Goal: Task Accomplishment & Management: Manage account settings

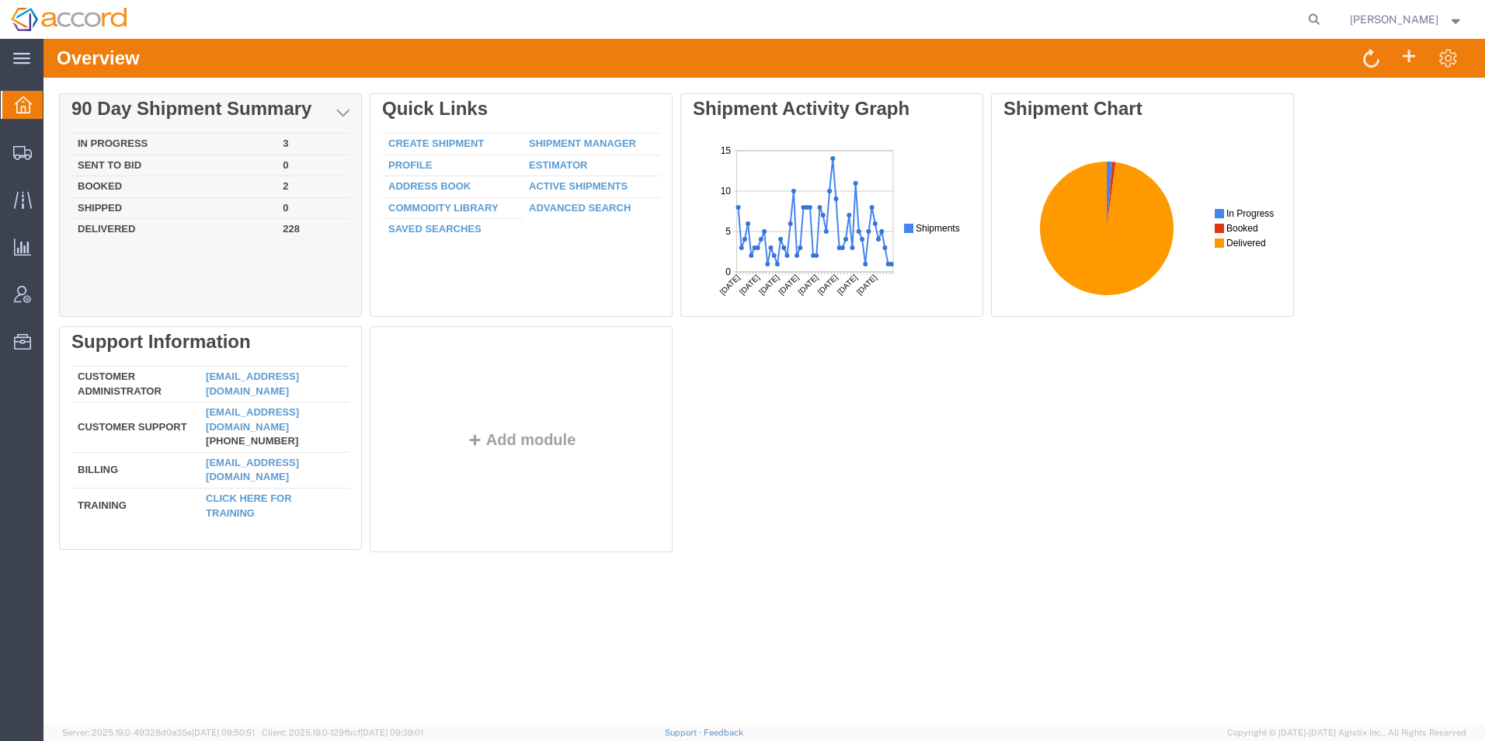
click at [116, 186] on td "Booked" at bounding box center [173, 187] width 205 height 22
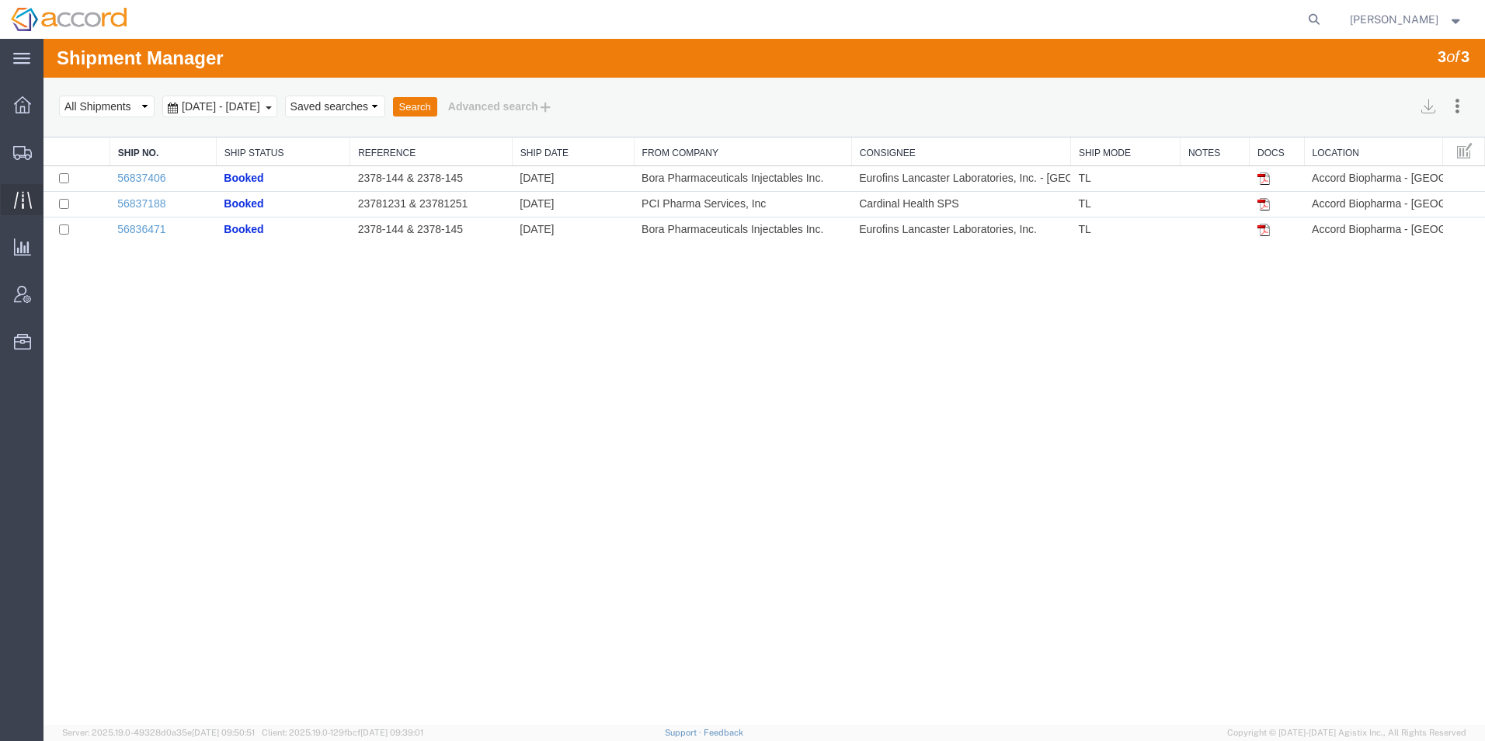
click at [20, 200] on icon at bounding box center [23, 200] width 18 height 18
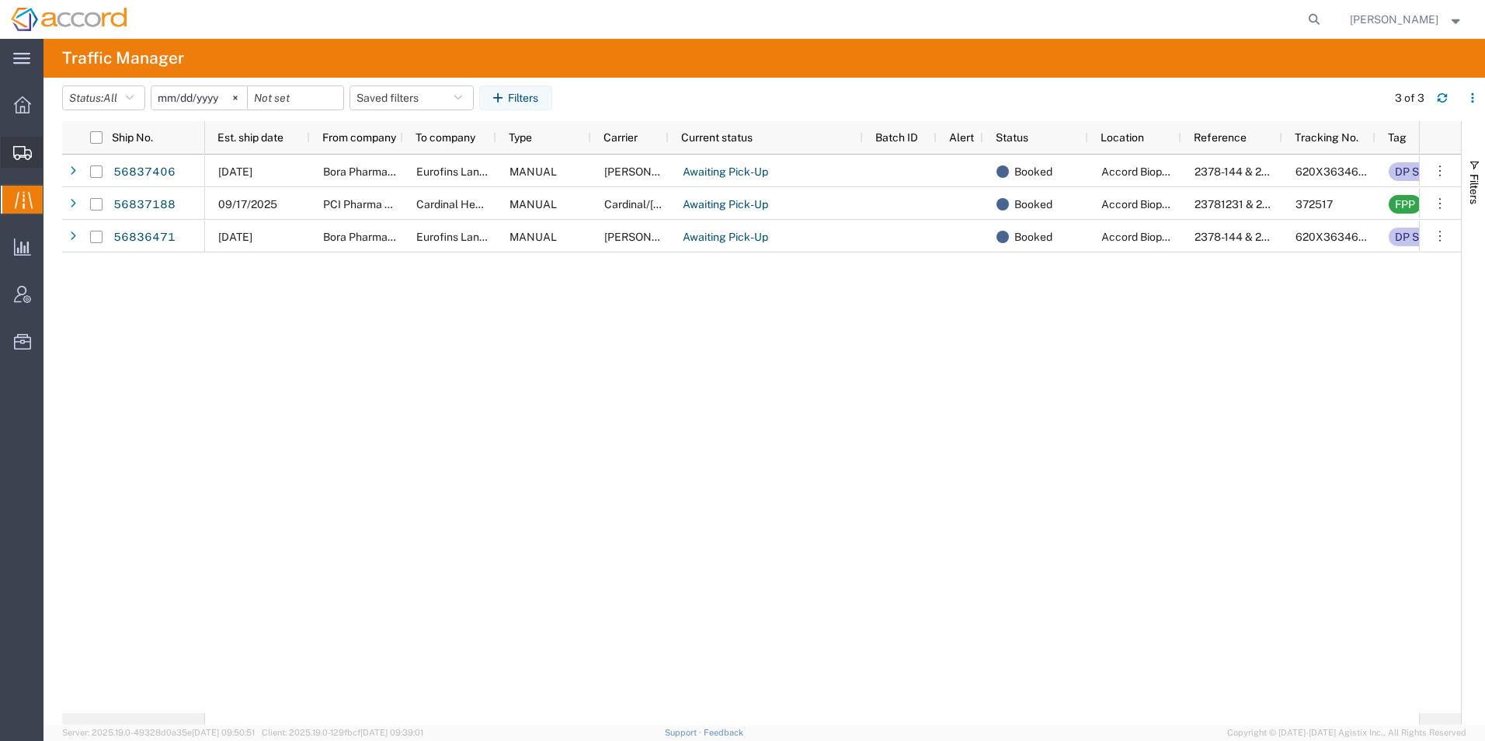
click at [0, 0] on span "Shipment Manager" at bounding box center [0, 0] width 0 height 0
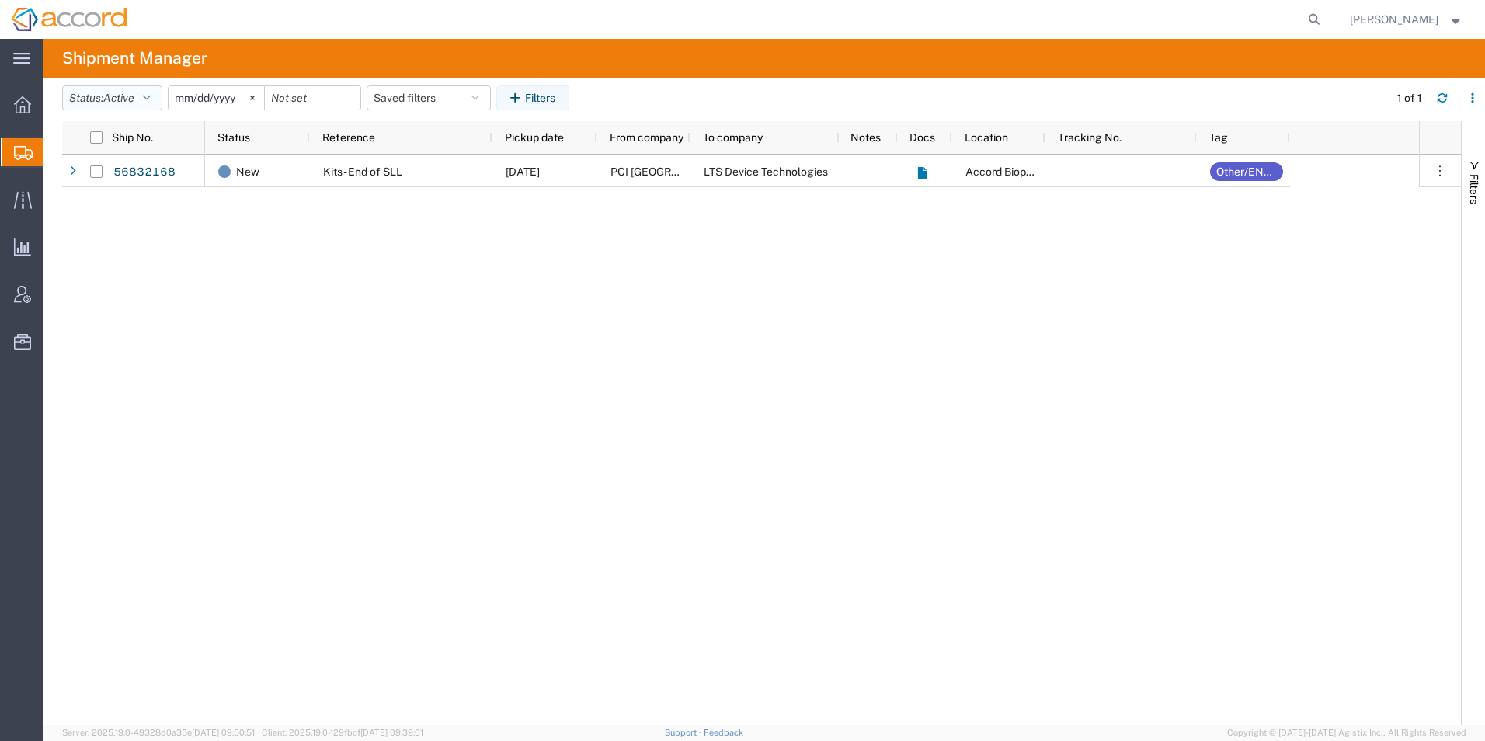
click at [151, 99] on icon "button" at bounding box center [147, 97] width 8 height 11
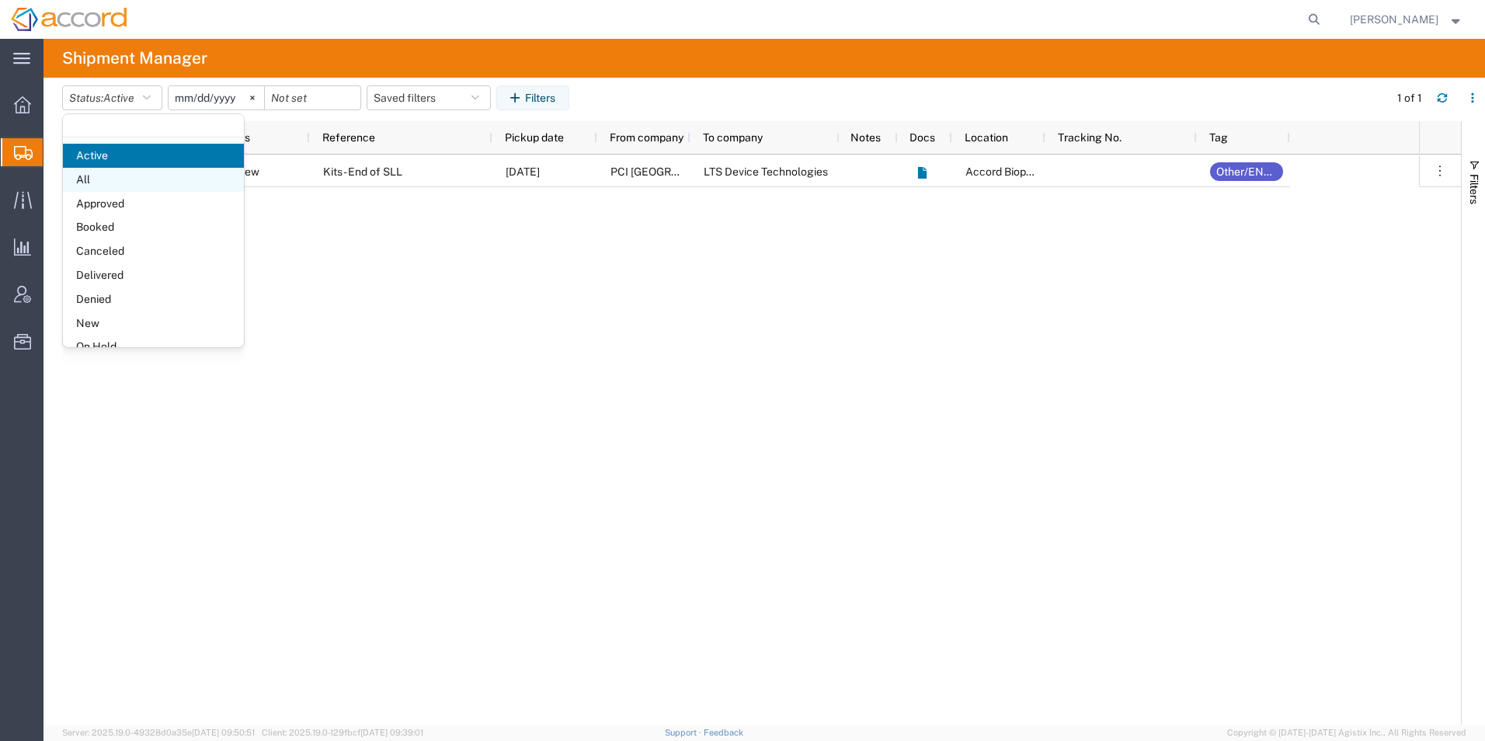
click at [112, 178] on span "All" at bounding box center [153, 180] width 181 height 24
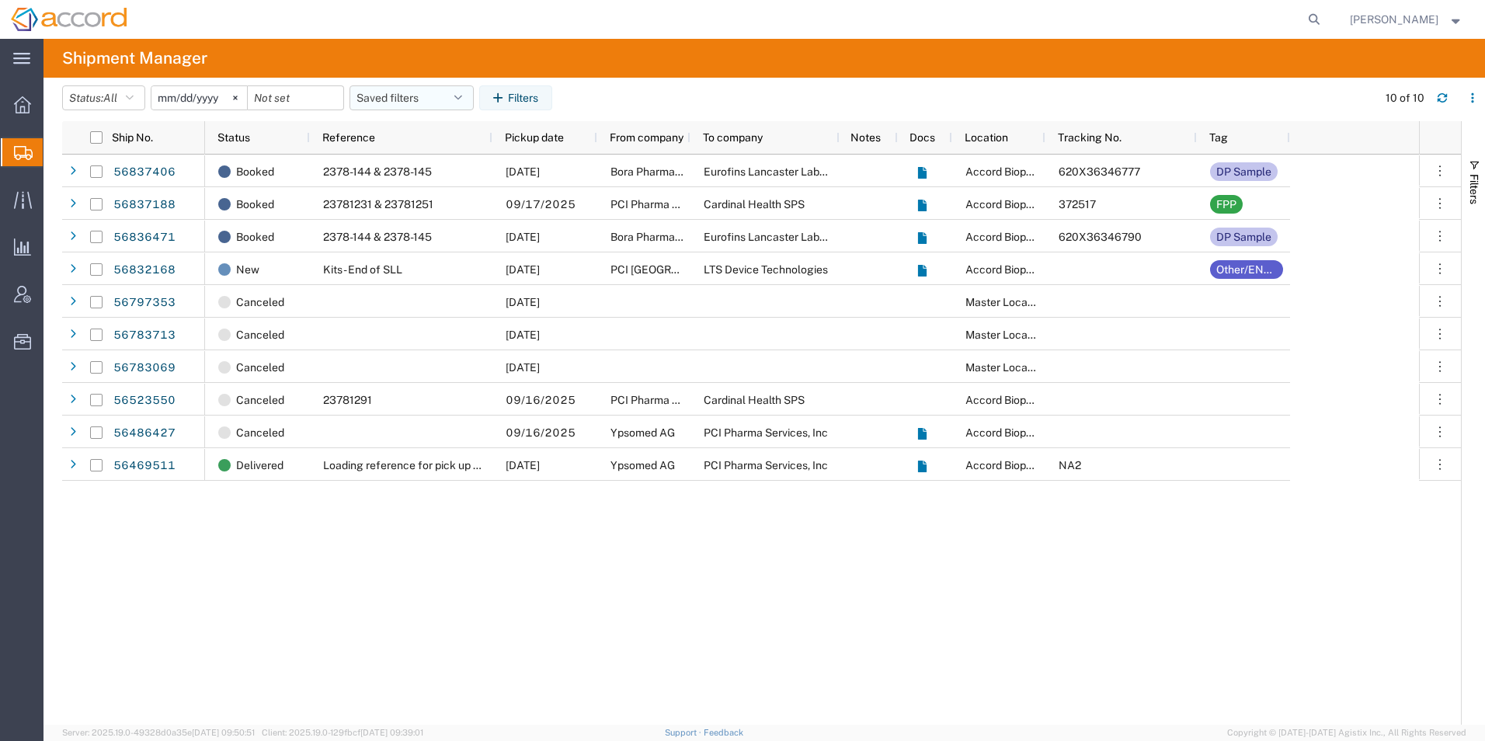
click at [380, 101] on button "Saved filters" at bounding box center [412, 97] width 124 height 25
click at [399, 172] on span "Open Shipments" at bounding box center [454, 165] width 204 height 29
type input "[DATE]"
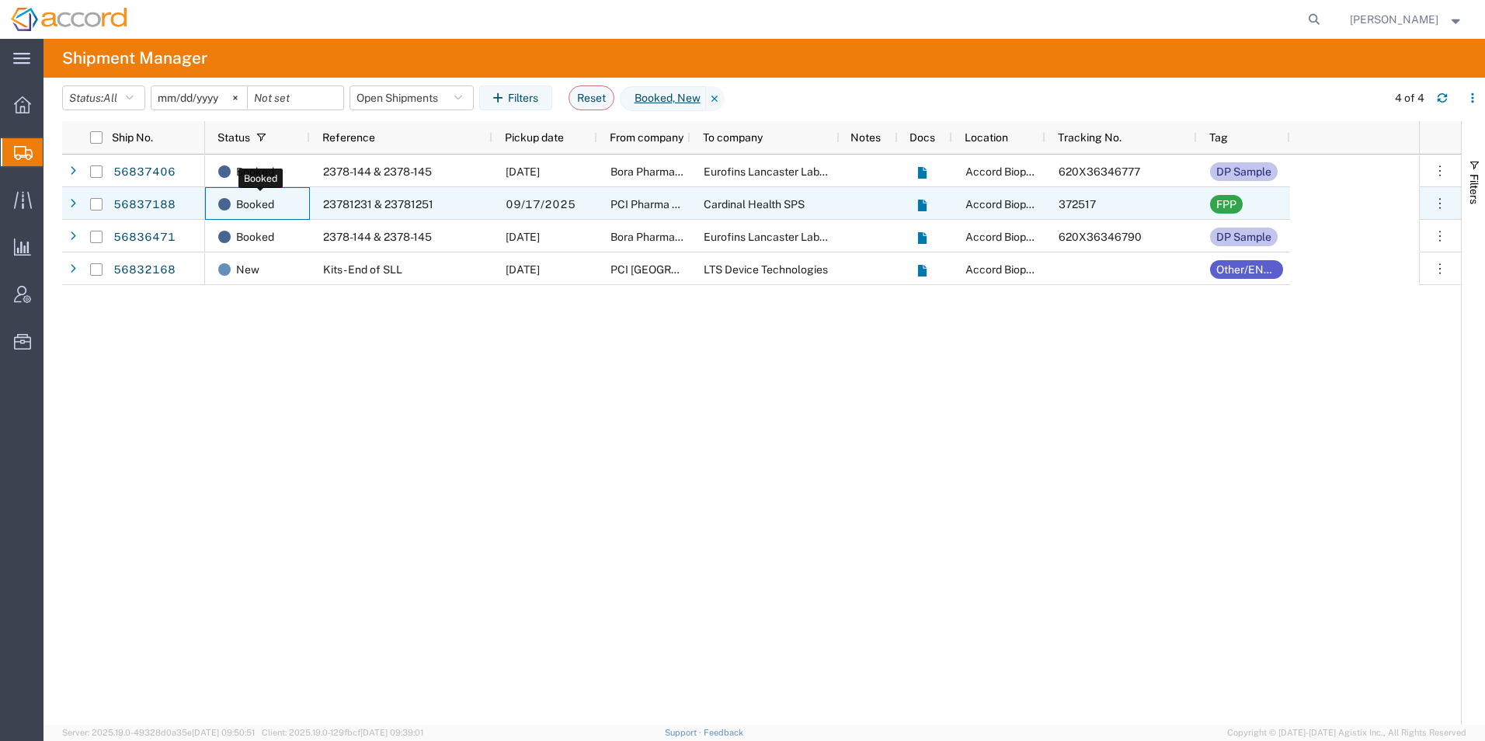
click at [250, 203] on span "Booked" at bounding box center [255, 204] width 38 height 33
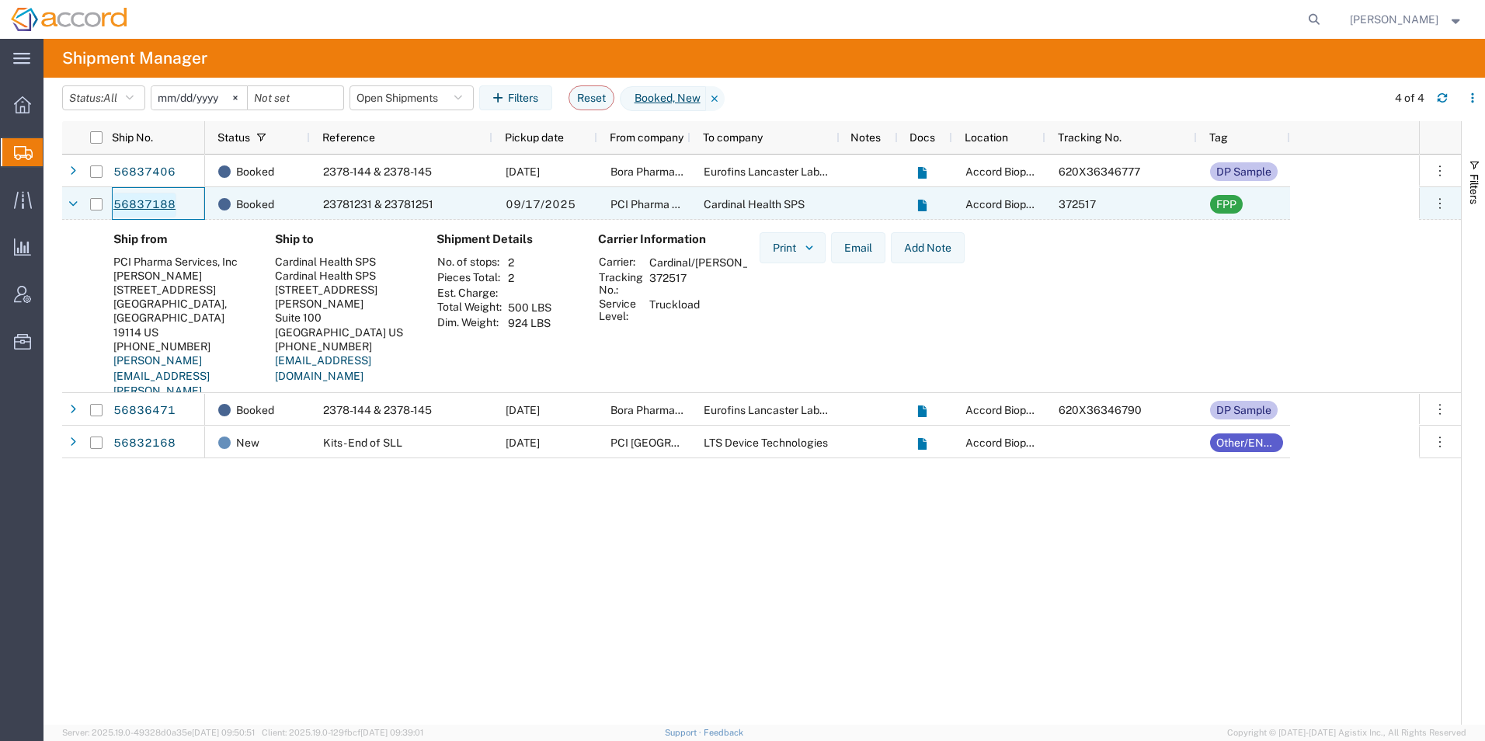
click at [146, 200] on link "56837188" at bounding box center [145, 205] width 64 height 25
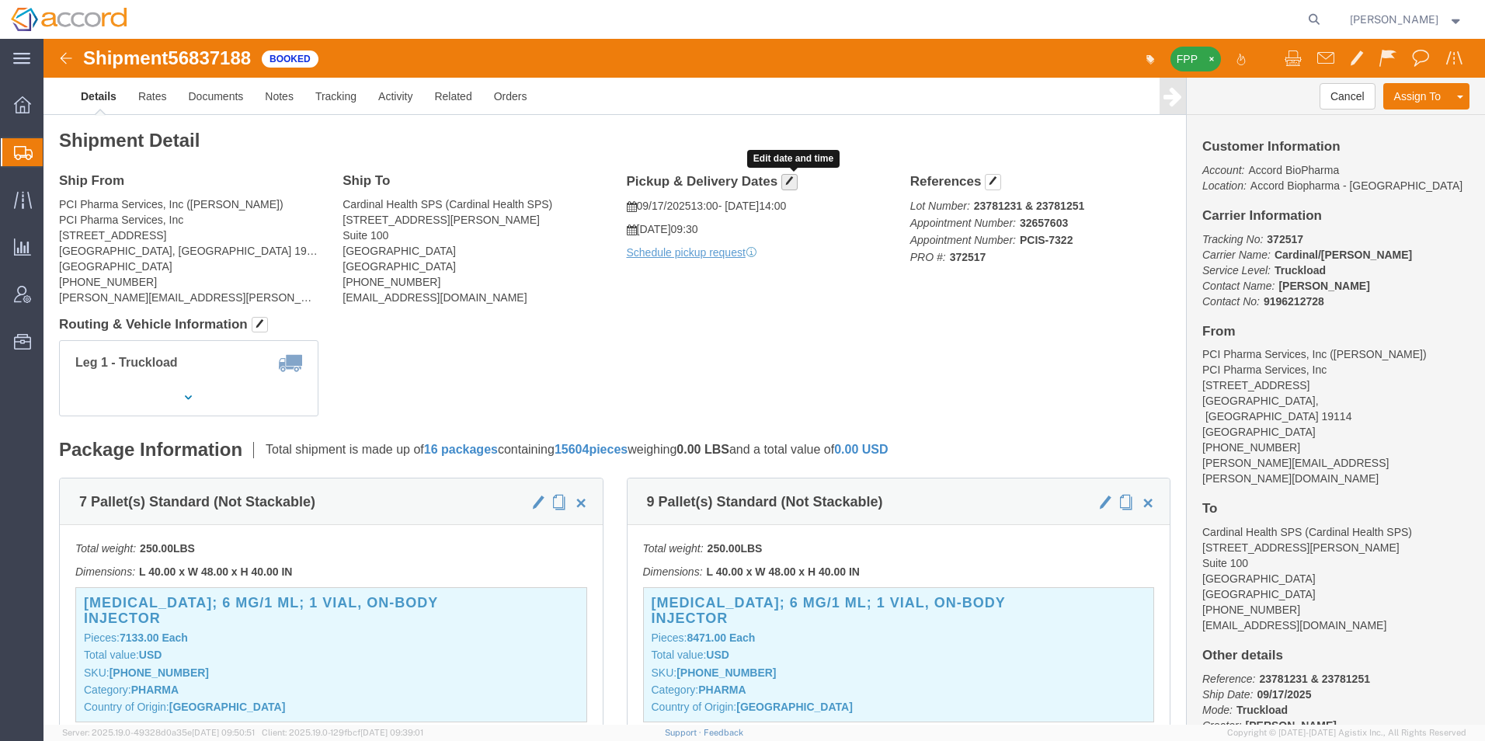
click button "button"
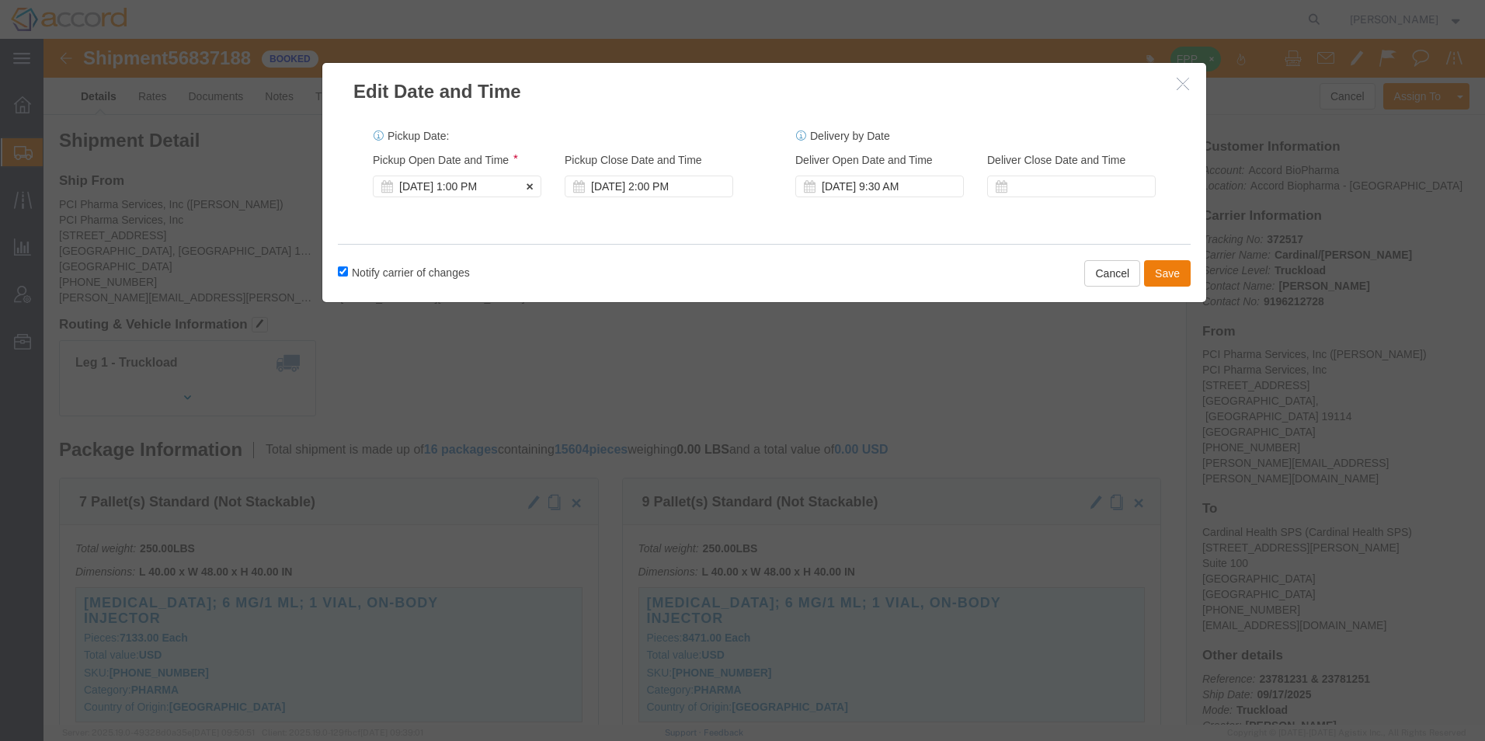
click div "[DATE] 1:00 PM"
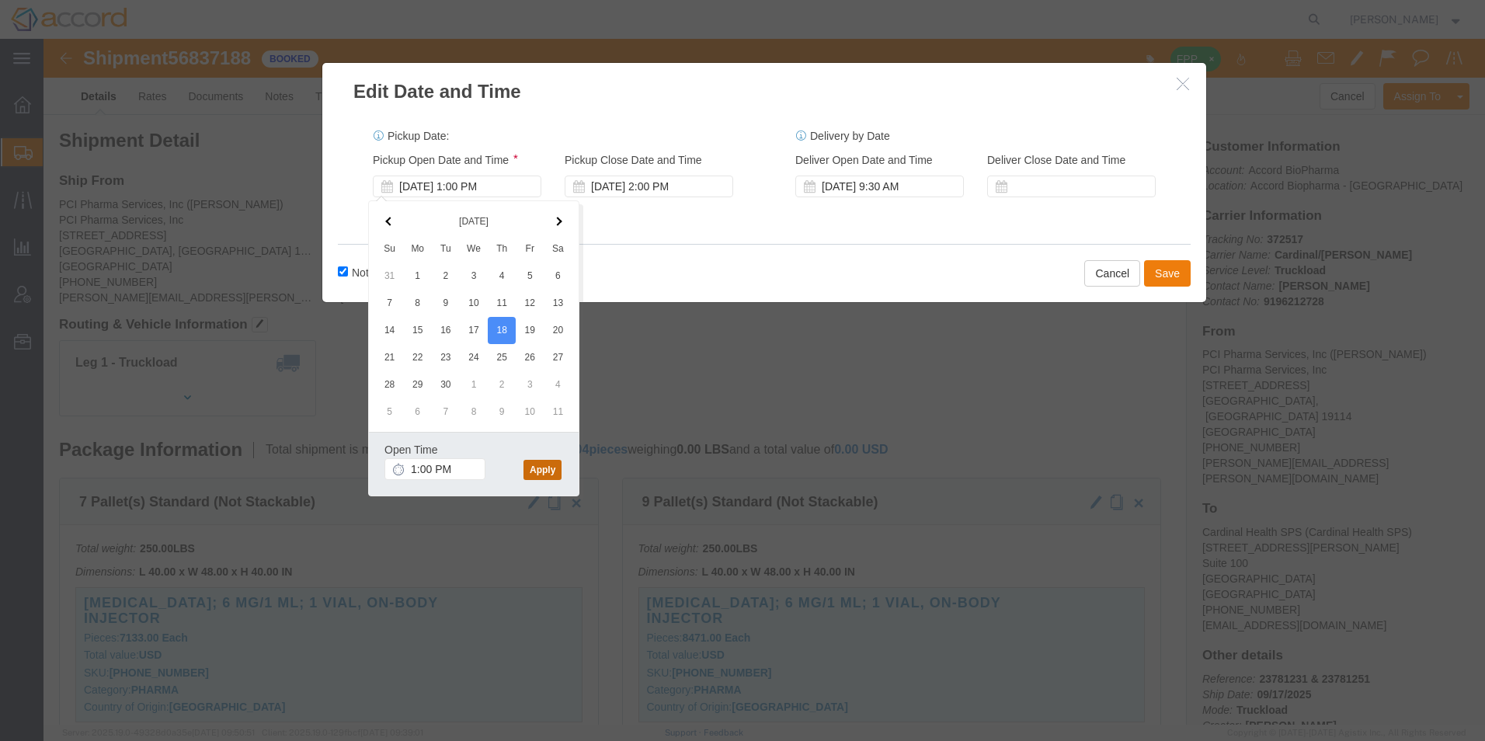
click button "Apply"
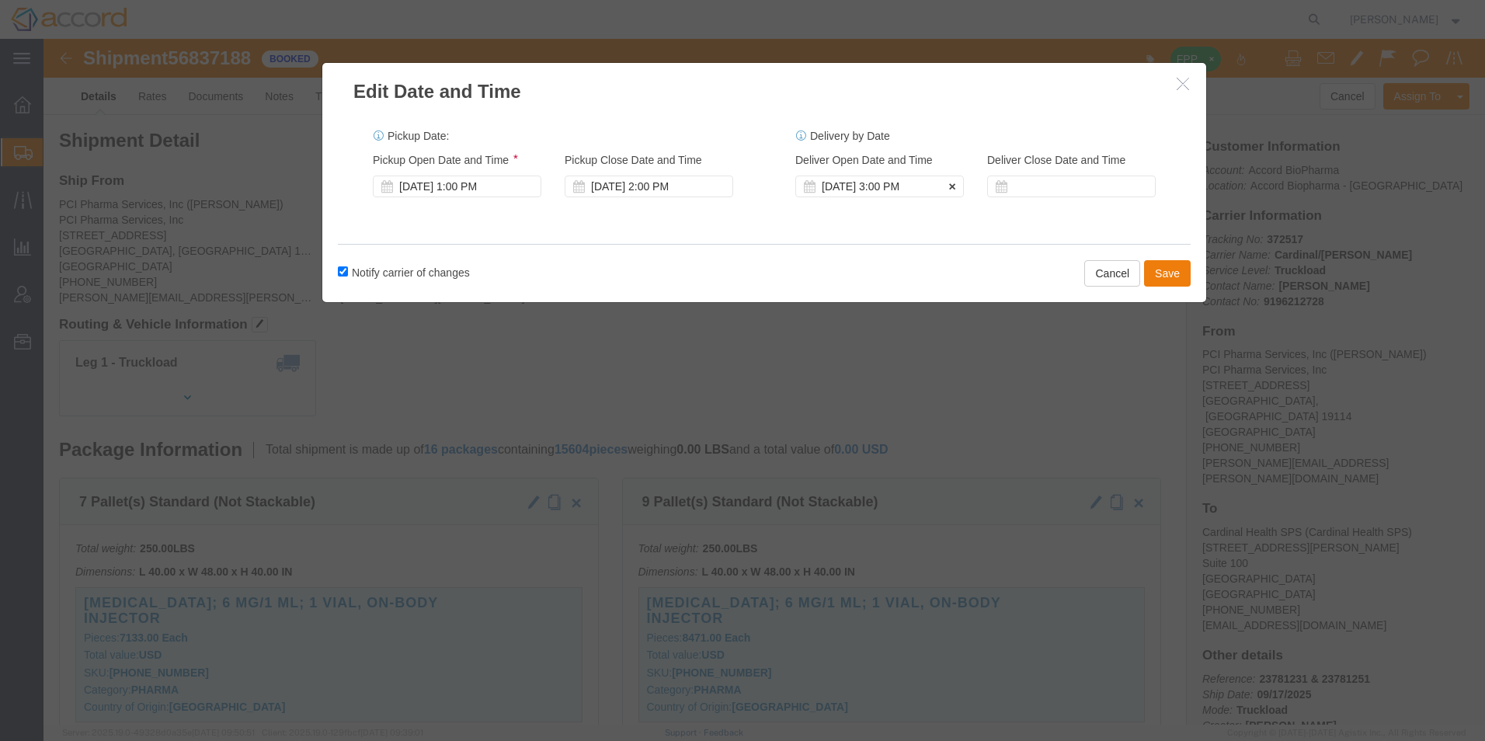
click div "[DATE] 3:00 PM"
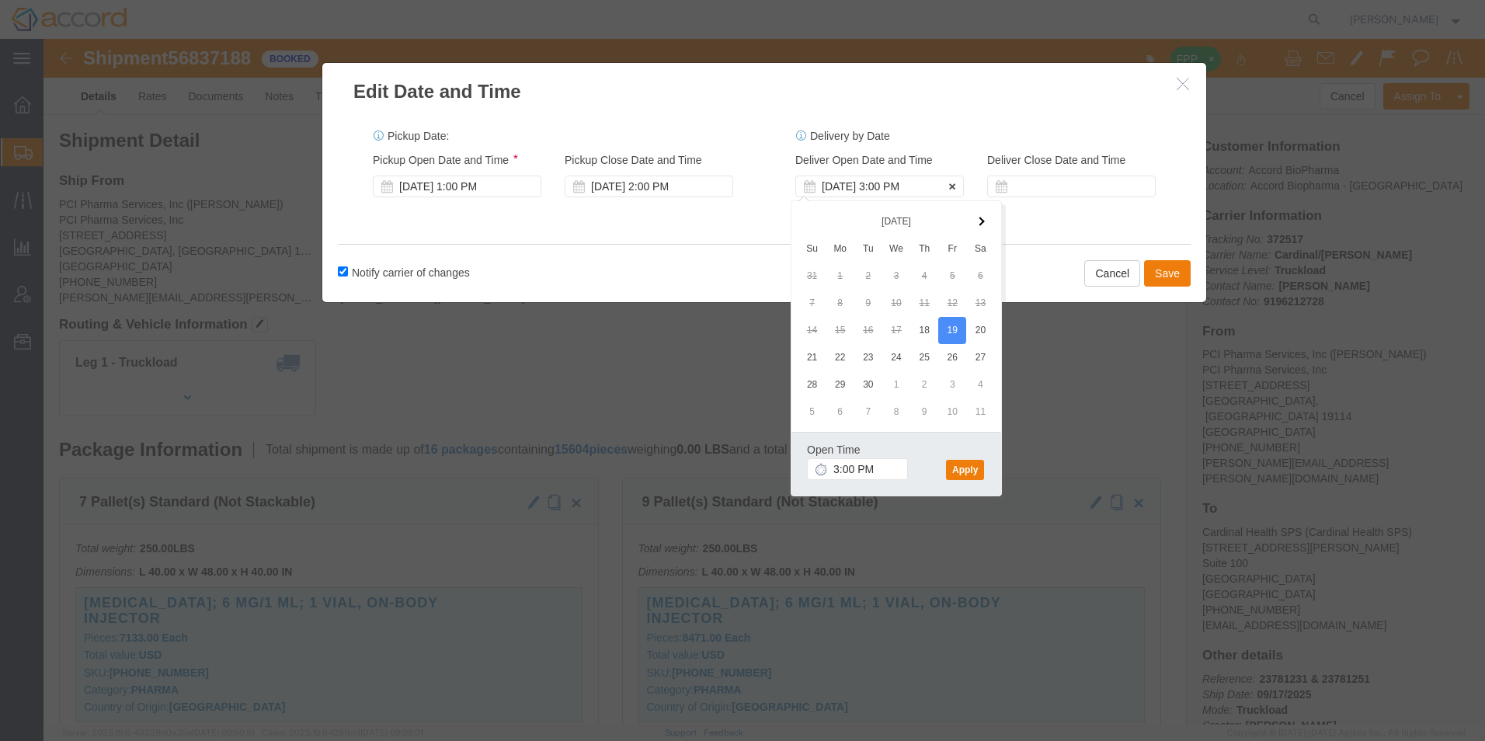
click div "[DATE] 3:00 PM"
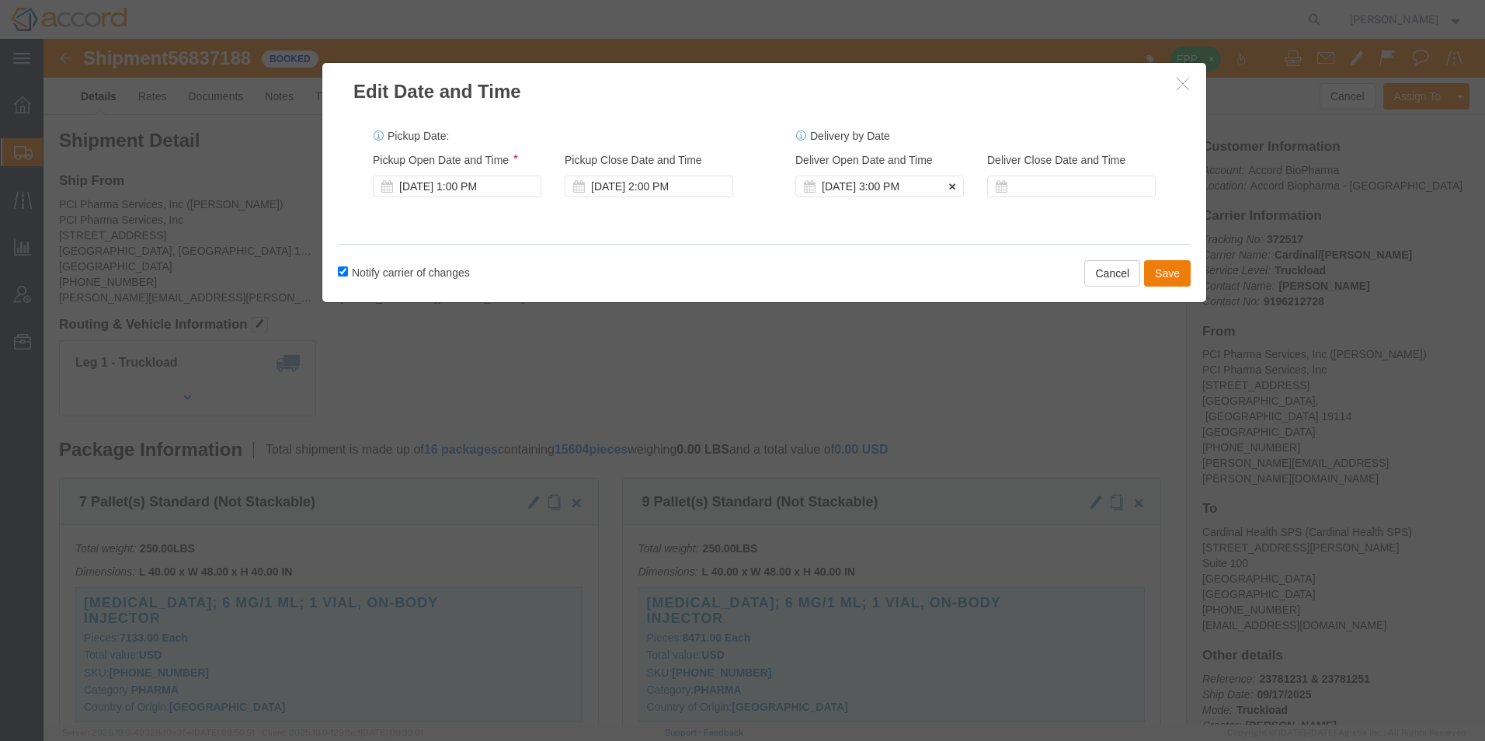
click div "[DATE] 3:00 PM"
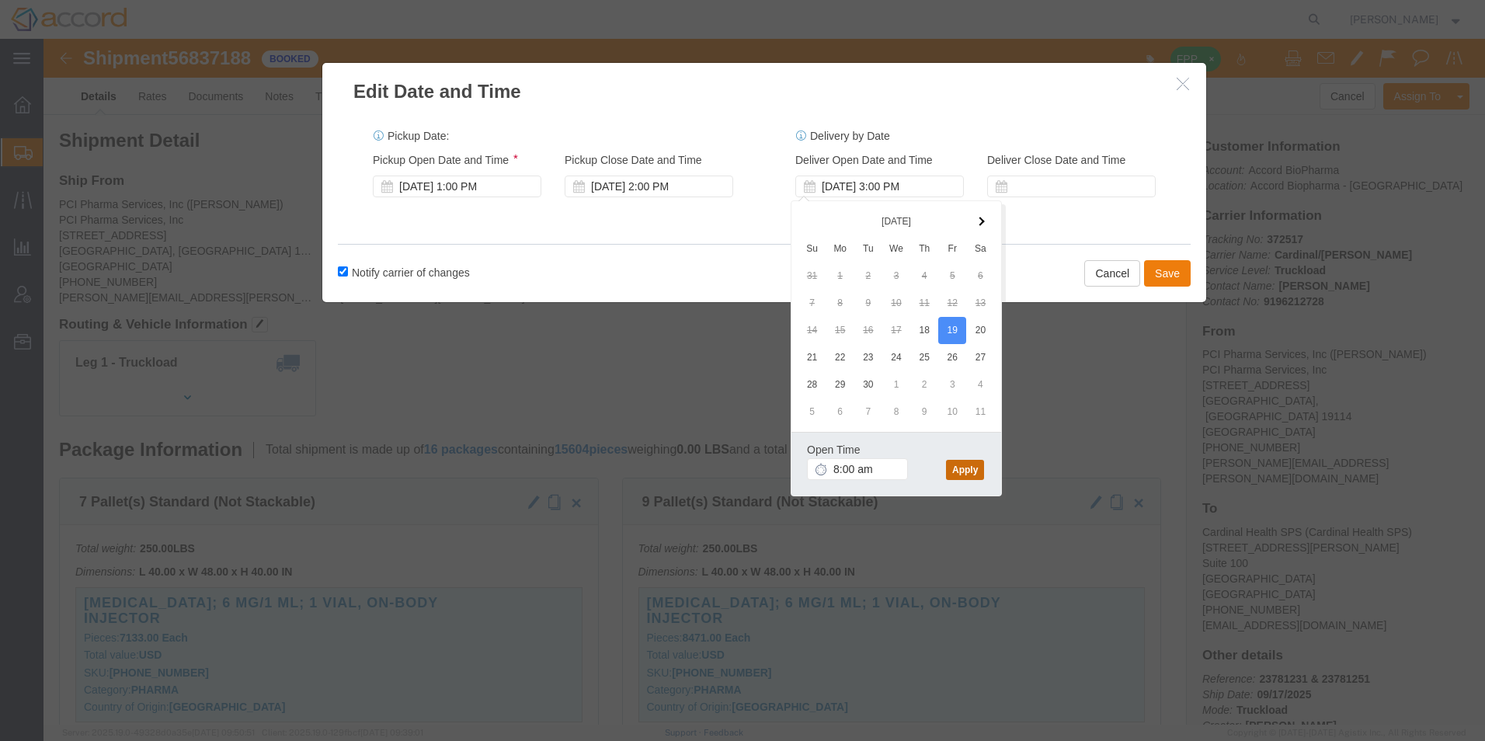
type input "8:00 AM"
click button "Apply"
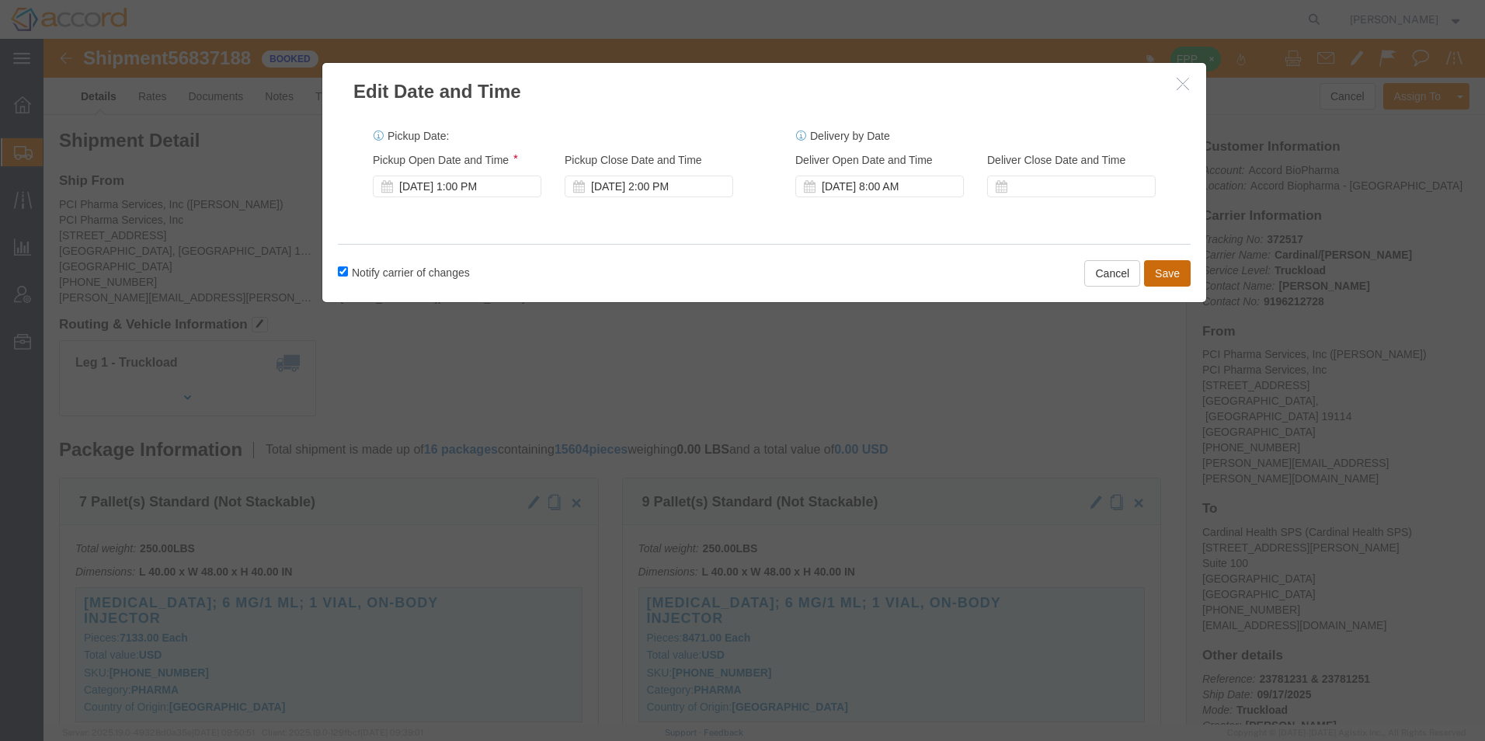
click button "Save"
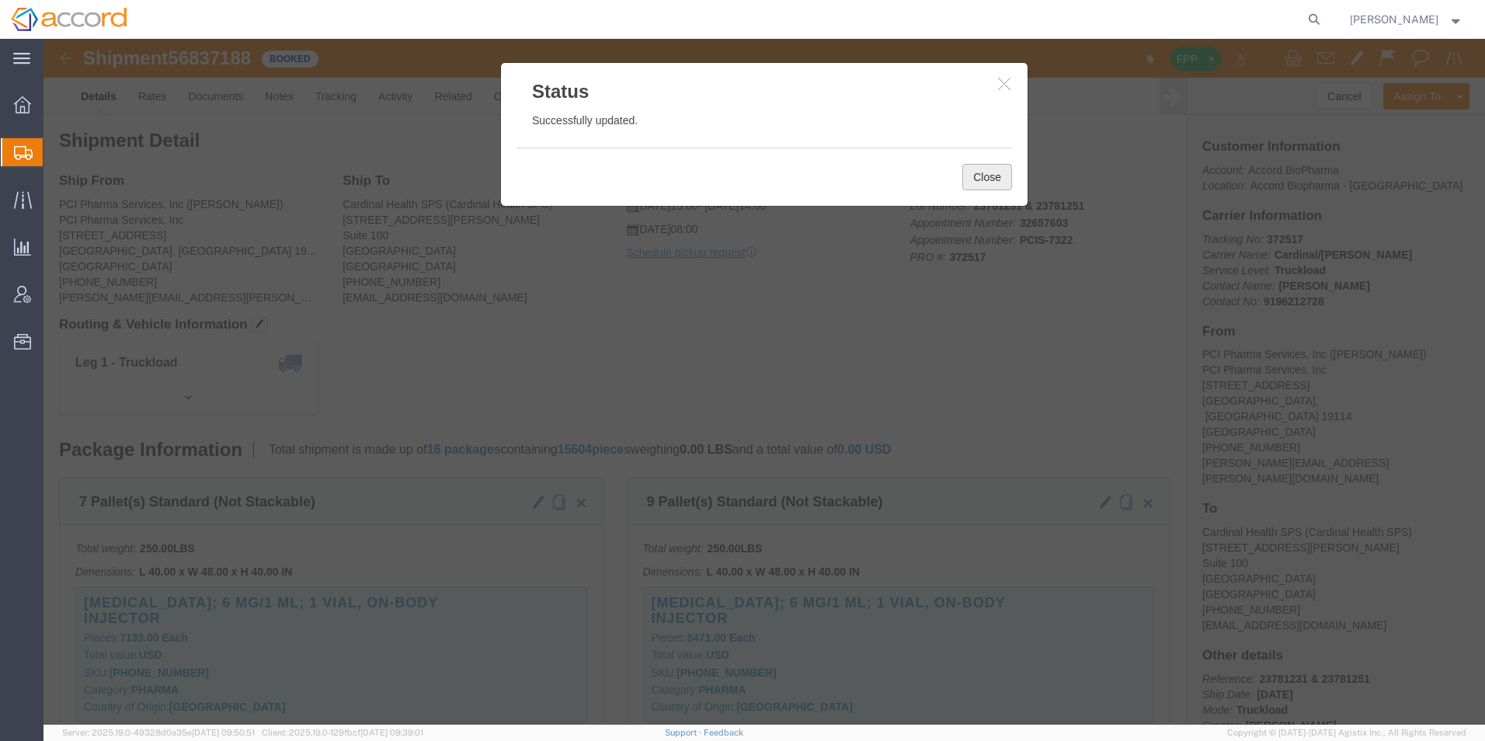
click button "Close"
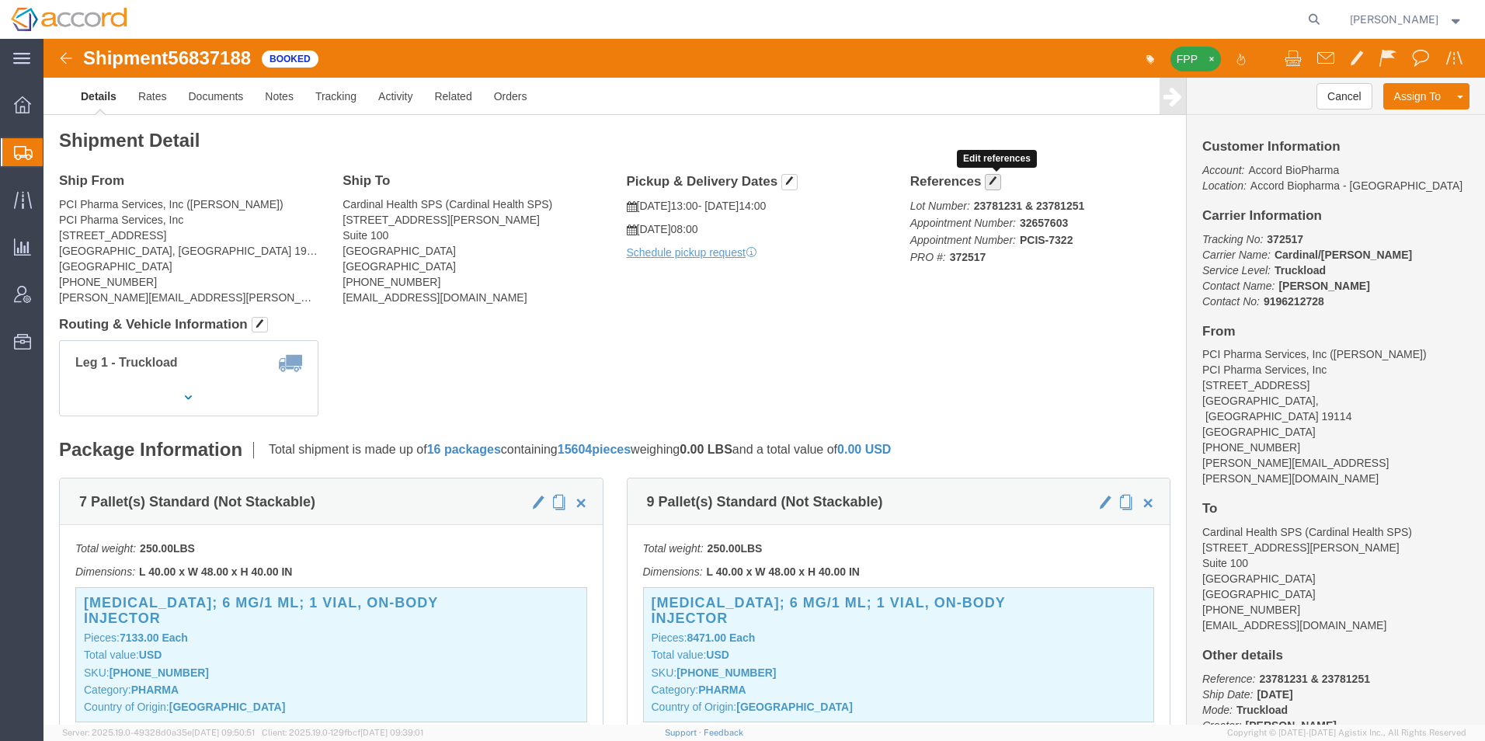
click span "button"
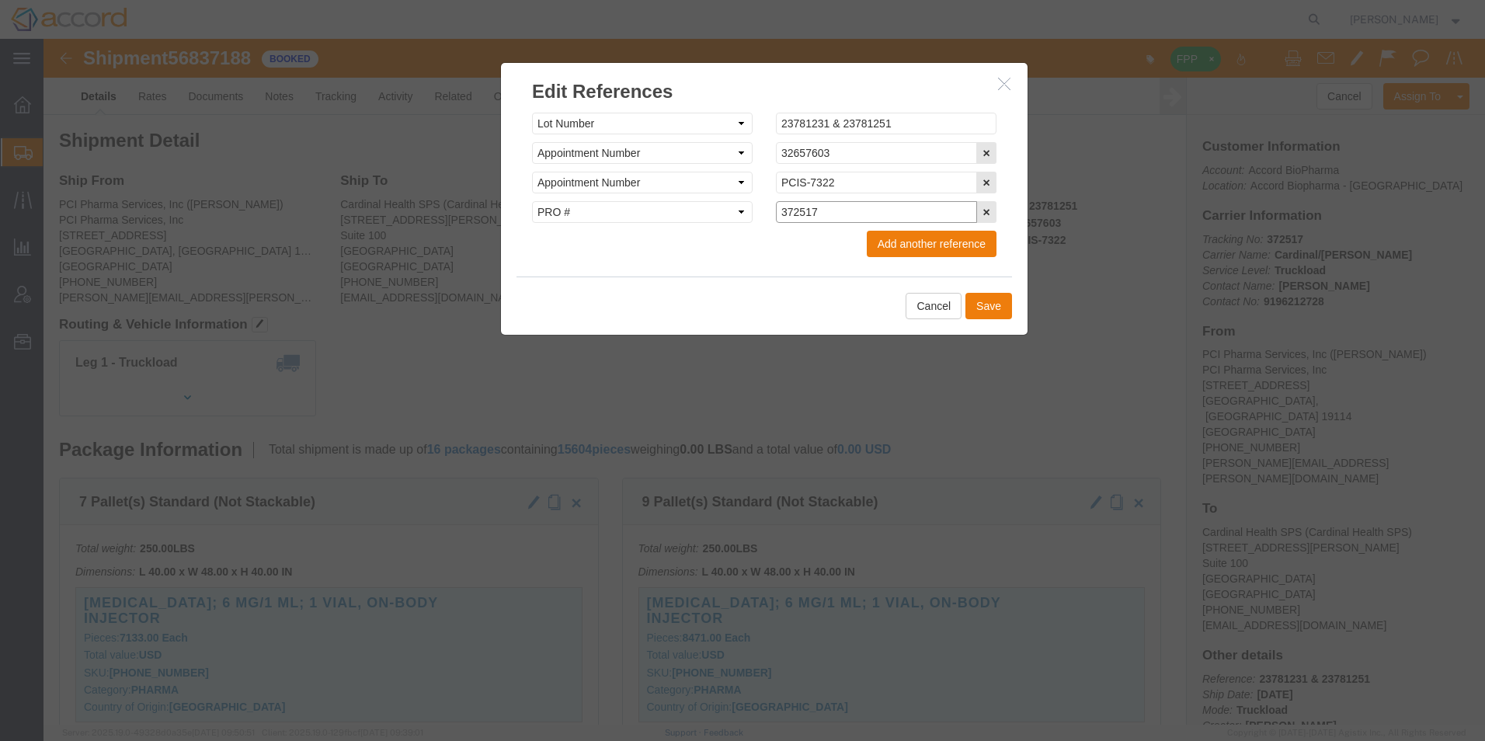
drag, startPoint x: 816, startPoint y: 167, endPoint x: 667, endPoint y: 166, distance: 149.9
click div "Select Account Type Activity ID Airline Appointment Number ASN Batch Request # …"
paste input "1"
type input "3725117"
click button "Save"
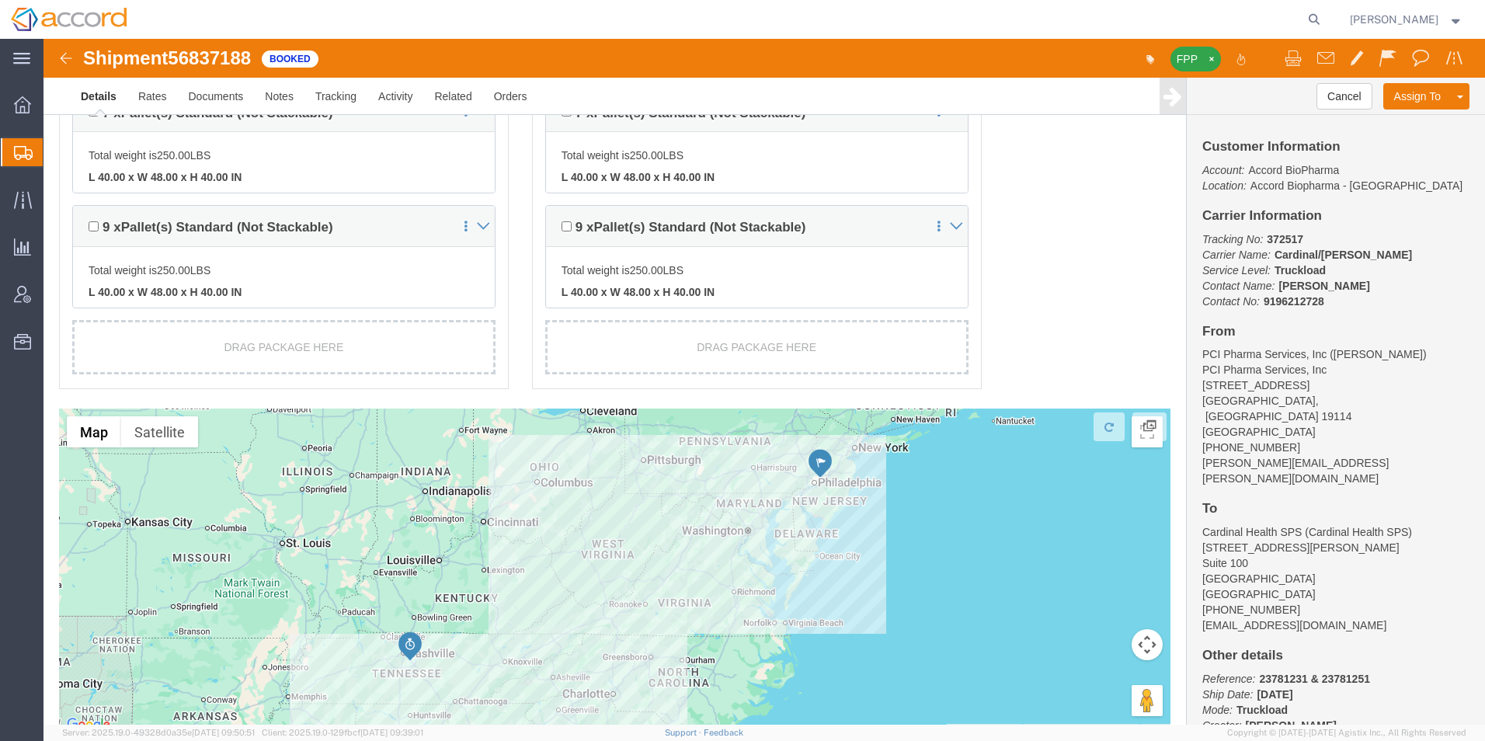
scroll to position [1221, 0]
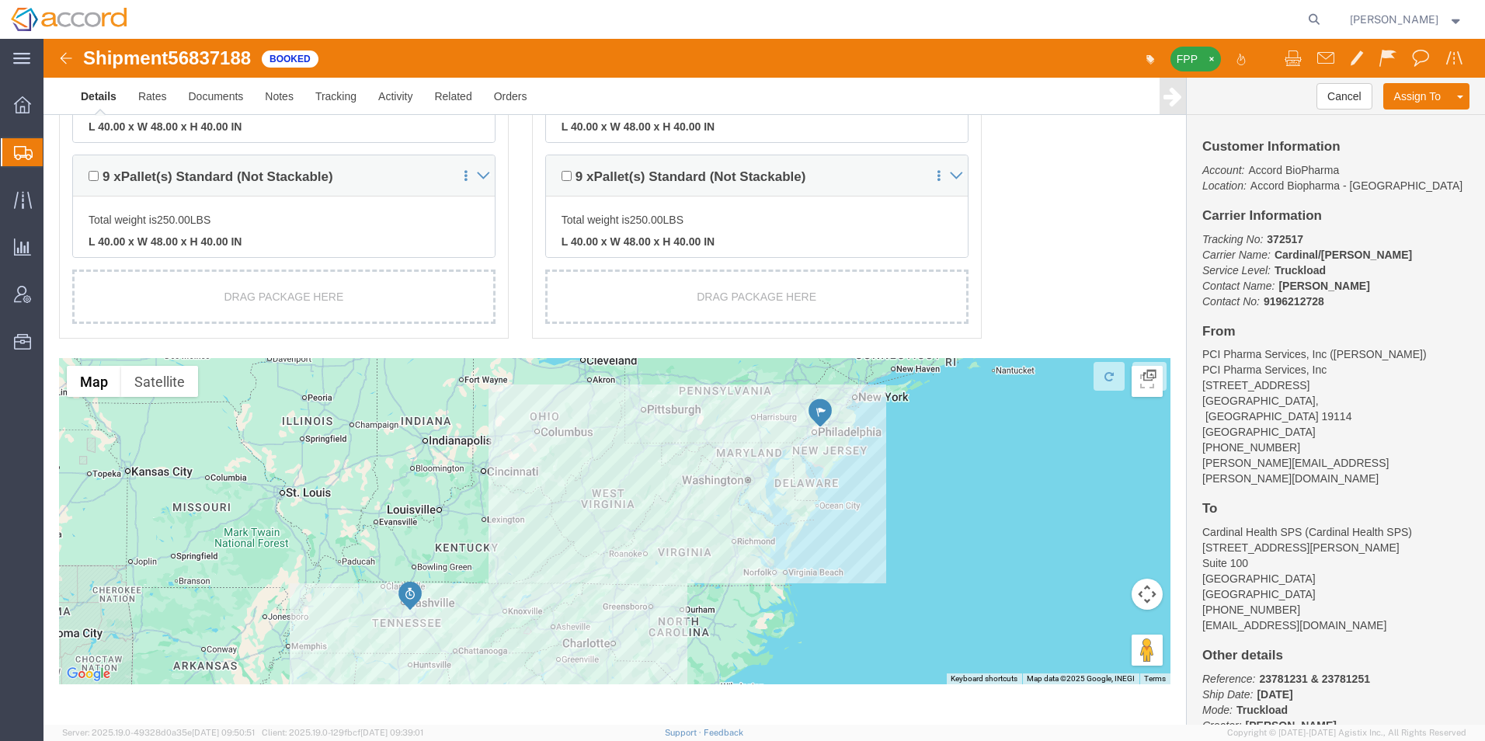
click img
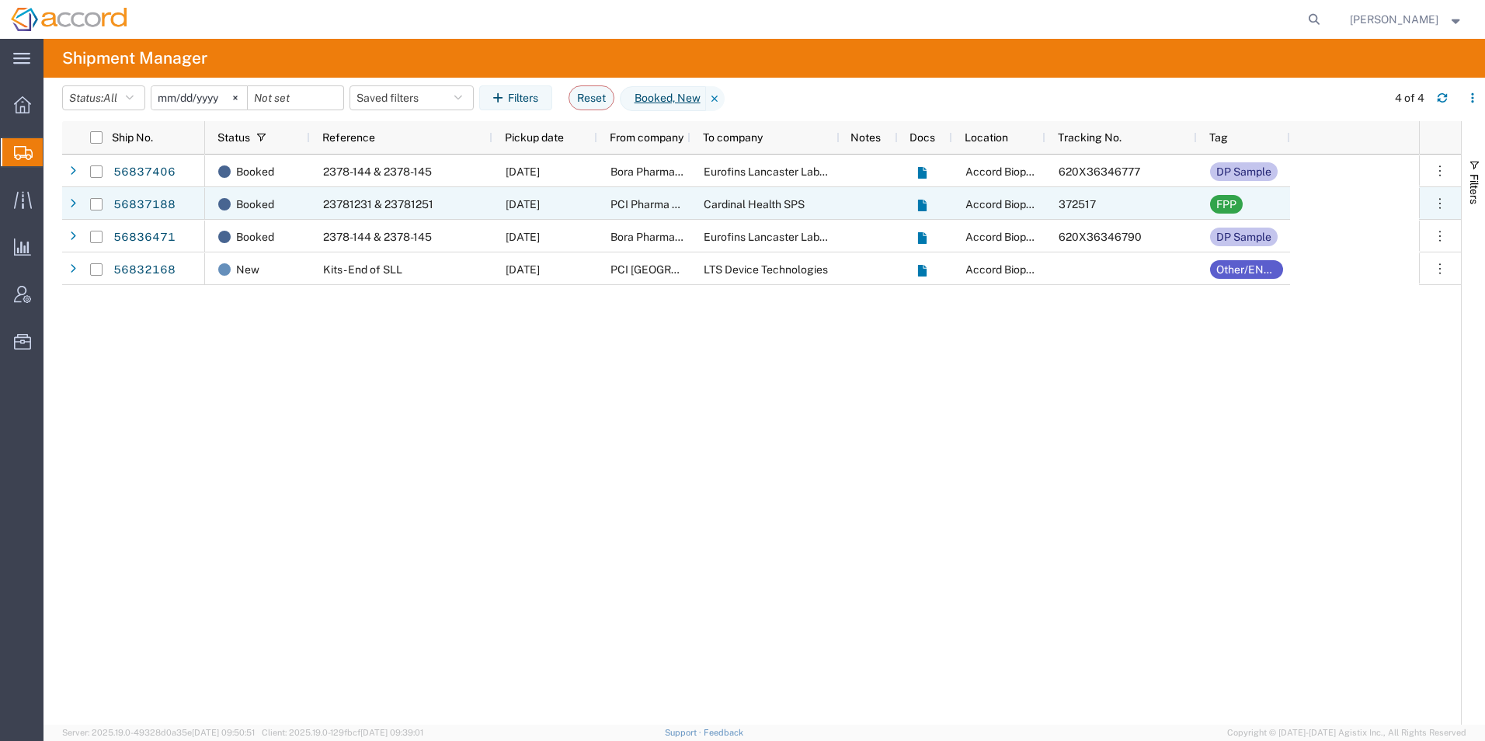
click at [393, 208] on span "23781231 & 23781251" at bounding box center [378, 204] width 110 height 12
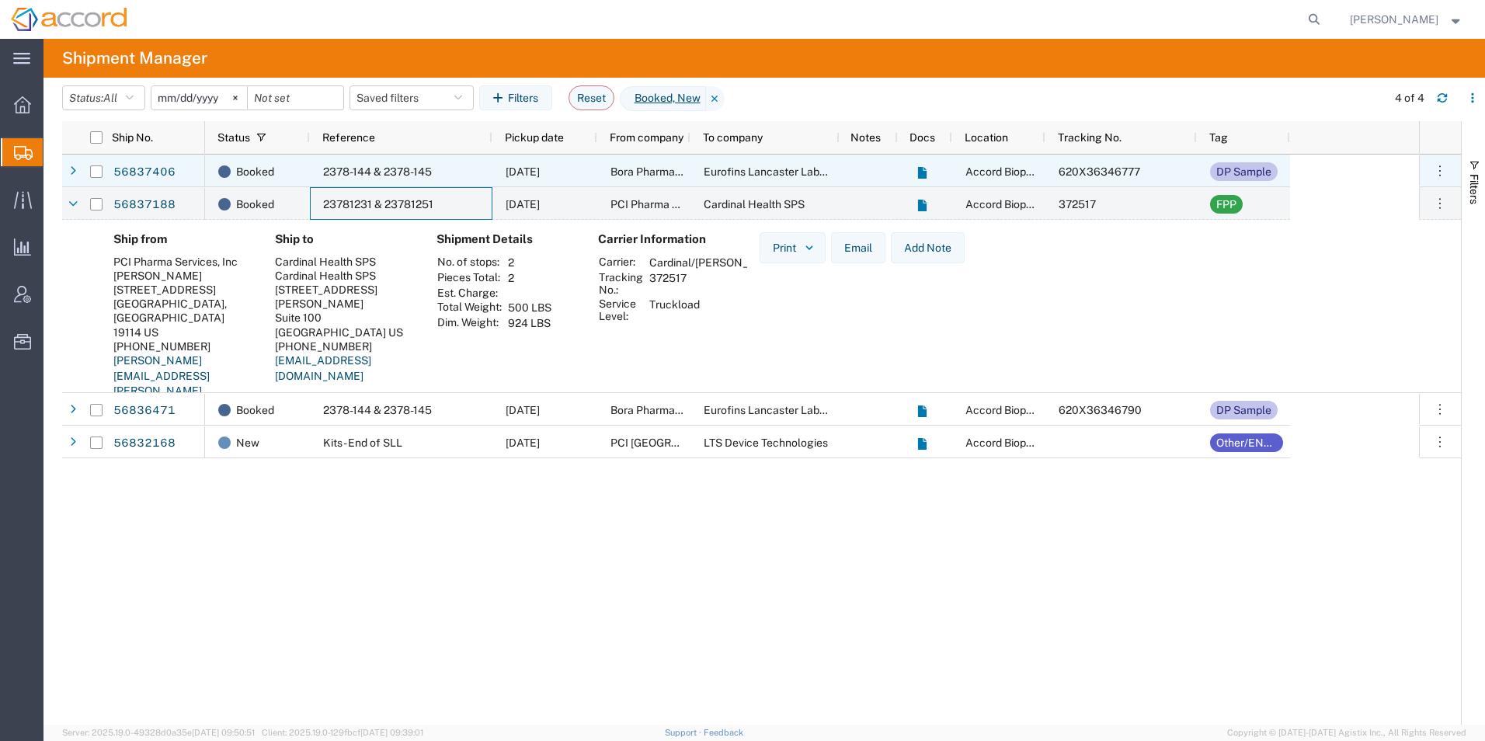
click at [388, 174] on span "2378-144 & 2378-145" at bounding box center [377, 171] width 109 height 12
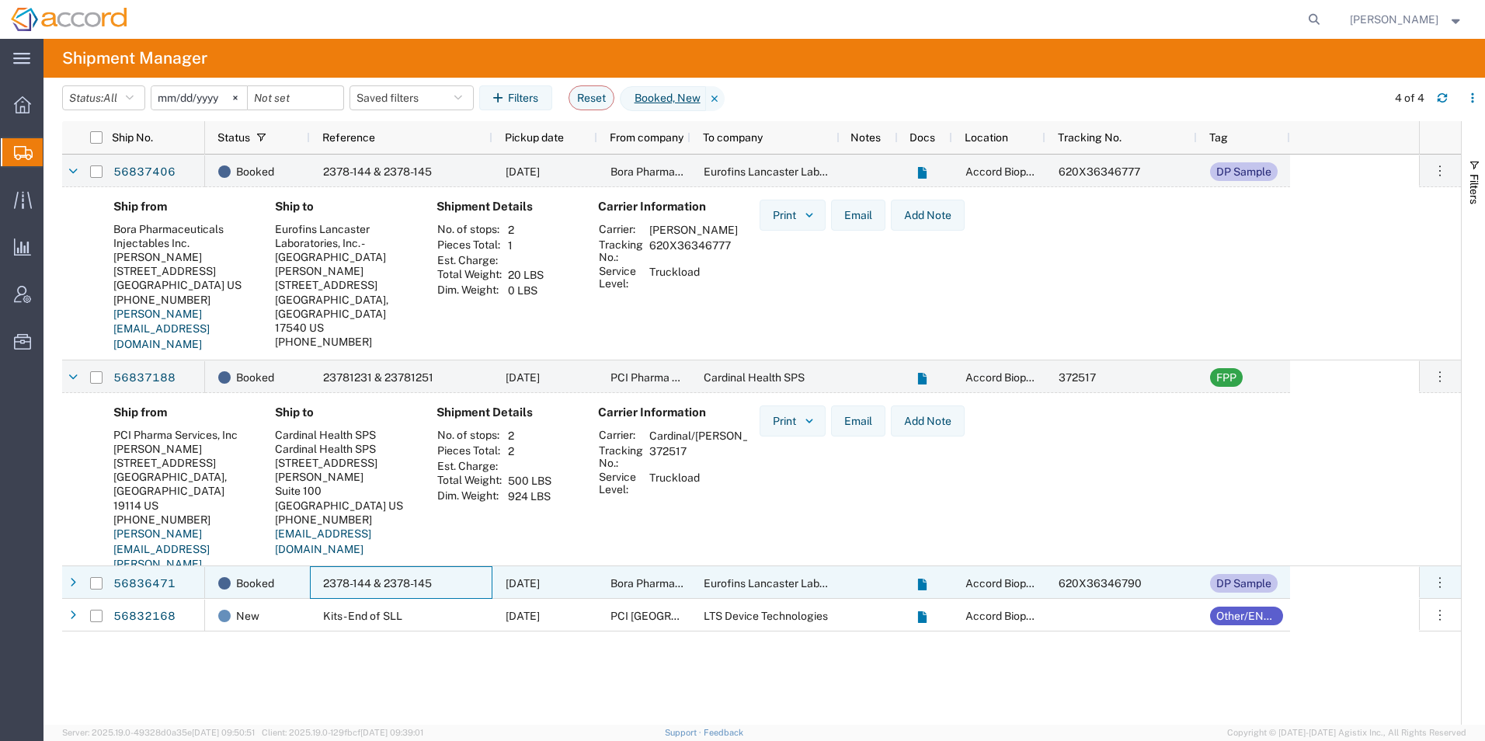
click at [380, 419] on span "2378-144 & 2378-145" at bounding box center [377, 583] width 109 height 12
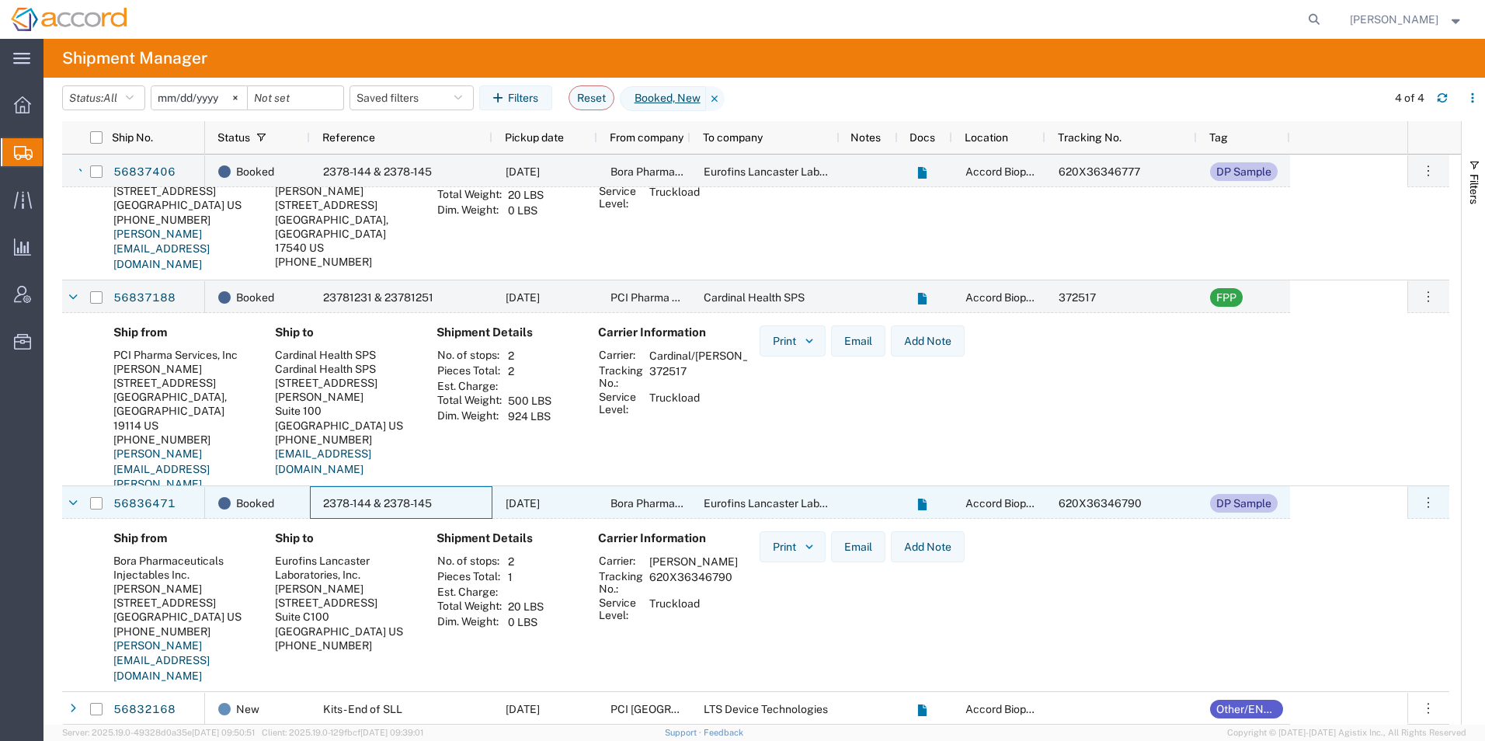
scroll to position [81, 0]
click at [391, 419] on span "2378-144 & 2378-145" at bounding box center [377, 502] width 109 height 12
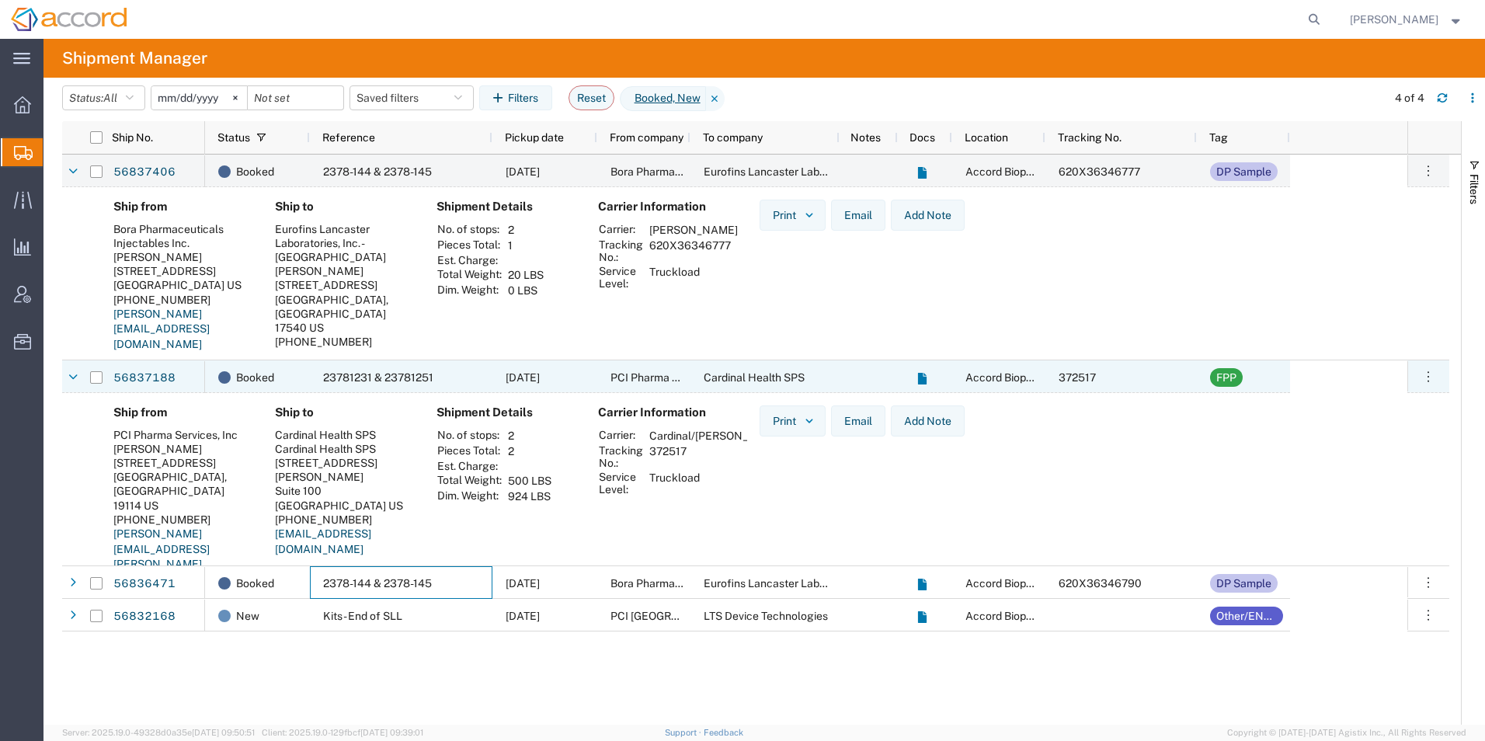
click at [371, 369] on div "23781231 & 23781251" at bounding box center [401, 376] width 183 height 33
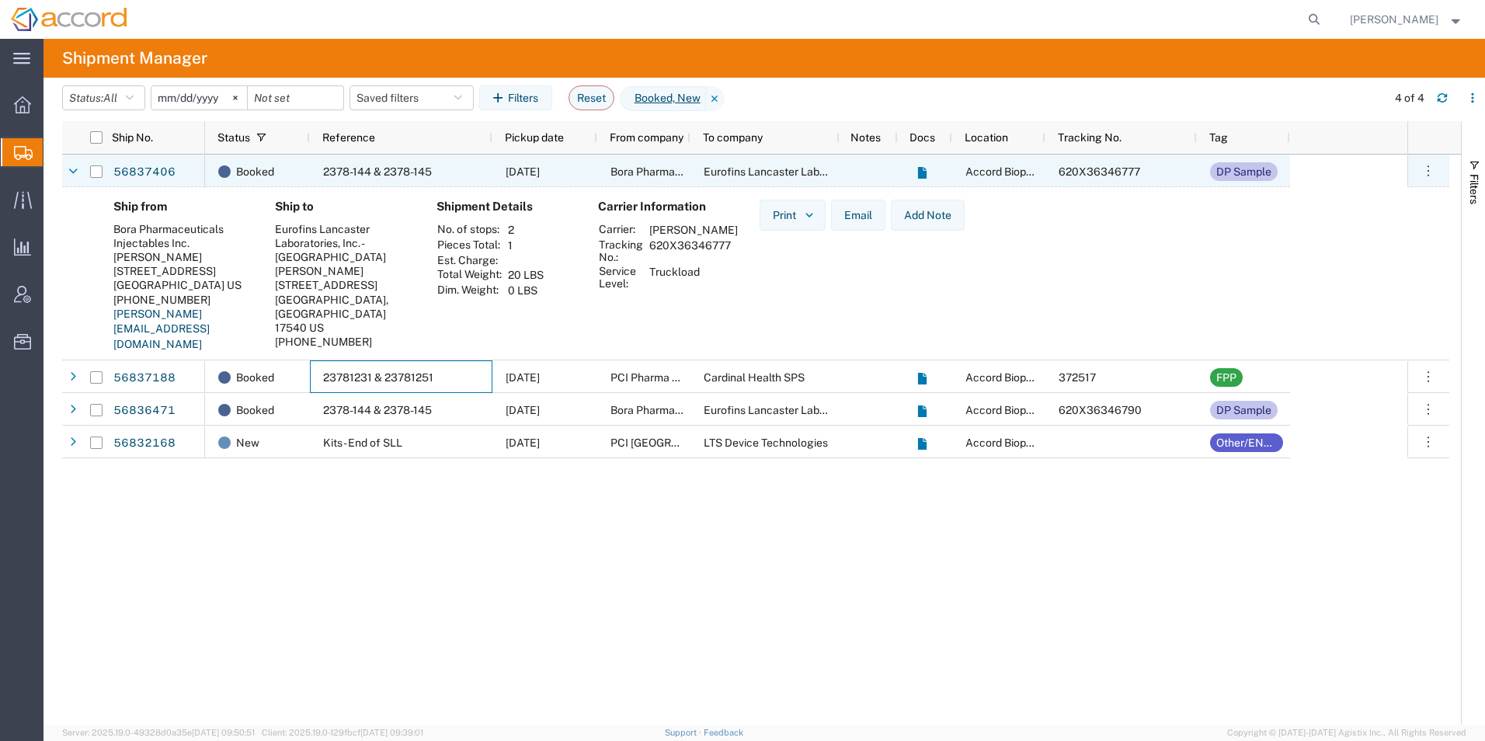
click at [378, 168] on span "2378-144 & 2378-145" at bounding box center [377, 171] width 109 height 12
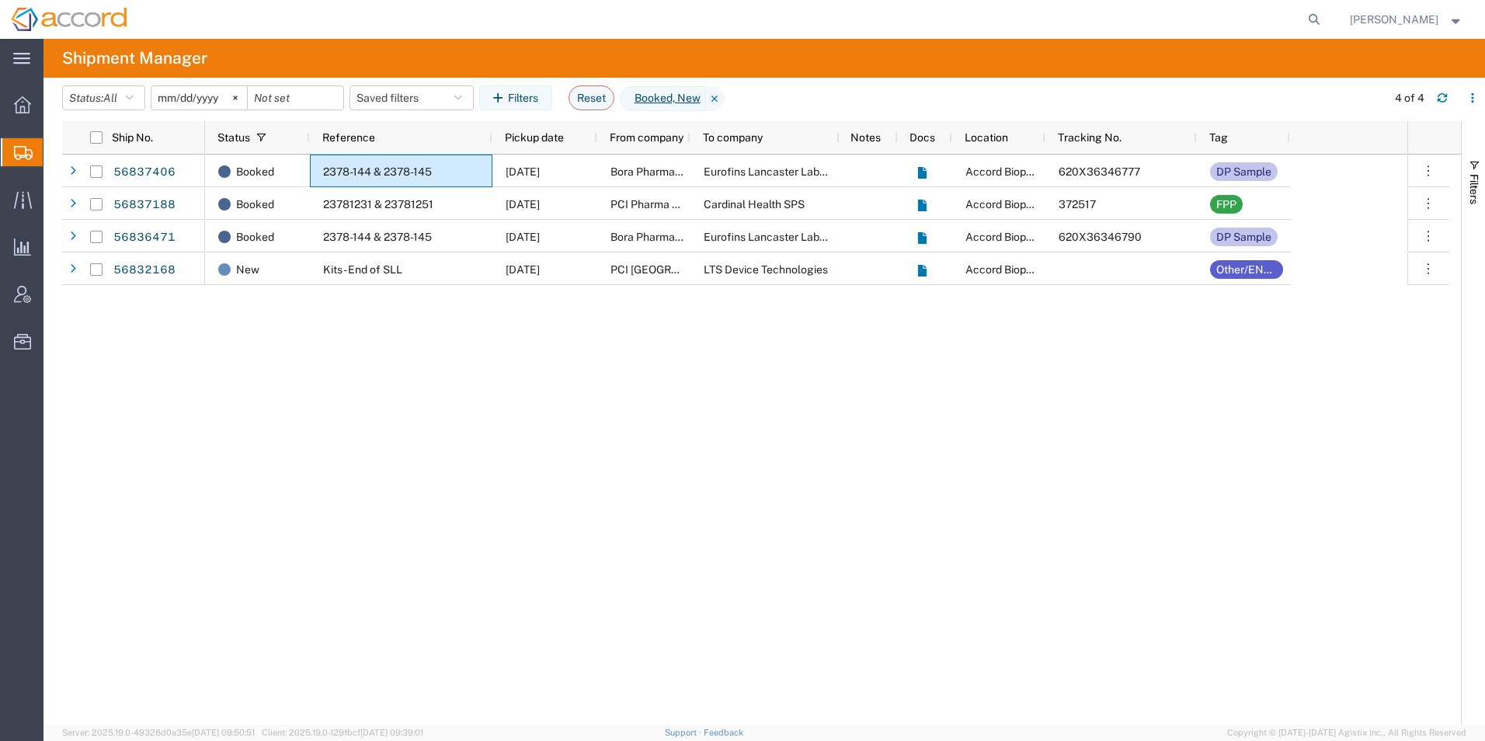
click at [0, 0] on span "Shipment Manager" at bounding box center [0, 0] width 0 height 0
click at [0, 0] on span "Create Shipment" at bounding box center [0, 0] width 0 height 0
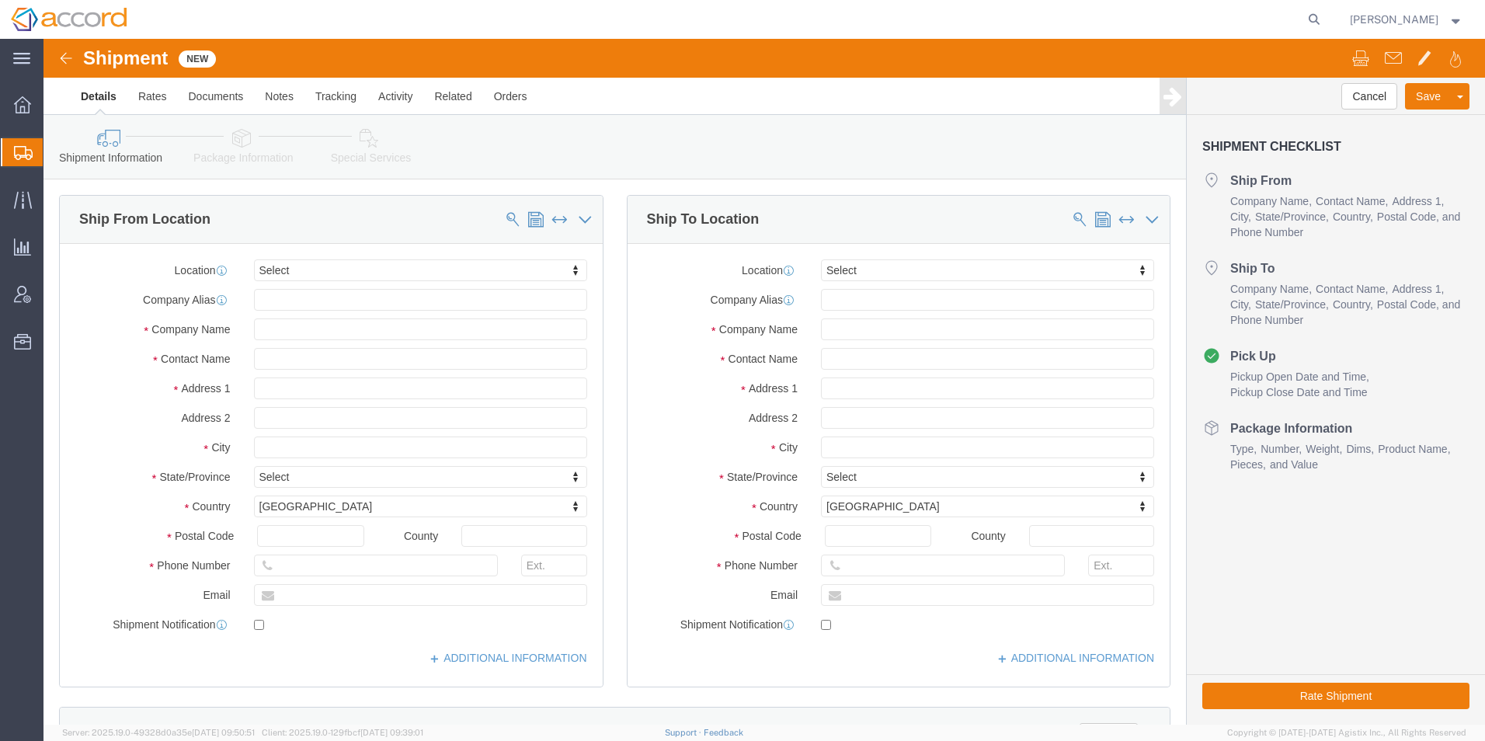
select select
click span
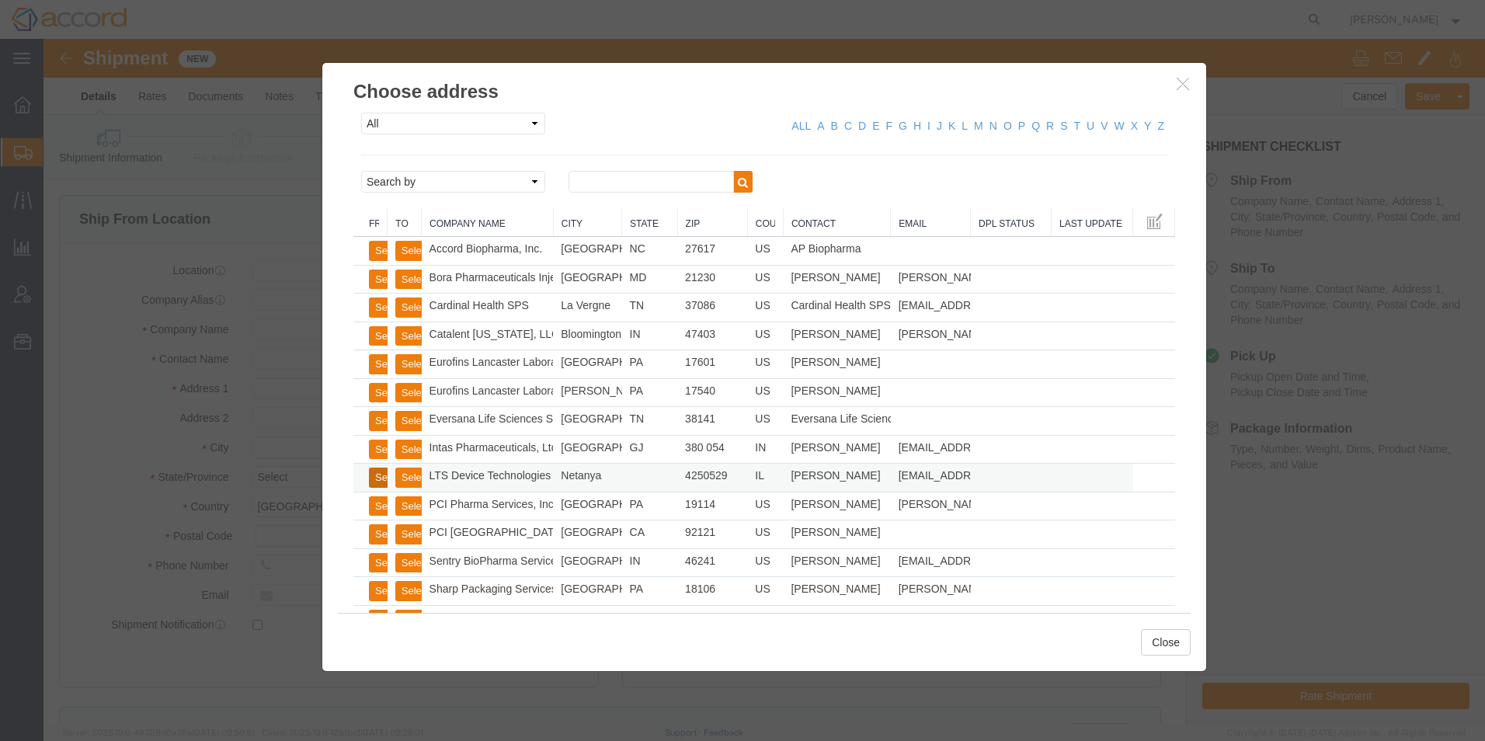
click button "Select"
select select
type input "[STREET_ADDRESS]"
select select "IL"
type input "4250529"
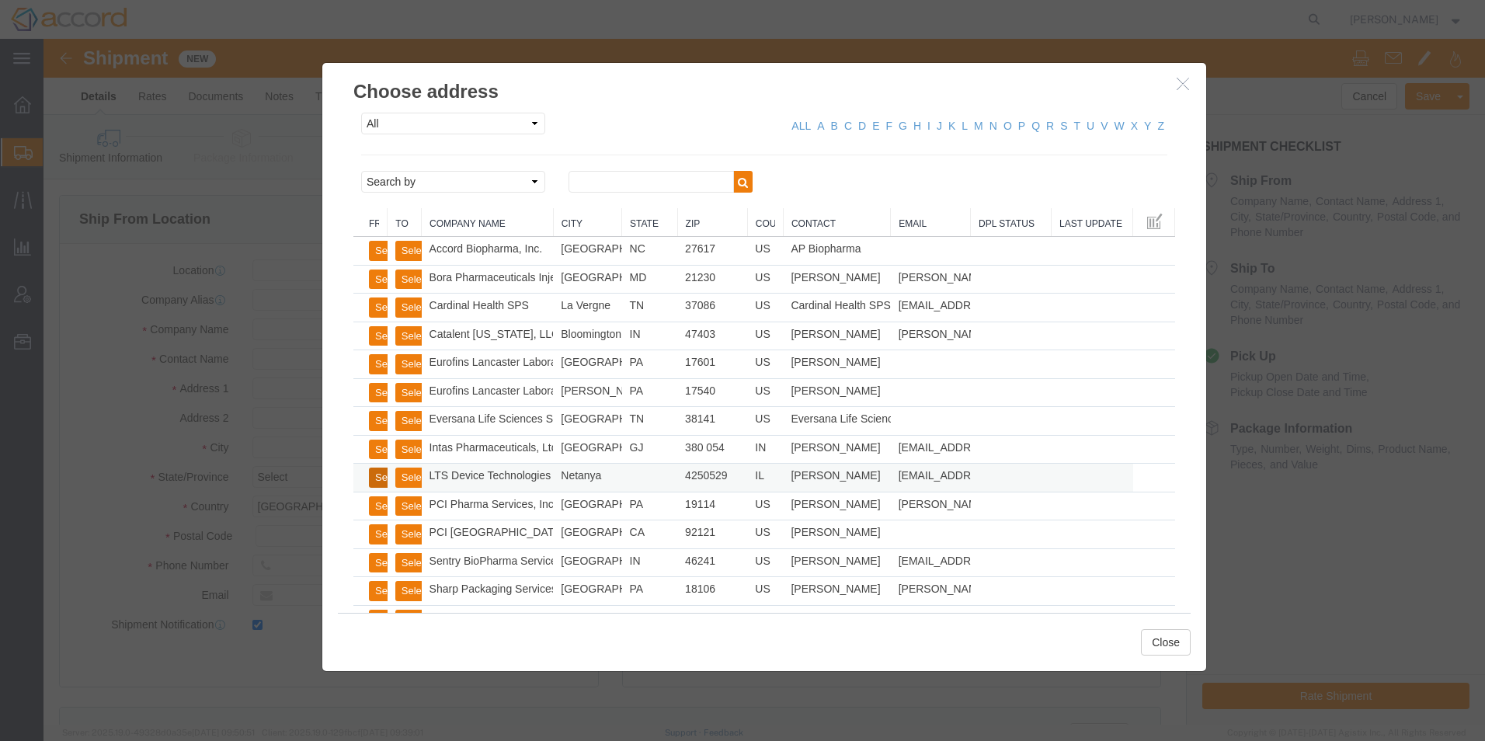
type input "[PHONE_NUMBER]"
type input "[EMAIL_ADDRESS][DOMAIN_NAME]"
checkbox input "true"
type input "LTS Device Technologies"
type input "[PERSON_NAME]"
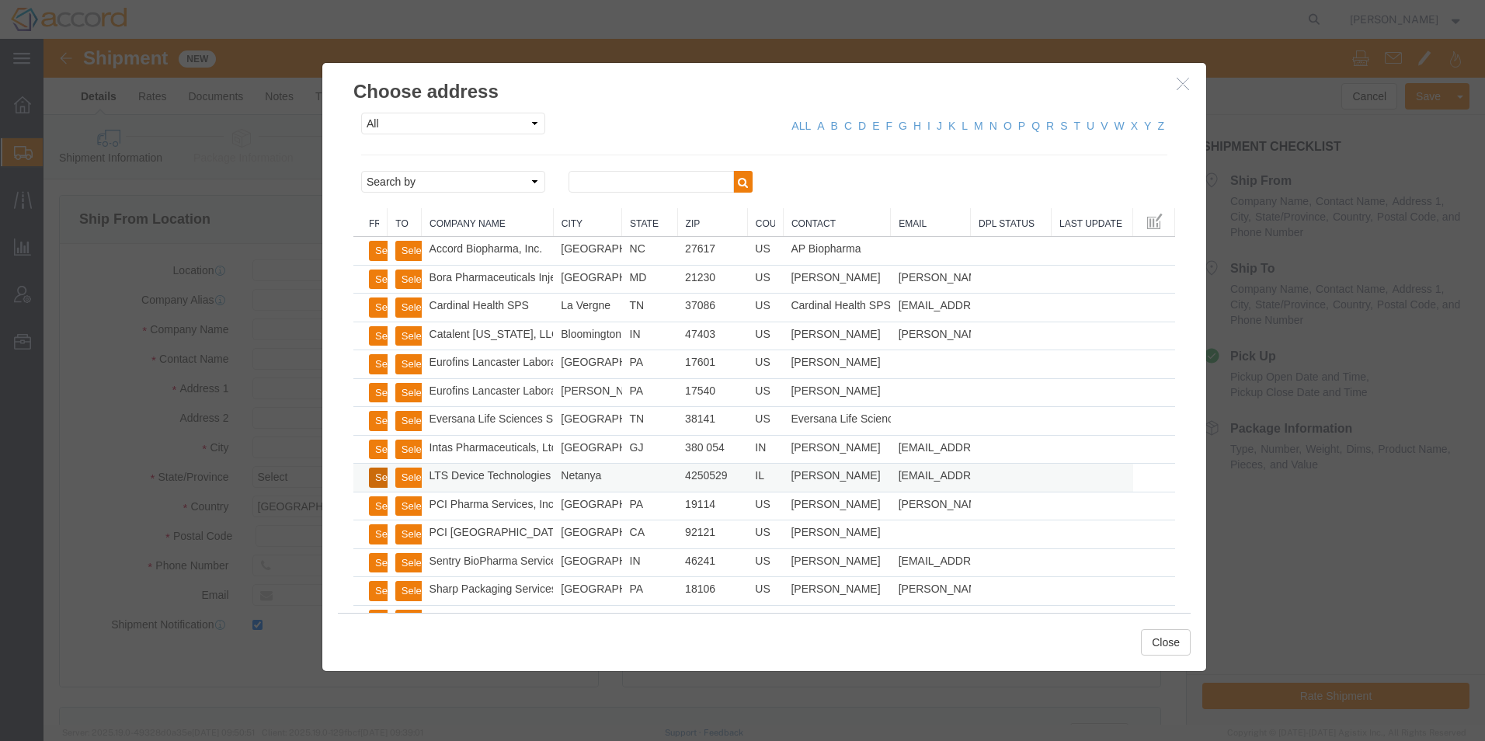
type input "Netanya"
click button "Select"
select select
type input "[STREET_ADDRESS]"
type input "19114"
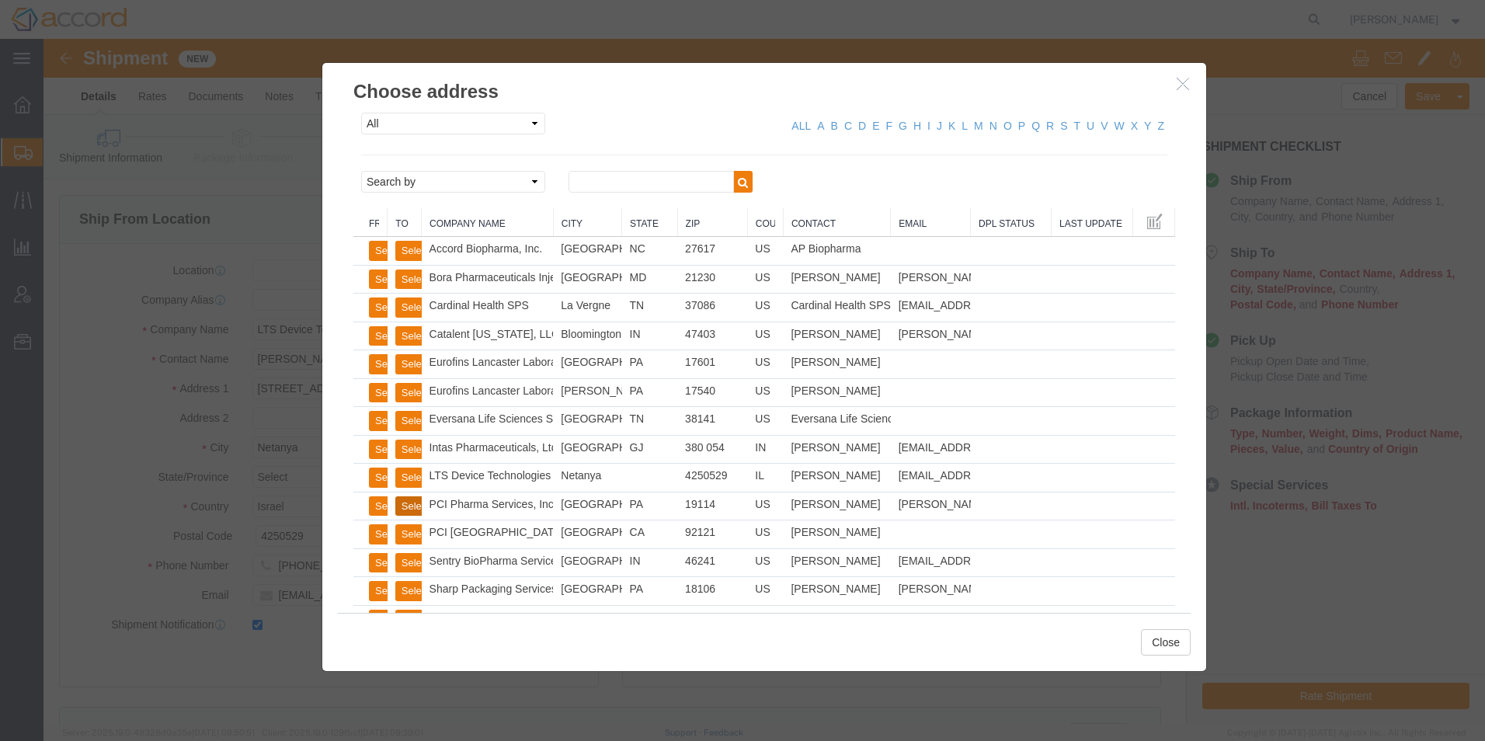
type input "[PHONE_NUMBER]"
type input "[PERSON_NAME][EMAIL_ADDRESS][PERSON_NAME][DOMAIN_NAME]"
checkbox input "true"
type input "PCI Pharma Services, Inc"
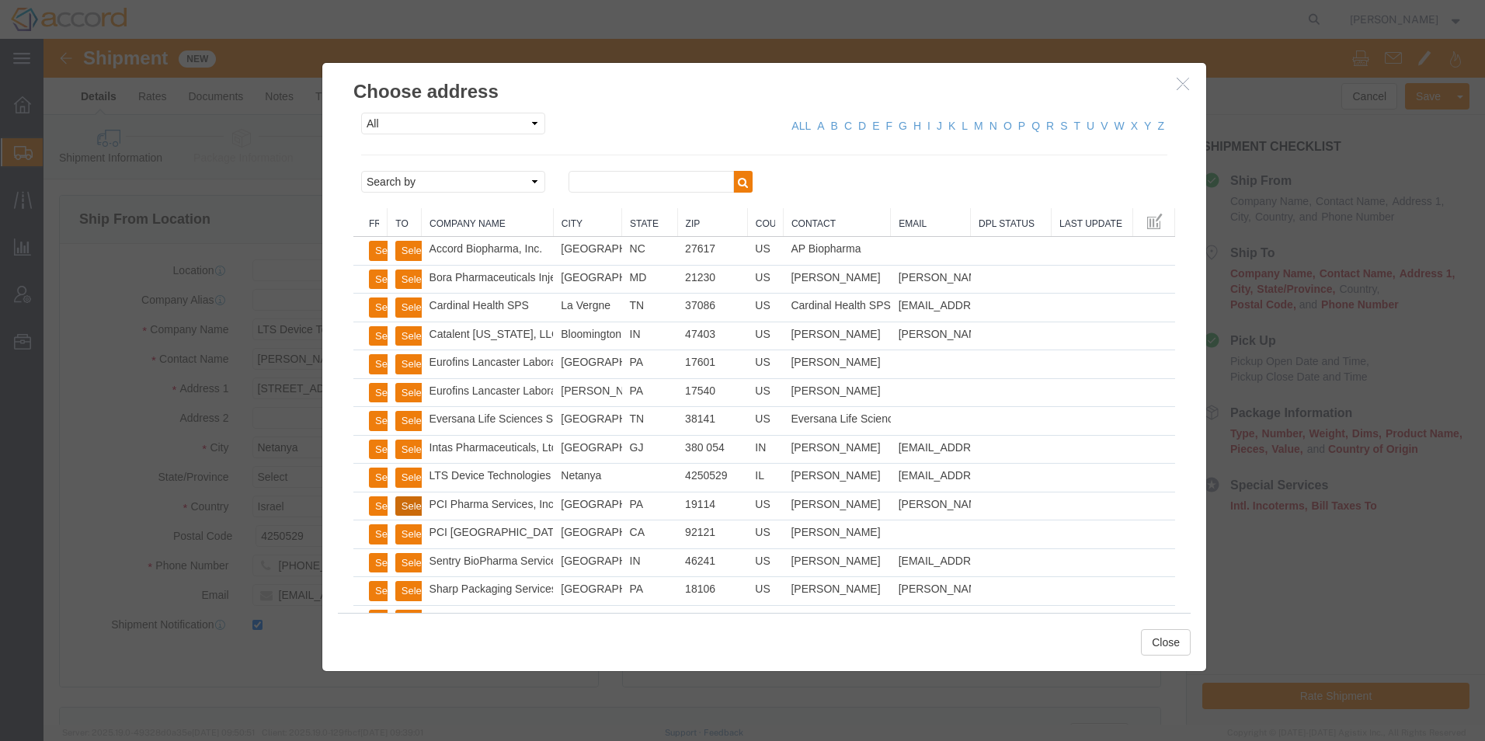
type input "[PERSON_NAME]"
type input "[GEOGRAPHIC_DATA]"
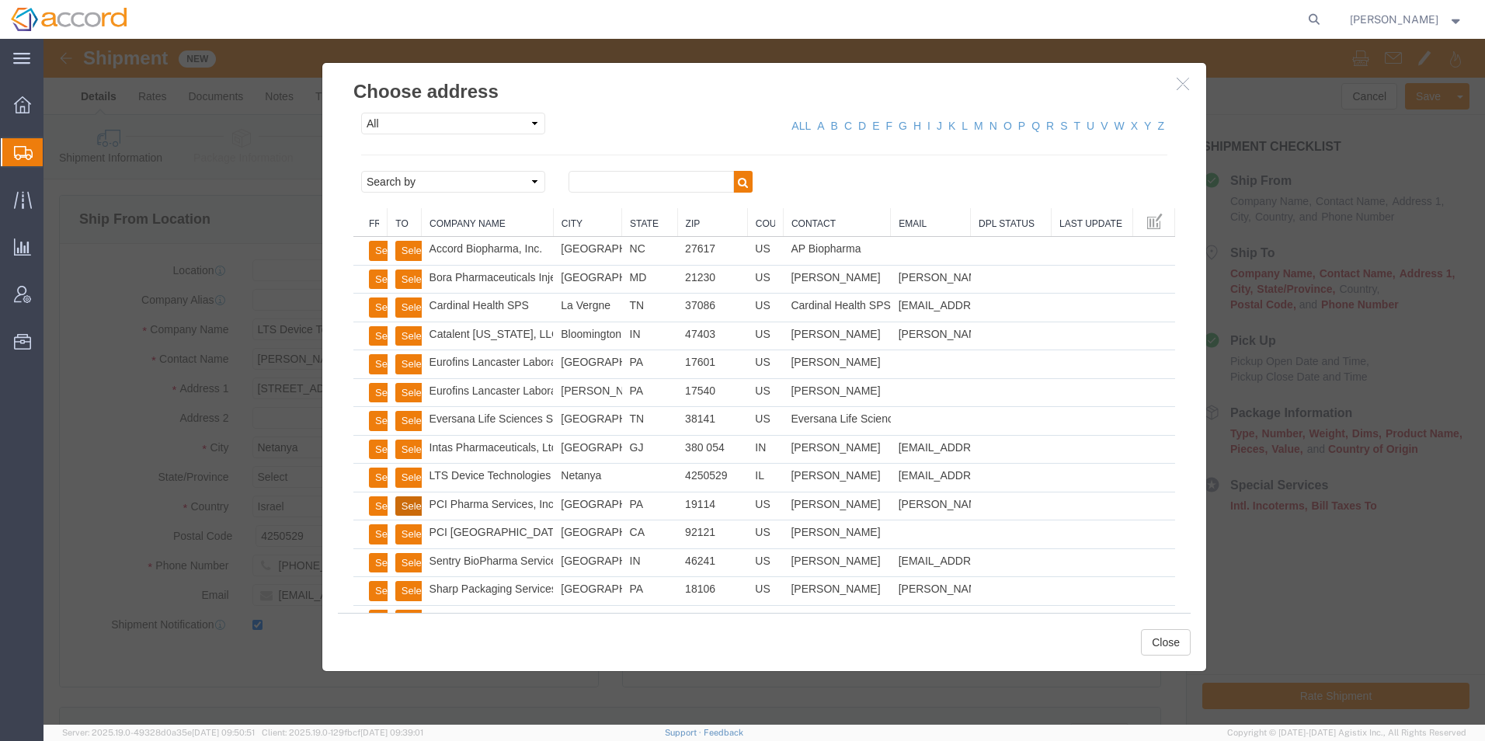
select select "PA"
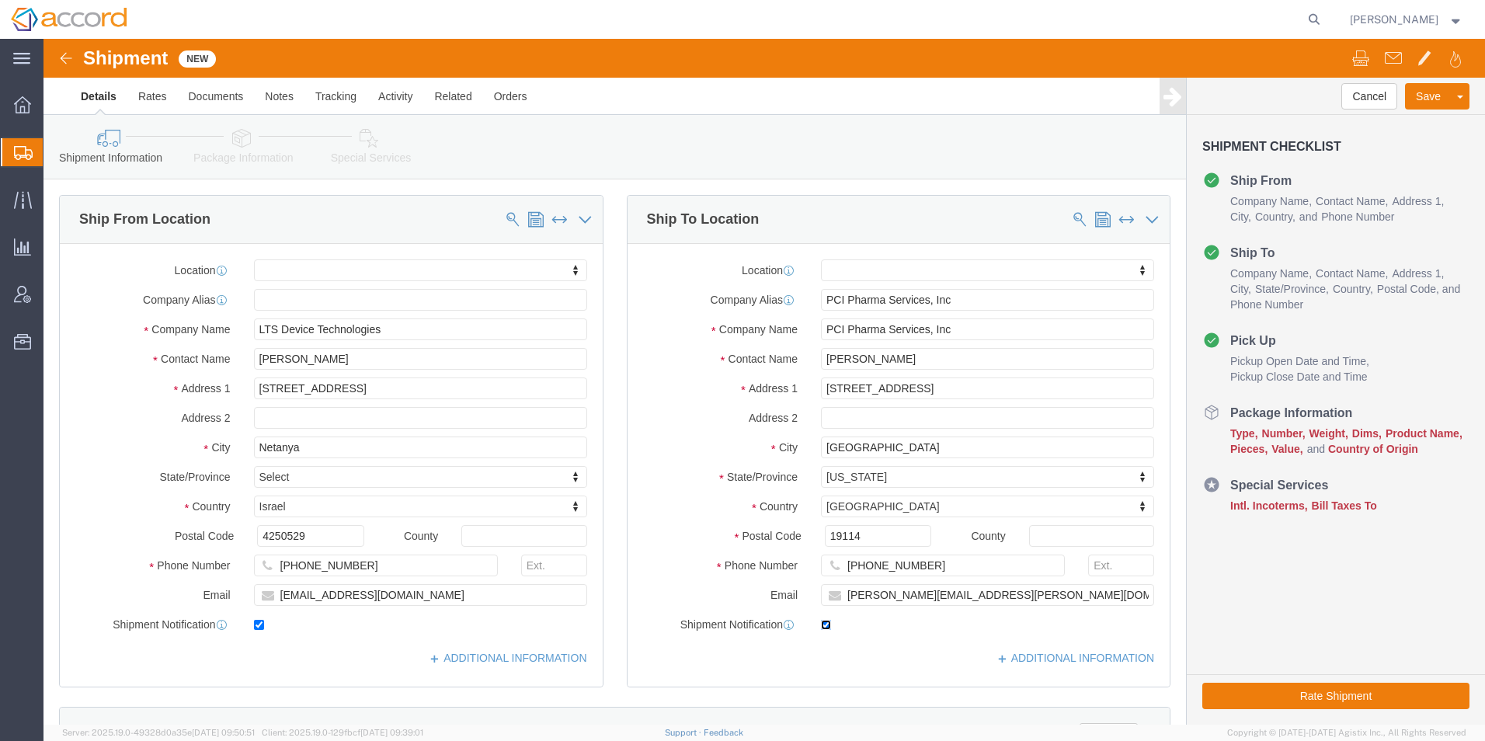
click input "checkbox"
checkbox input "false"
click input "checkbox"
checkbox input "false"
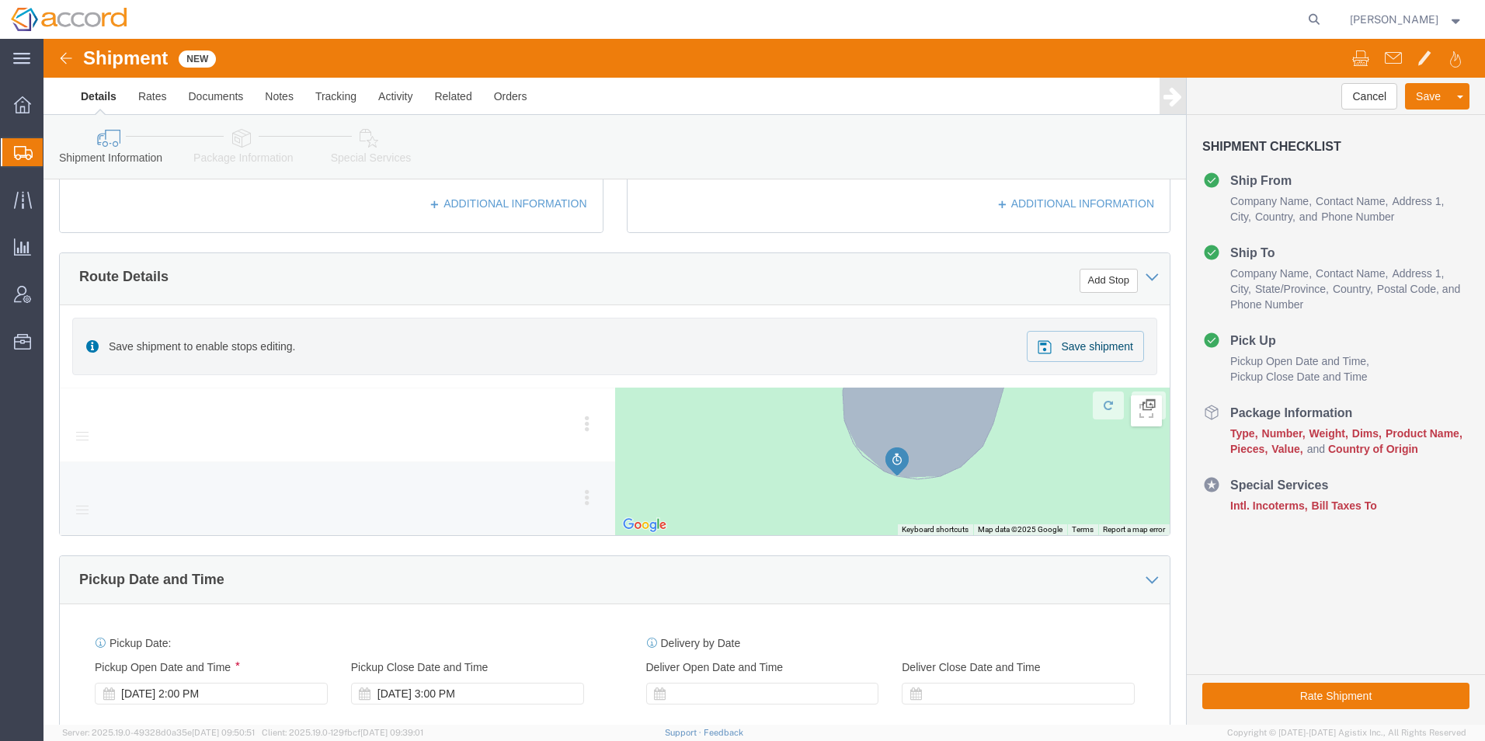
scroll to position [621, 0]
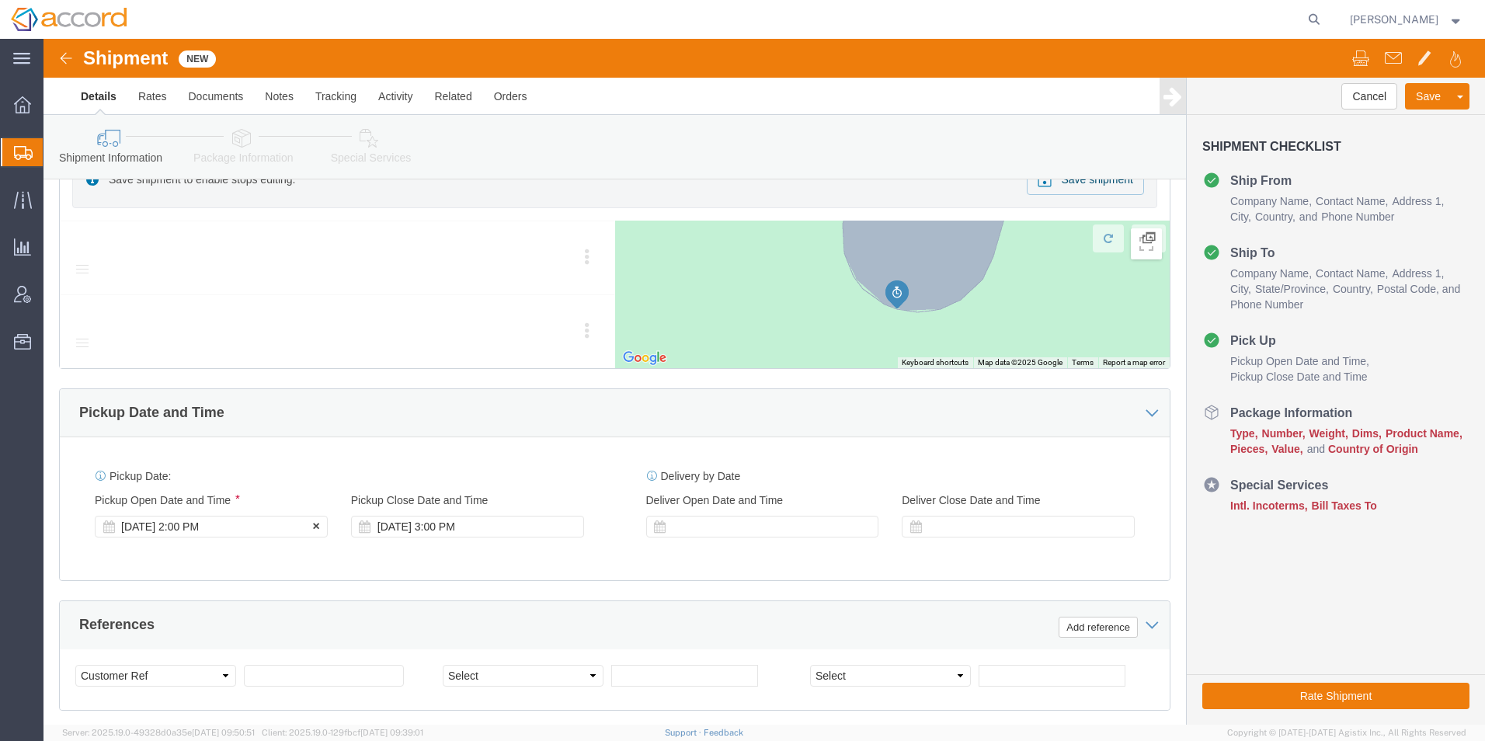
click div "[DATE] 2:00 PM"
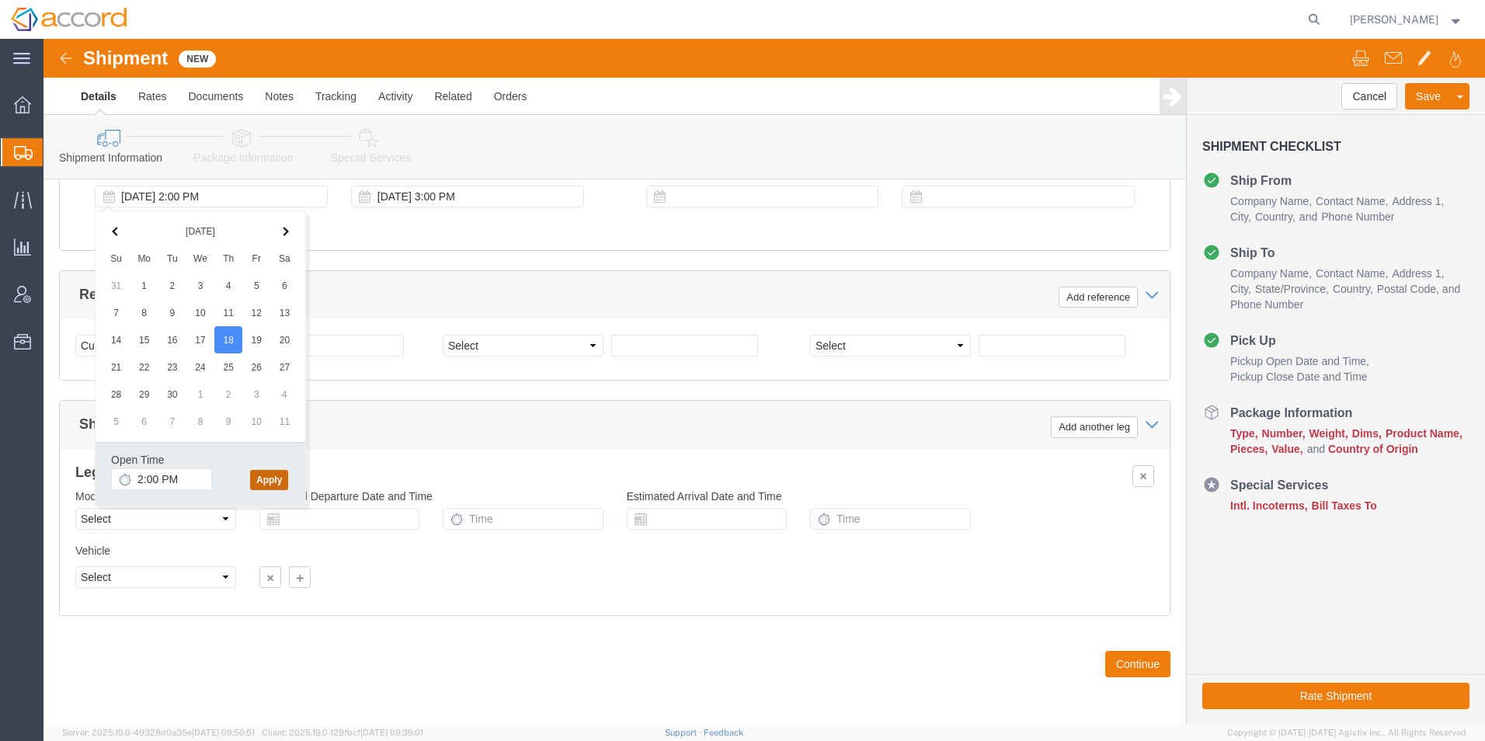
click button "Apply"
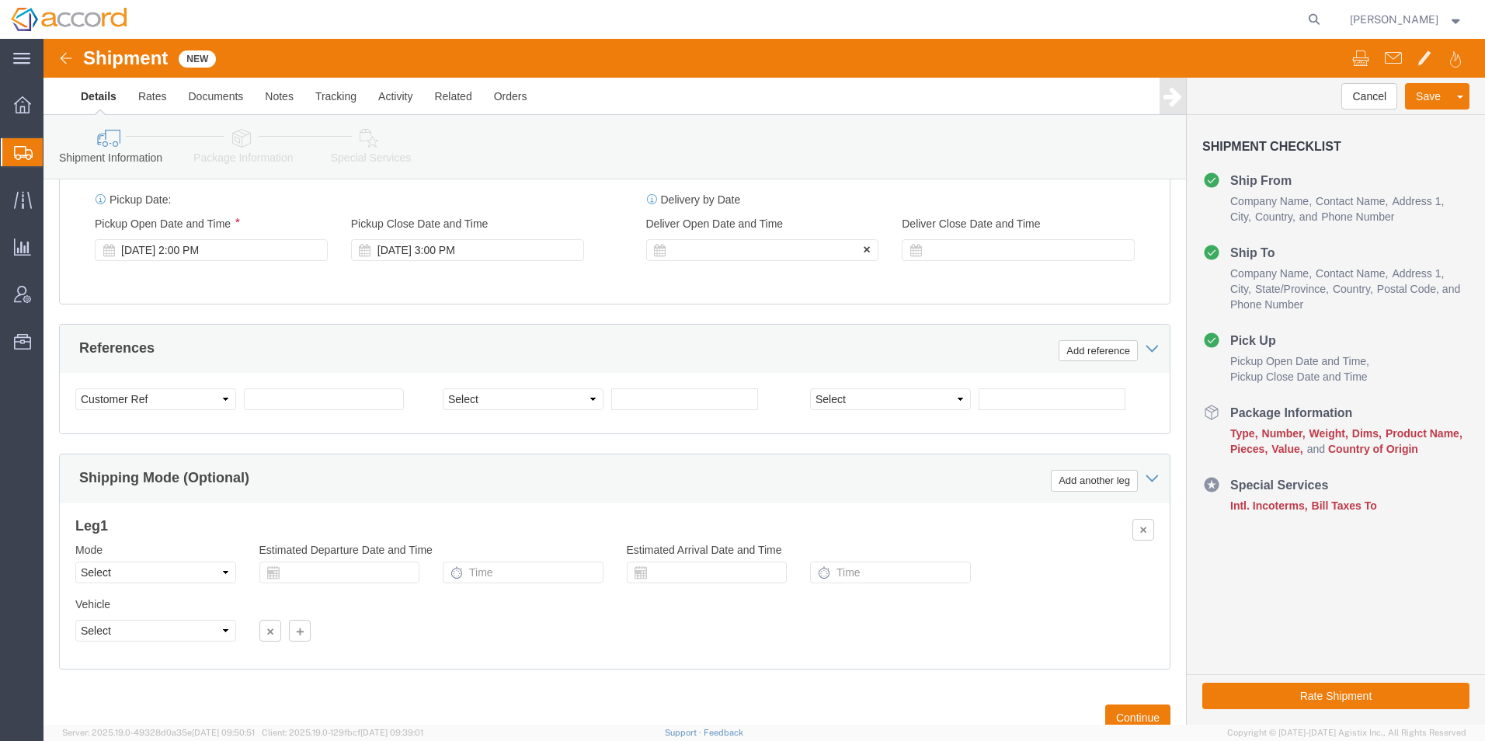
scroll to position [796, 0]
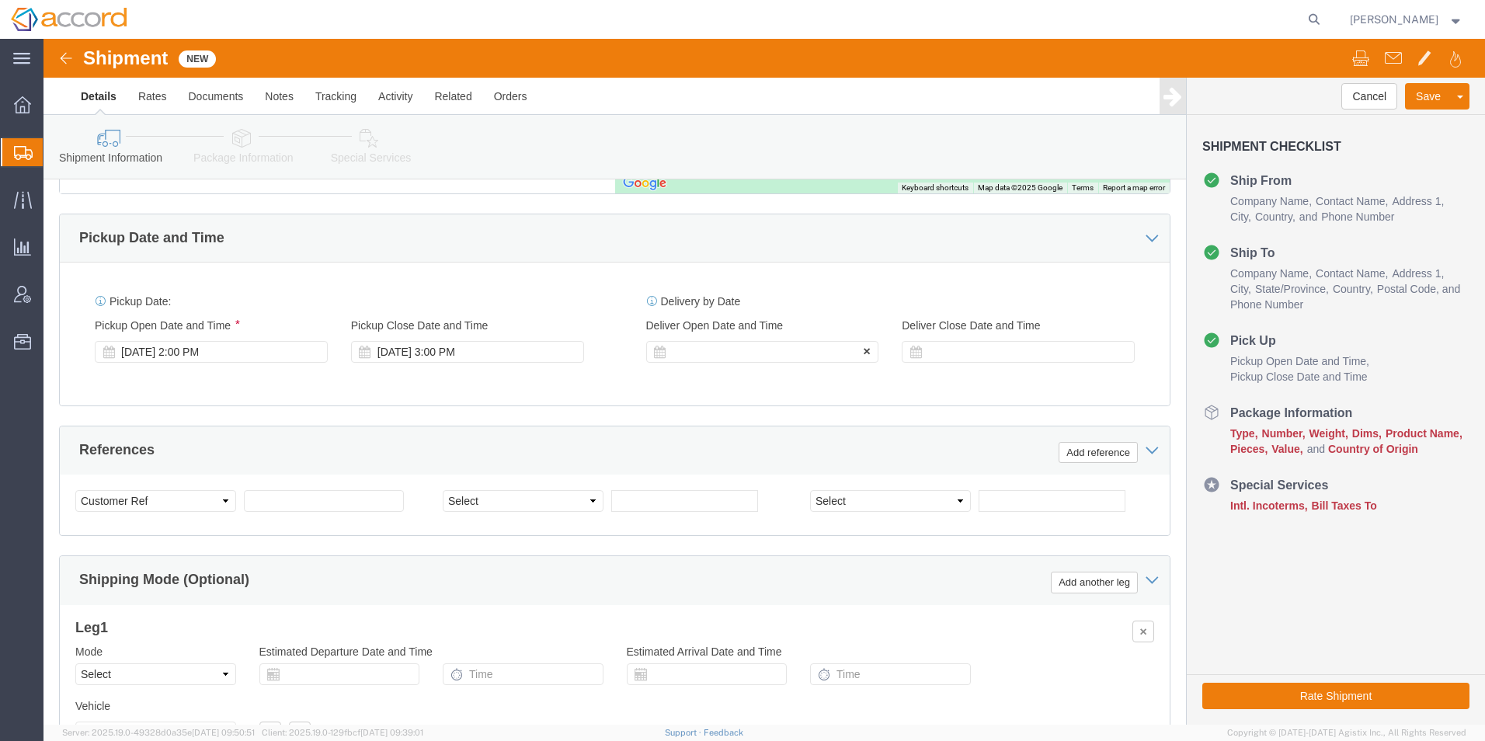
click div
click button "Apply"
click div "[DATE] 4:00 PM"
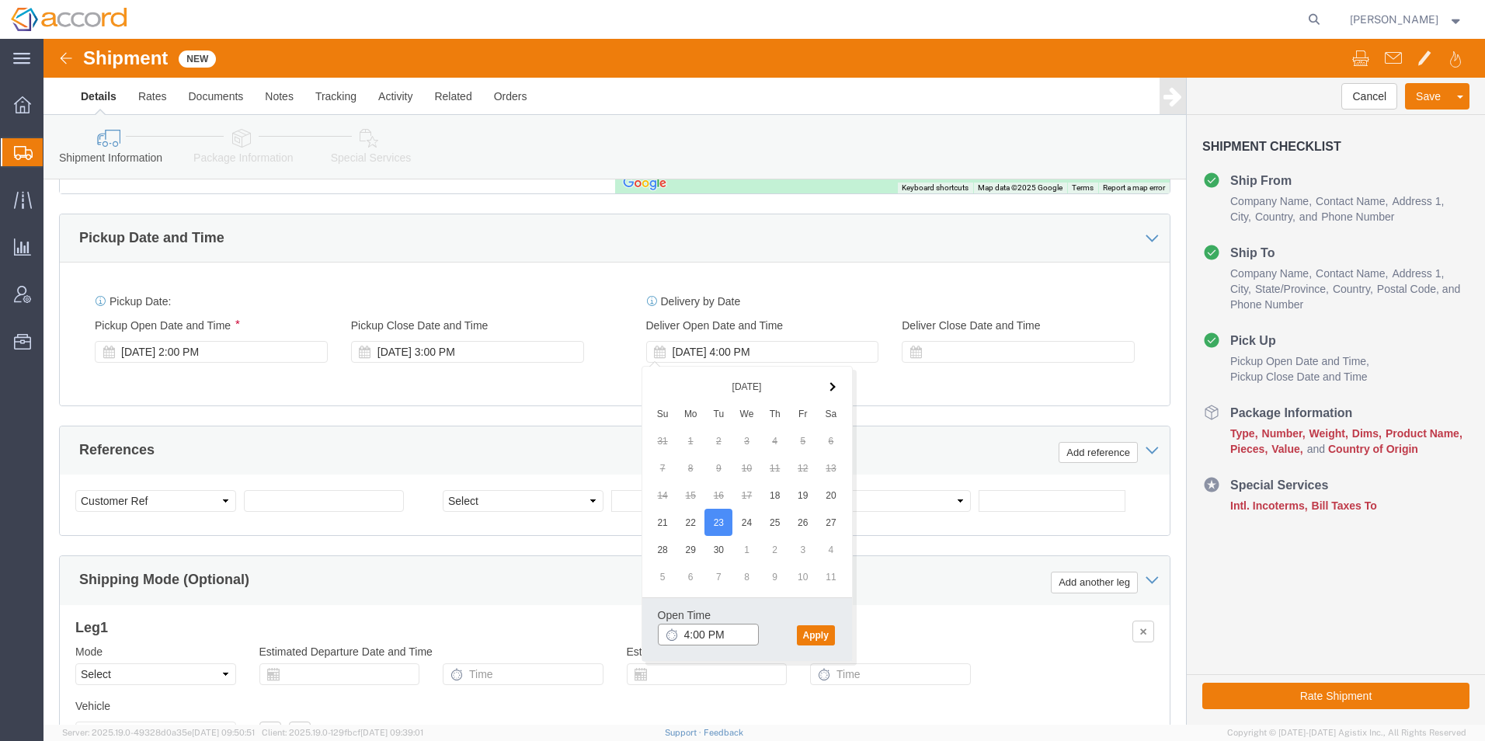
click input "4:00 PM"
click input "3:00 PM"
type input "12:00 PM"
click button "Apply"
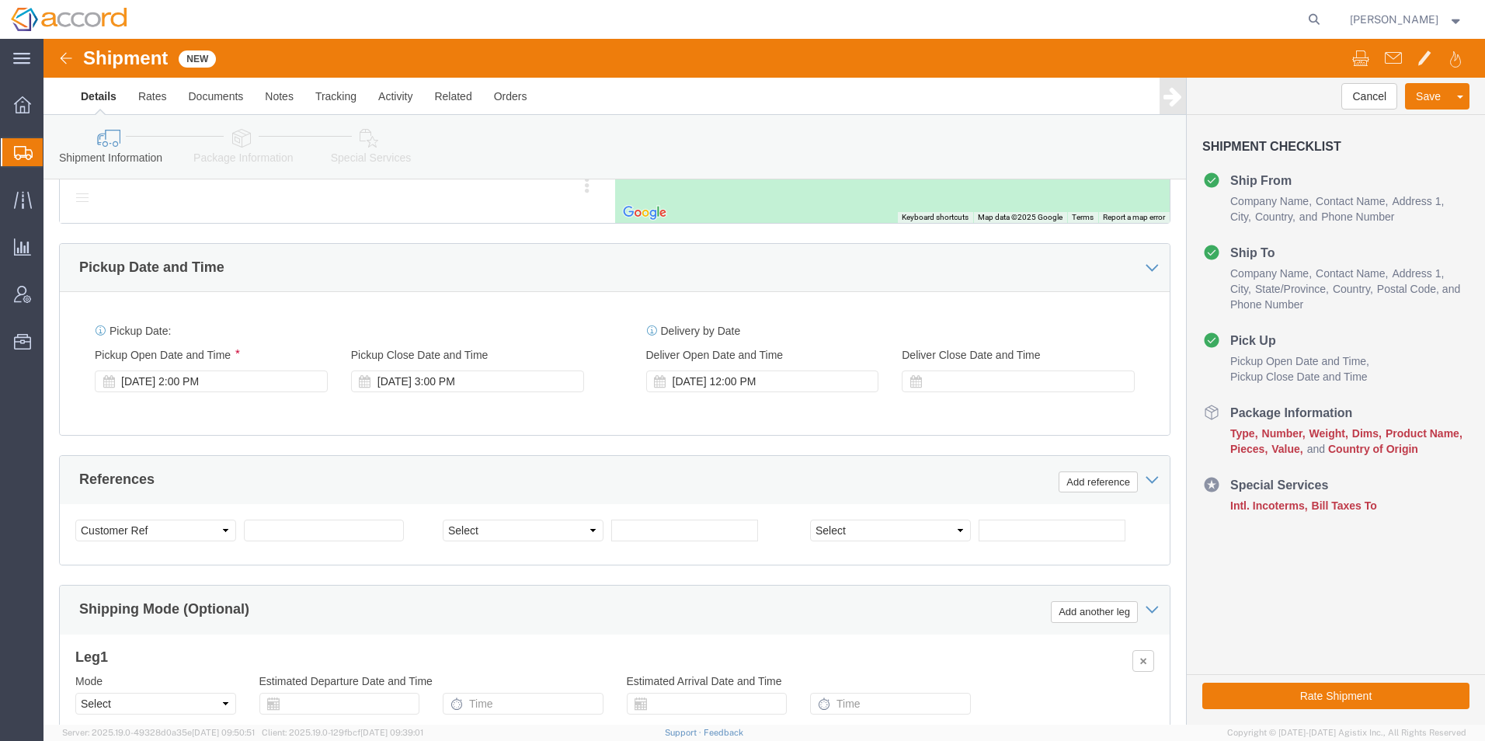
scroll to position [719, 0]
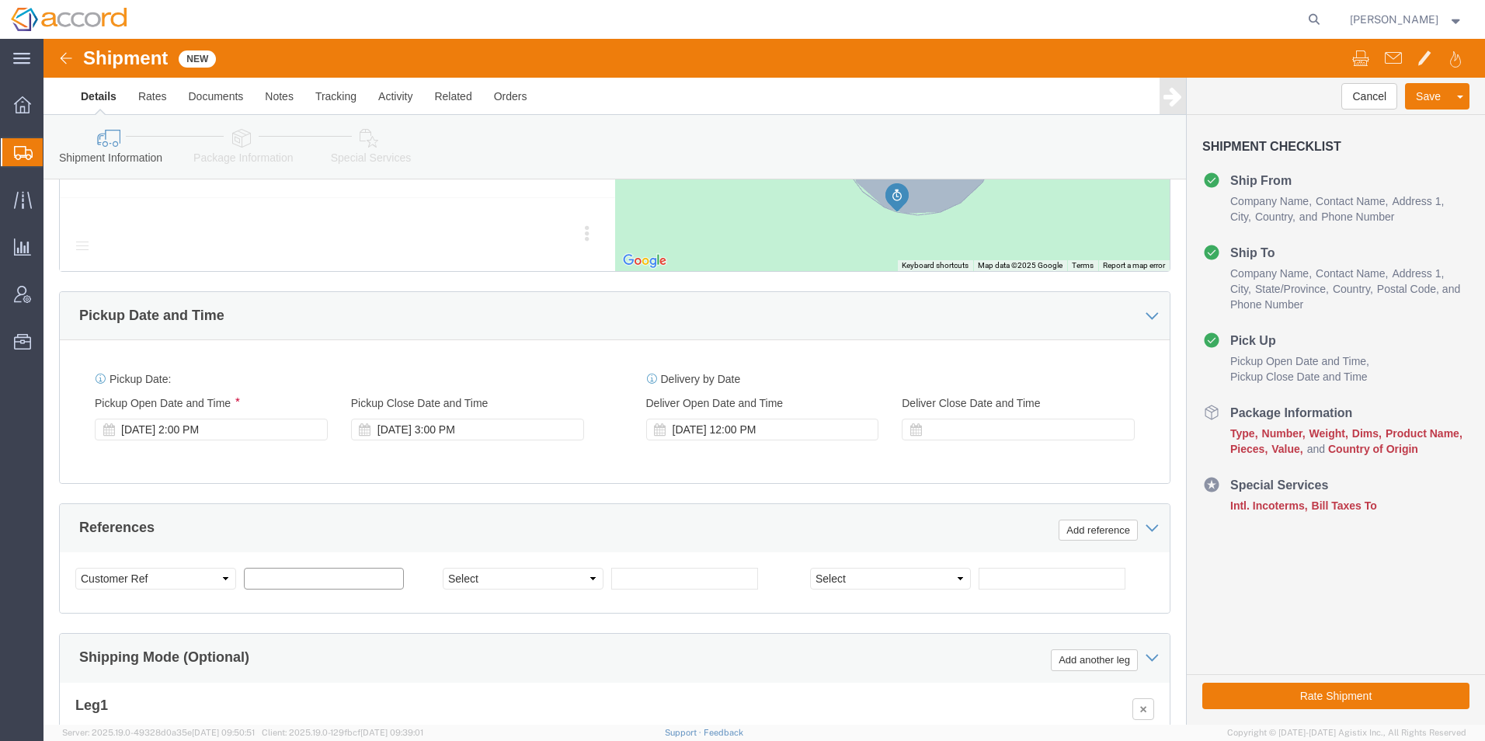
click input "text"
paste input "22214"
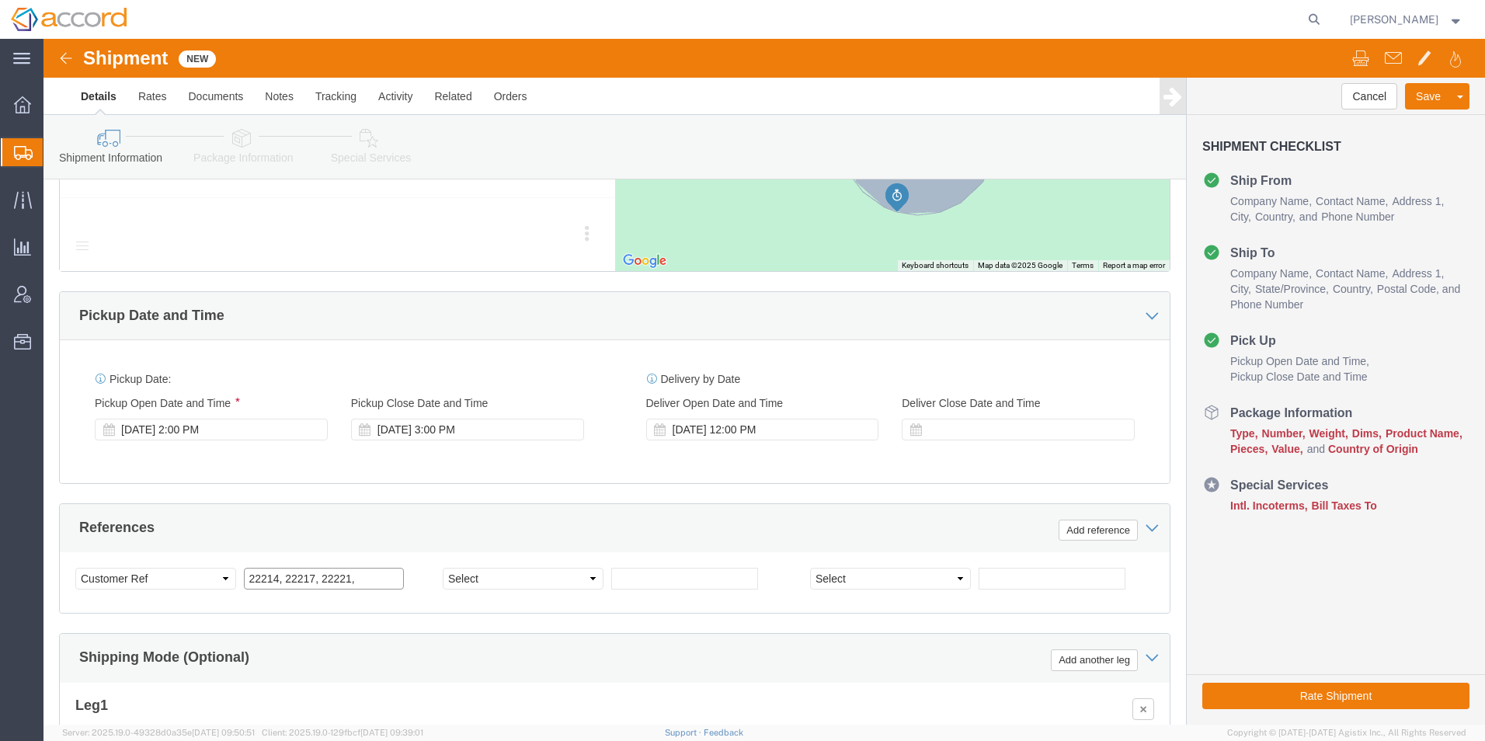
paste input "22214"
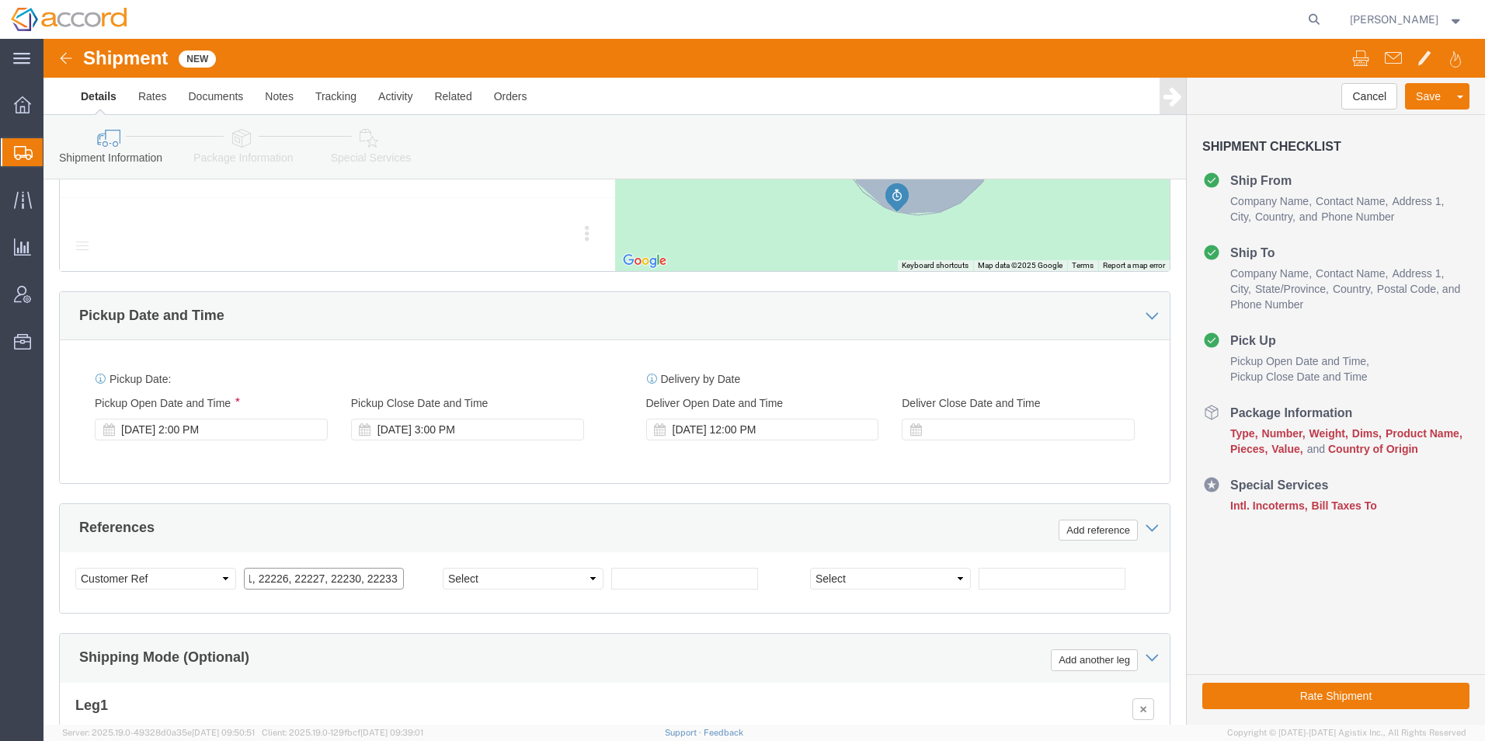
scroll to position [0, 106]
paste input "22214"
type input "22214, 22217, 22221, 22226, 22227, 22230, 22233, 22234, 22240"
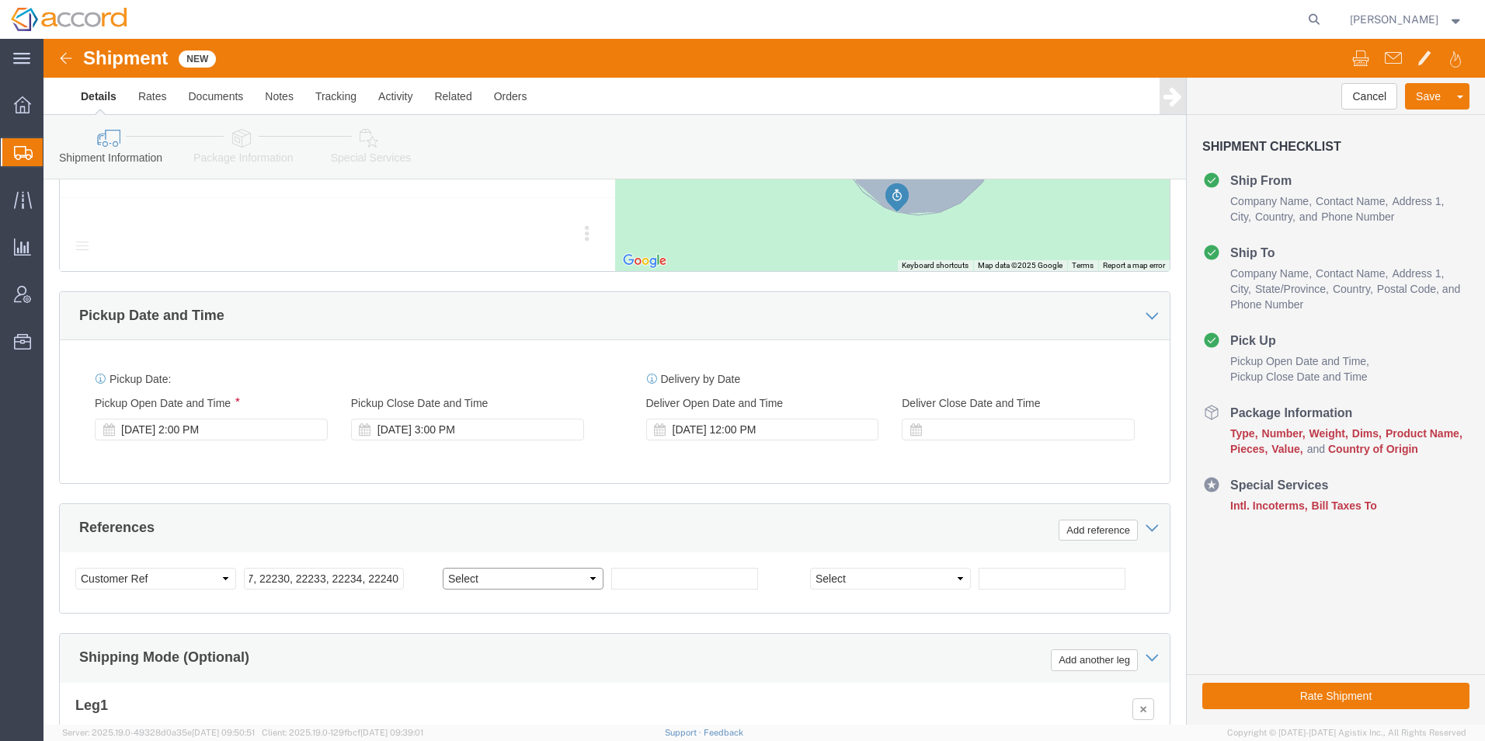
click select "Select Account Type Activity ID Airline Appointment Number ASN Batch Request # …"
select select "PRONUMBER"
click select "Select Account Type Activity ID Airline Appointment Number ASN Batch Request # …"
click input "text"
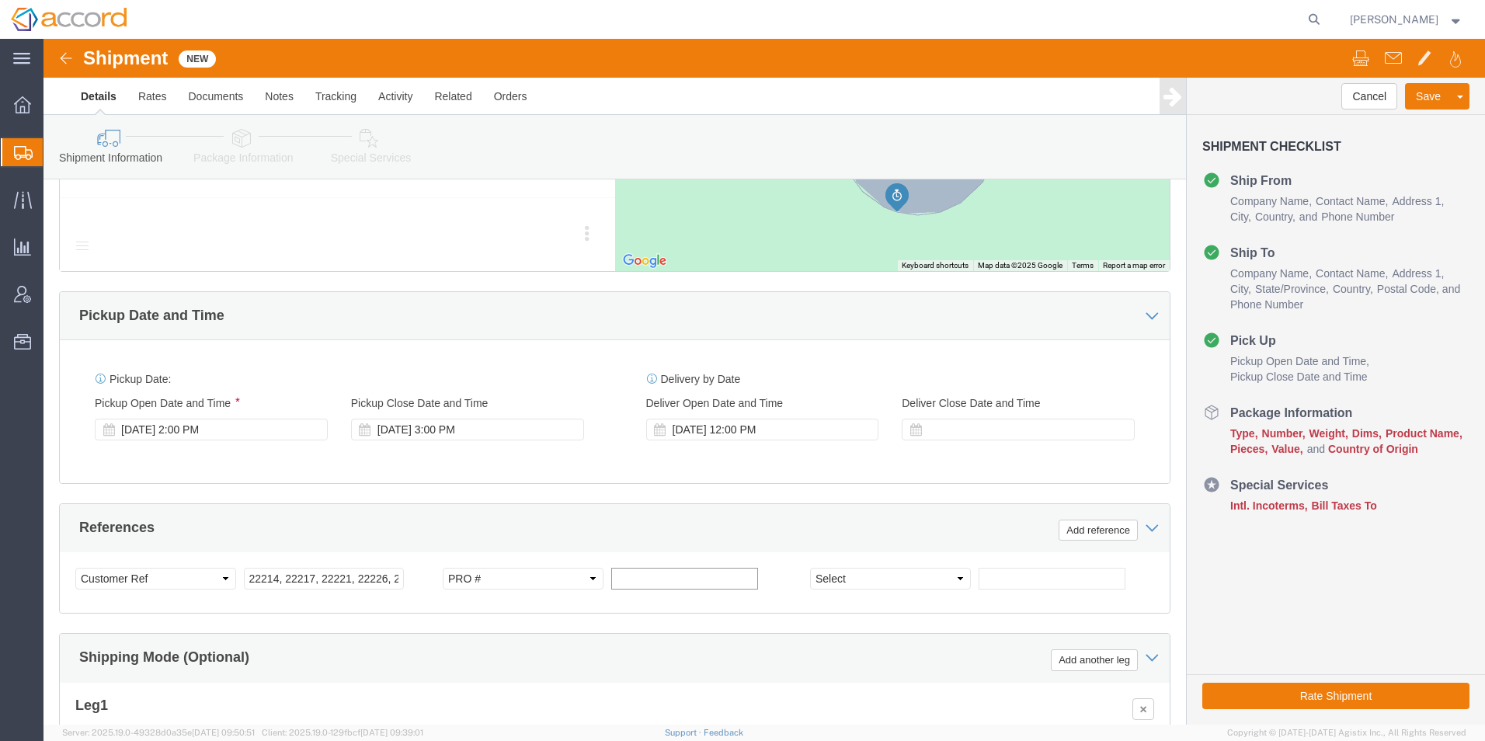
paste input "S02426580"
type input "S02426580"
click div "Shipping Mode (Optional) Add another leg"
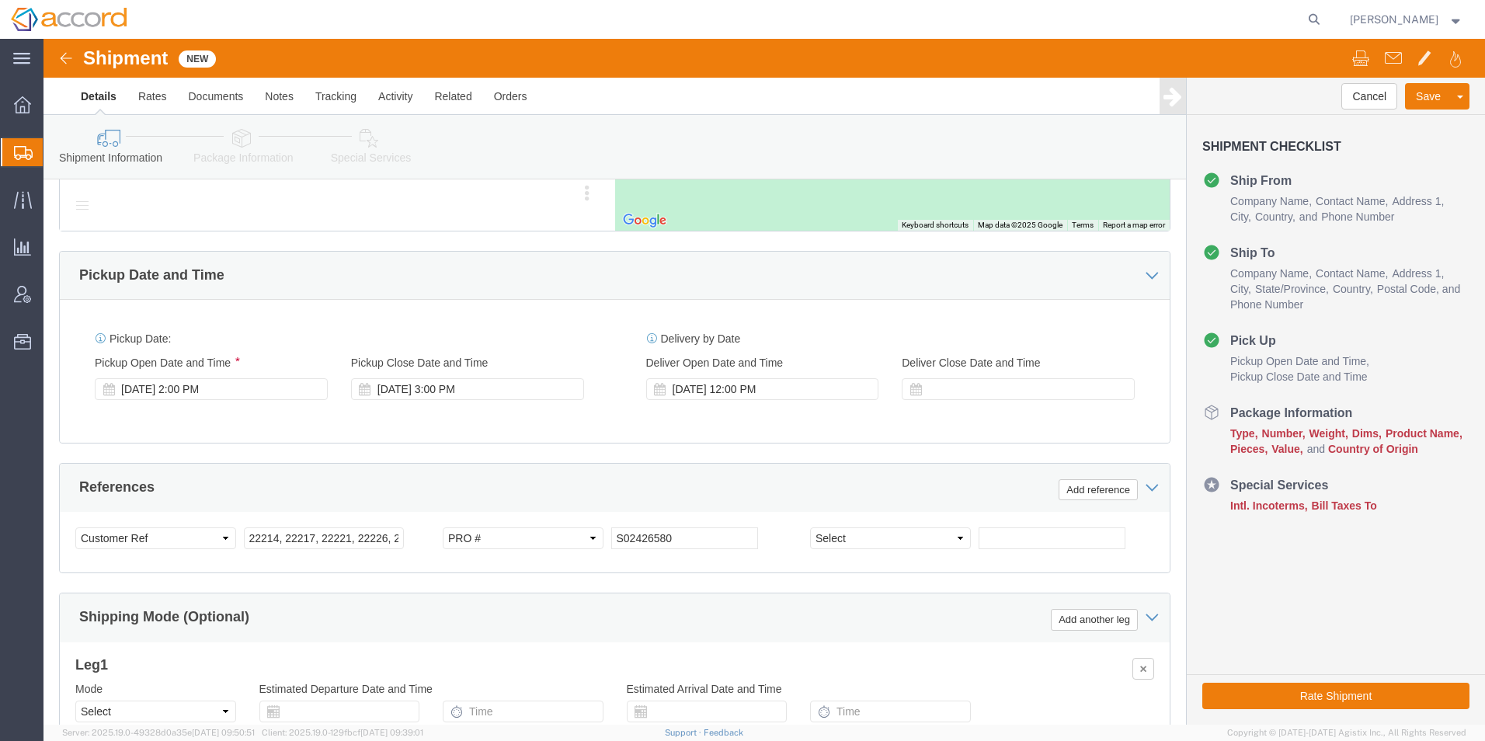
scroll to position [952, 0]
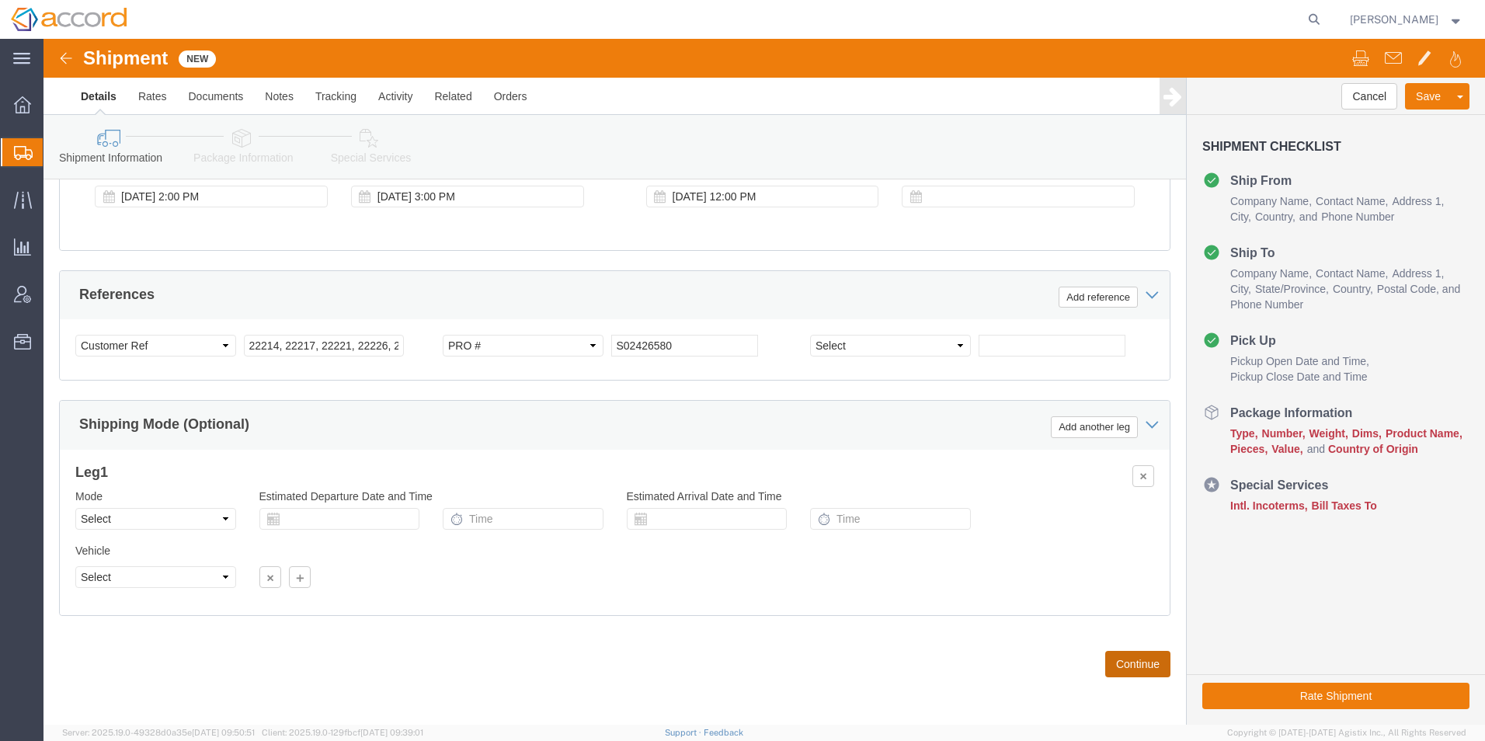
click button "Continue"
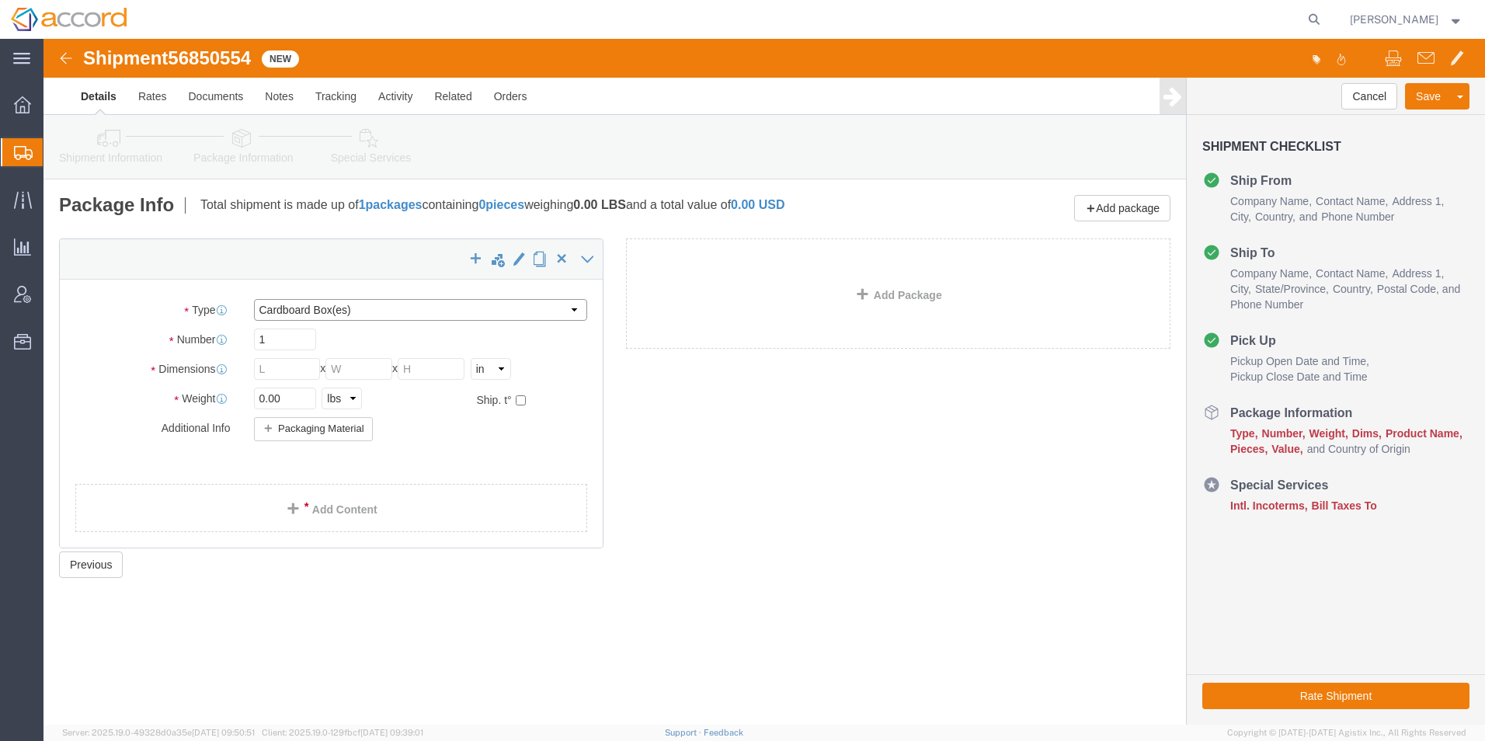
click select "Select Bale(s) Basket(s) Bolt(s) Bottle(s) Buckets Bulk Bundle(s) Can(s) Cardbo…"
select select "PSNS"
click select "Select Bale(s) Basket(s) Bolt(s) Bottle(s) Buckets Bulk Bundle(s) Can(s) Cardbo…"
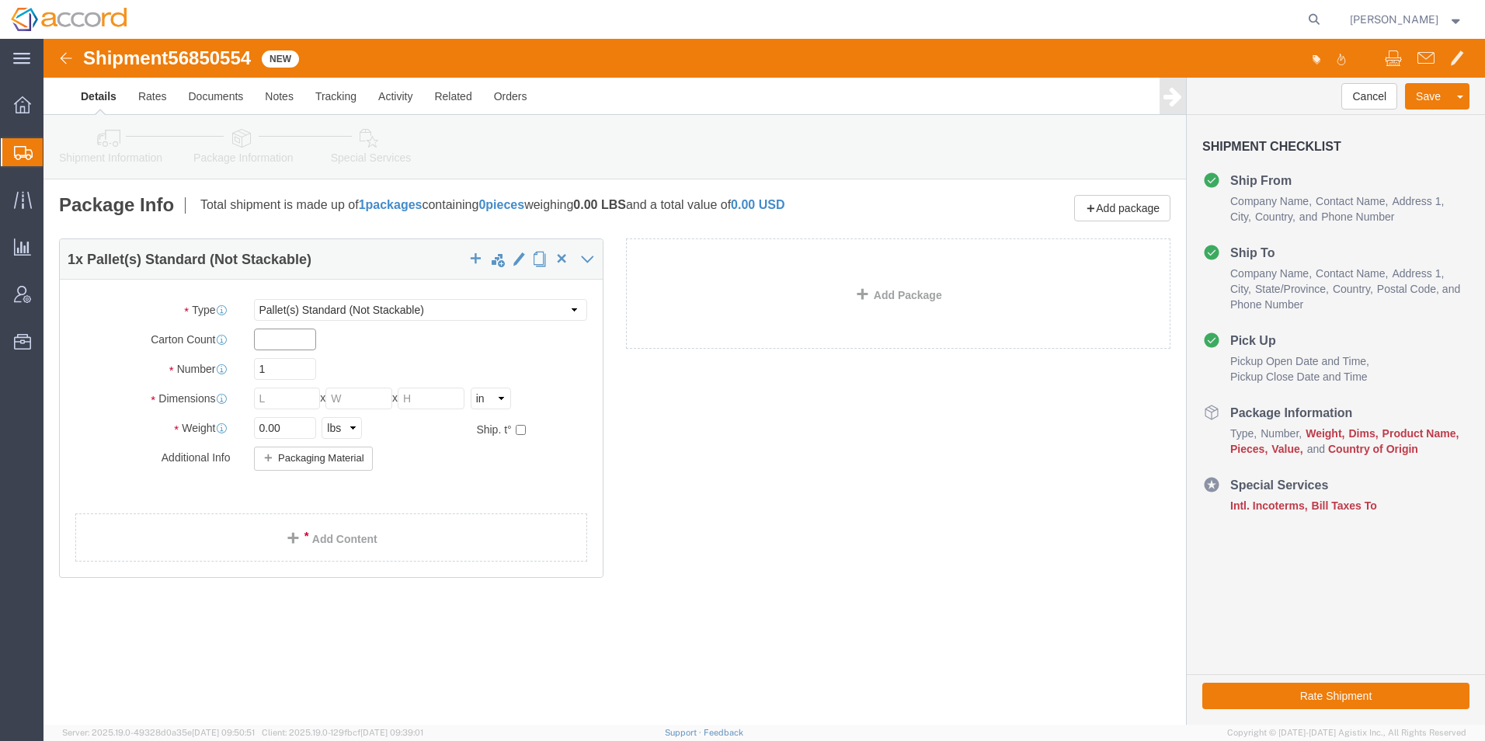
click input "text"
click label "Number"
click input "1"
type input "14"
click input "text"
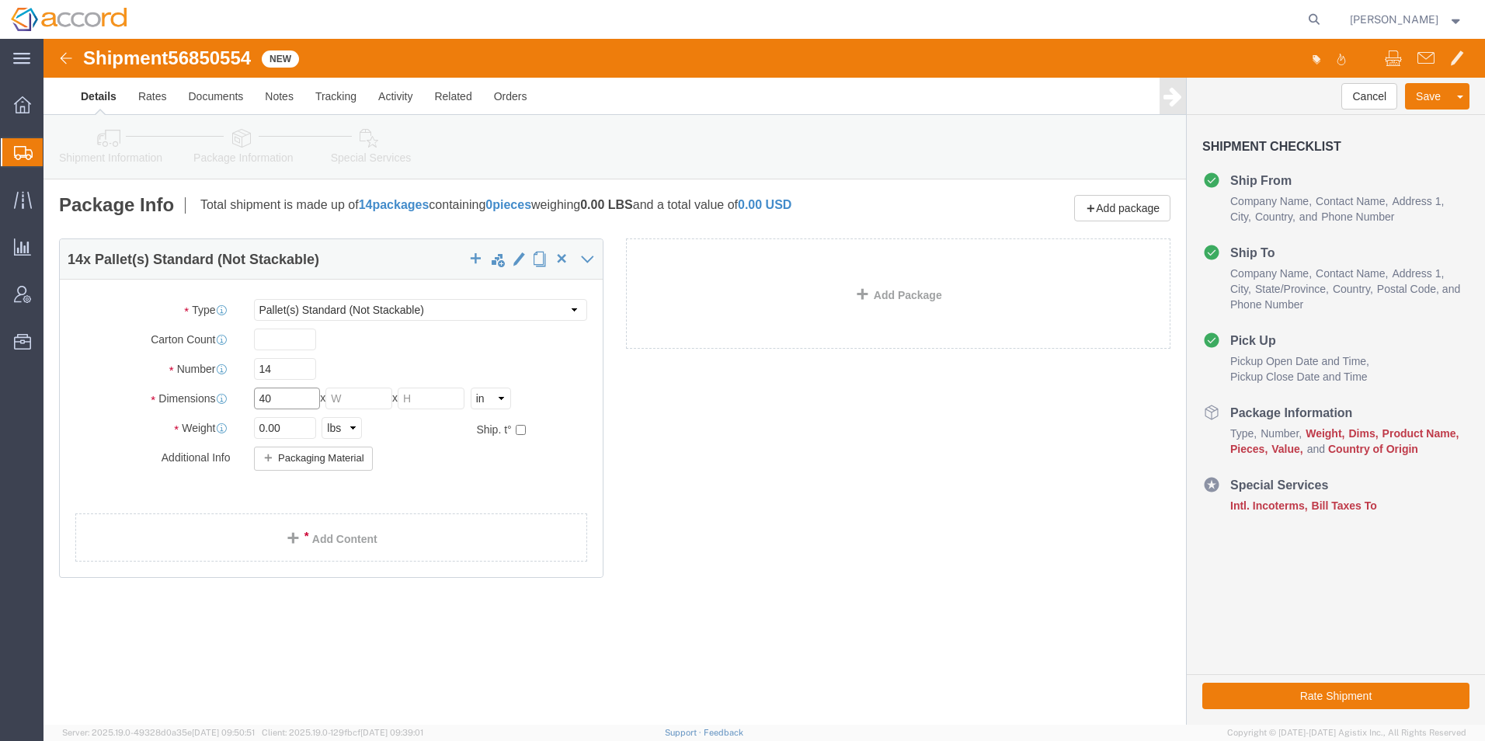
type input "40"
type input "48"
type input "1"
type input "40"
click input "0.00"
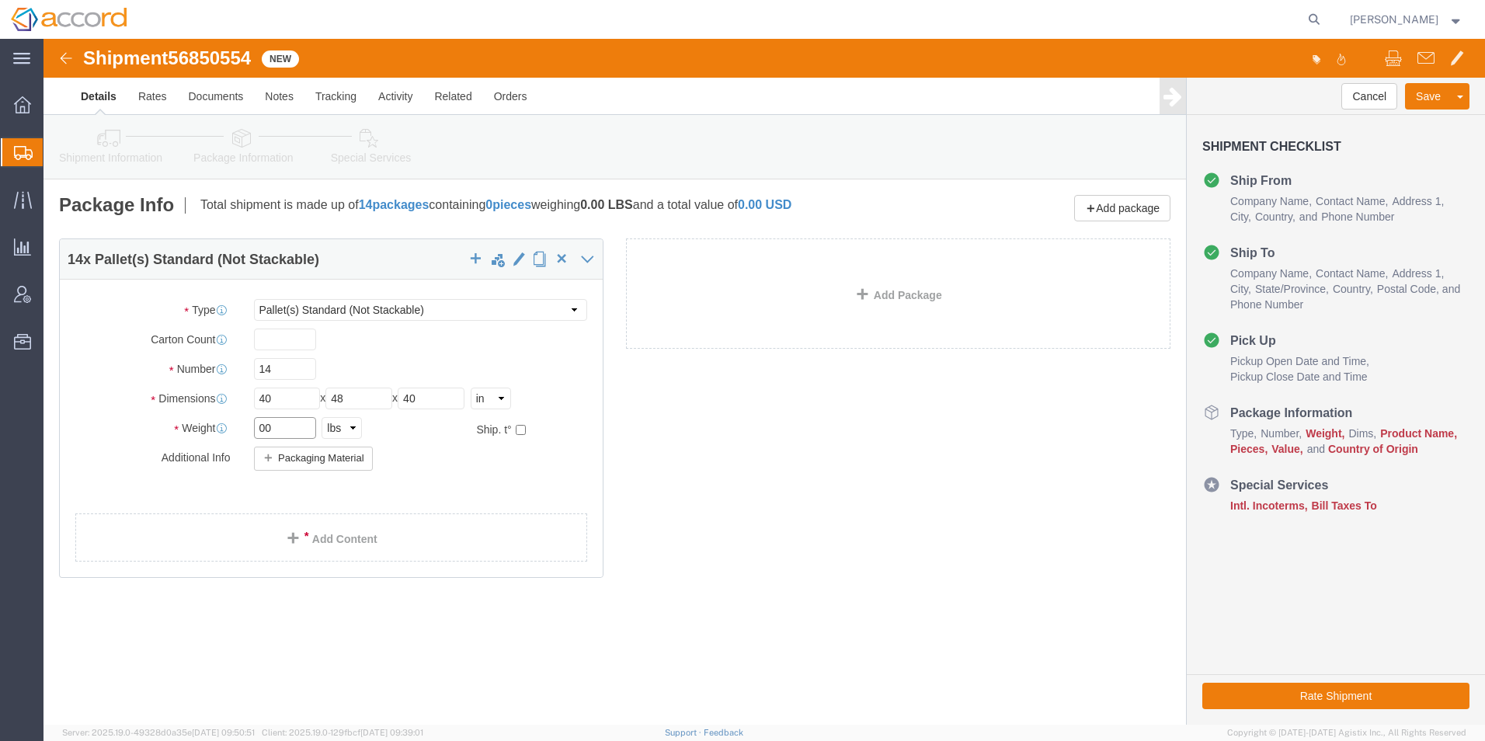
type input "0"
type input "250"
click link "Add Content"
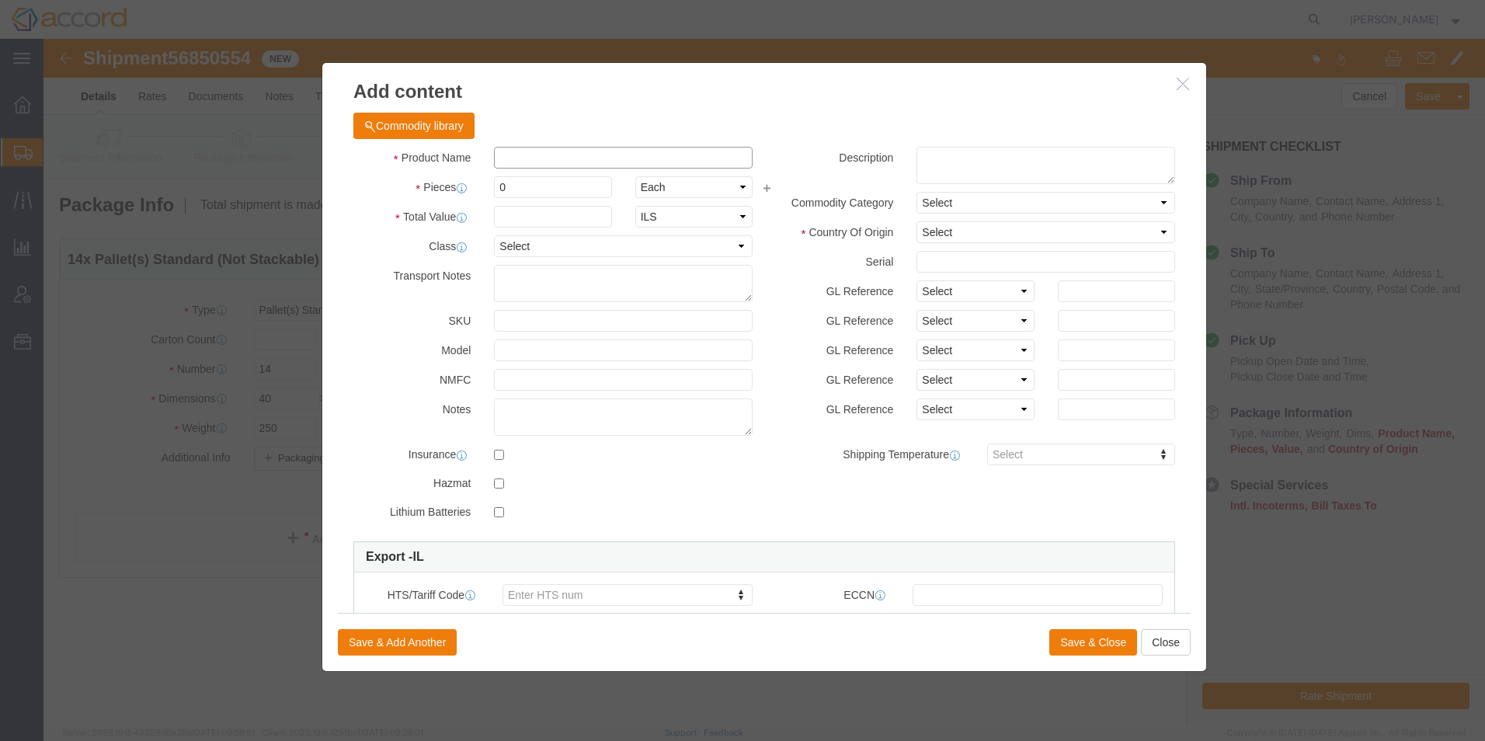
click input "text"
type input "[MEDICAL_DATA] [PERSON_NAME]"
click input "0"
type input "1164"
click input "text"
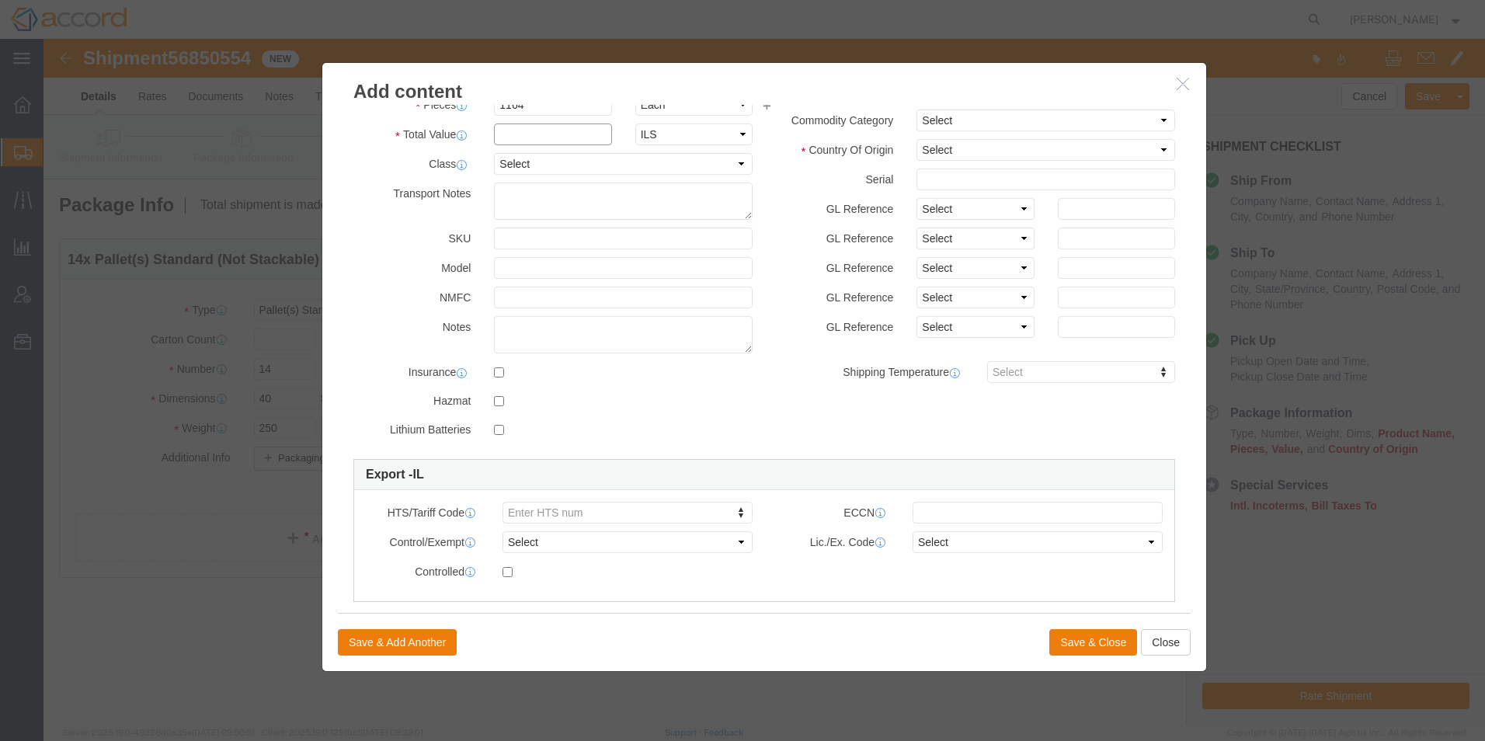
scroll to position [233, 0]
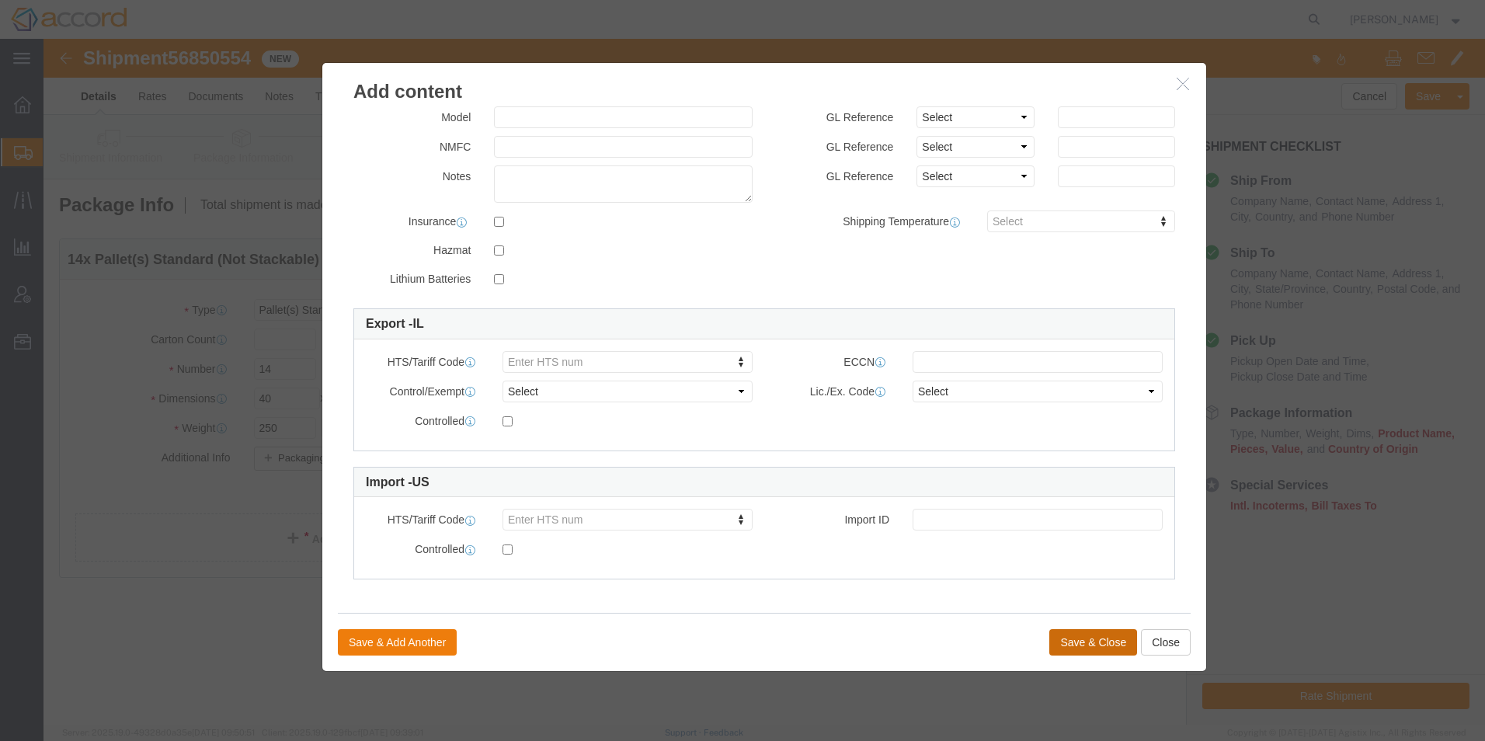
click button "Save & Close"
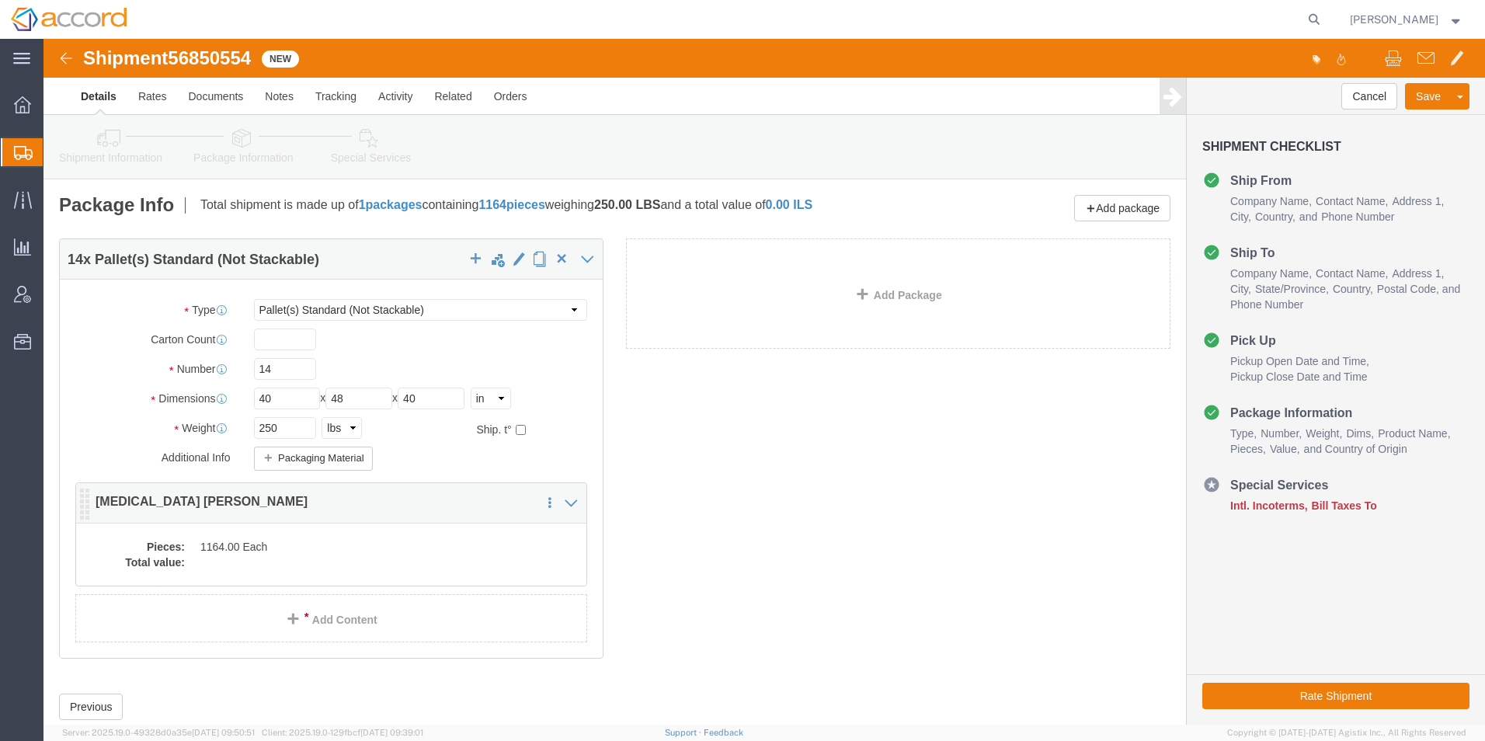
click dd "1164.00 Each"
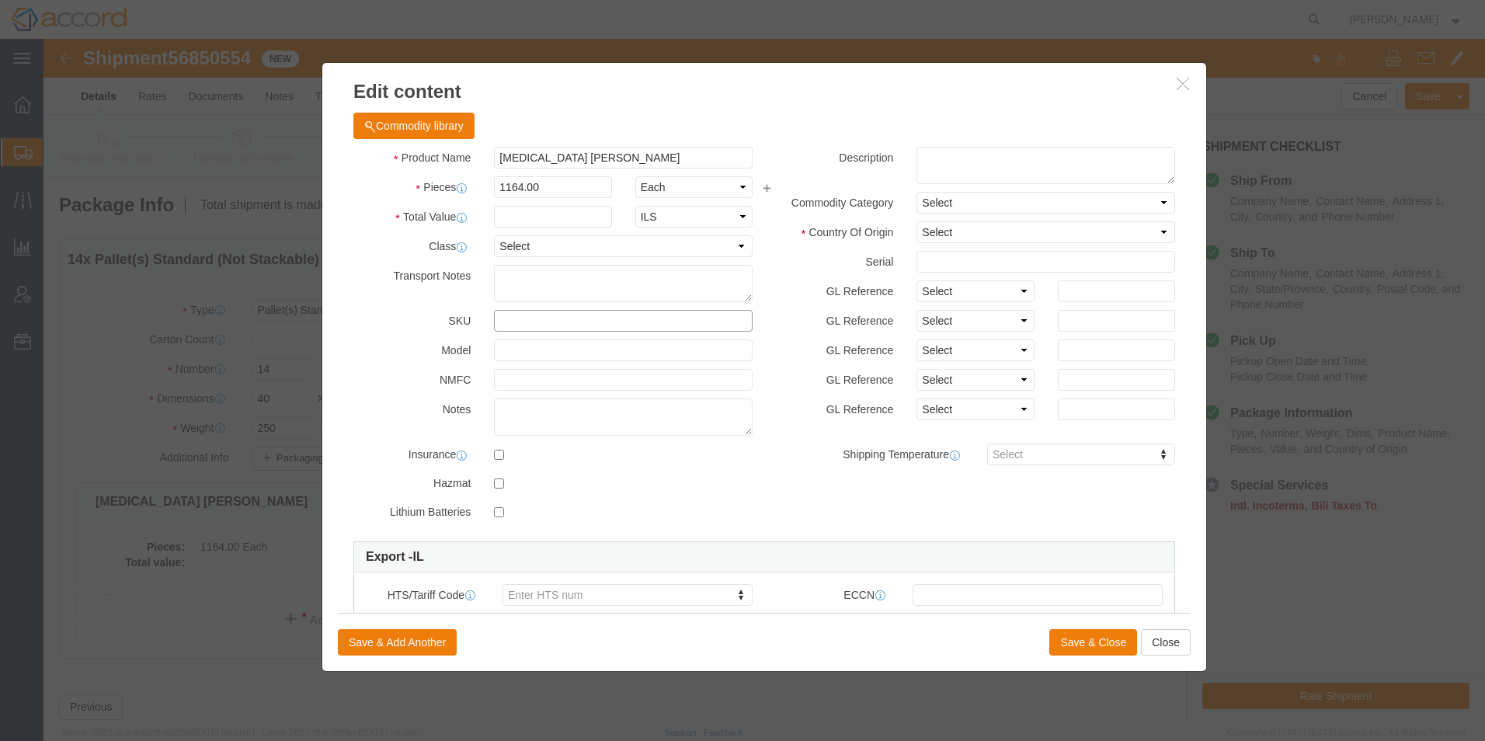
click input "text"
click textarea
click select "Select Account Type Activity ID Airline Appointment Number ASN Batch Number Bil…"
select select "LOT"
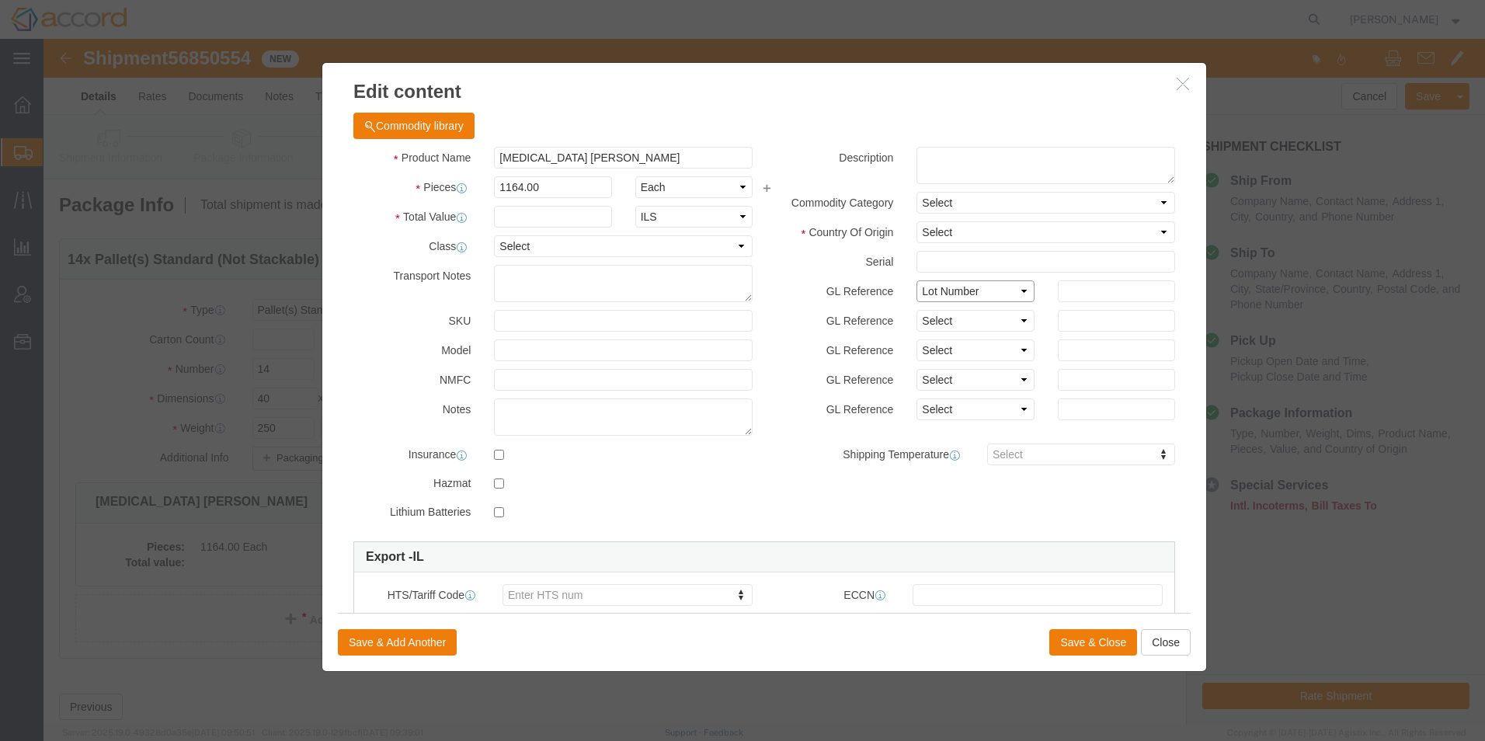
click select "Select Account Type Activity ID Airline Appointment Number ASN Batch Number Bil…"
click input "text"
drag, startPoint x: 1039, startPoint y: 253, endPoint x: 1038, endPoint y: 322, distance: 69.2
click input "text"
paste input "22214"
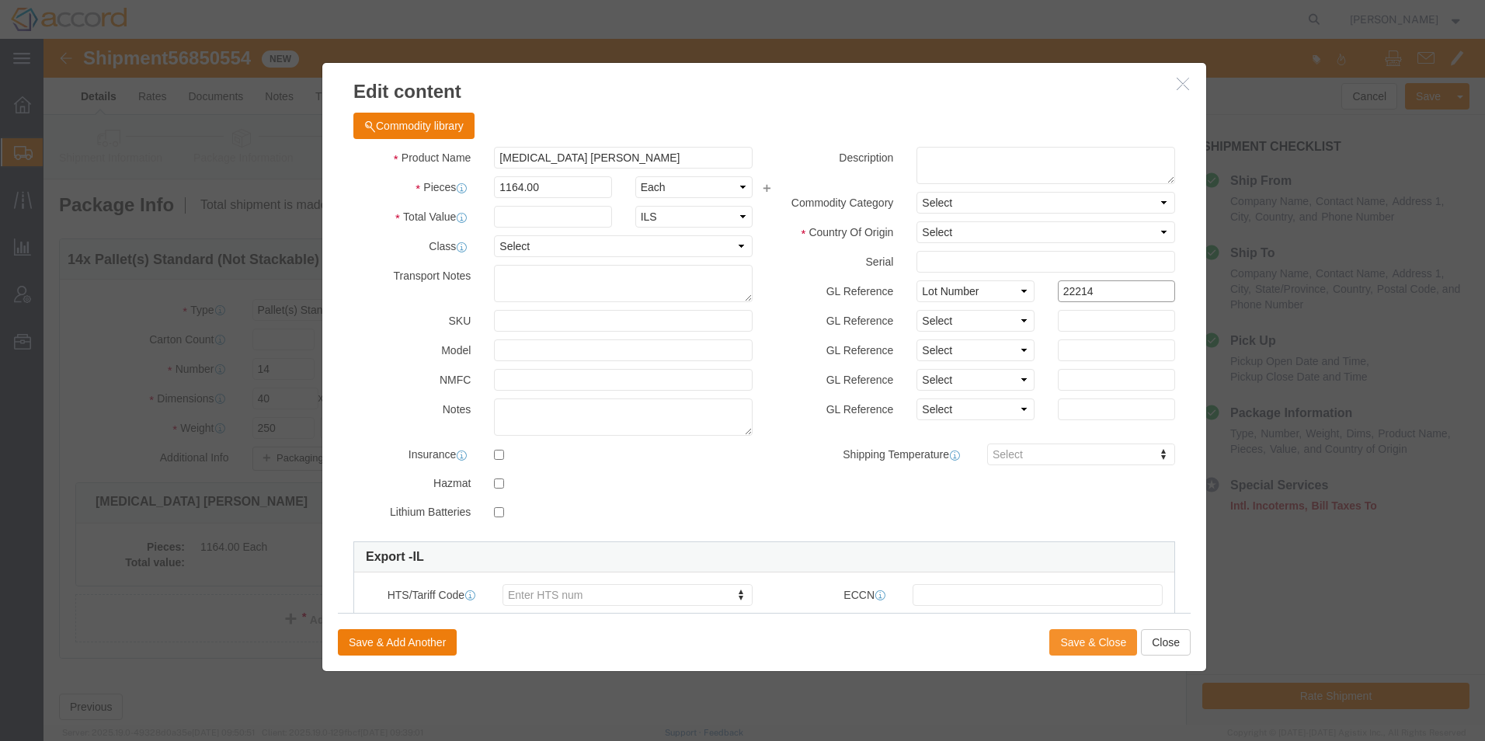
type input "22214"
click button "Save & Close"
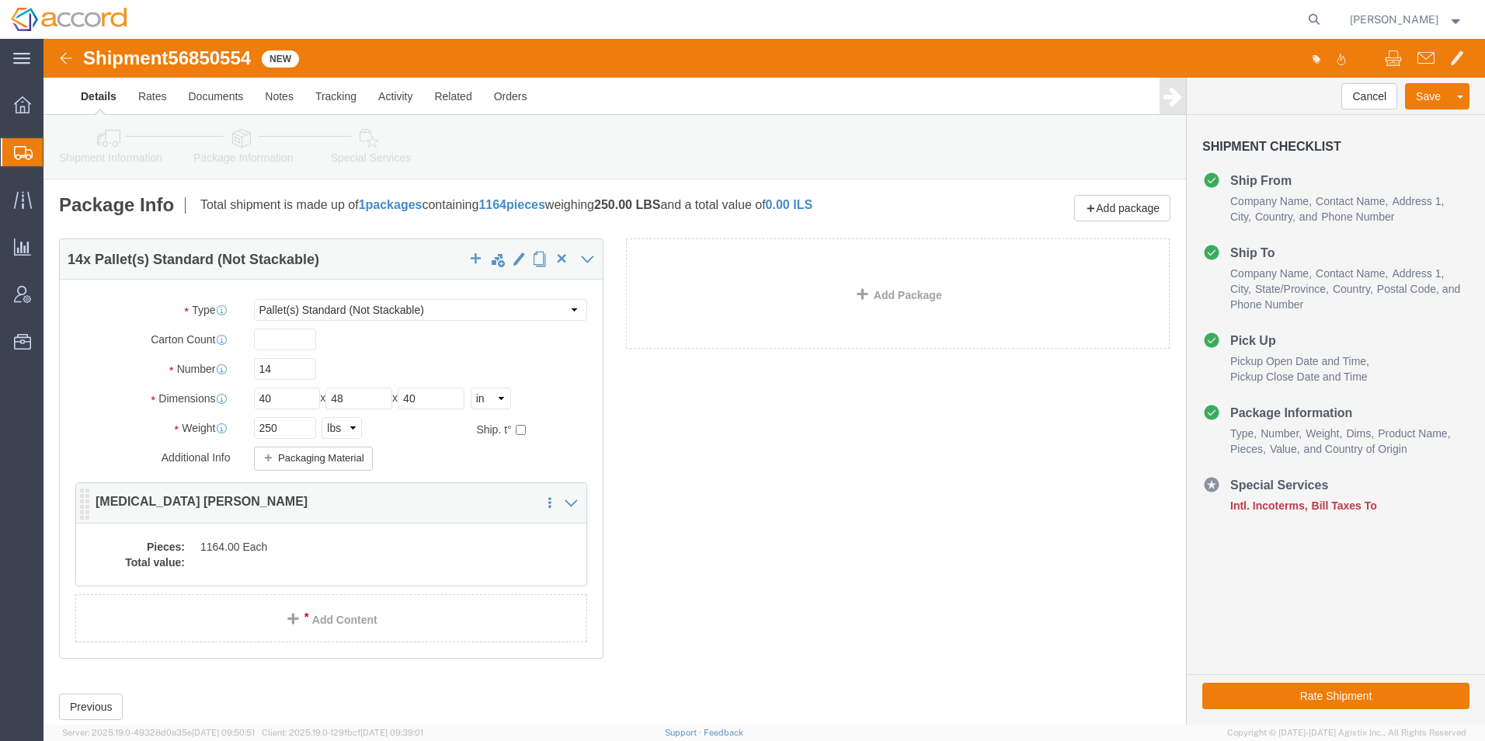
click dd
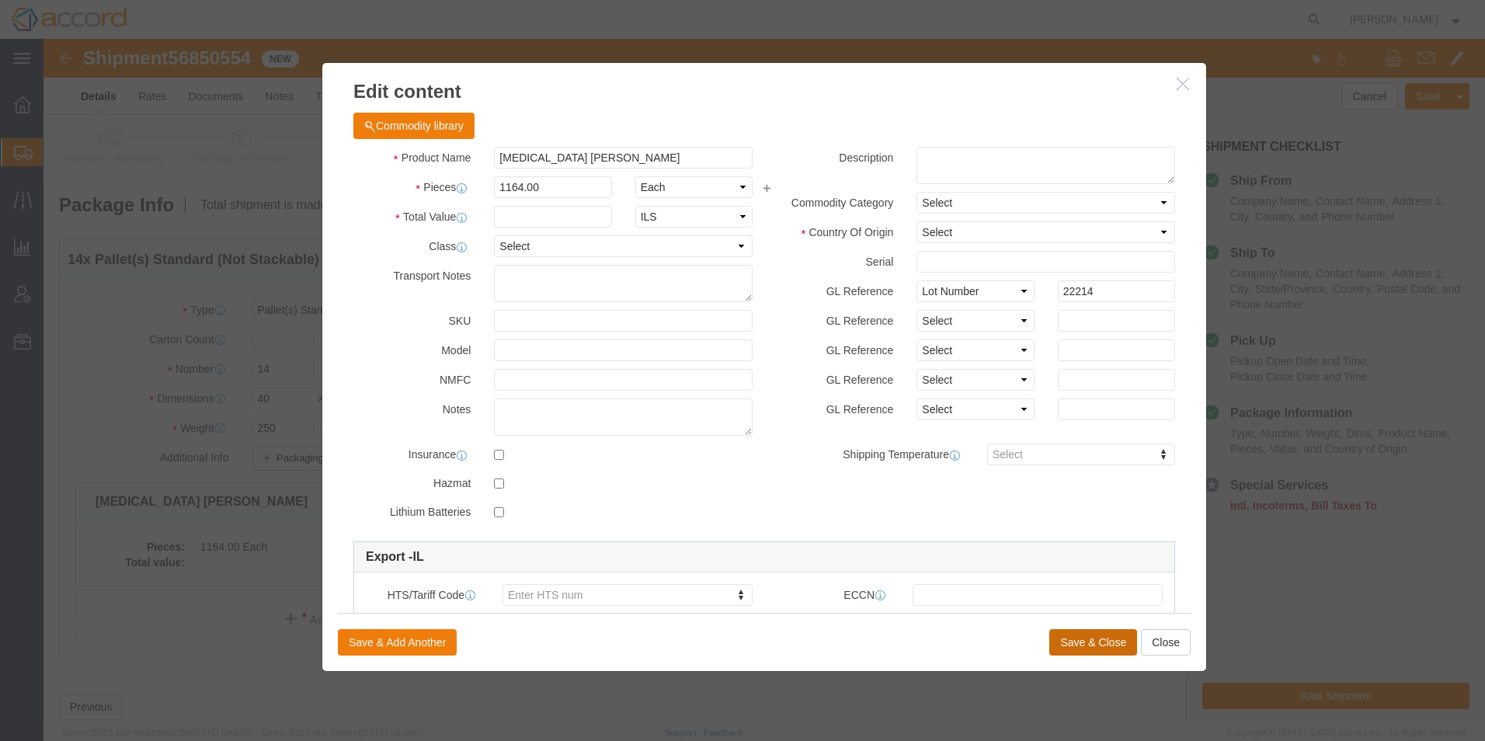
click button "Save & Close"
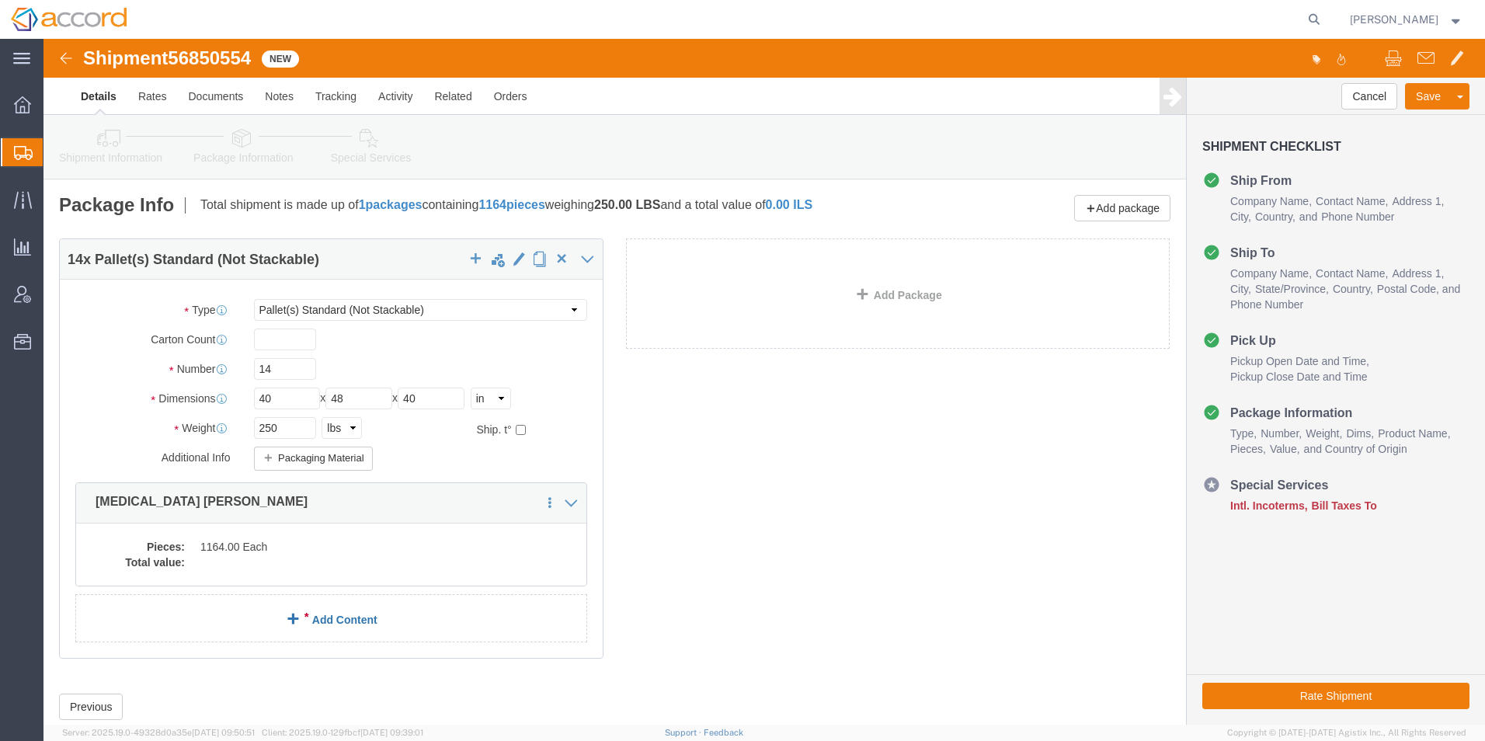
click link "Add Content"
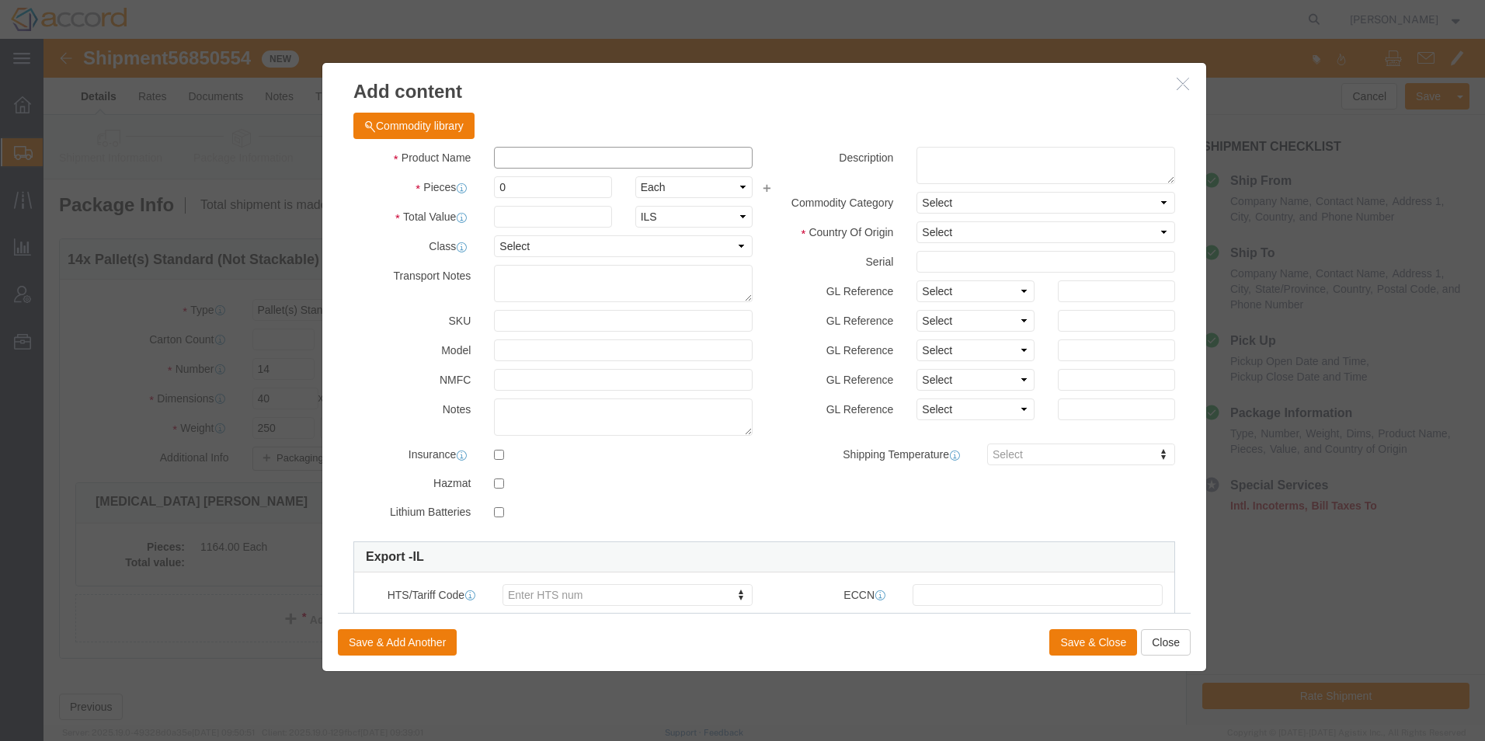
click input "text"
type input "[MEDICAL_DATA] [PERSON_NAME]"
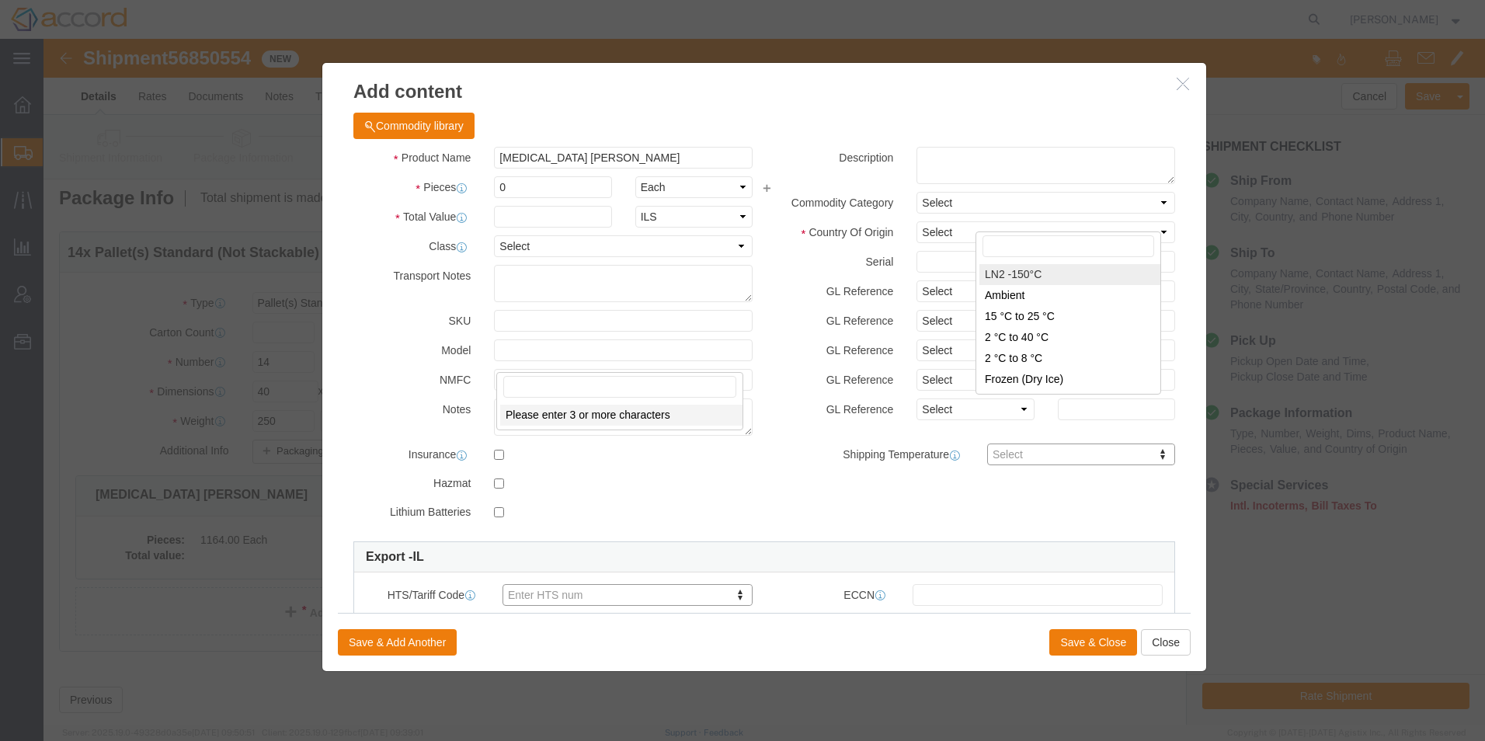
scroll to position [235, 0]
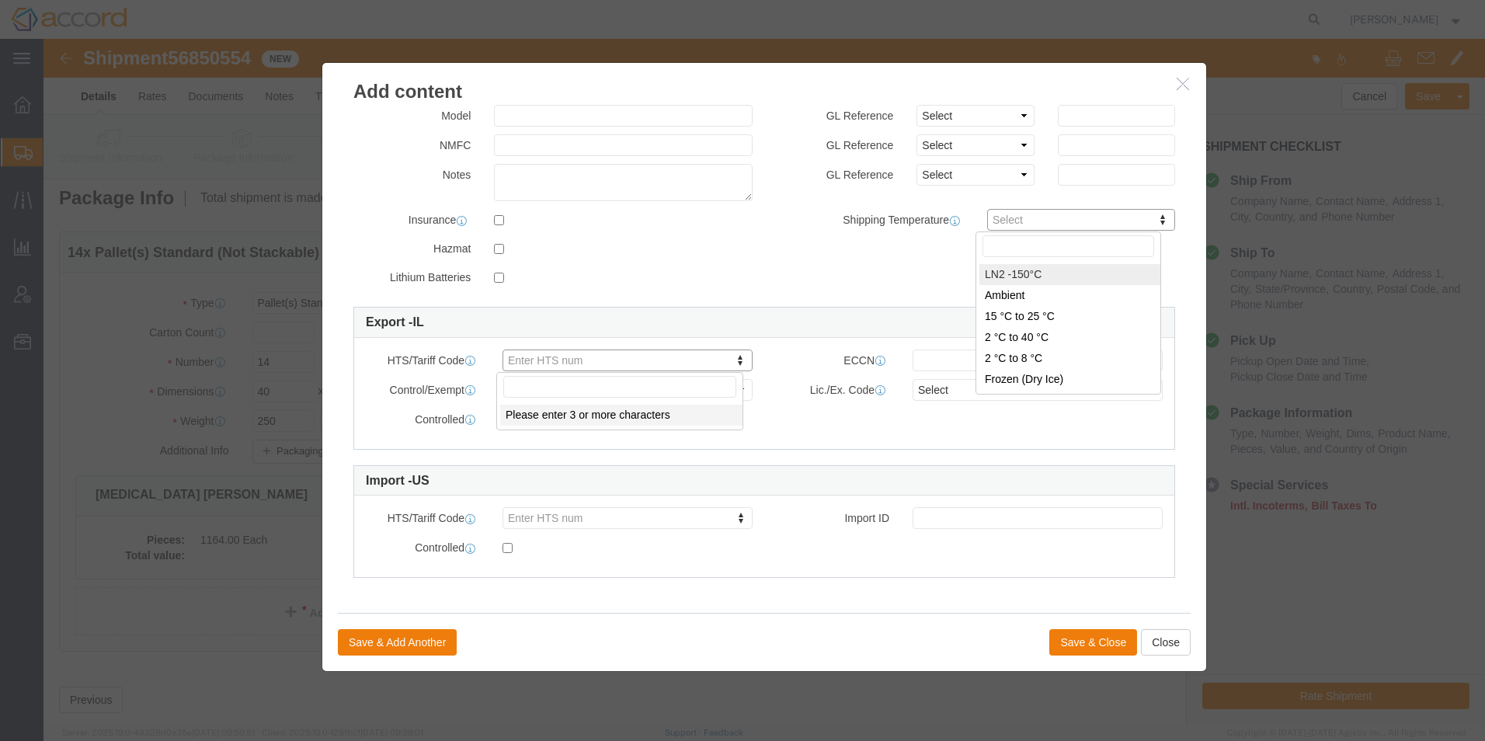
click textarea
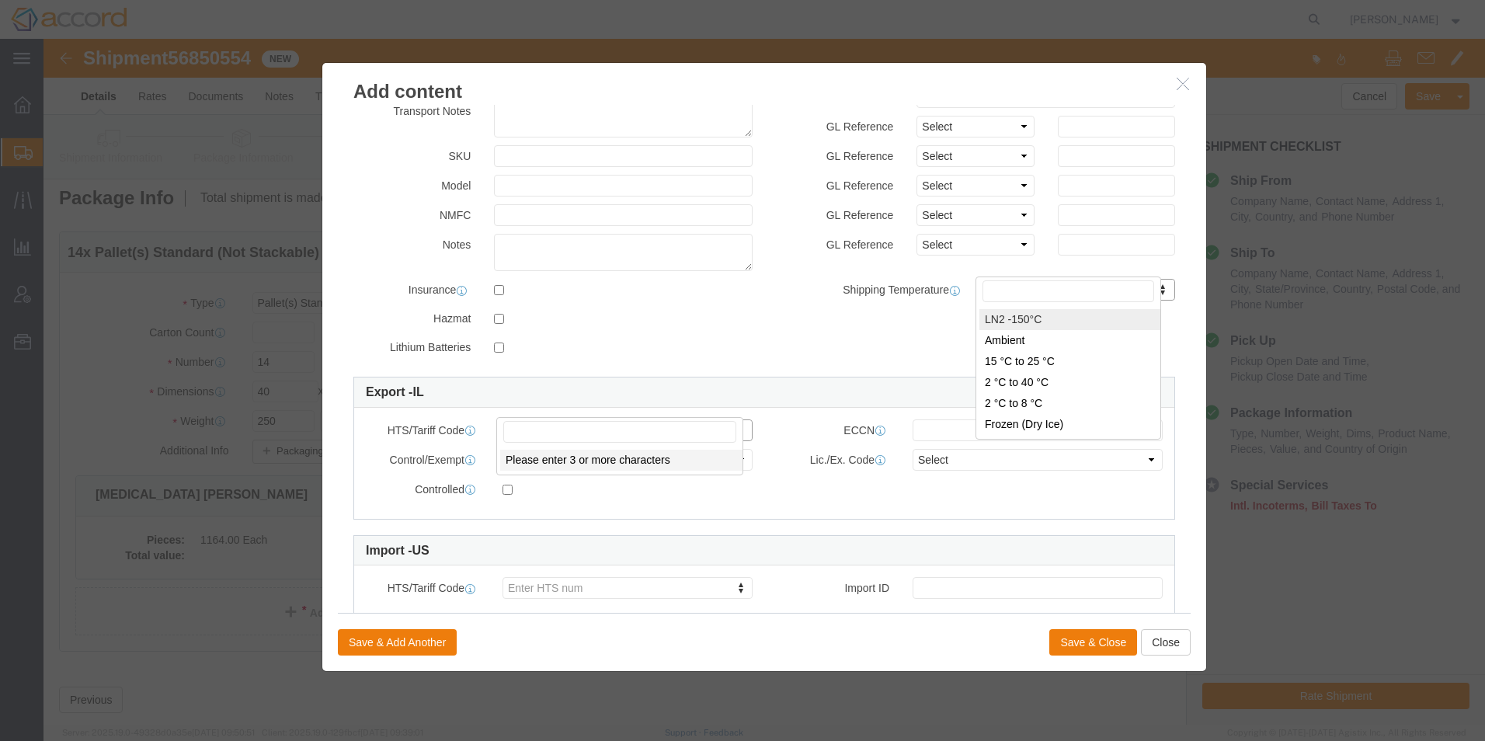
scroll to position [0, 0]
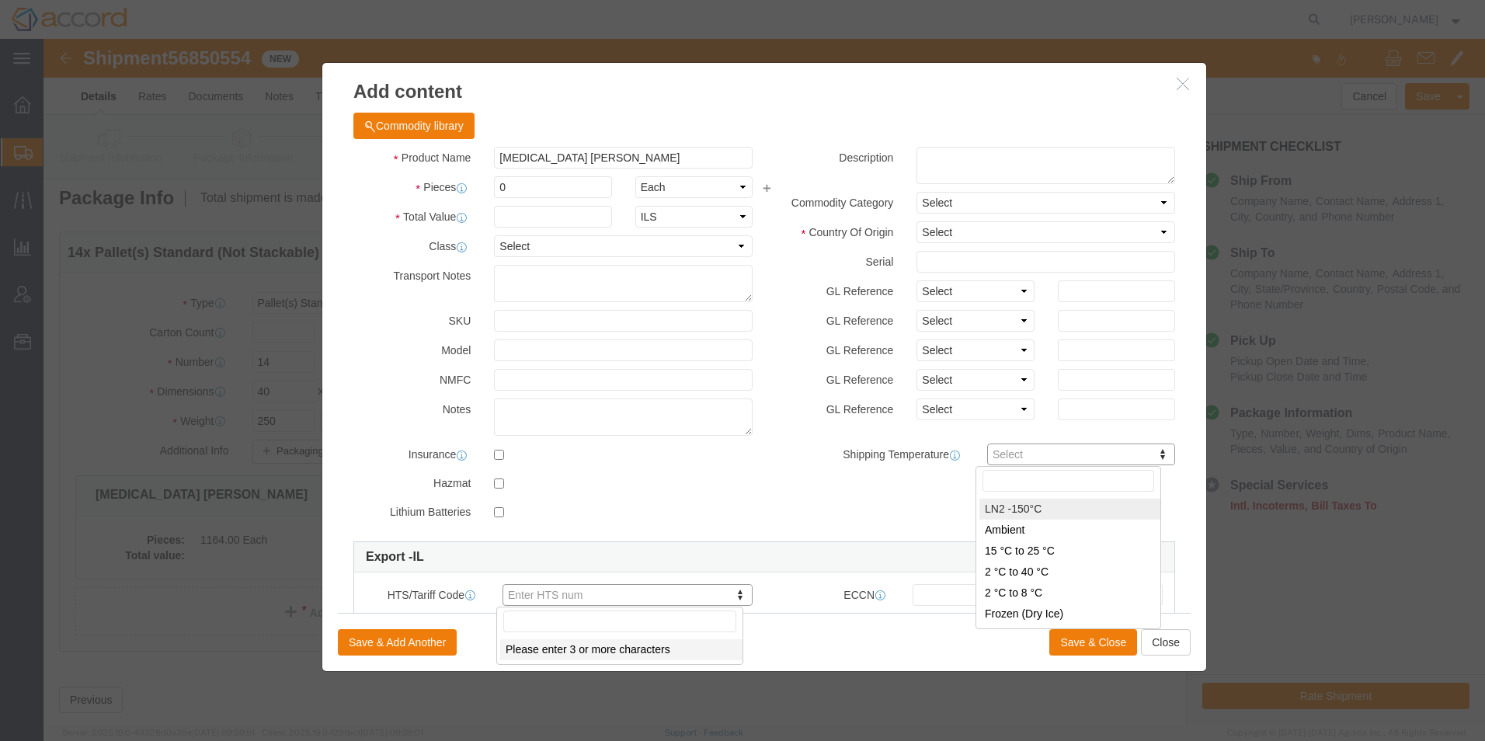
click input "0"
drag, startPoint x: 493, startPoint y: 155, endPoint x: 479, endPoint y: 147, distance: 17.1
click input "0"
drag, startPoint x: 467, startPoint y: 143, endPoint x: 430, endPoint y: 137, distance: 37.8
click div "Pieces 0 Select Bag Barrels 100Board Feet Bottle Box Blister Pack Carats Can Ca…"
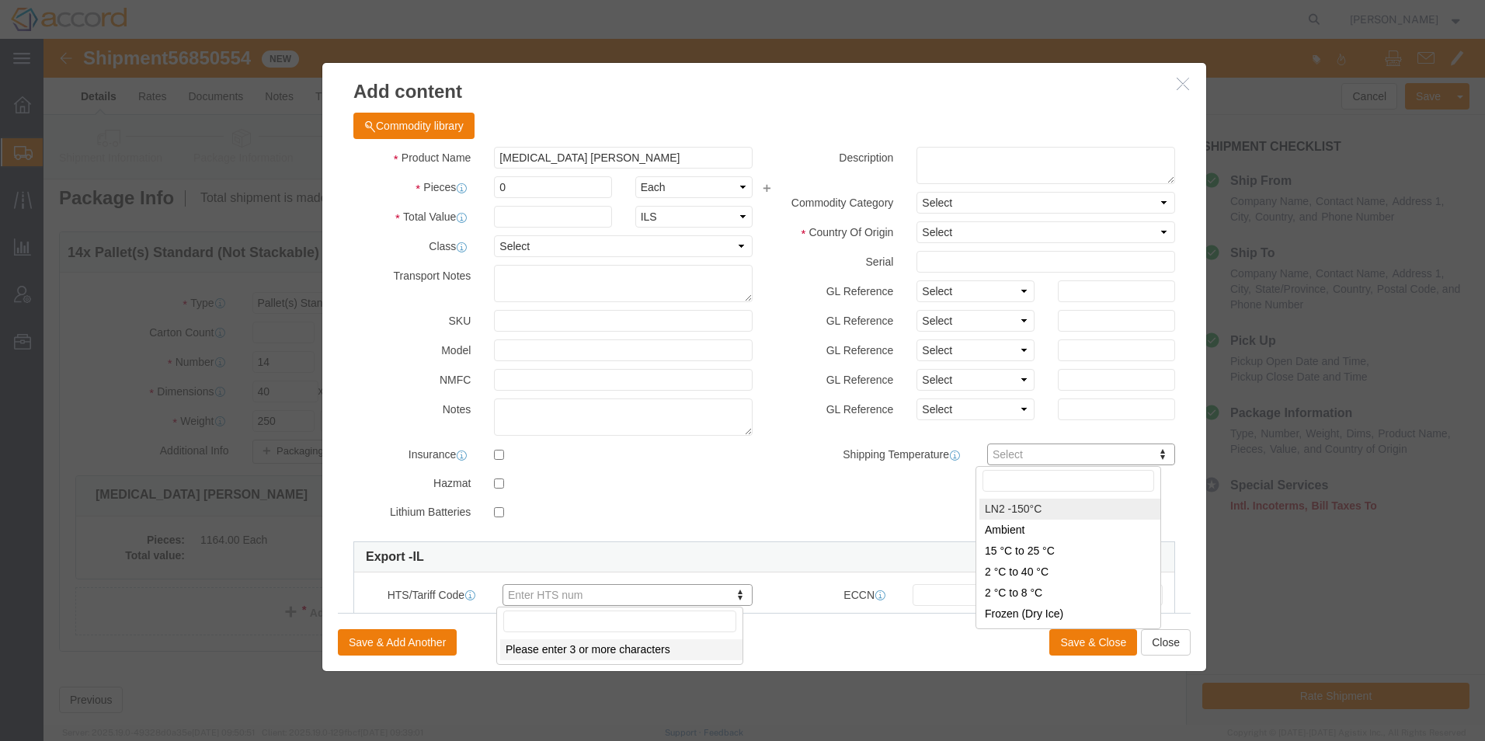
type input "1"
click input "0"
click div "Product Name [MEDICAL_DATA] OBI Device Pieces 0 Select Bag Barrels 100Board Fee…"
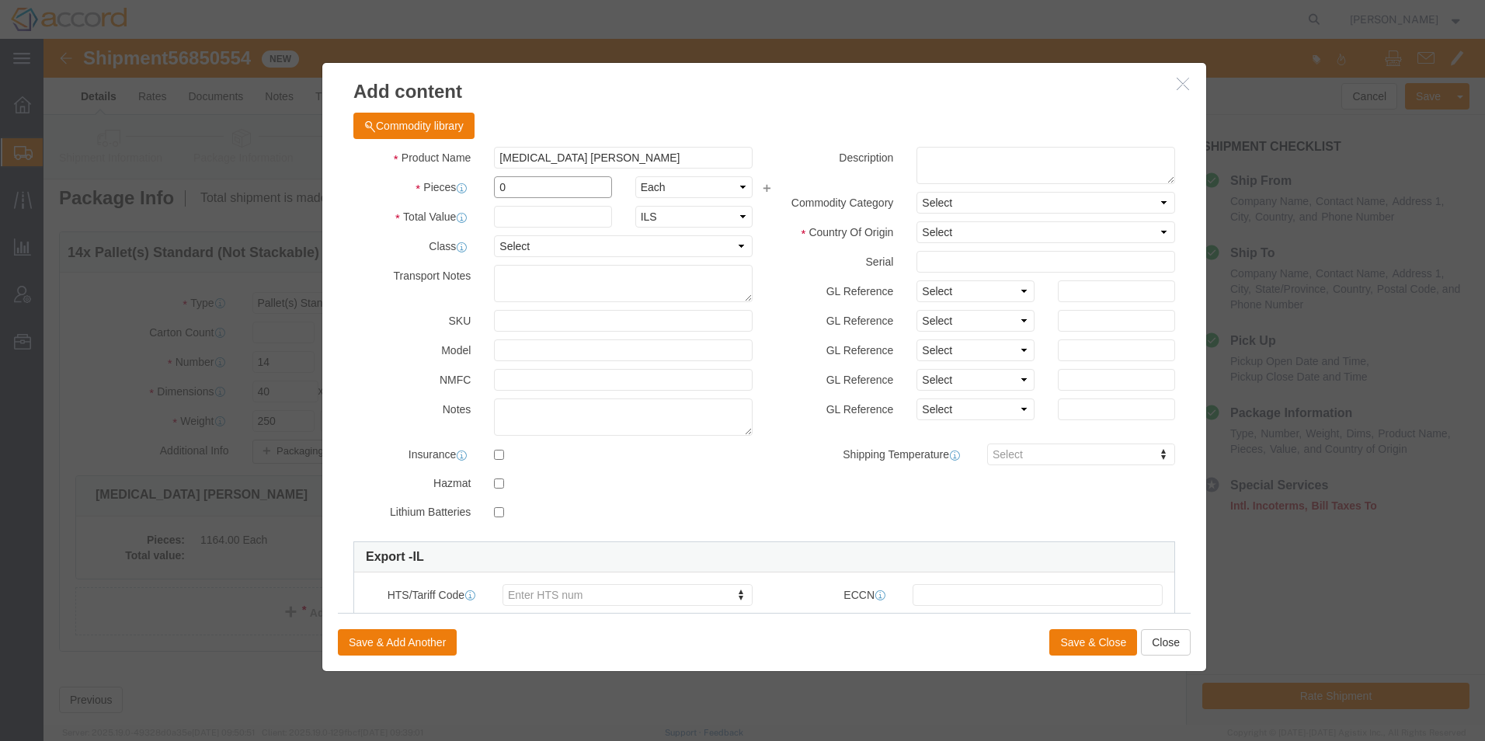
click input "0"
type input "1187"
click button "Save & Close"
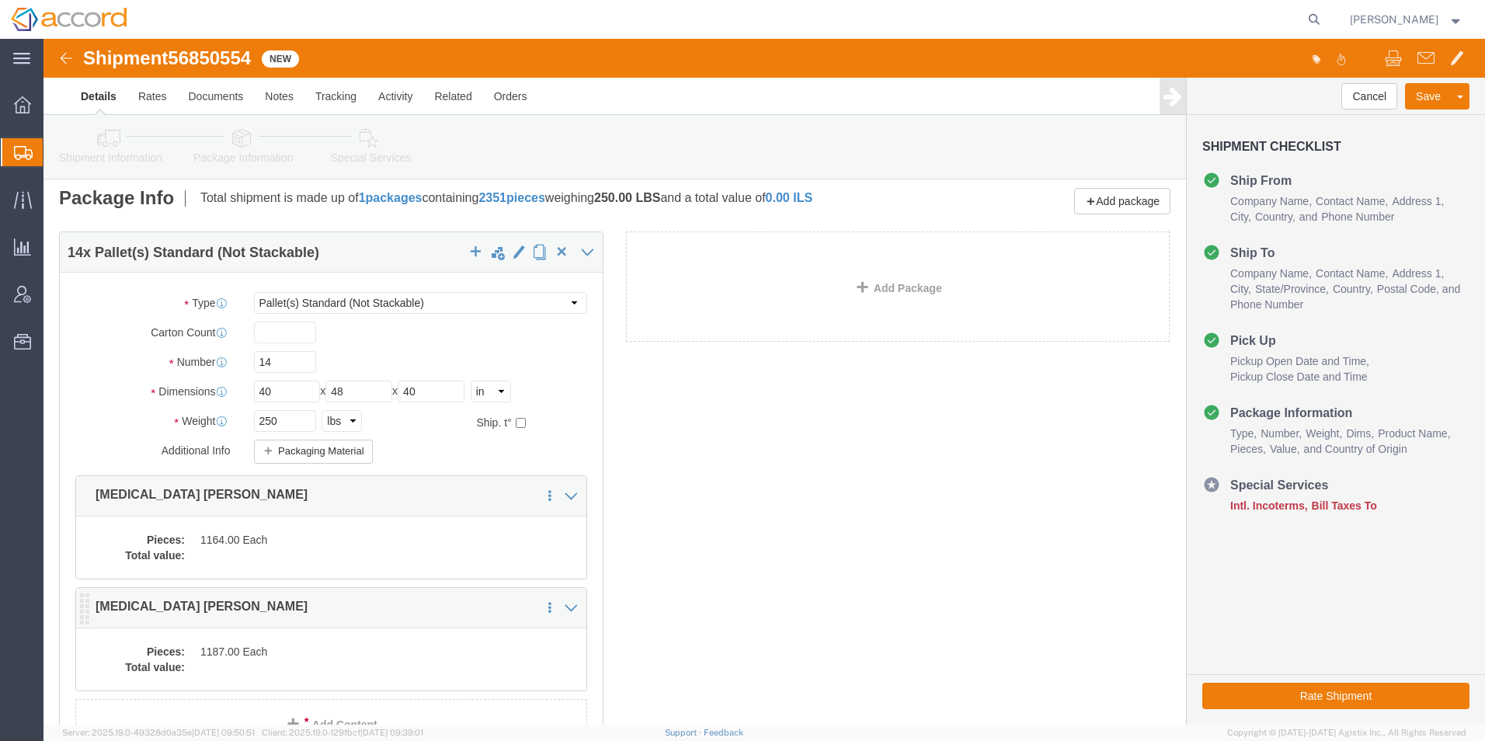
click dd "1187.00 Each"
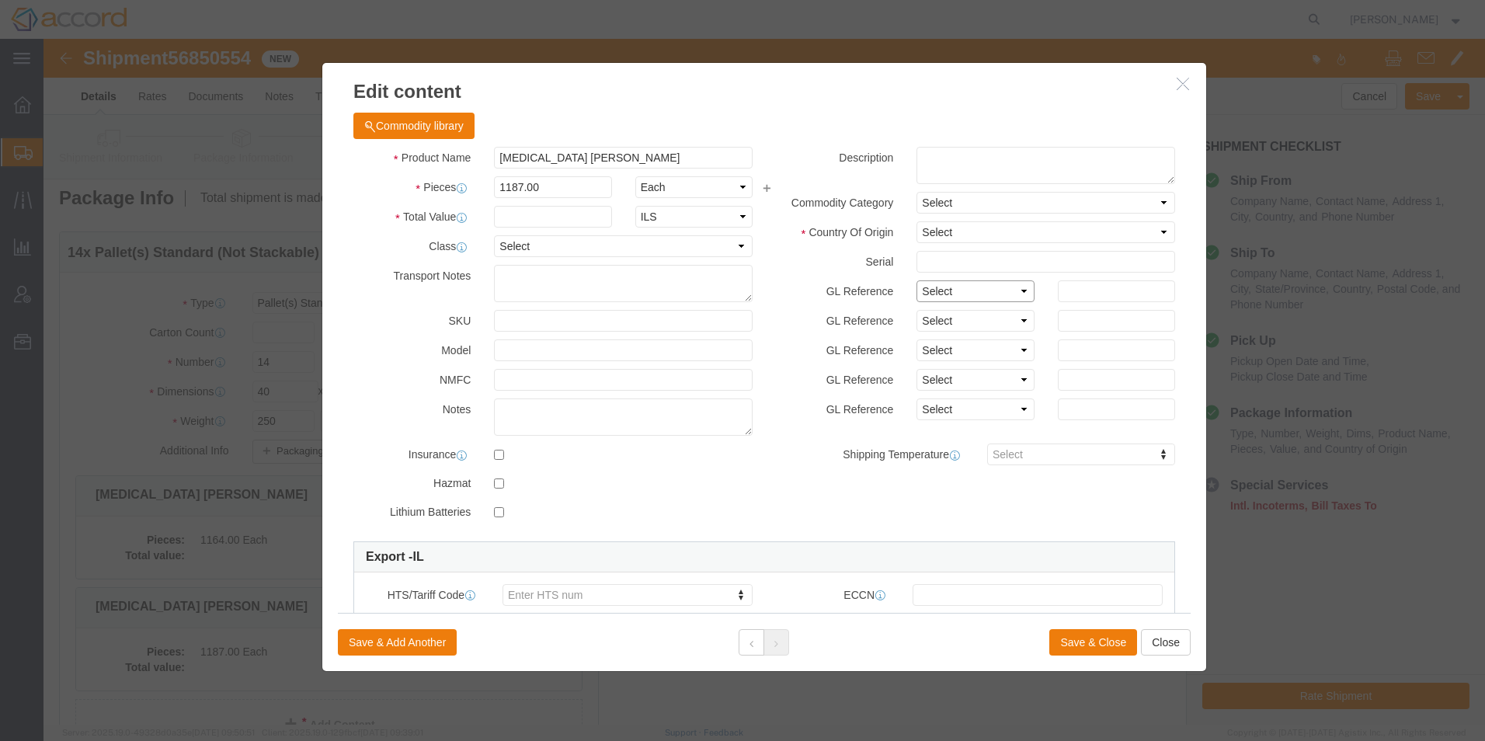
click select "Select Account Type Activity ID Airline Appointment Number ASN Batch Number Bil…"
select select "LOT"
click select "Select Account Type Activity ID Airline Appointment Number ASN Batch Number Bil…"
click input "text"
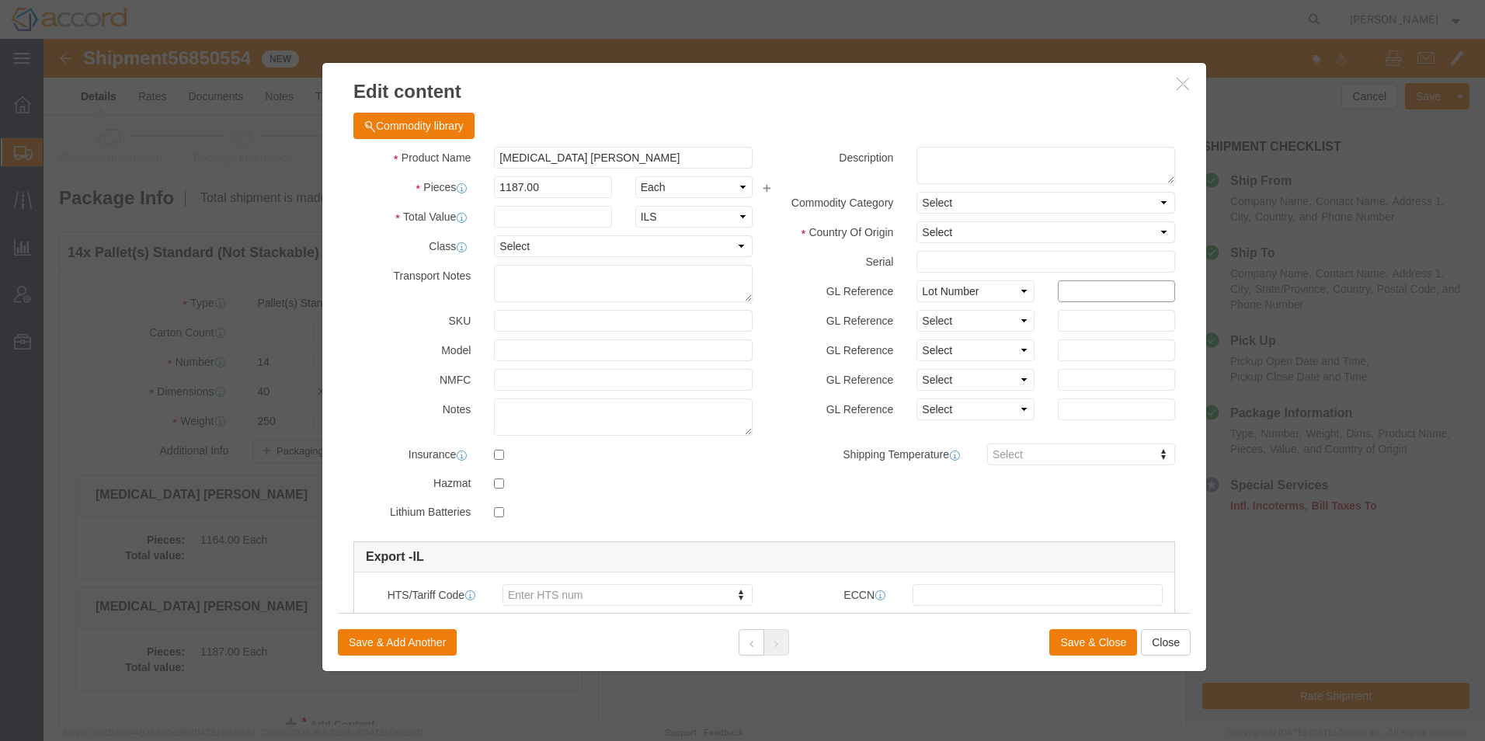
paste input "22217"
type input "22217"
click button "Save & Close"
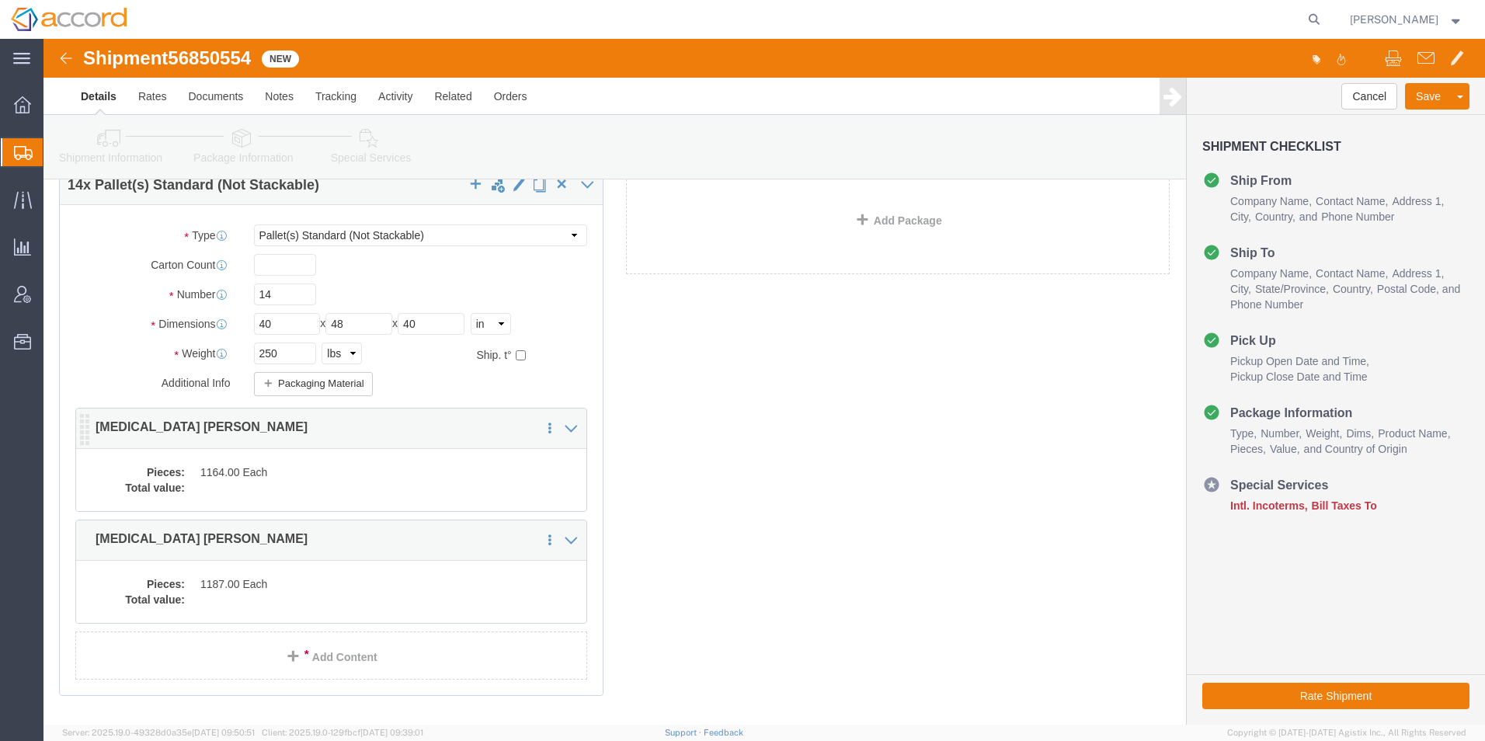
scroll to position [155, 0]
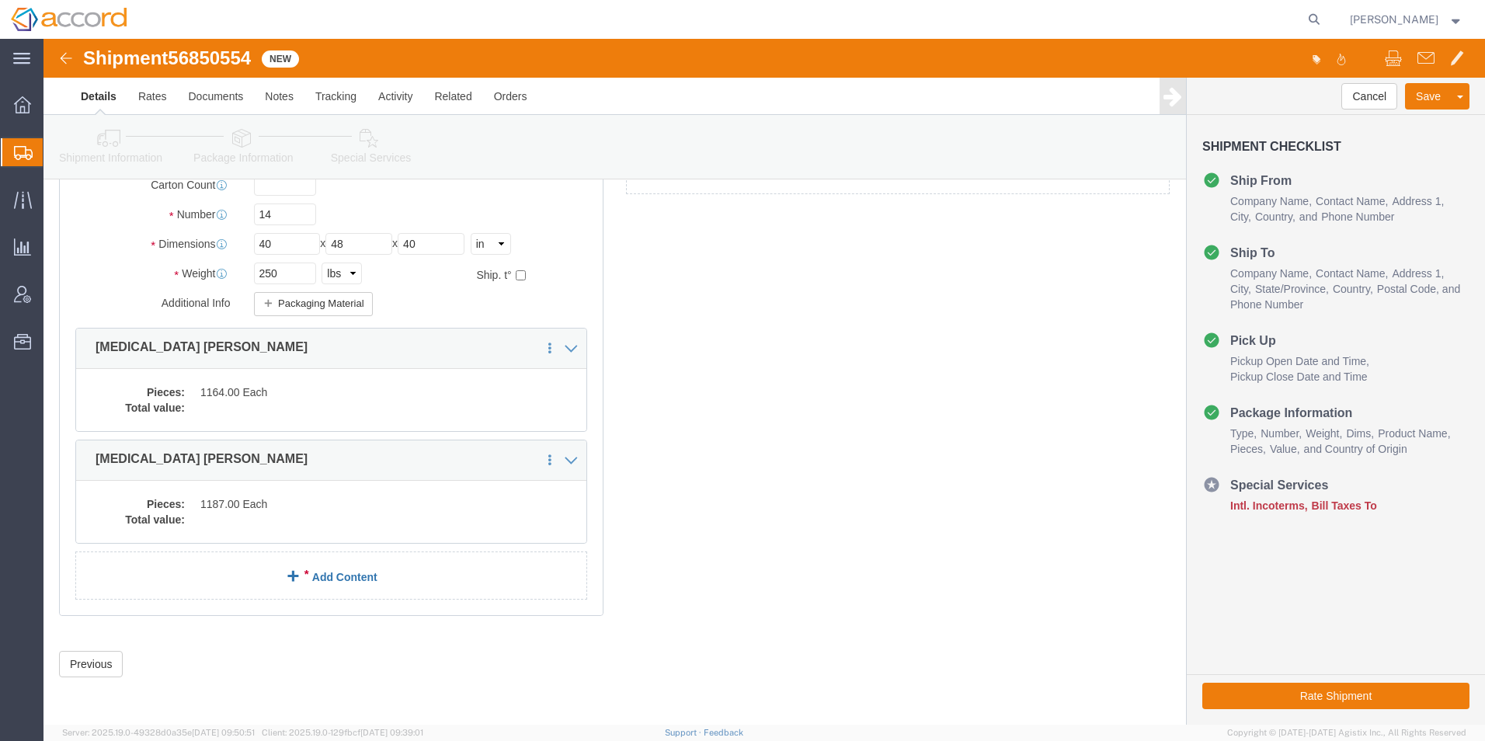
click span
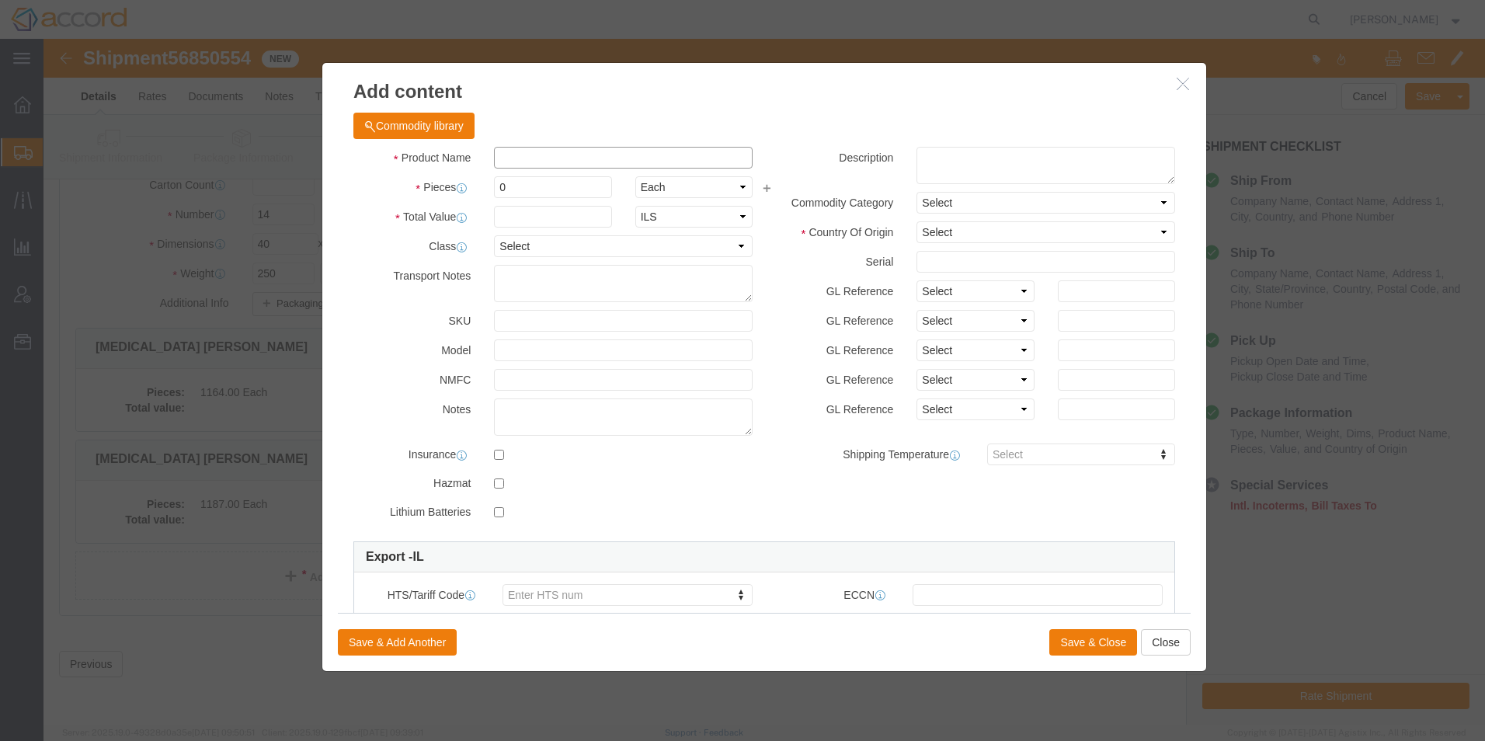
click input "text"
type input "[MEDICAL_DATA] [PERSON_NAME]"
type input "2"
type input "1143"
drag, startPoint x: 937, startPoint y: 249, endPoint x: 930, endPoint y: 252, distance: 8.0
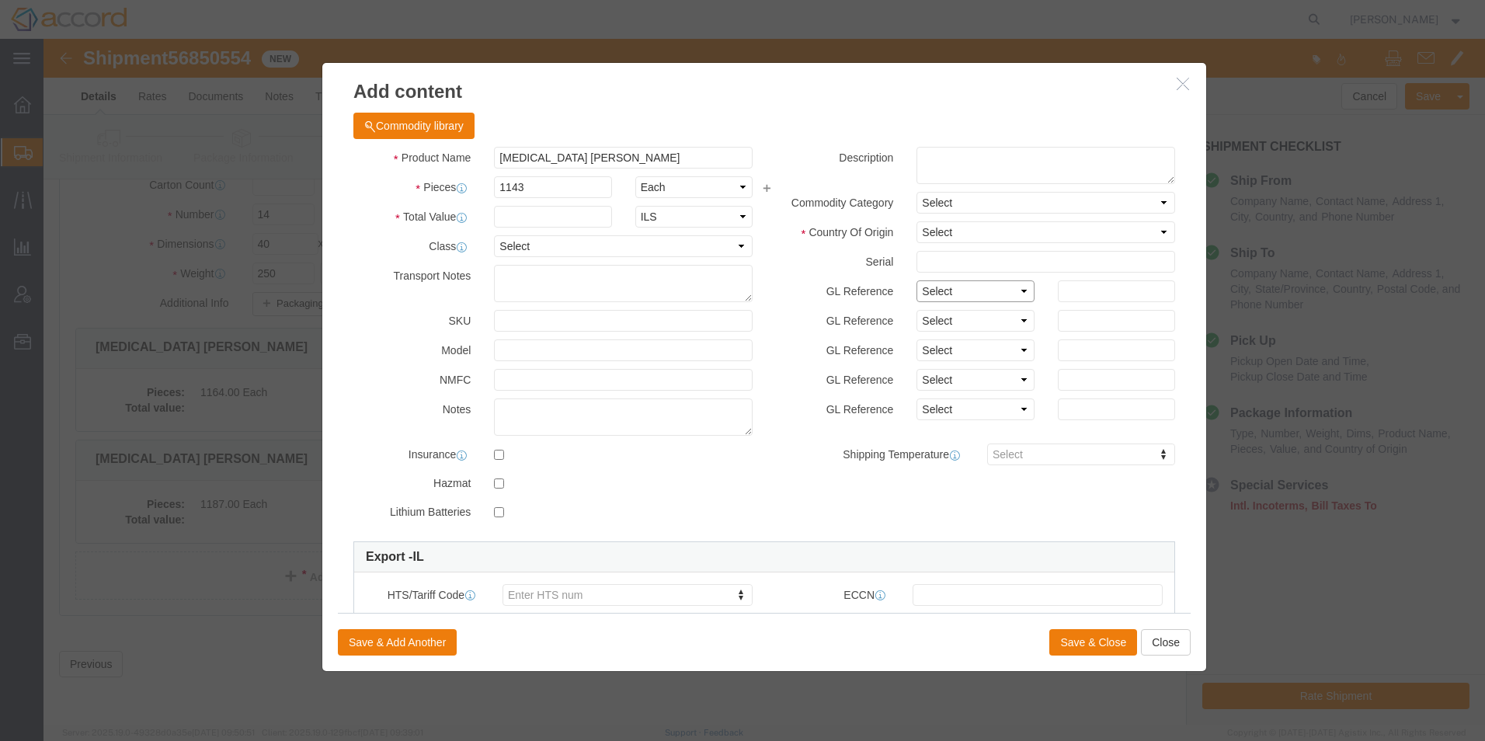
click select "Select Account Type Activity ID Airline Appointment Number ASN Batch Number Bil…"
select select "LOT"
click select "Select Account Type Activity ID Airline Appointment Number ASN Batch Number Bil…"
click input "text"
type input "22221"
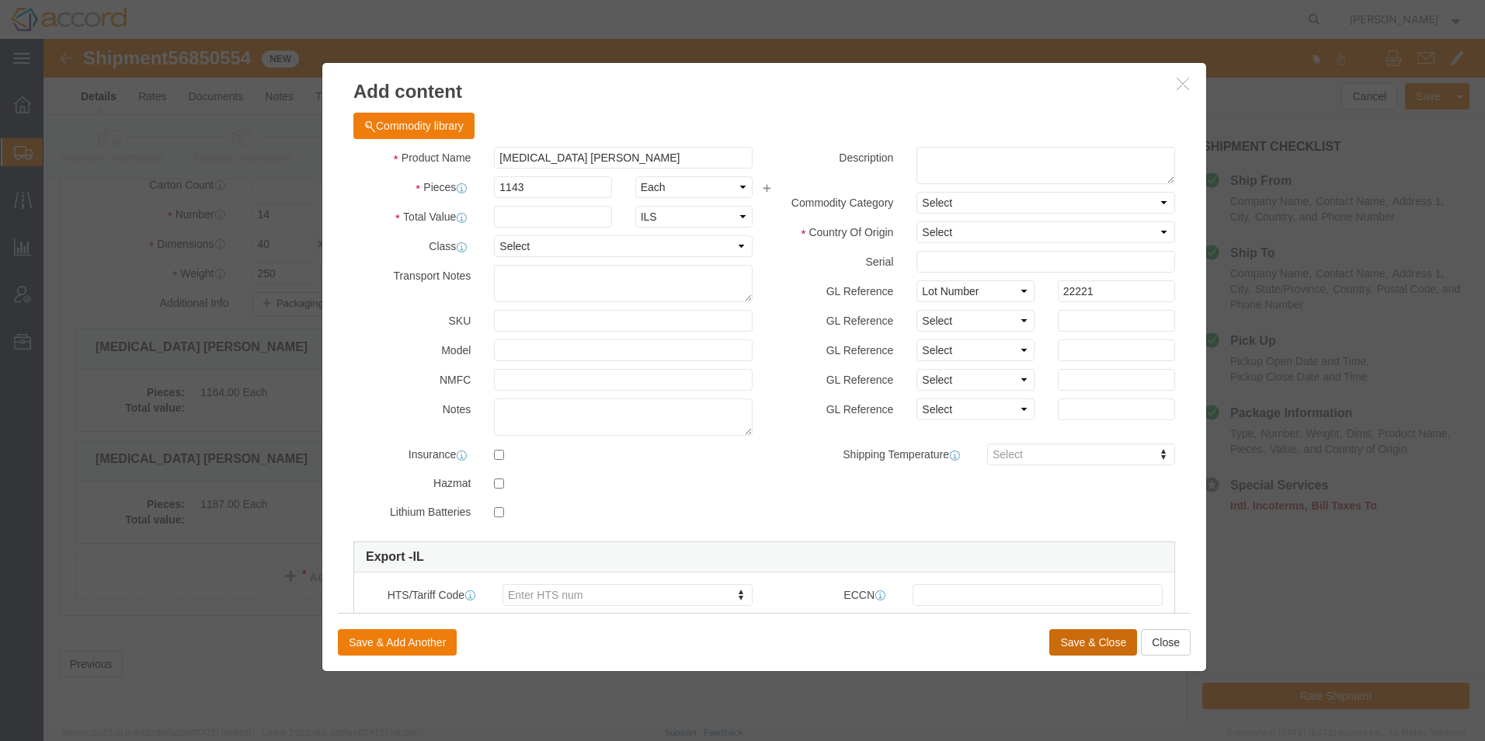
click button "Save & Close"
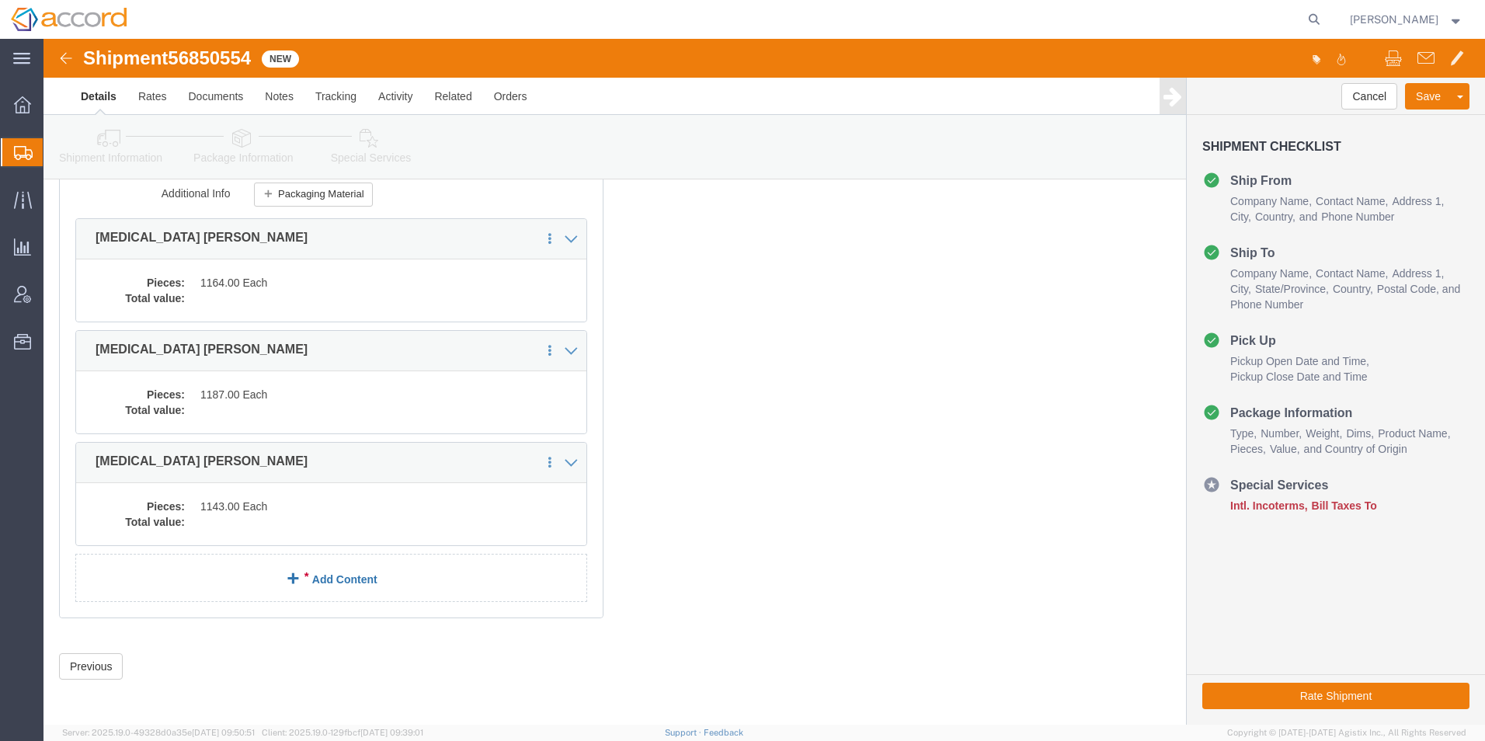
scroll to position [266, 0]
click span
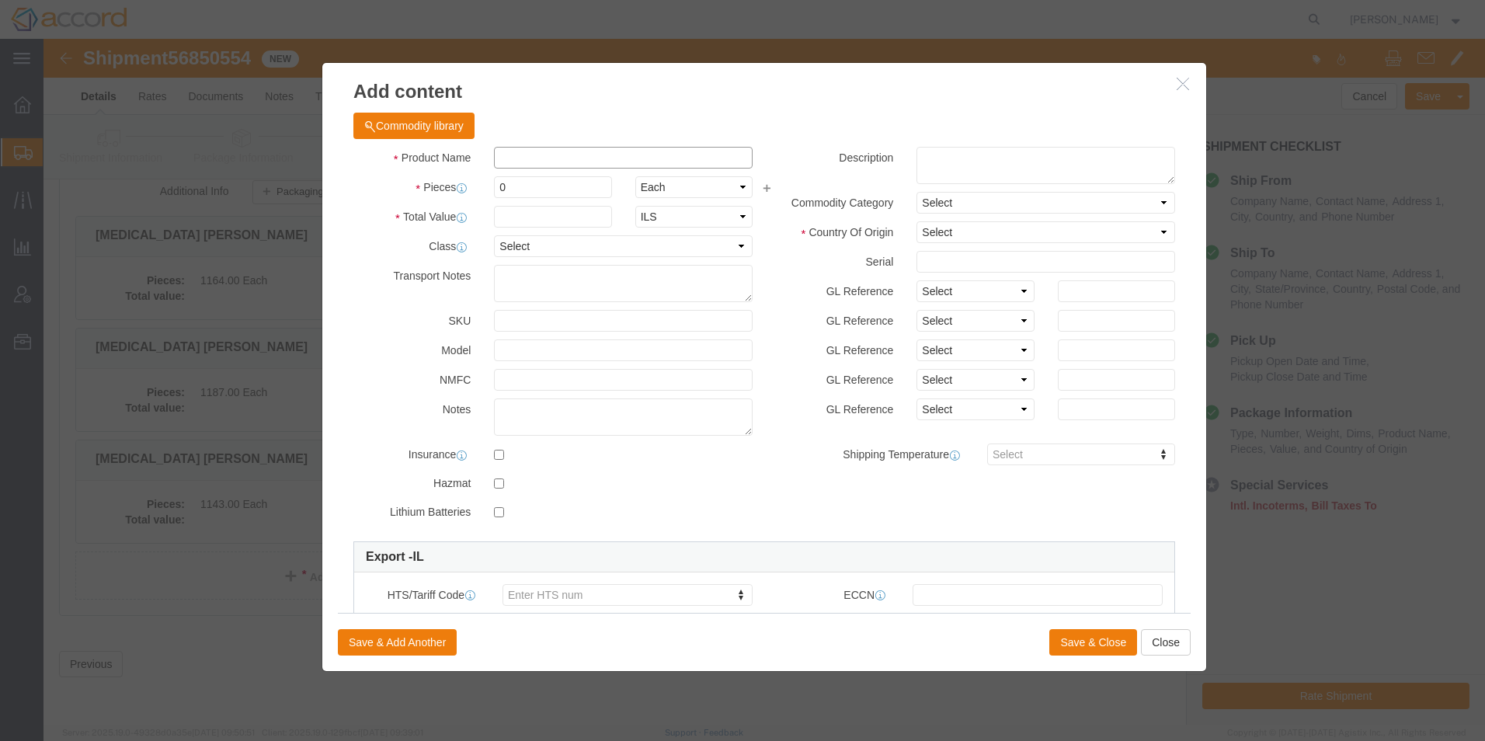
click input "text"
type input "[MEDICAL_DATA] [PERSON_NAME]"
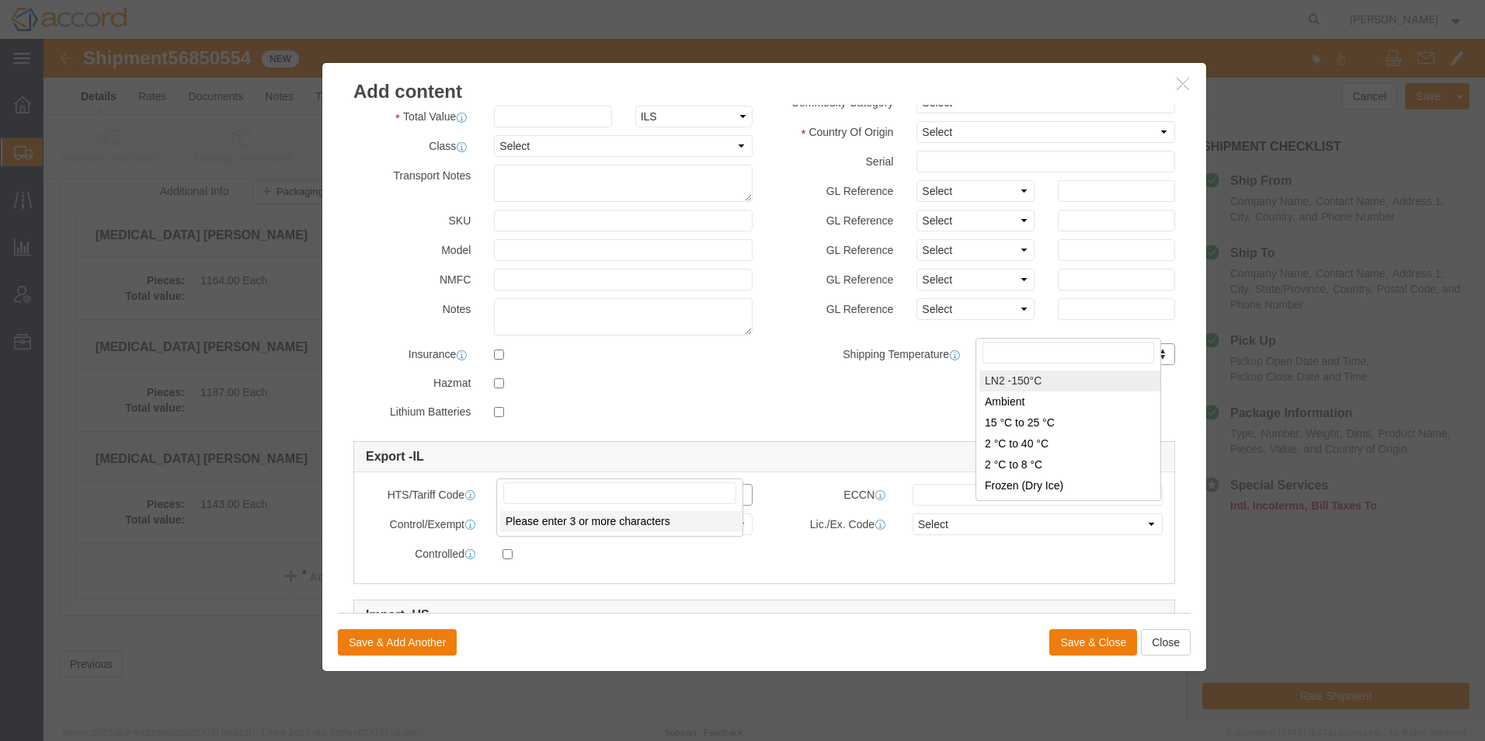
scroll to position [0, 0]
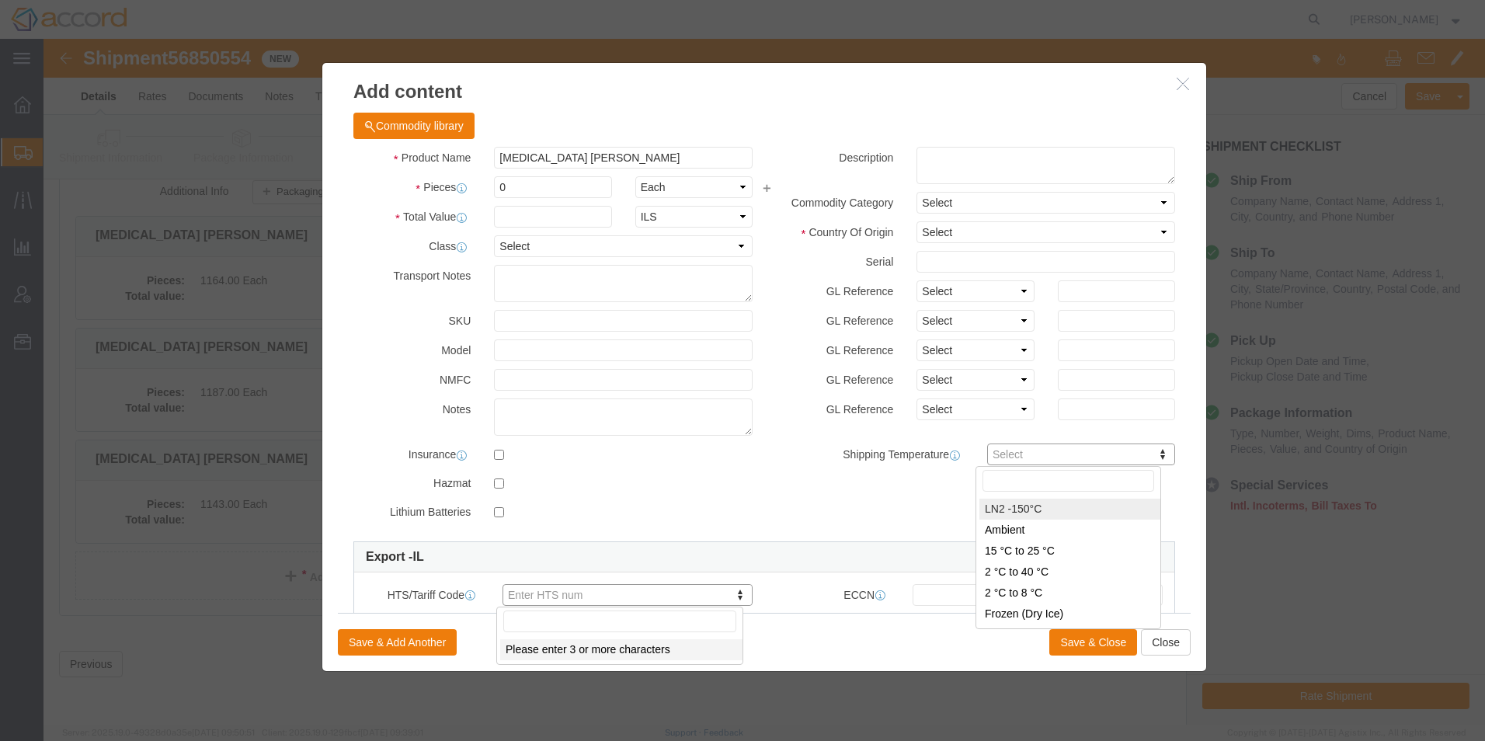
click input "0"
click div "HTS/Tariff Code Enter HTS num ECCN Control/Exempt Select ATF BIS DEA EPA FDA FT…"
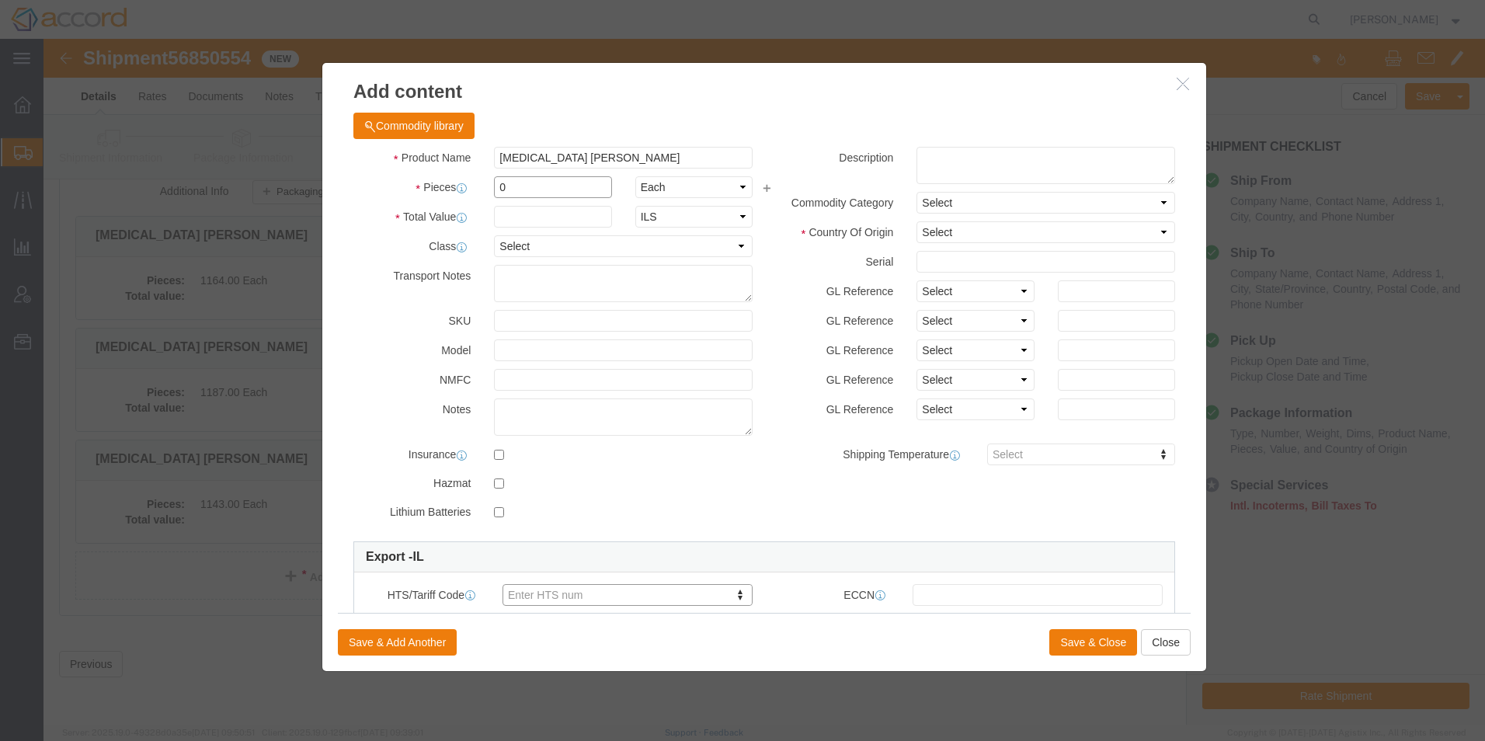
click input "0"
type input "1186"
click select "Select Account Type Activity ID Airline Appointment Number ASN Batch Number Bil…"
select select "LOT"
click select "Select Account Type Activity ID Airline Appointment Number ASN Batch Number Bil…"
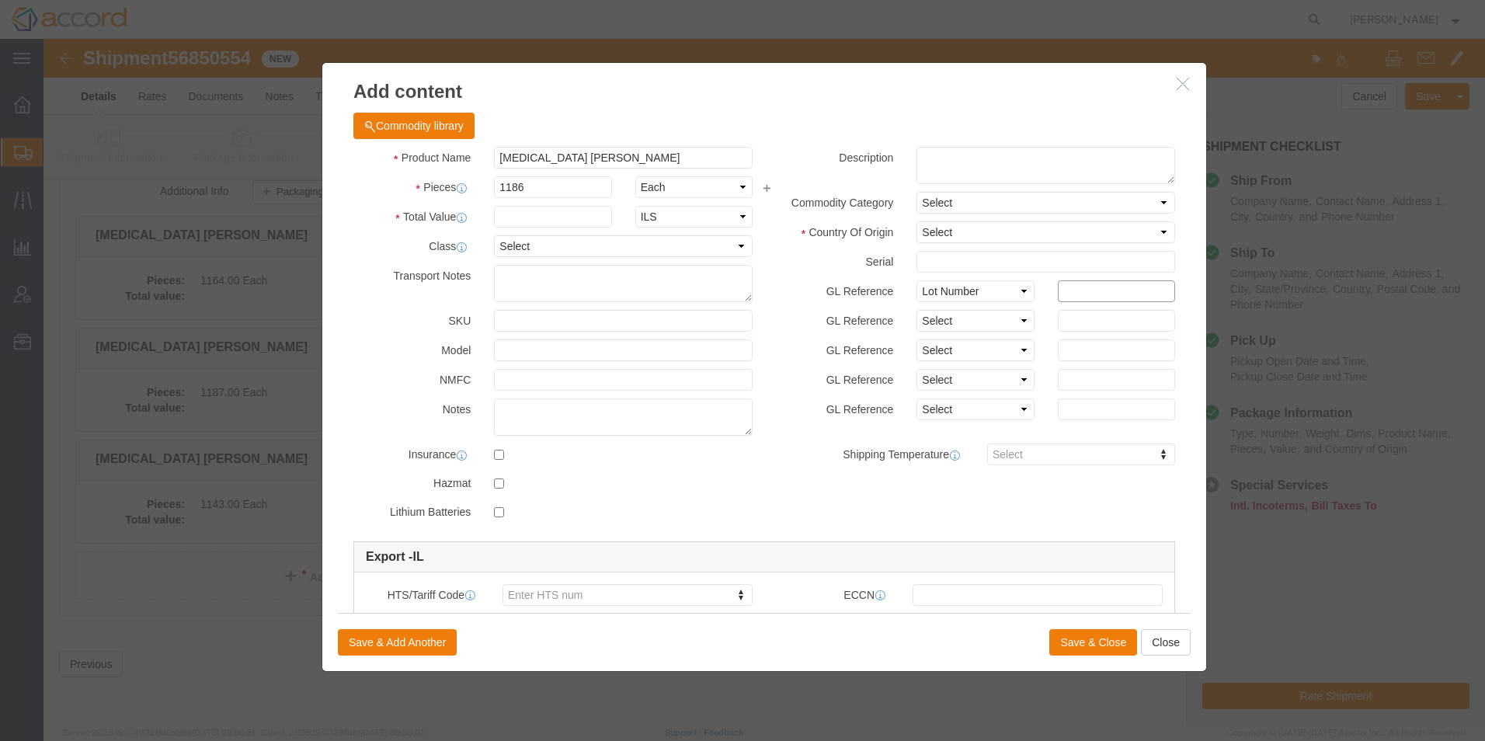
click input "text"
type input "22226"
click button "Save & Close"
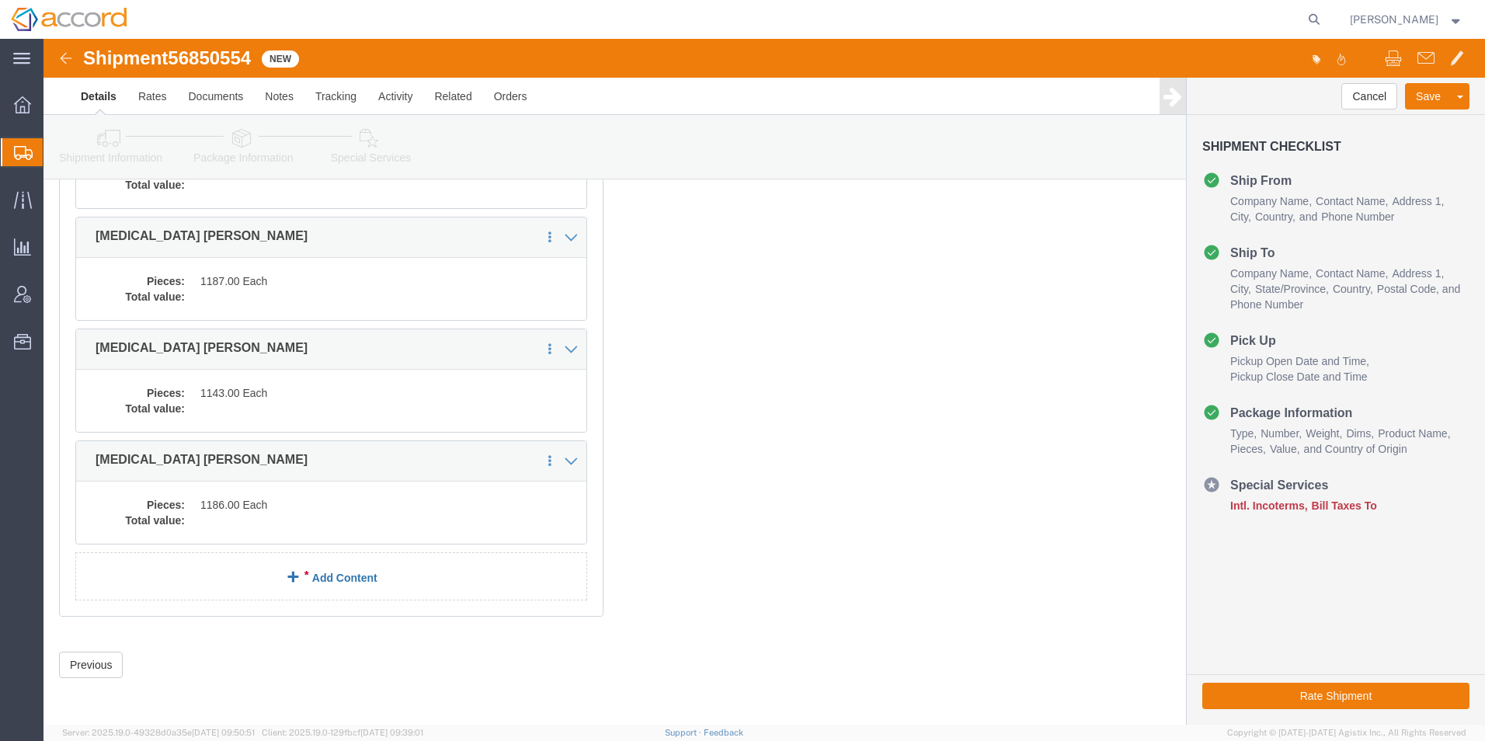
scroll to position [378, 0]
click link "Add Content"
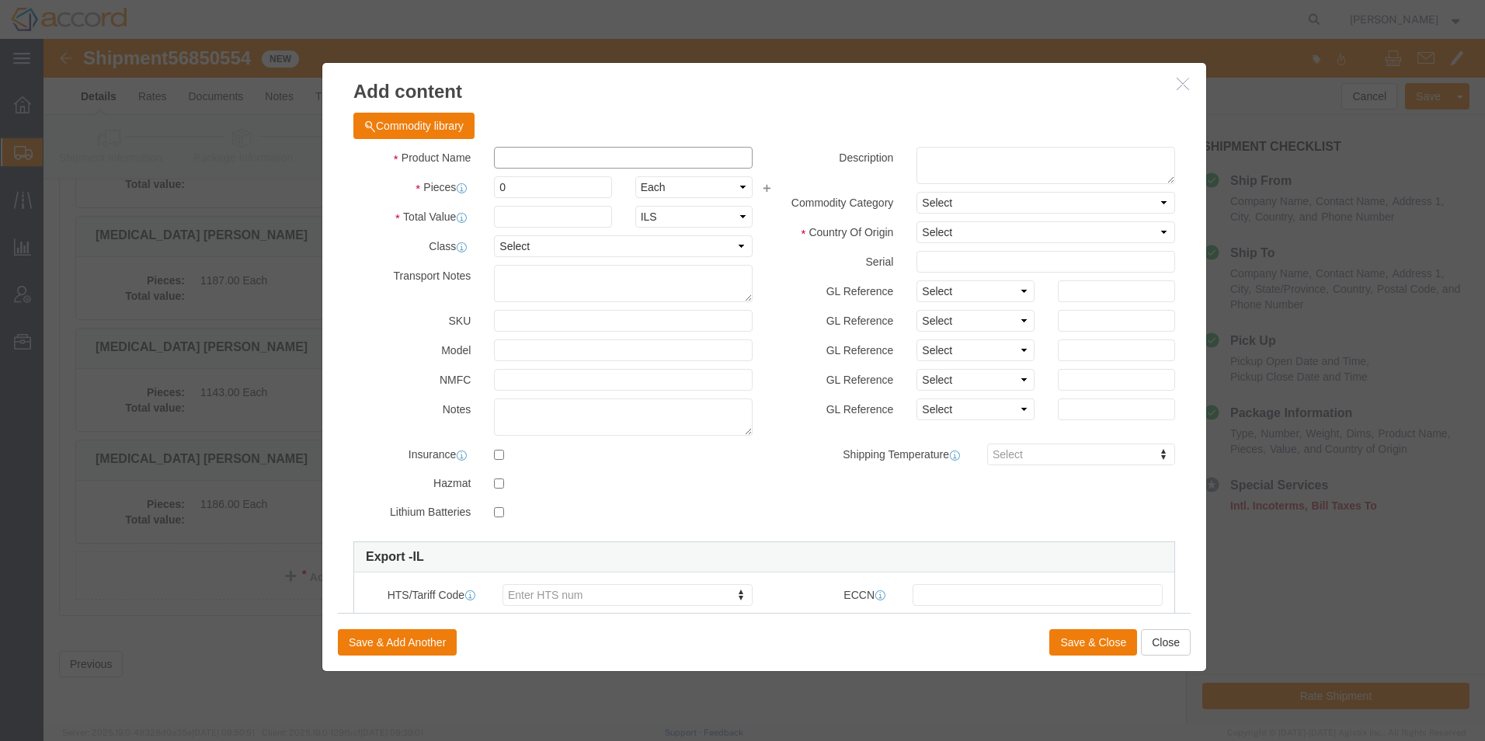
click input "text"
type input "[MEDICAL_DATA] [PERSON_NAME]"
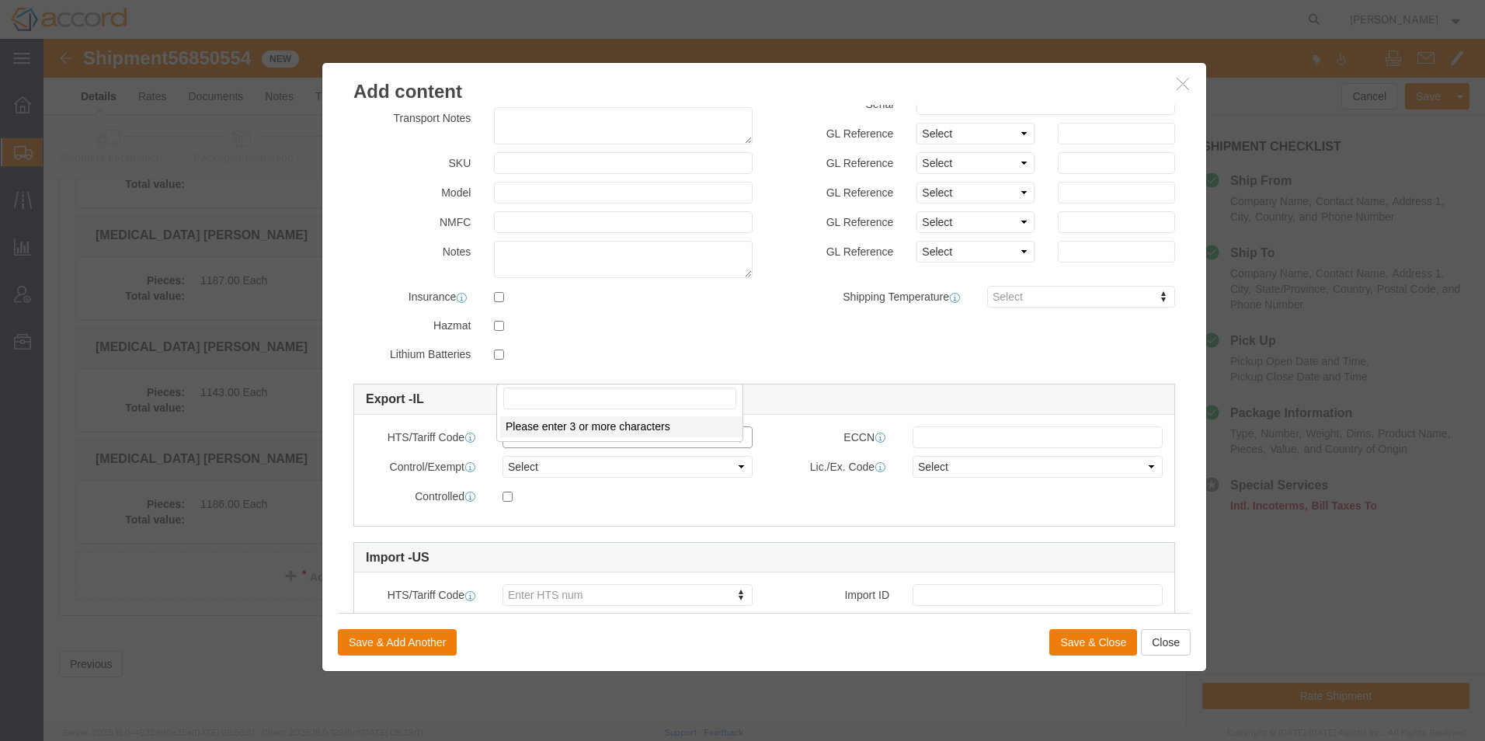
scroll to position [2, 0]
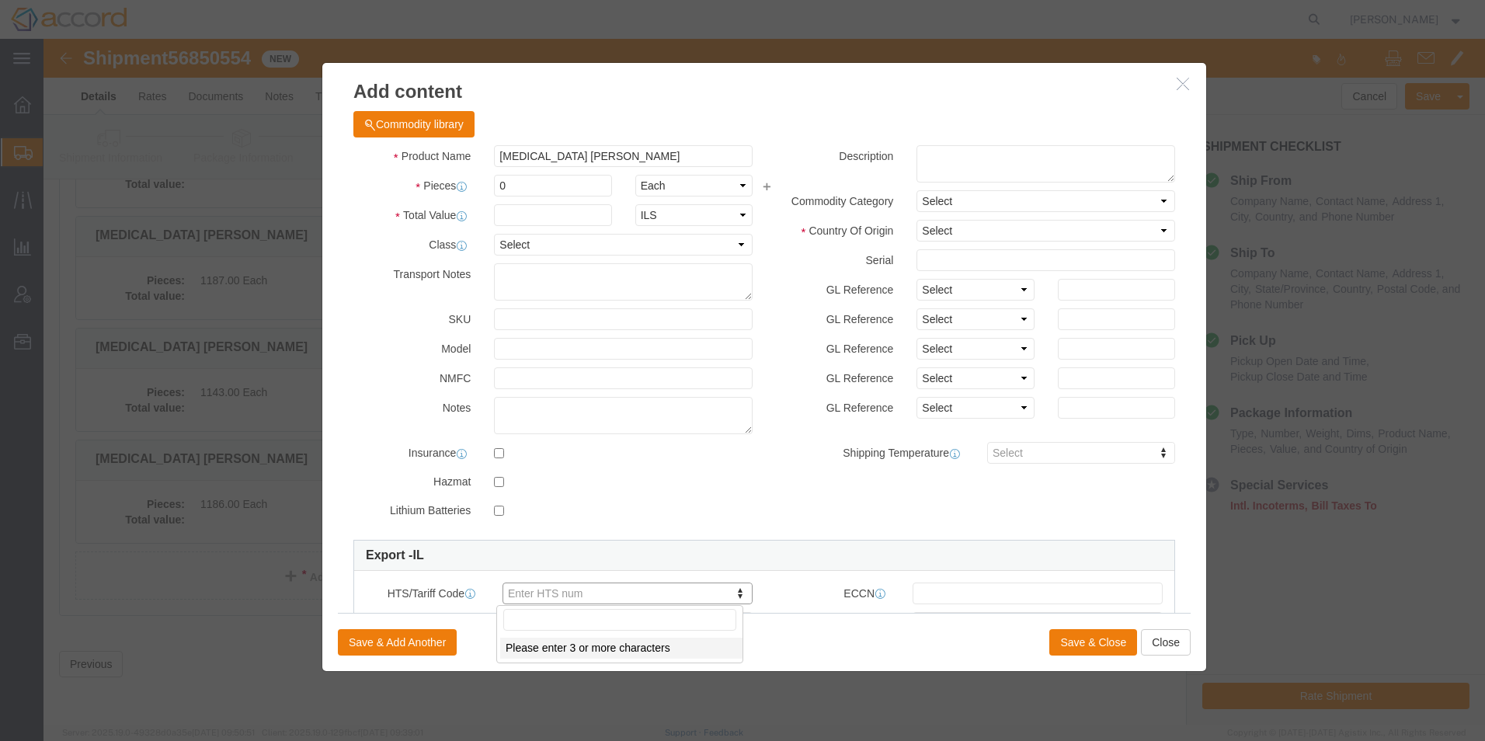
click select "Select Account Type Activity ID Airline Appointment Number ASN Batch Number Bil…"
click input "0"
type input "286"
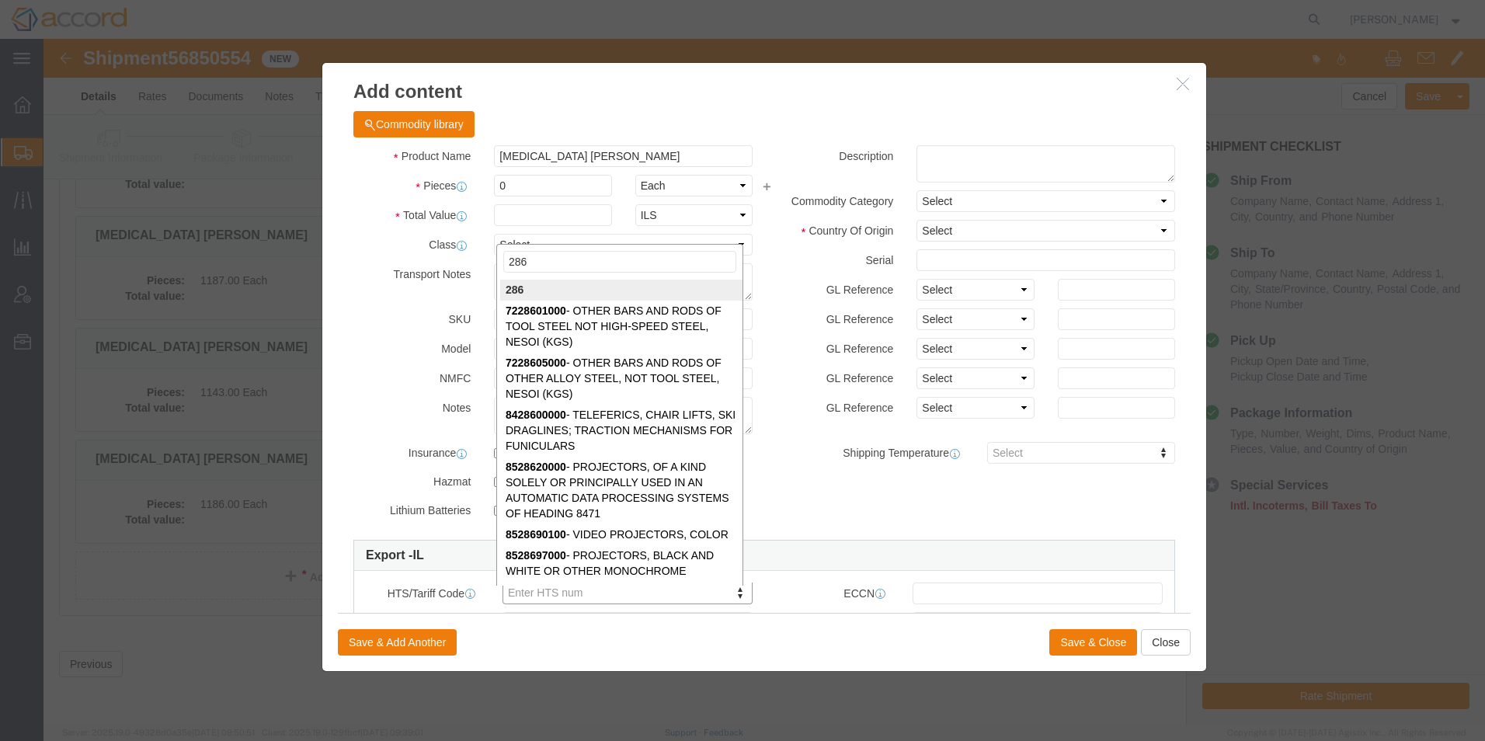
drag, startPoint x: 513, startPoint y: 219, endPoint x: 374, endPoint y: 198, distance: 139.9
click body "Shipment 56850554 New Details Rates Documents Notes Tracking Activity Related O…"
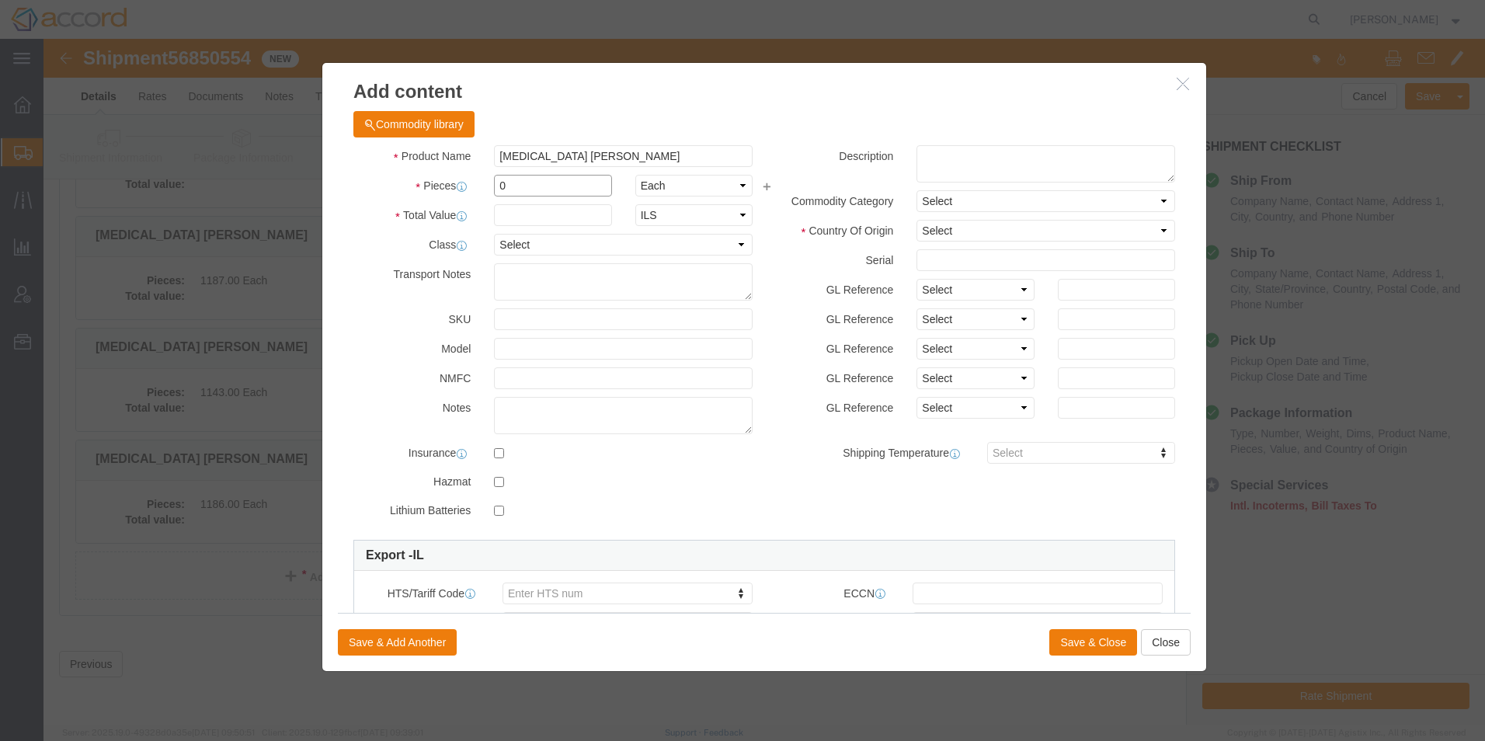
click input "0"
type input "2865"
click input "text"
click select "Select Account Type Activity ID Airline Appointment Number ASN Batch Number Bil…"
select select "LOT"
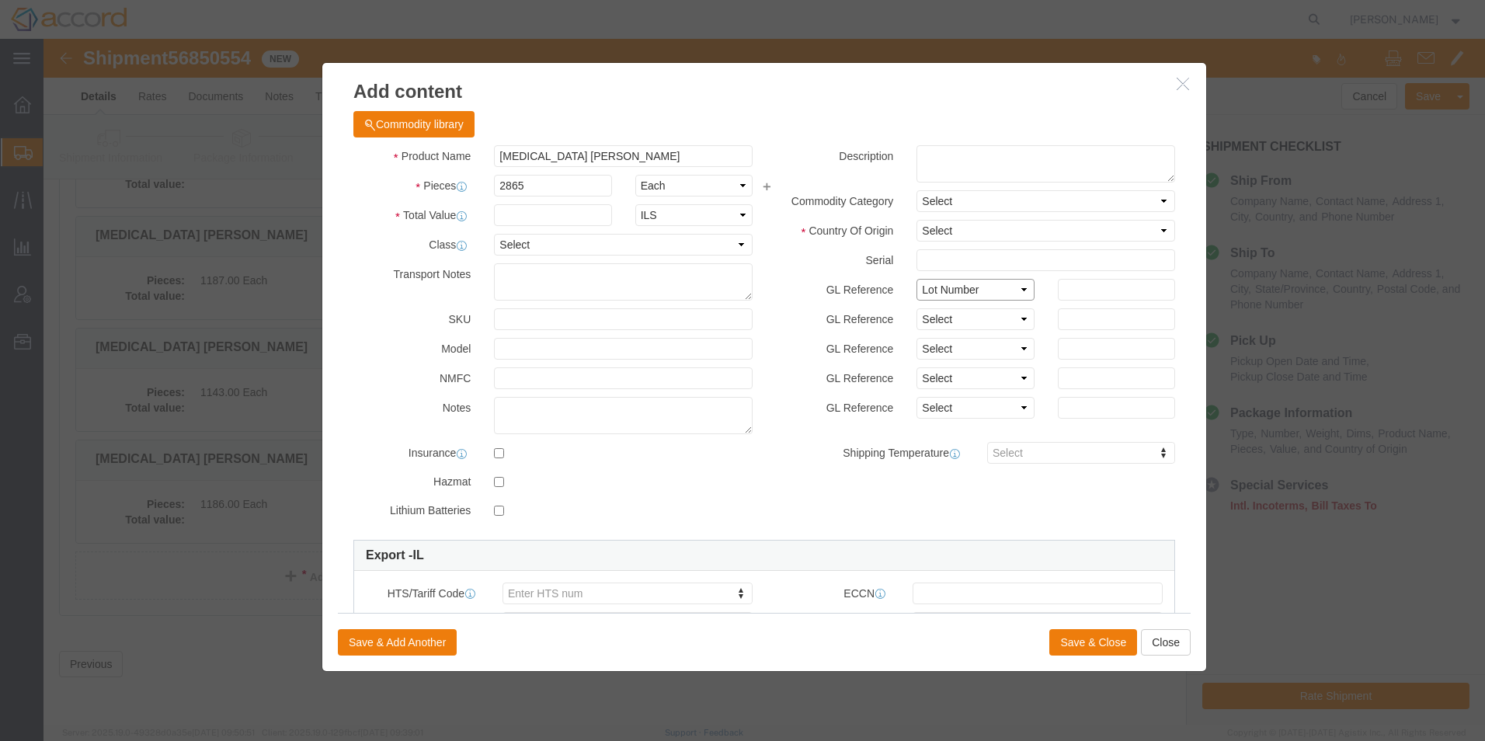
click select "Select Account Type Activity ID Airline Appointment Number ASN Batch Number Bil…"
click input "text"
type input "22227"
click button "Save & Close"
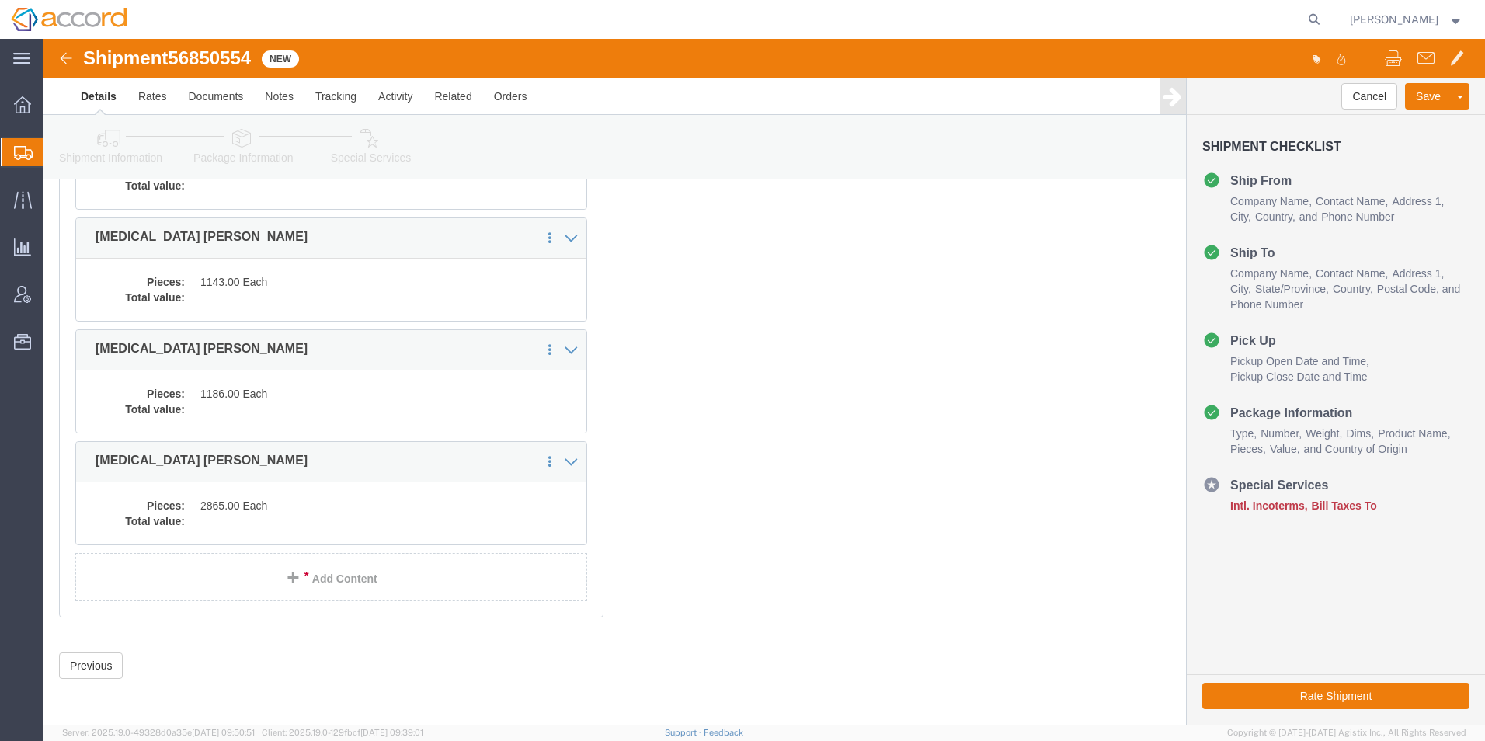
scroll to position [490, 0]
click link "Add Content"
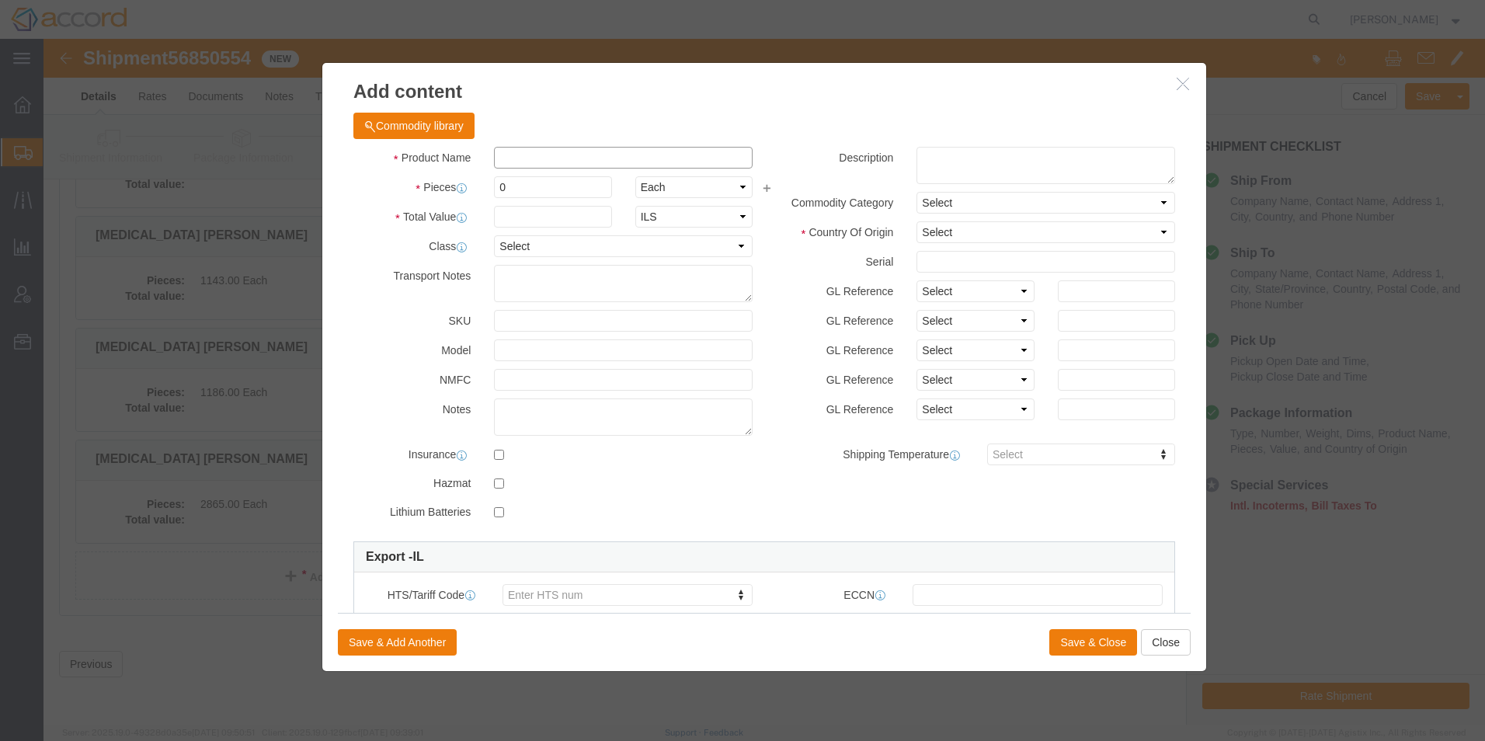
click input "text"
type input "[MEDICAL_DATA] [PERSON_NAME]"
click input "0"
type input "2800"
click select "Select [GEOGRAPHIC_DATA] [GEOGRAPHIC_DATA] [GEOGRAPHIC_DATA] [GEOGRAPHIC_DATA] …"
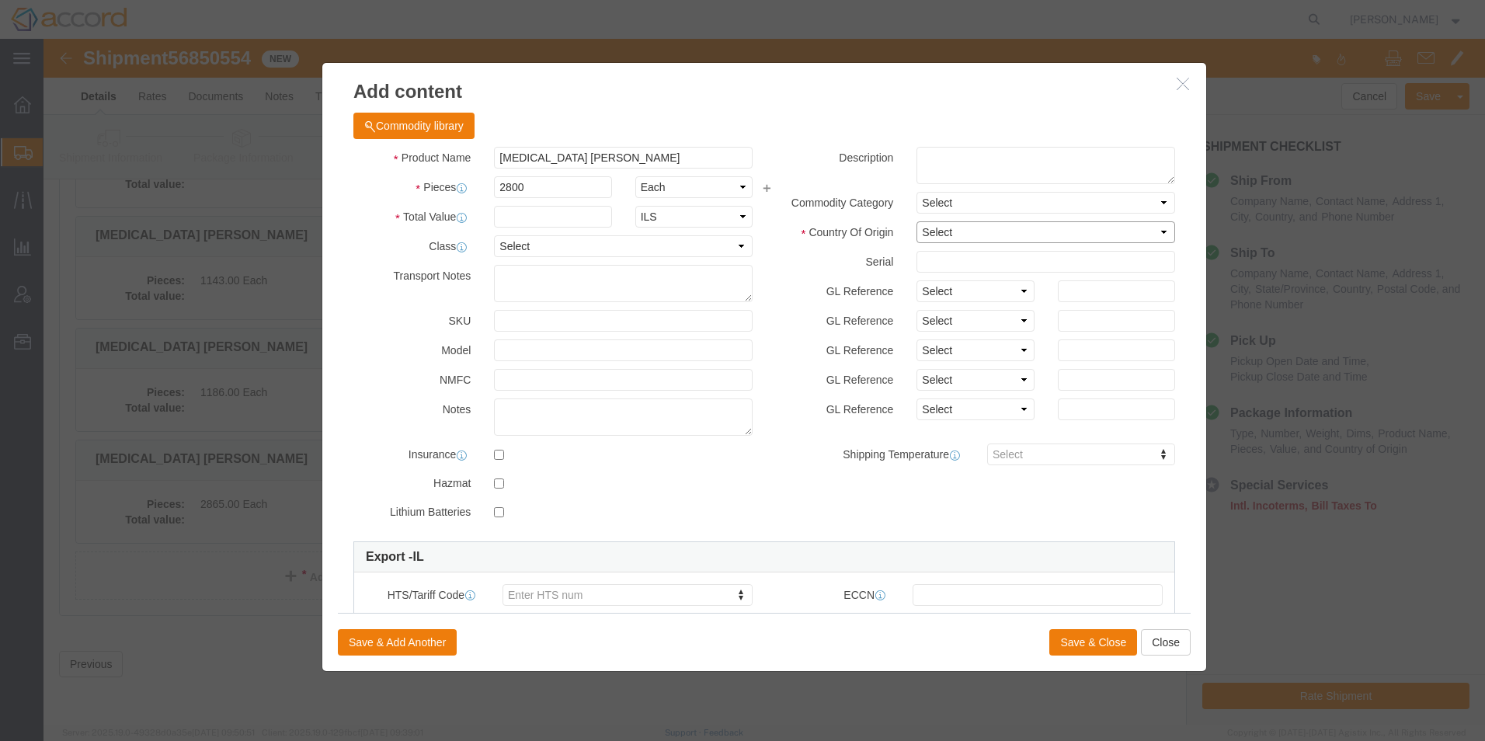
click select "Select [GEOGRAPHIC_DATA] [GEOGRAPHIC_DATA] [GEOGRAPHIC_DATA] [GEOGRAPHIC_DATA] …"
click select "Select Account Type Activity ID Airline Appointment Number ASN Batch Number Bil…"
select select "LOT"
click select "Select Account Type Activity ID Airline Appointment Number ASN Batch Number Bil…"
click input "text"
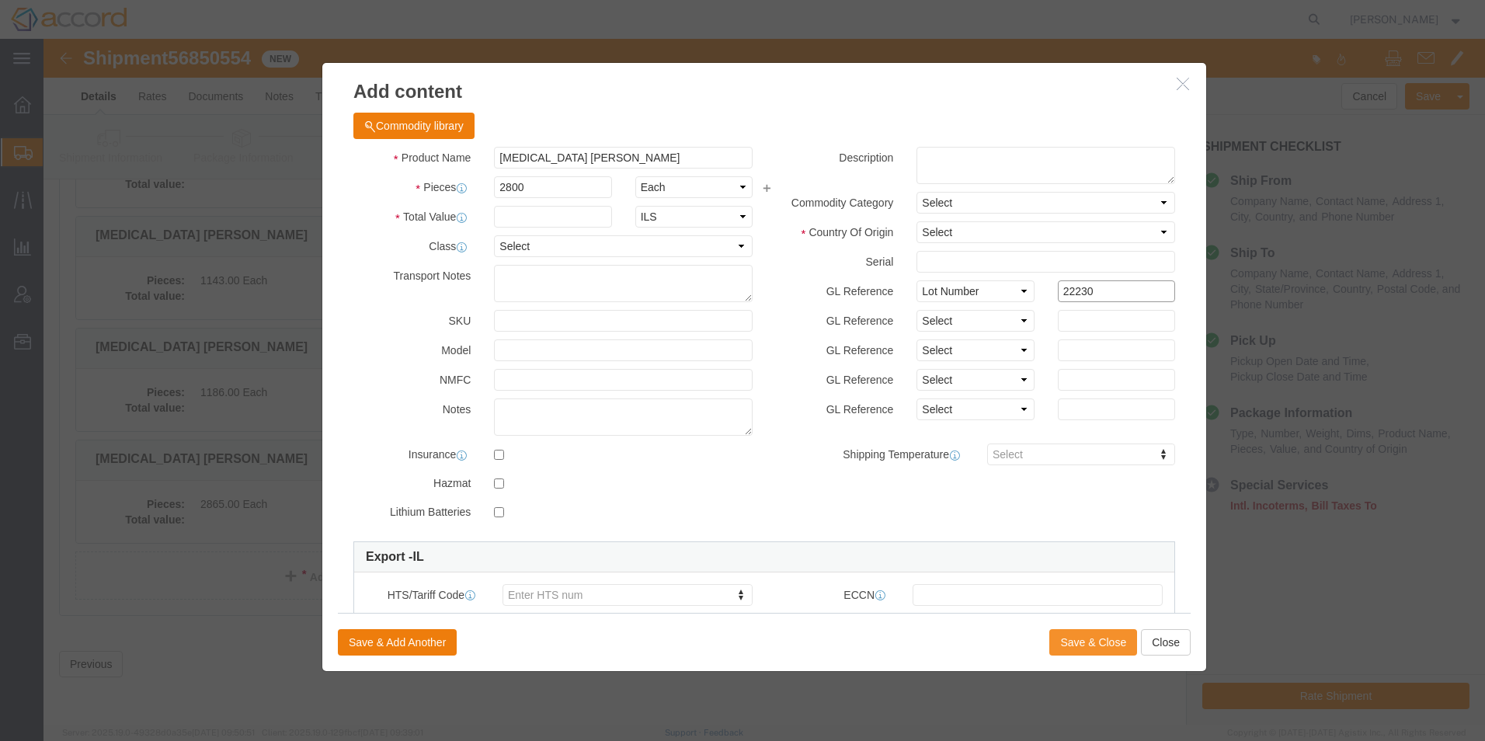
type input "22230"
click button "Save & Close"
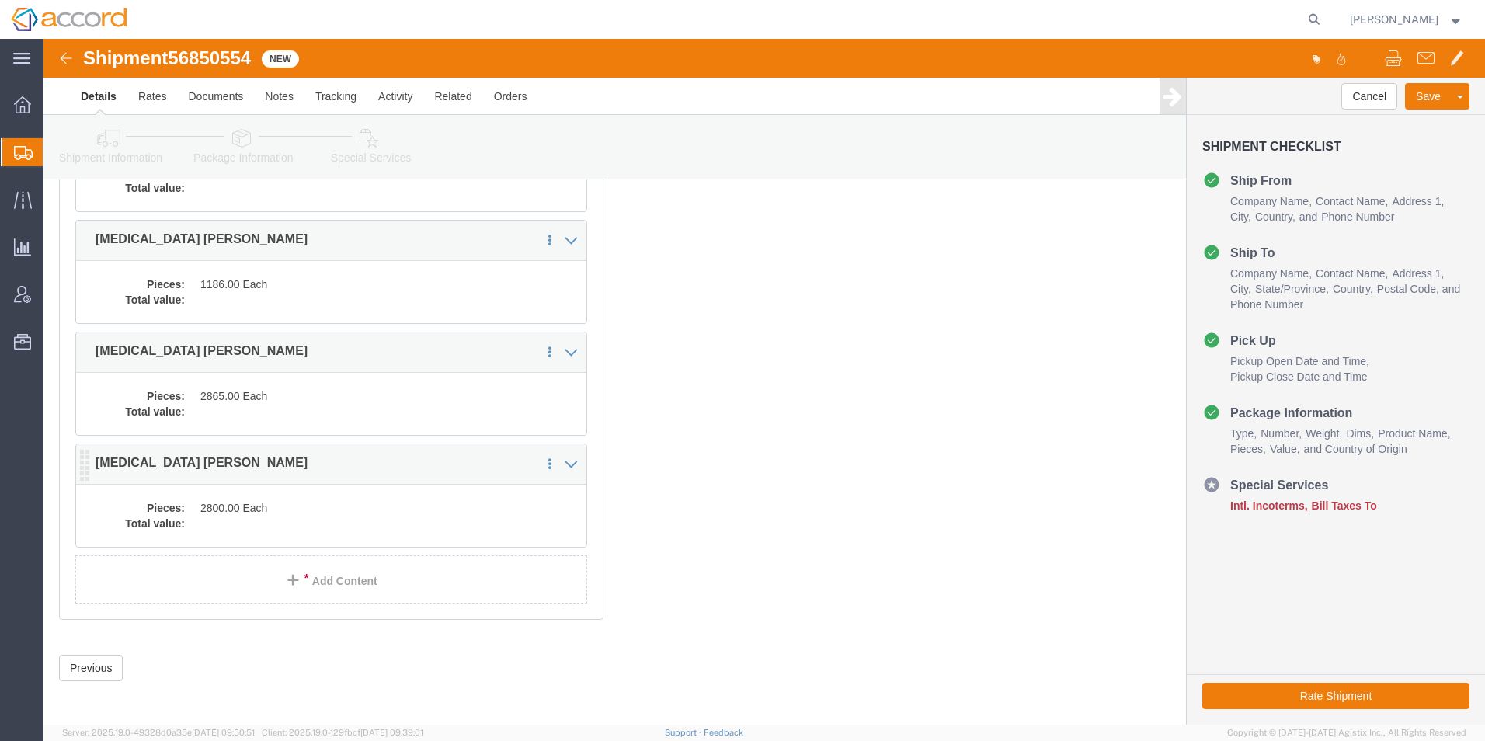
scroll to position [602, 0]
click link "Add Content"
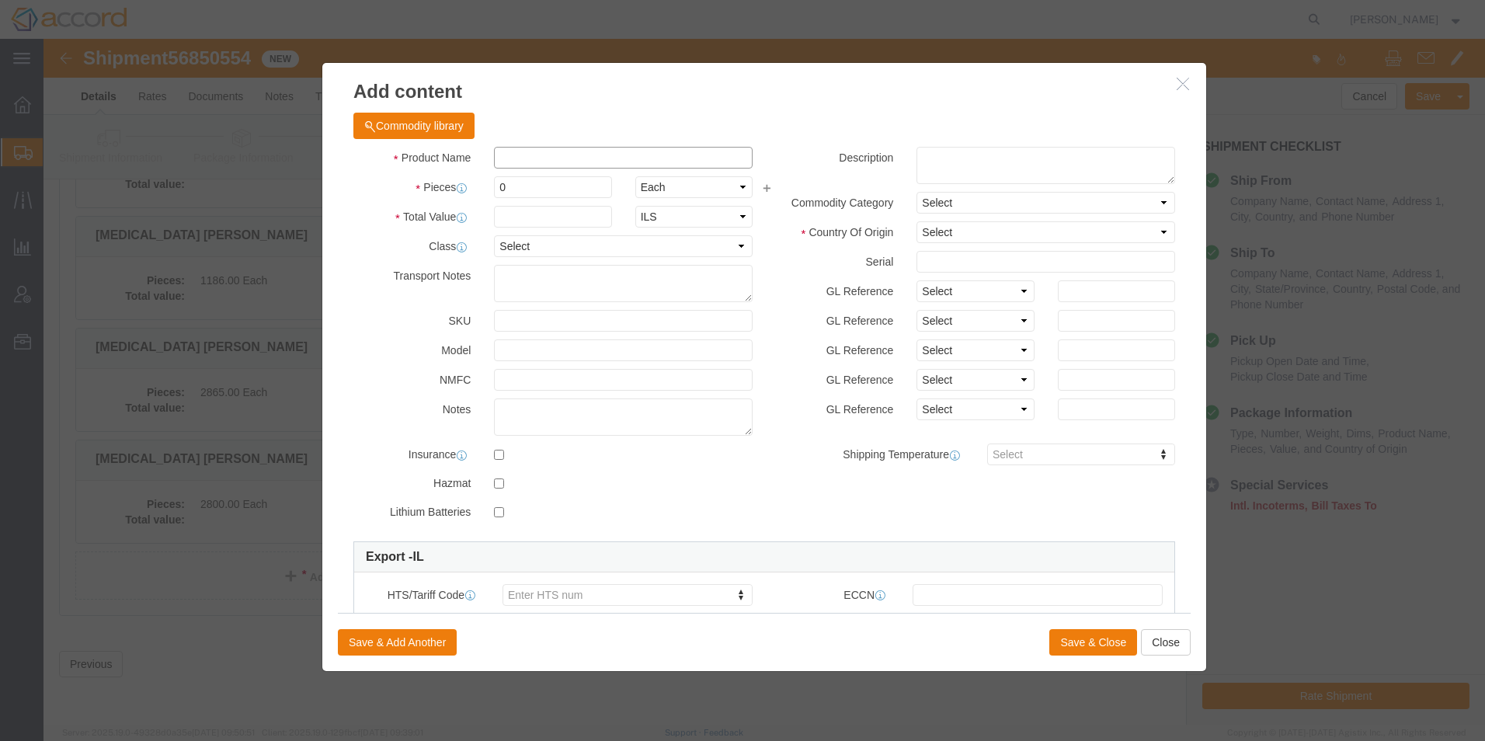
click input "text"
type input "[MEDICAL_DATA] [PERSON_NAME]"
click input "0"
type input "2800"
drag, startPoint x: 902, startPoint y: 250, endPoint x: 901, endPoint y: 258, distance: 7.8
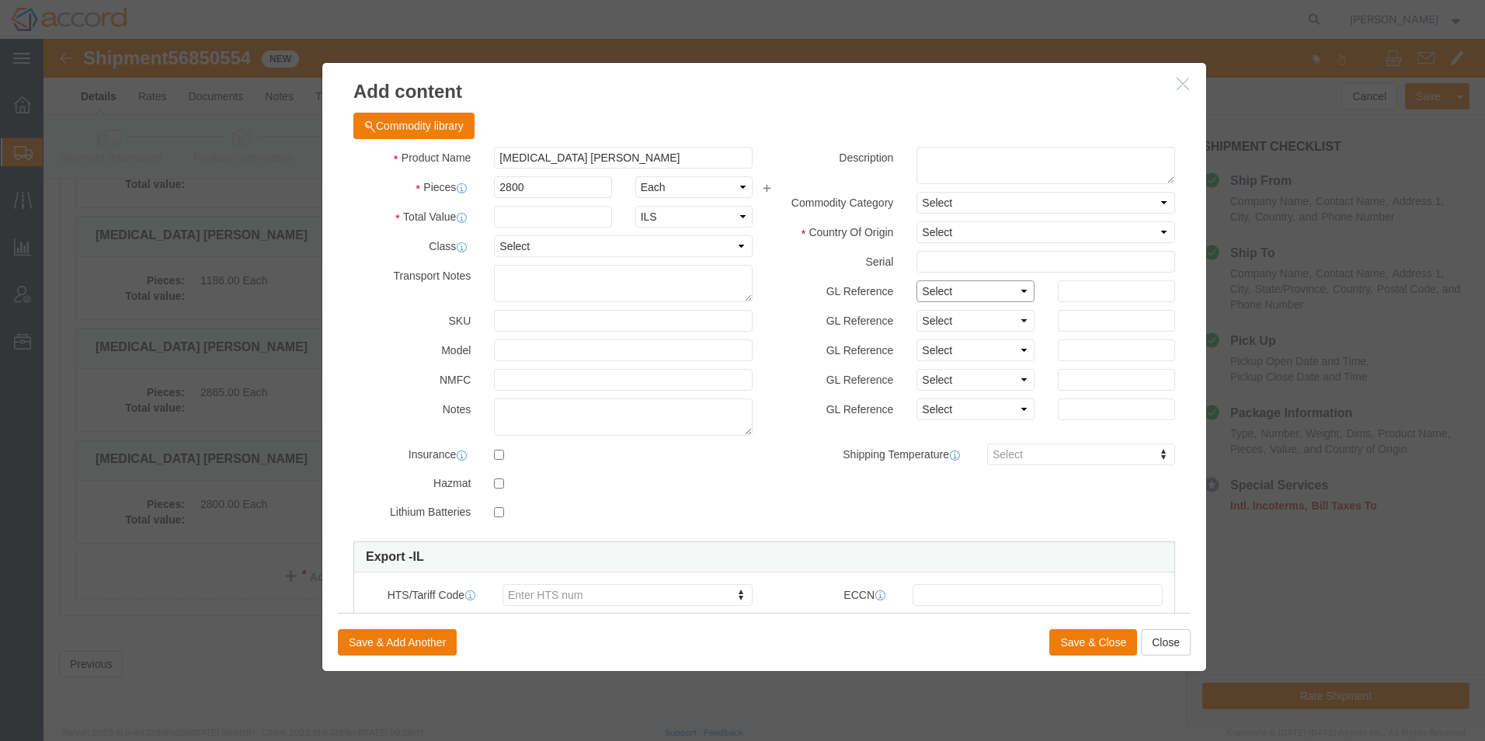
click select "Select Account Type Activity ID Airline Appointment Number ASN Batch Number Bil…"
select select "LOT"
click select "Select Account Type Activity ID Airline Appointment Number ASN Batch Number Bil…"
click input "text"
type input "22233"
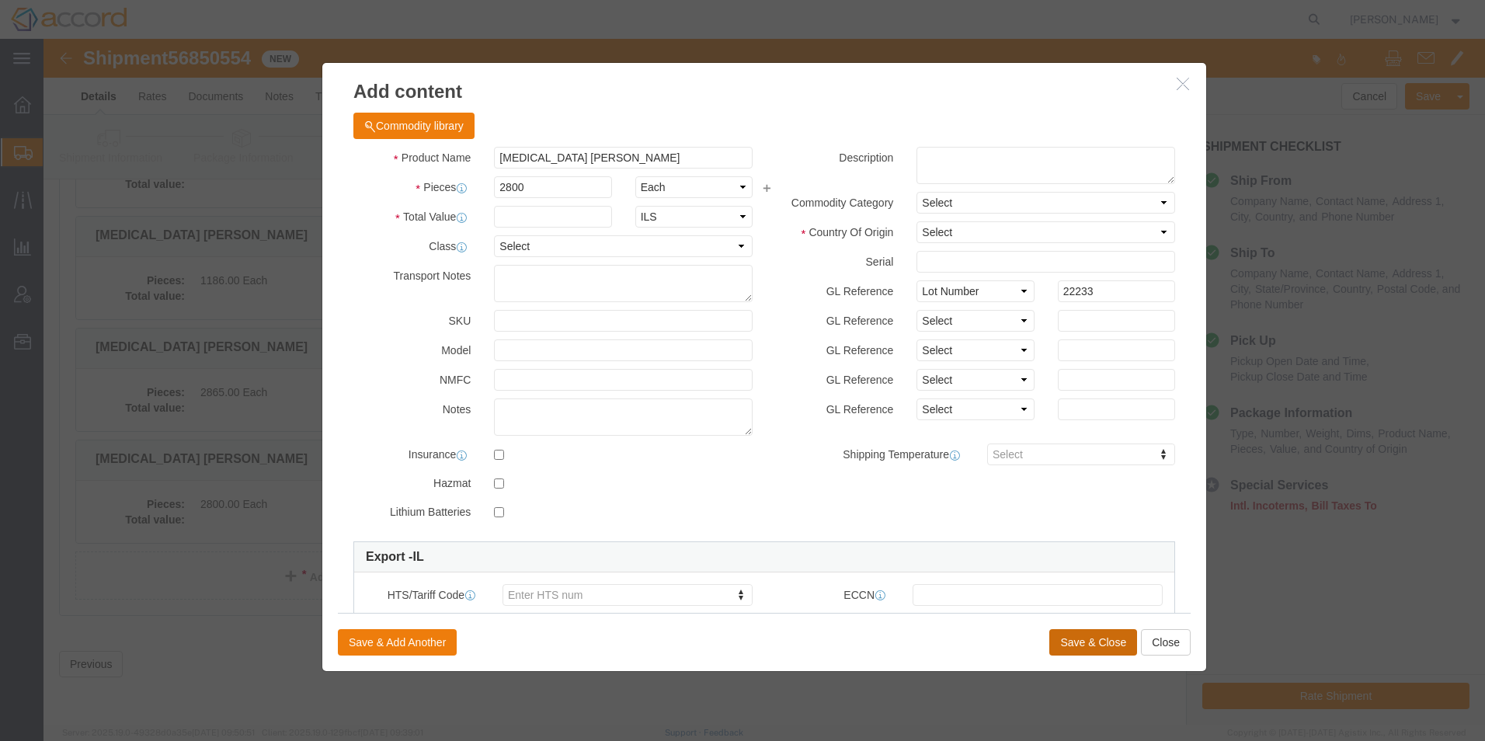
click button "Save & Close"
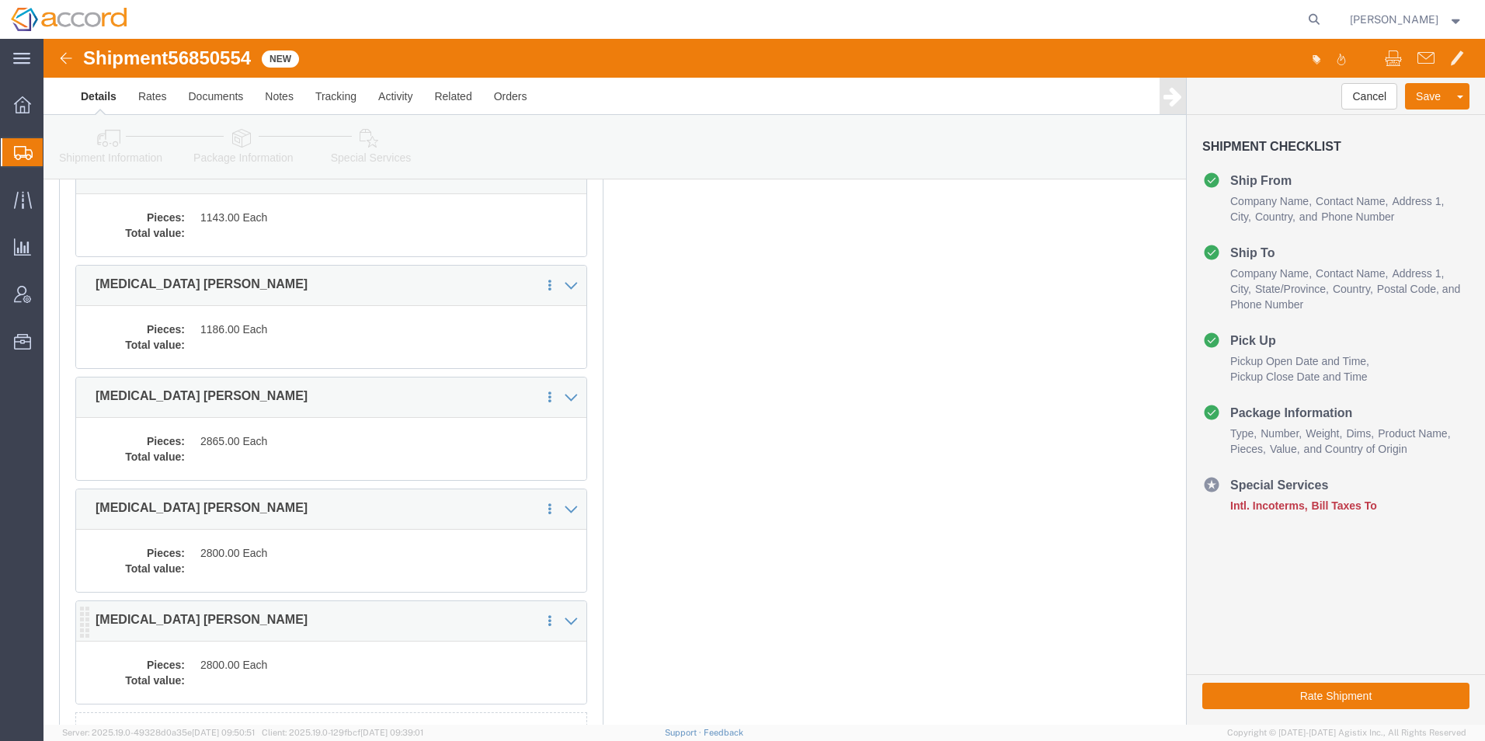
scroll to position [699, 0]
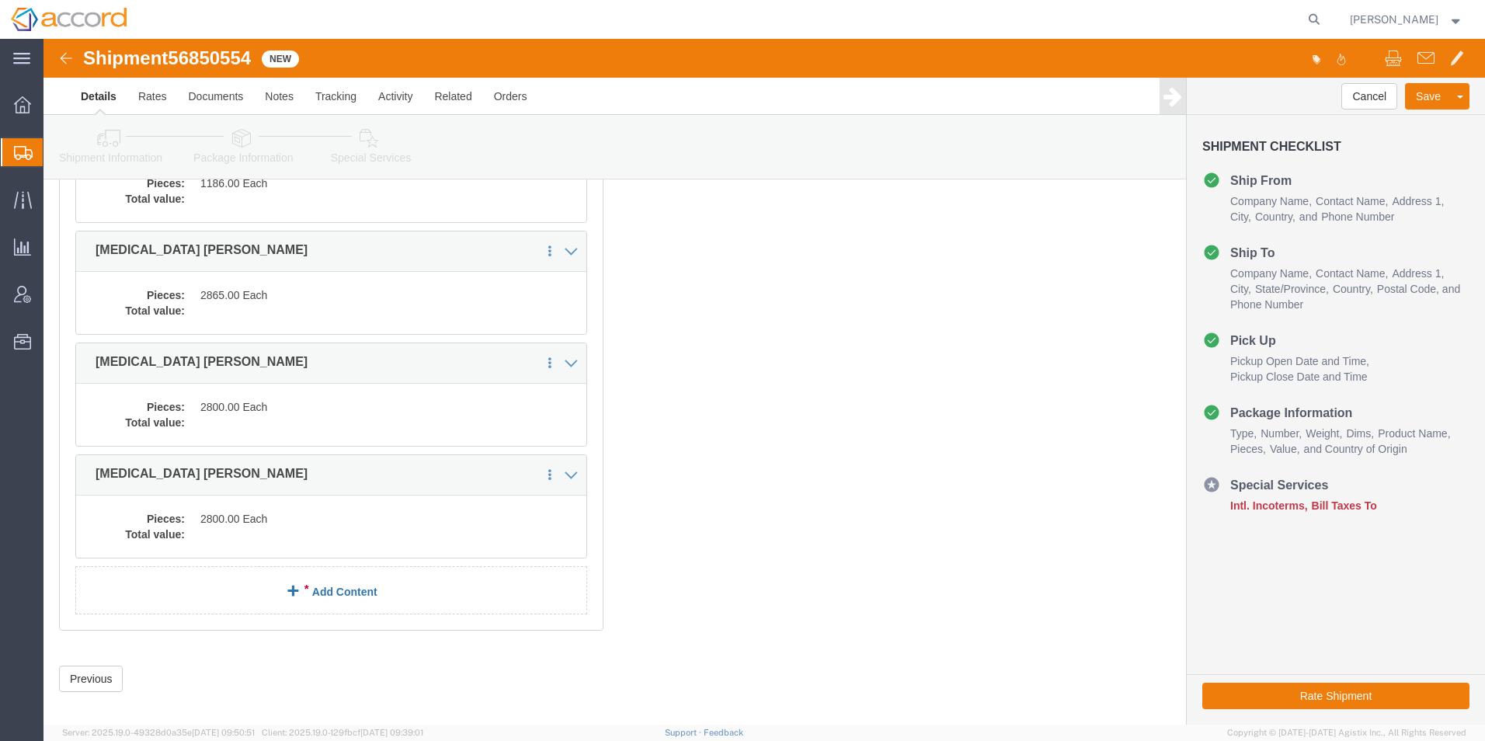
click link "Add Content"
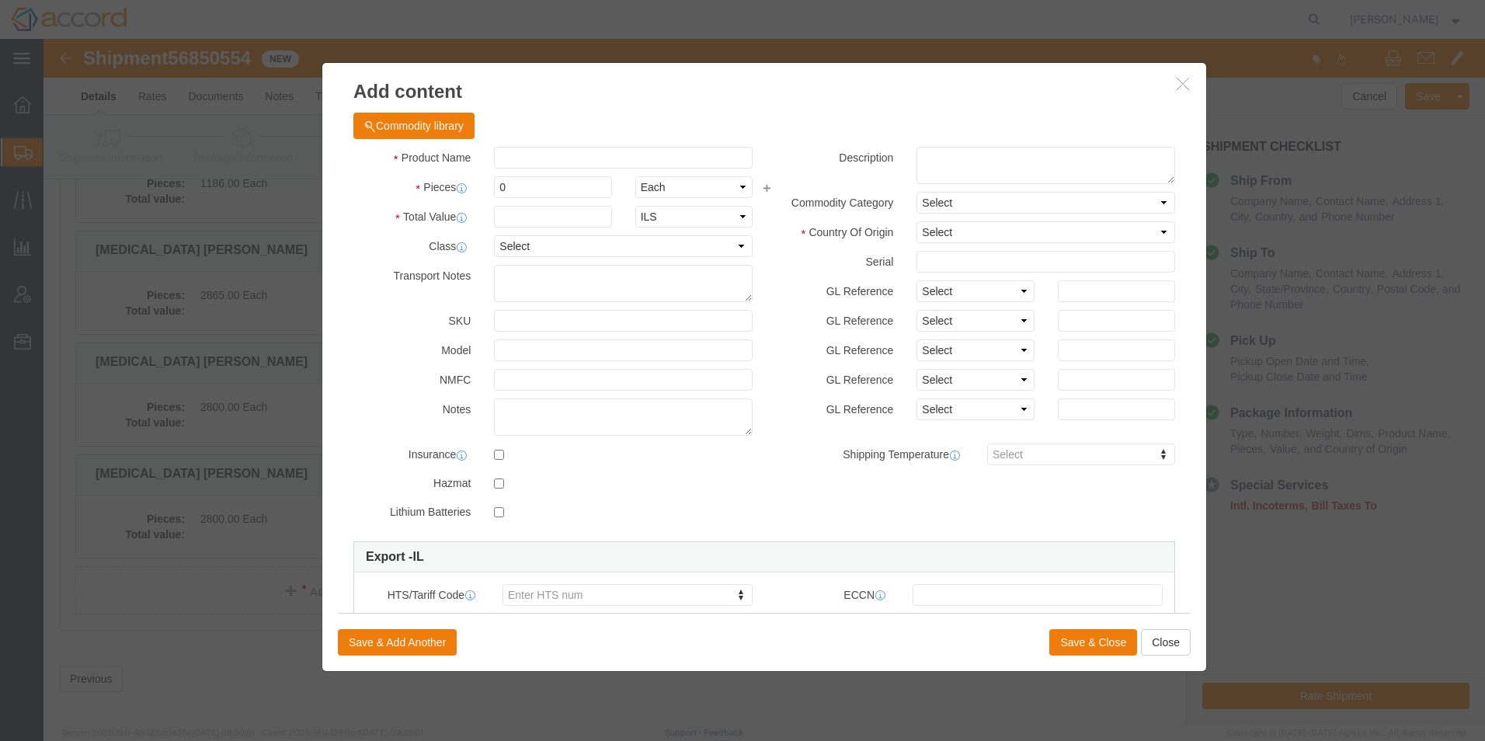
click div "Product Name Pieces 0 Select Bag Barrels 100Board Feet Bottle Box Blister Pack …"
click input "text"
type input "[MEDICAL_DATA] [PERSON_NAME]"
click input "0"
type input "2800"
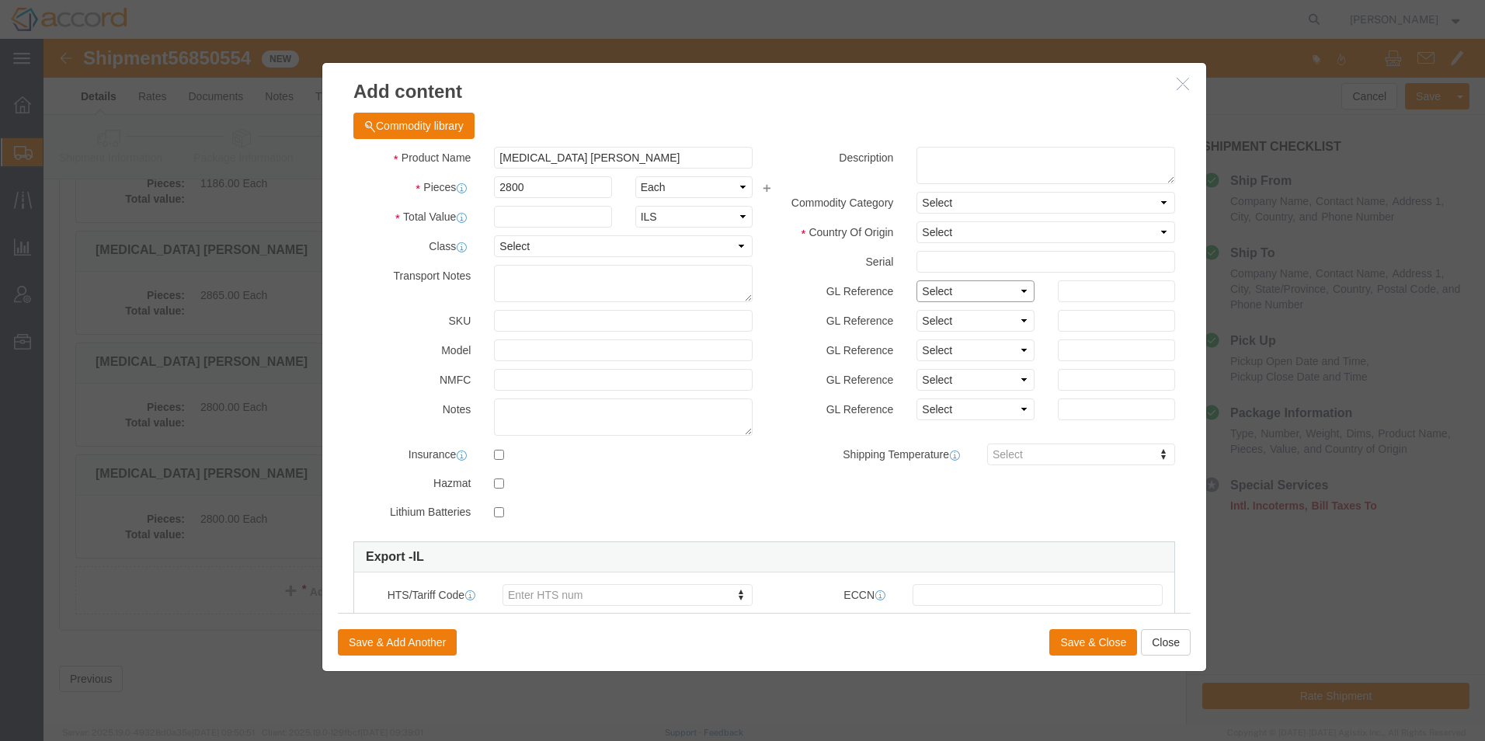
click select "Select Account Type Activity ID Airline Appointment Number ASN Batch Number Bil…"
select select "LOT"
click select "Select Account Type Activity ID Airline Appointment Number ASN Batch Number Bil…"
click input "text"
type input "22234"
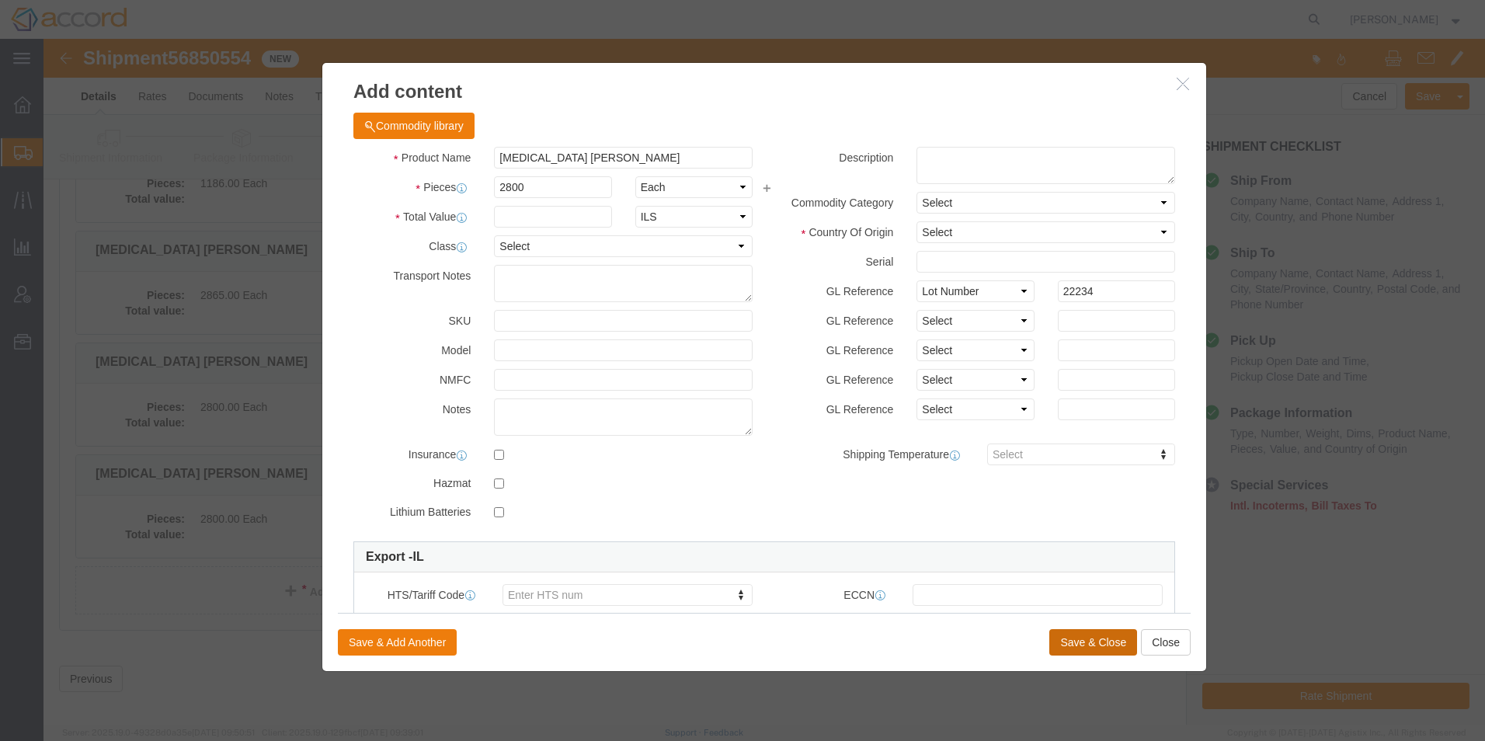
click button "Save & Close"
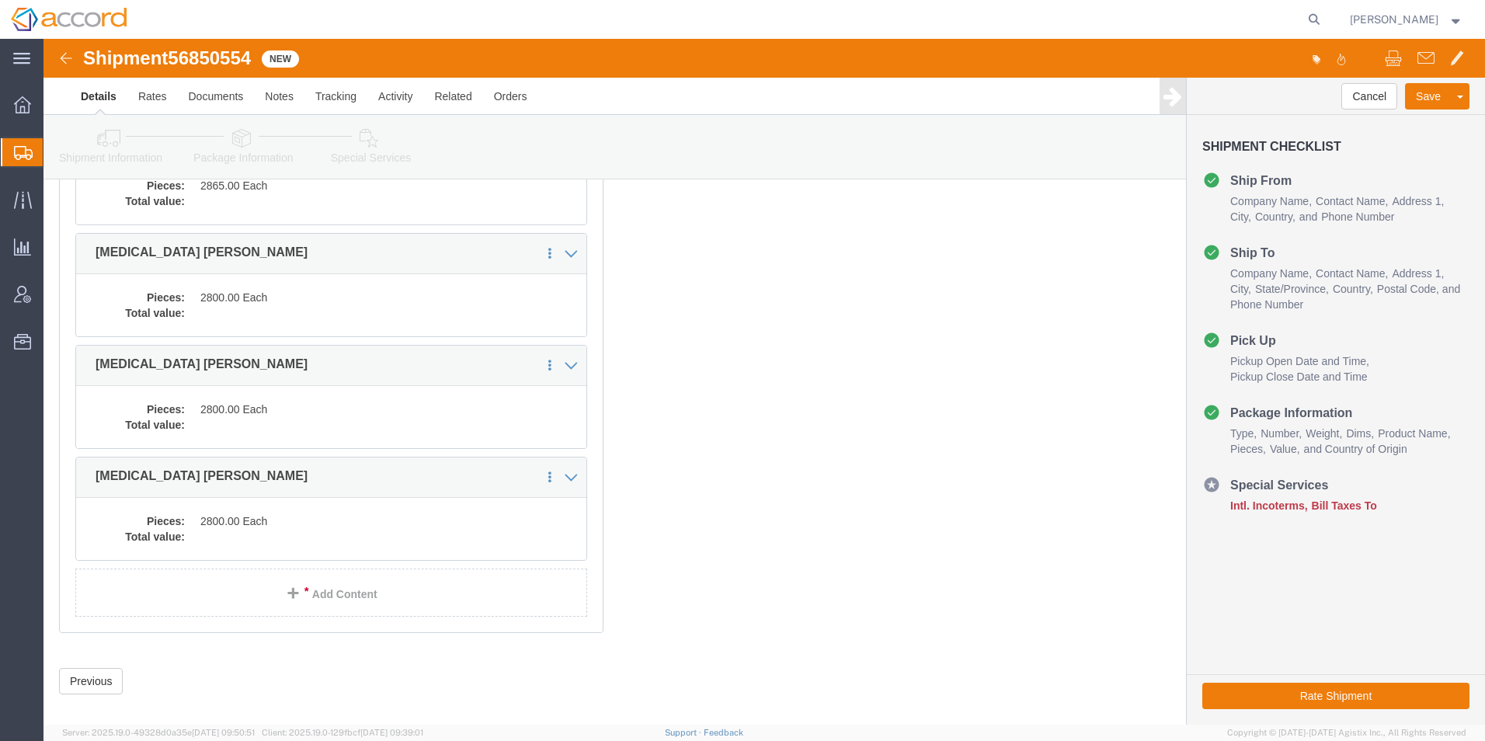
scroll to position [826, 0]
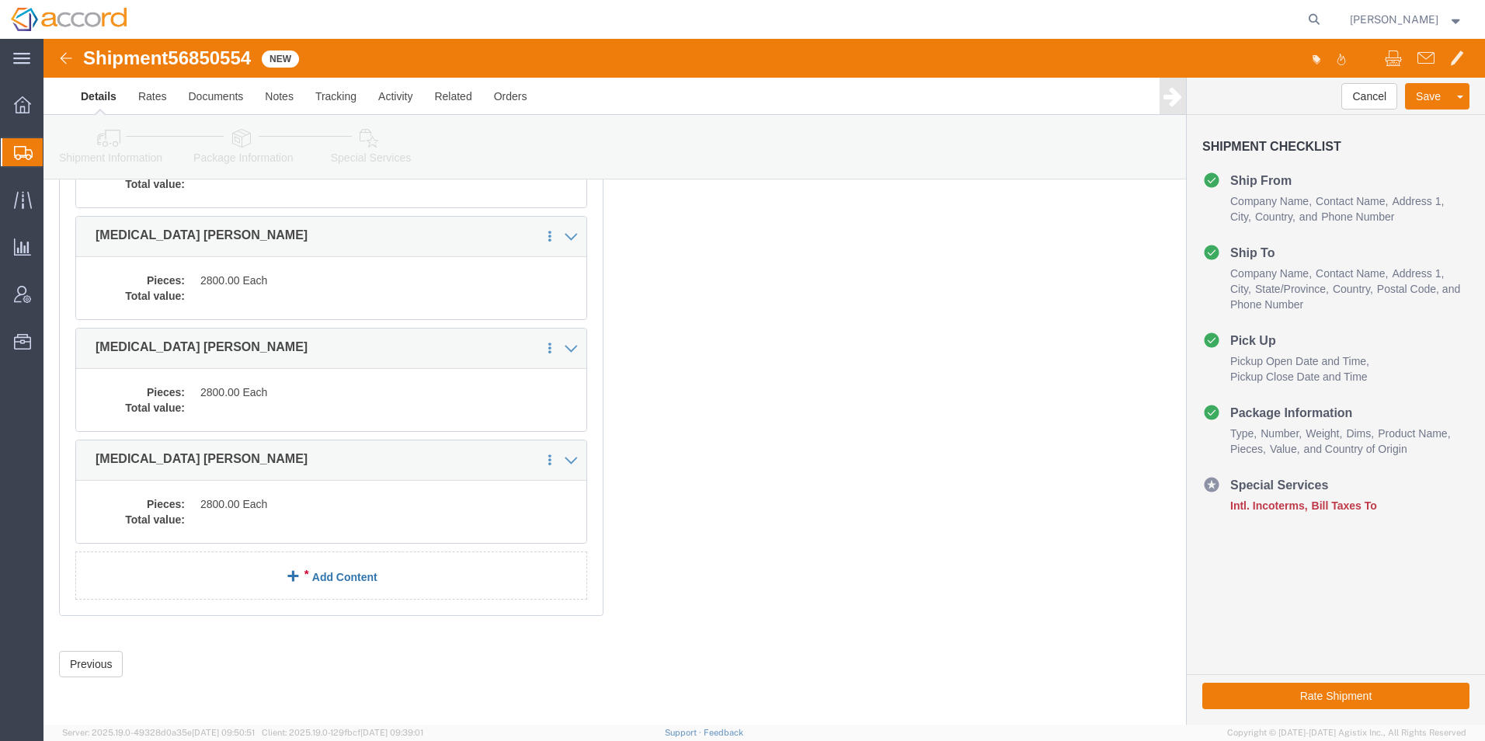
click link "Add Content"
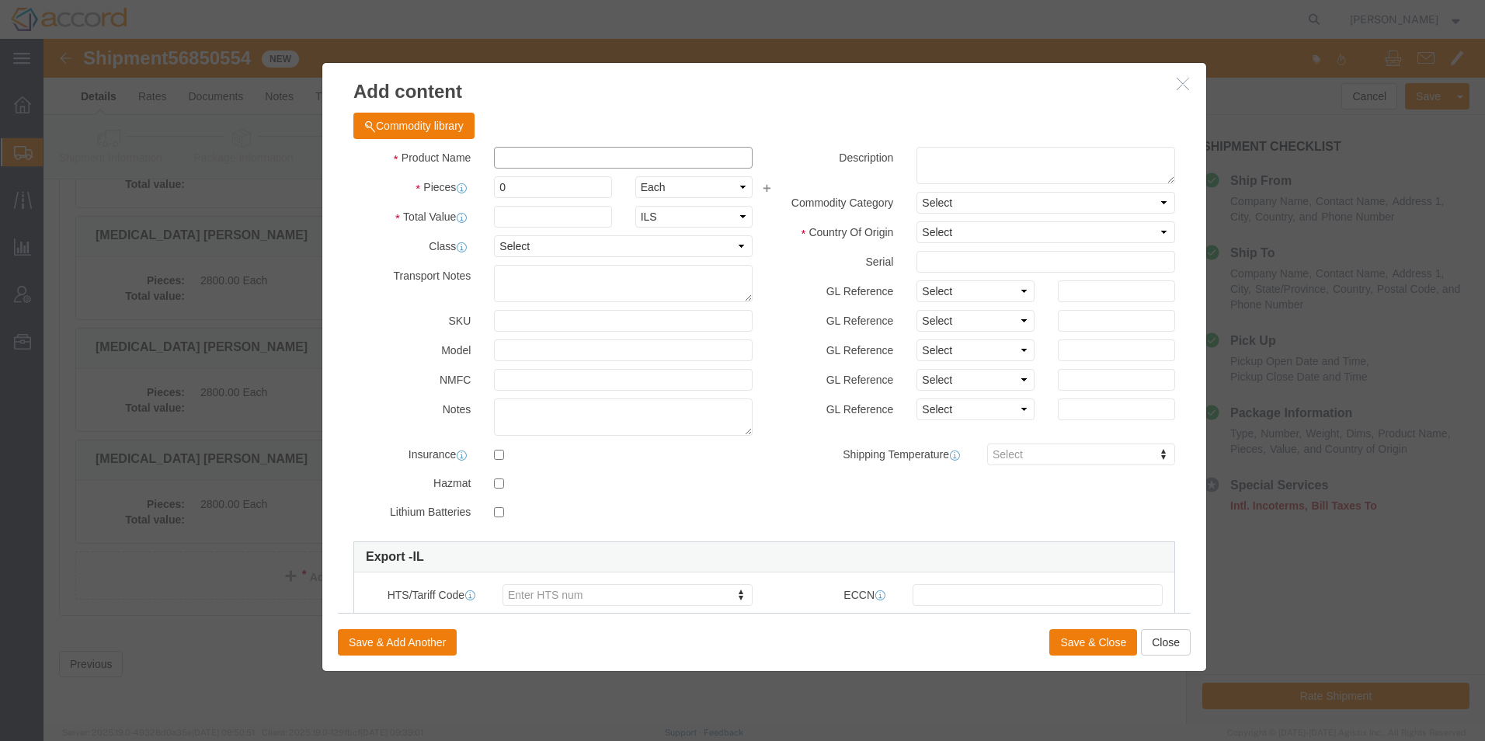
click input "text"
type input "[MEDICAL_DATA] [PERSON_NAME]"
click input "0"
type input "2800"
drag, startPoint x: 956, startPoint y: 250, endPoint x: 945, endPoint y: 263, distance: 16.6
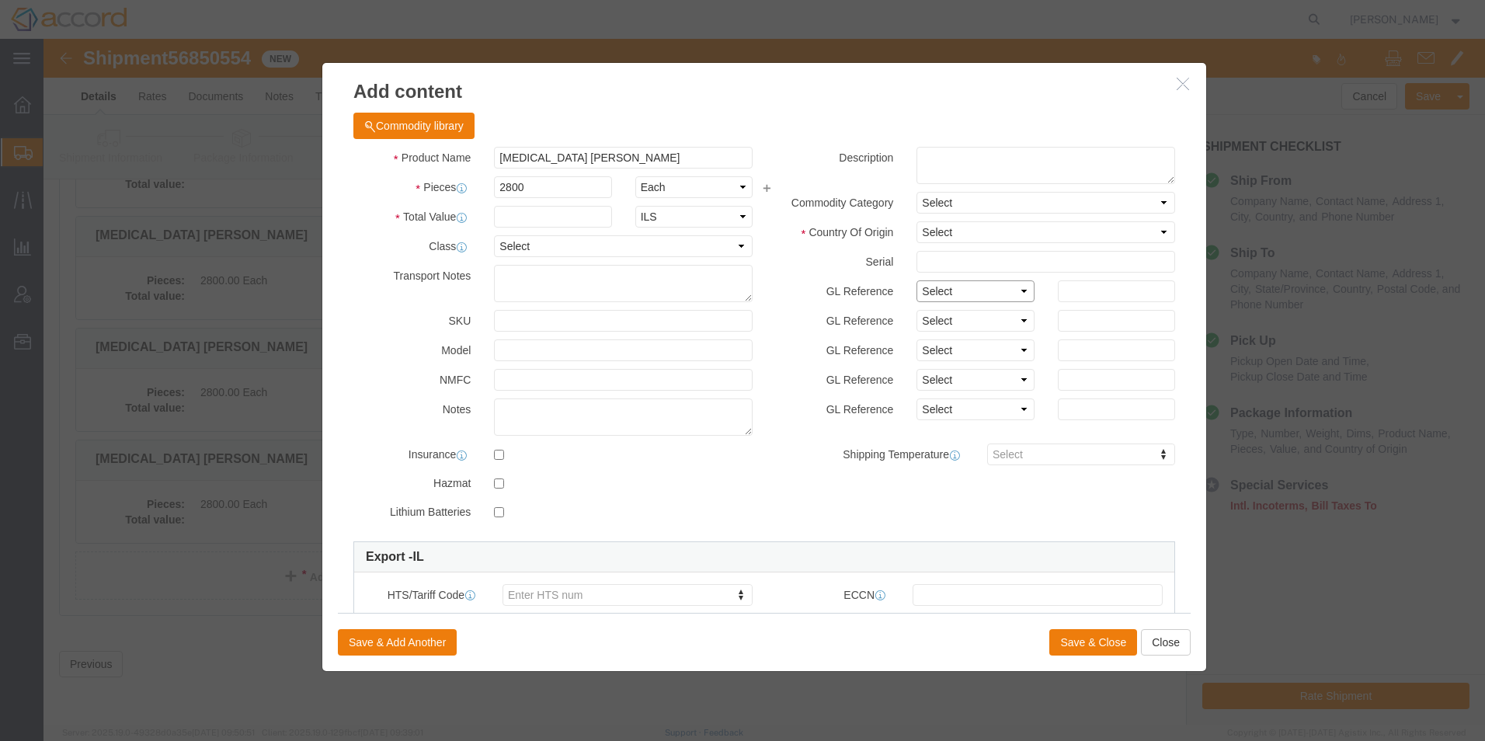
click select "Select Account Type Activity ID Airline Appointment Number ASN Batch Number Bil…"
select select "LOT"
click select "Select Account Type Activity ID Airline Appointment Number ASN Batch Number Bil…"
click input "text"
type input "22240"
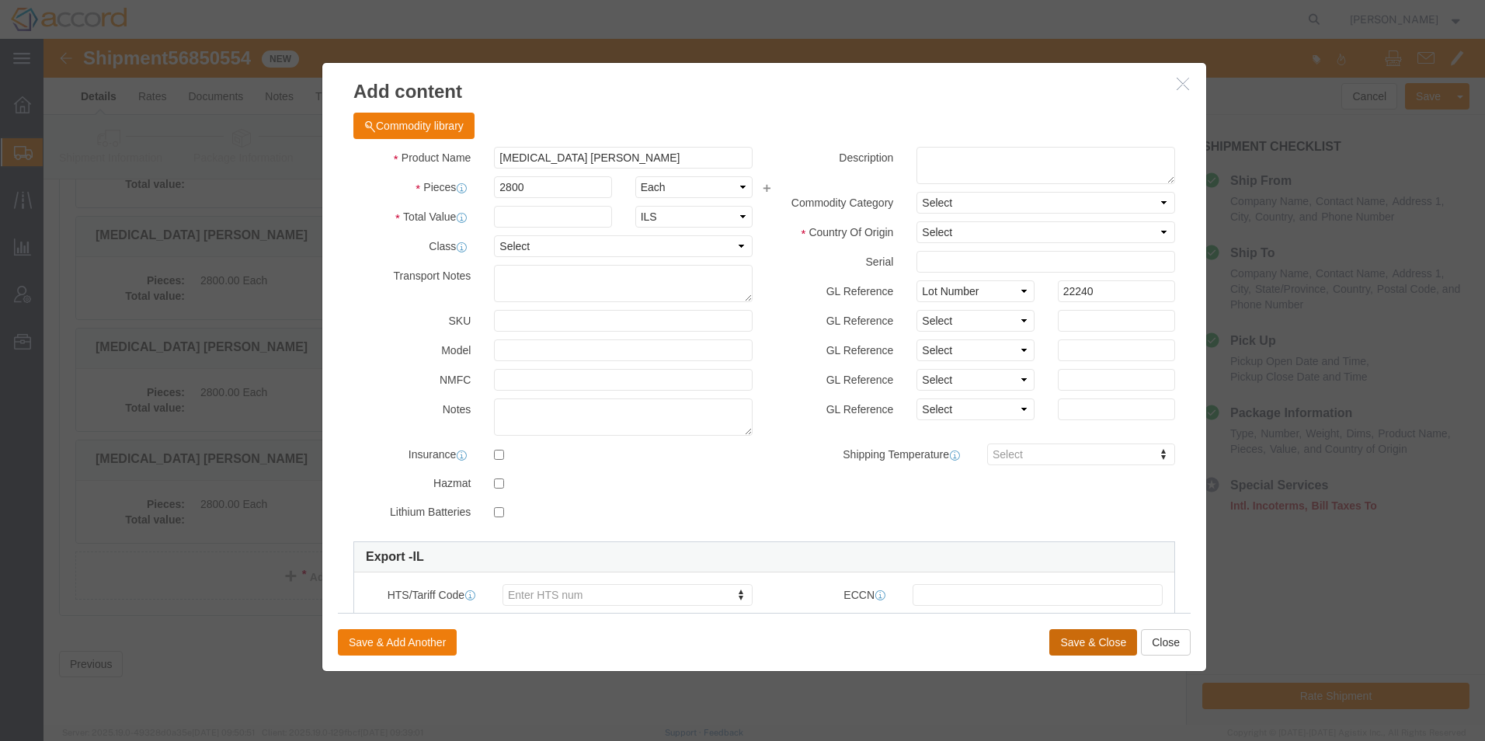
click button "Save & Close"
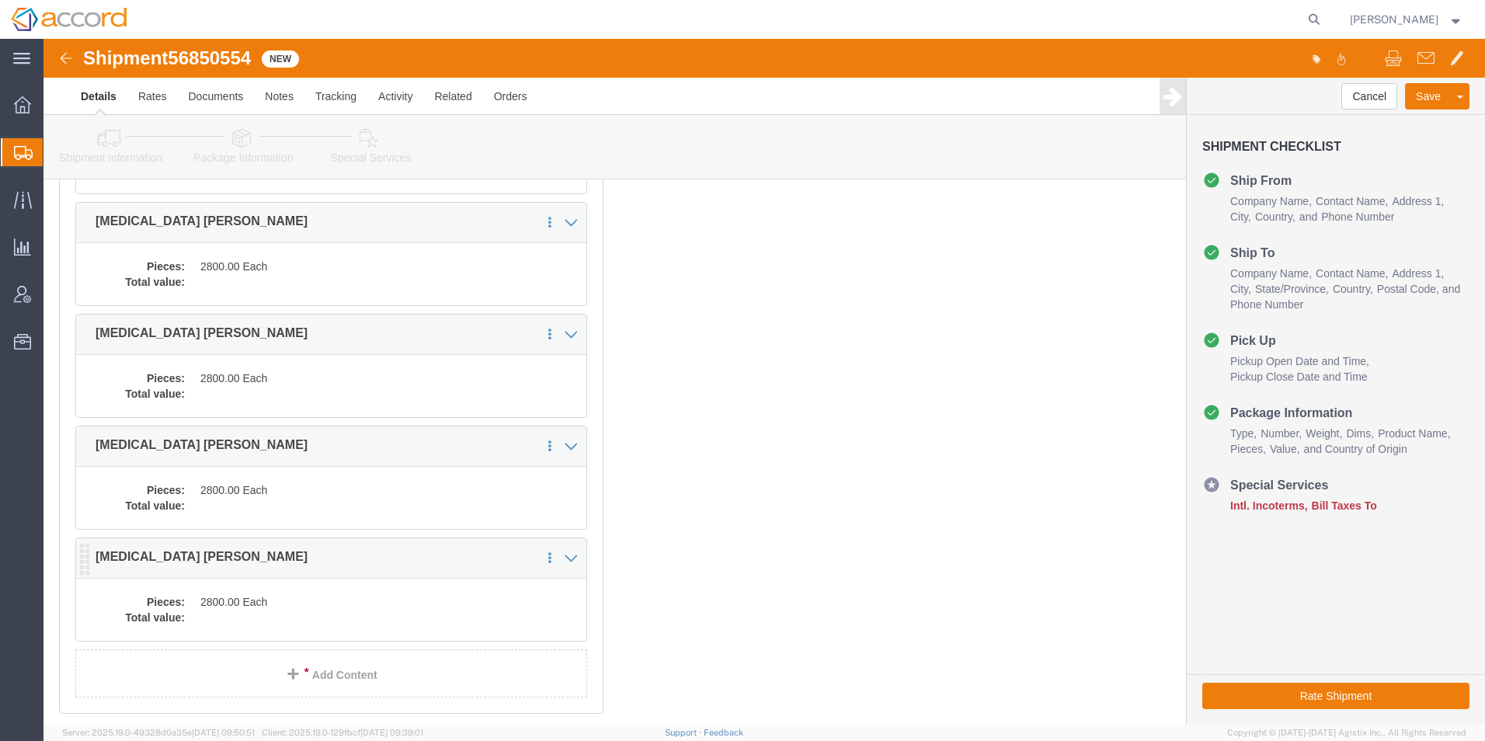
scroll to position [926, 0]
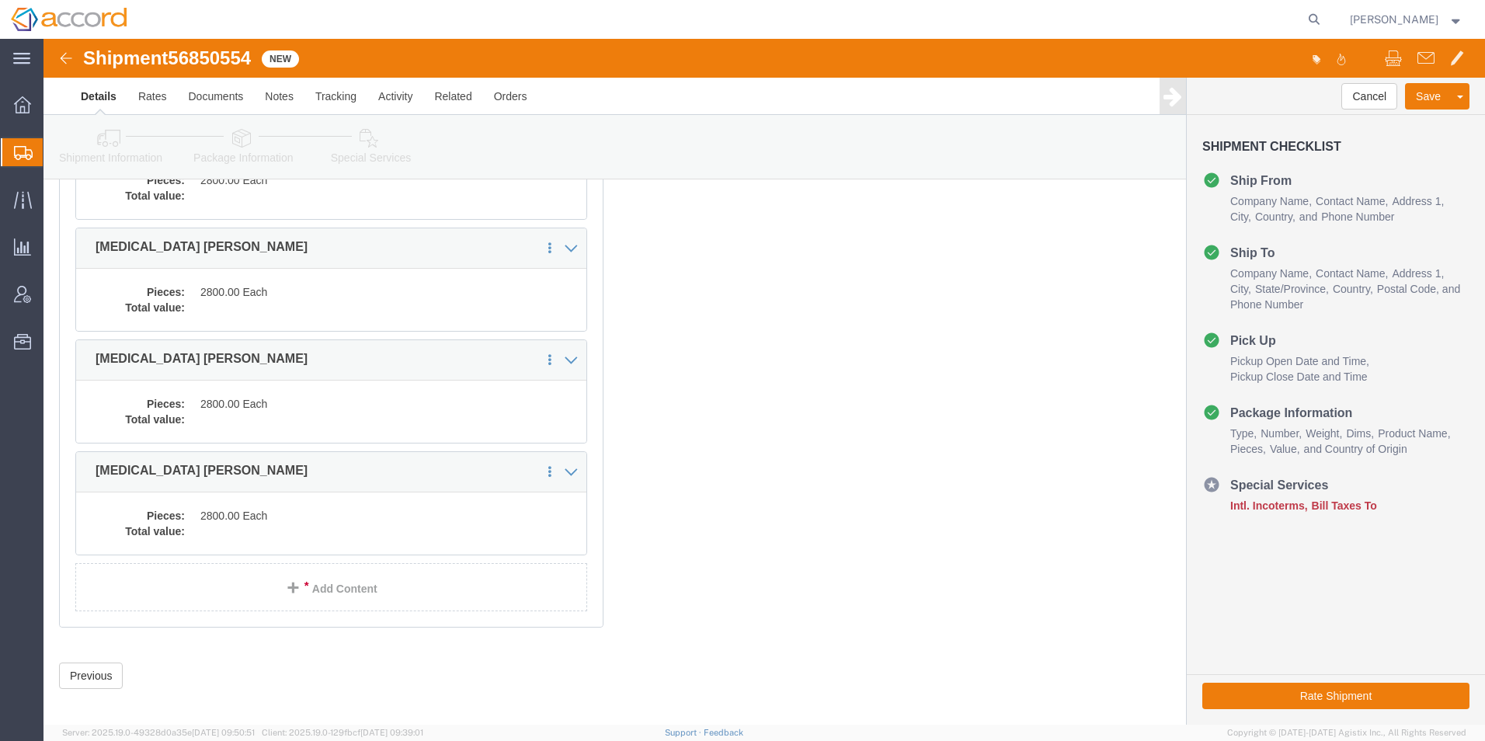
click div "14 x Pallet(s) Standard (Not Stackable) Package Type Select Bale(s) Basket(s) B…"
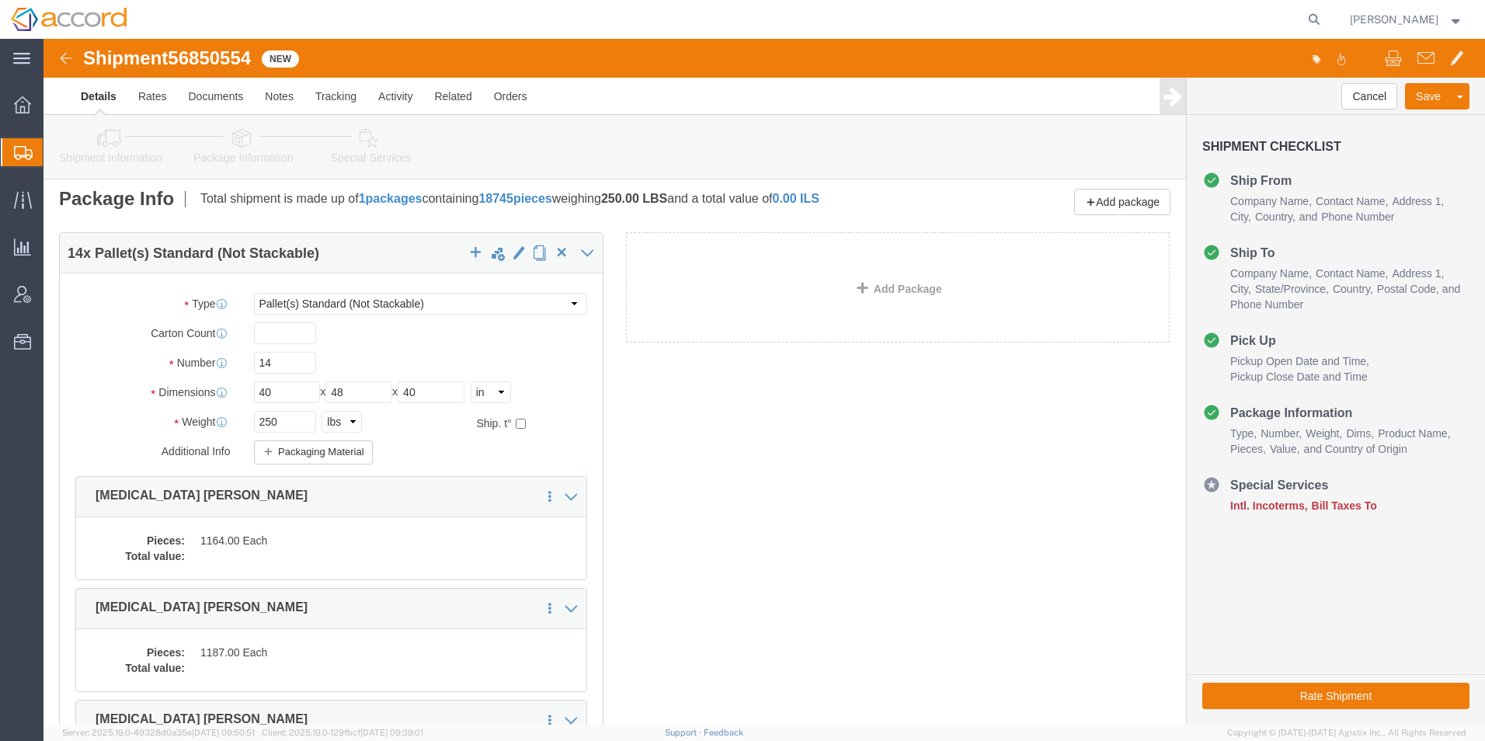
scroll to position [0, 0]
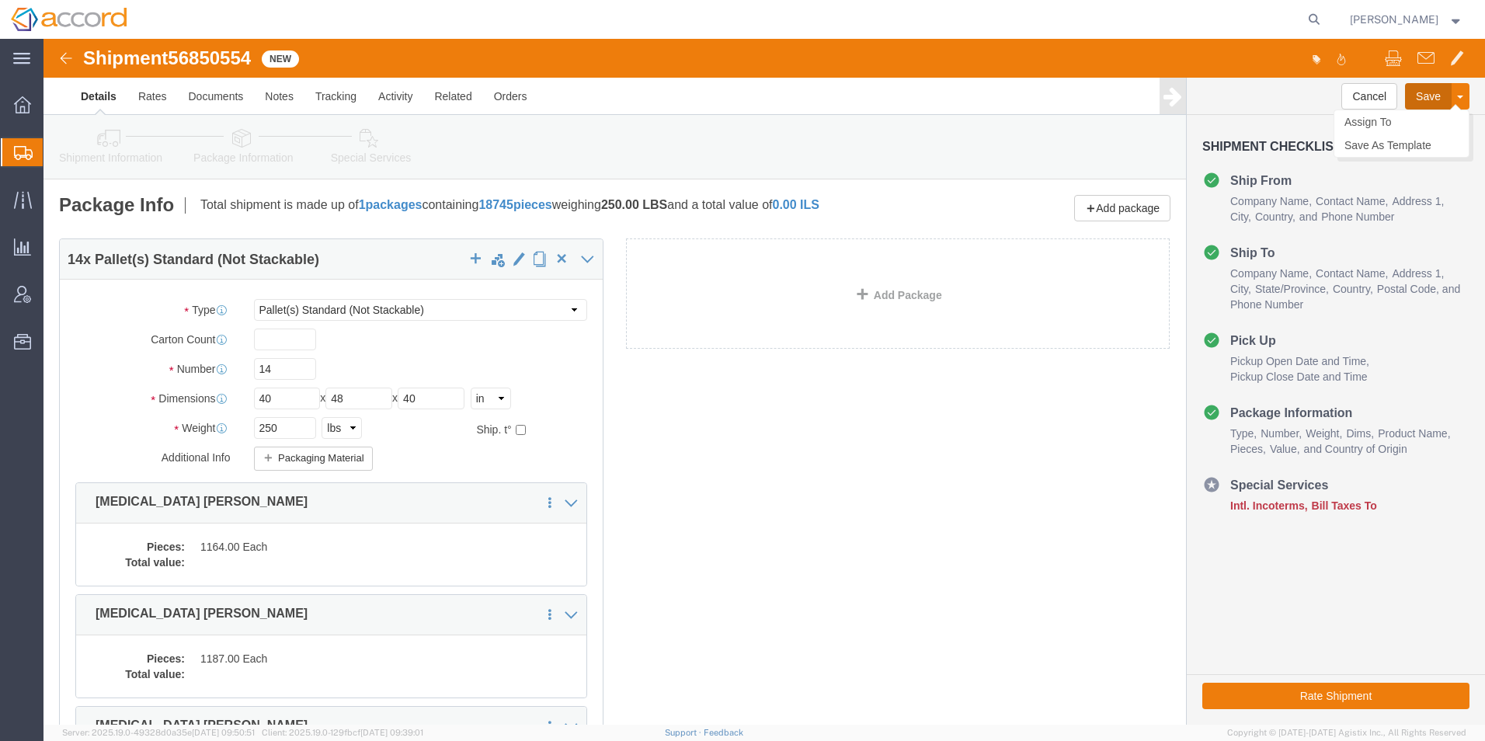
click button "Save"
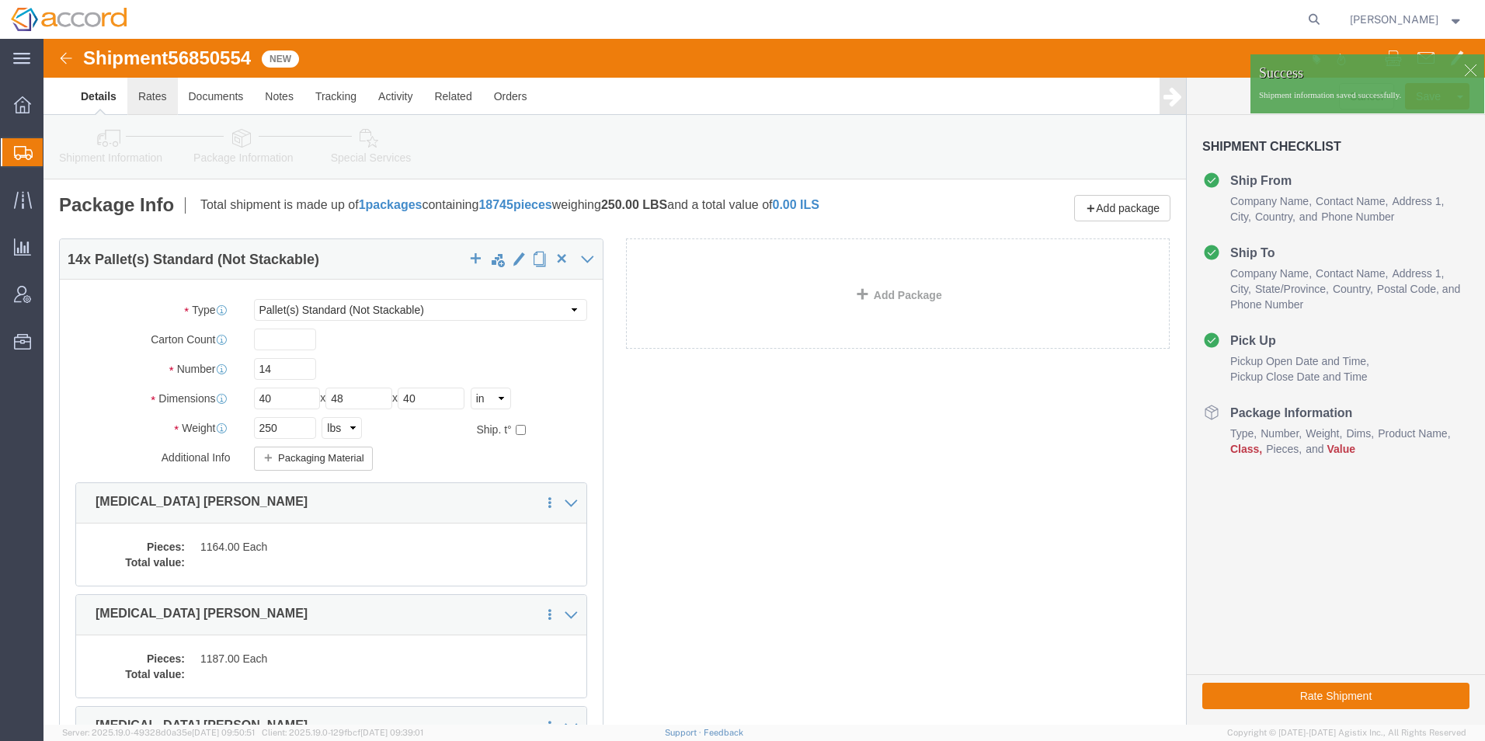
click link "Rates"
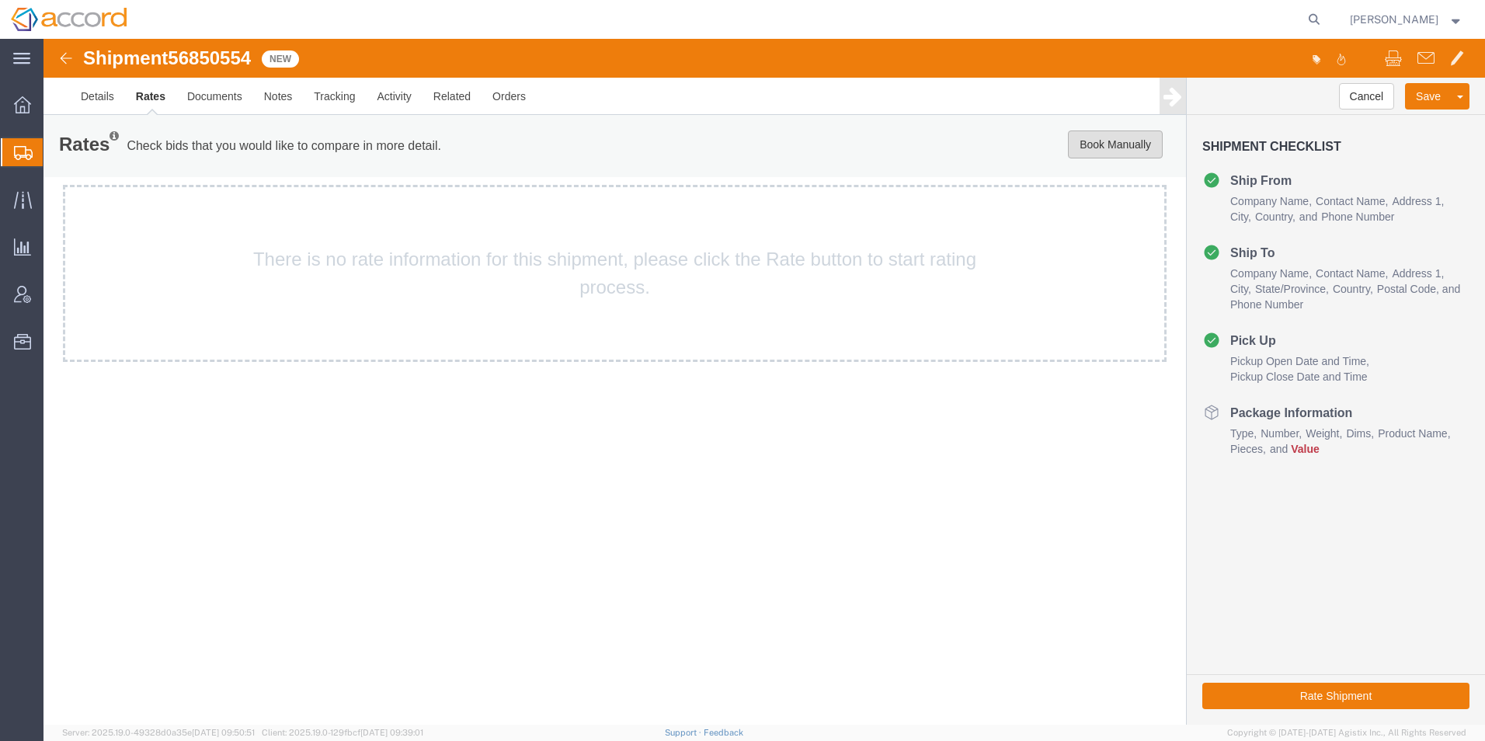
click at [733, 145] on button "Book Manually" at bounding box center [1115, 145] width 95 height 28
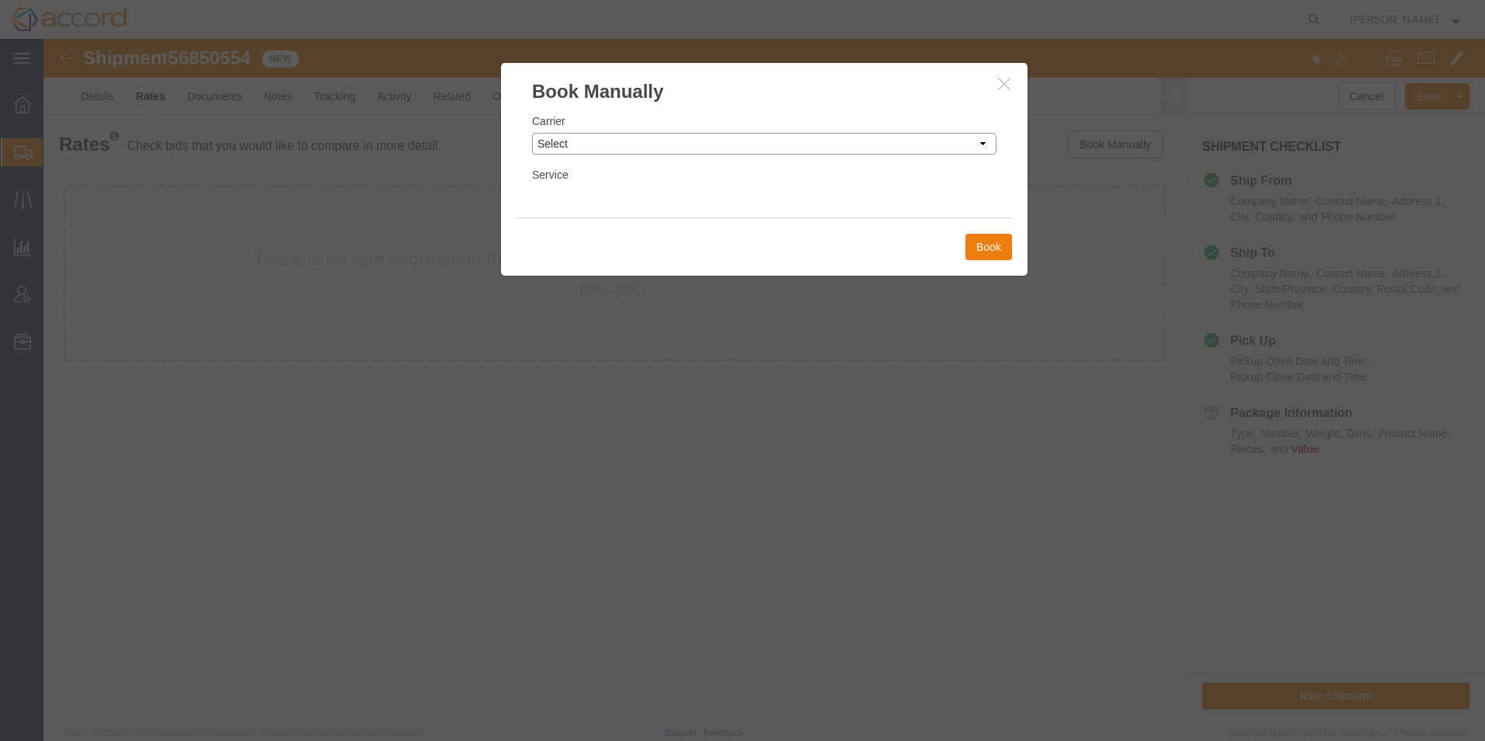
click at [619, 147] on select "Select Add New Carrier (and default service) AIT Worldwide Cardinal/[PERSON_NAM…" at bounding box center [764, 144] width 465 height 22
select select "78"
click at [532, 133] on select "Select Add New Carrier (and default service) AIT Worldwide Cardinal/[PERSON_NAM…" at bounding box center [764, 144] width 465 height 22
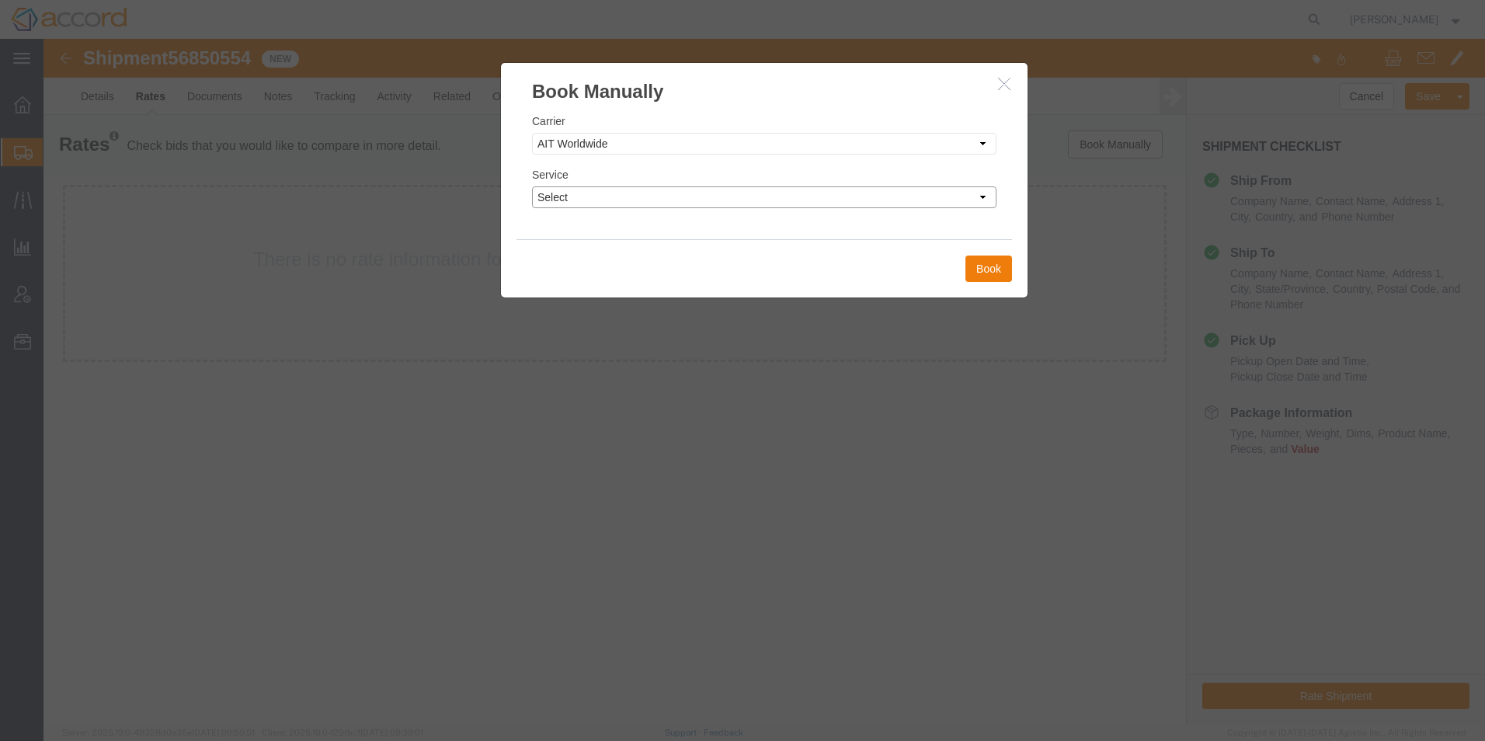
click at [695, 194] on select "Select 2 Day 3 - 5 Day 3 Day Ambient Temperature Broker Charter Aircraft Servic…" at bounding box center [764, 197] width 465 height 22
select select "1214"
click at [532, 186] on select "Select 2 Day 3 - 5 Day 3 Day Ambient Temperature Broker Charter Aircraft Servic…" at bounding box center [764, 197] width 465 height 22
click at [733, 266] on button "Book" at bounding box center [989, 269] width 47 height 26
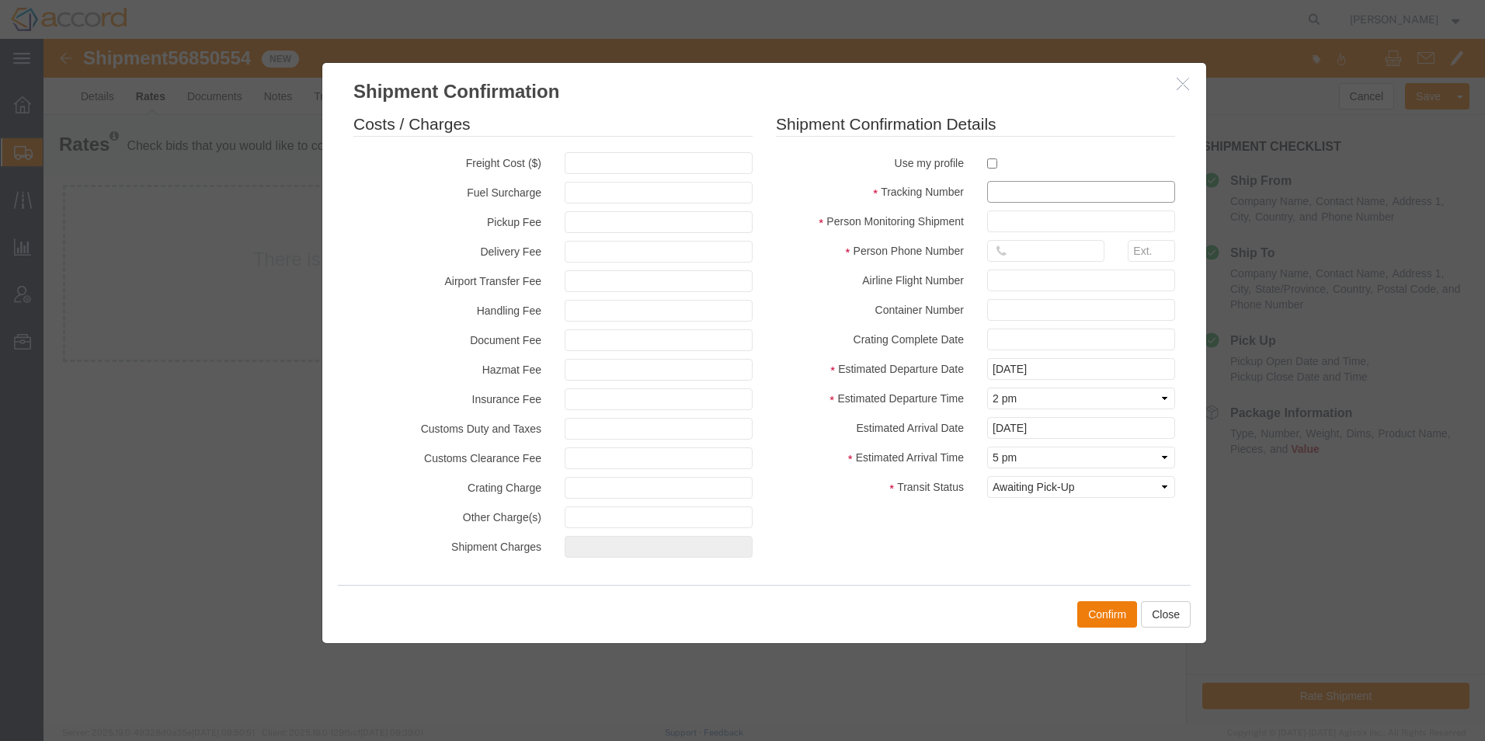
click at [733, 192] on input "text" at bounding box center [1081, 192] width 188 height 22
click at [733, 191] on input "text" at bounding box center [1081, 192] width 188 height 22
paste input "S02426580"
type input "S02426580"
click at [733, 219] on input "text" at bounding box center [1081, 222] width 188 height 22
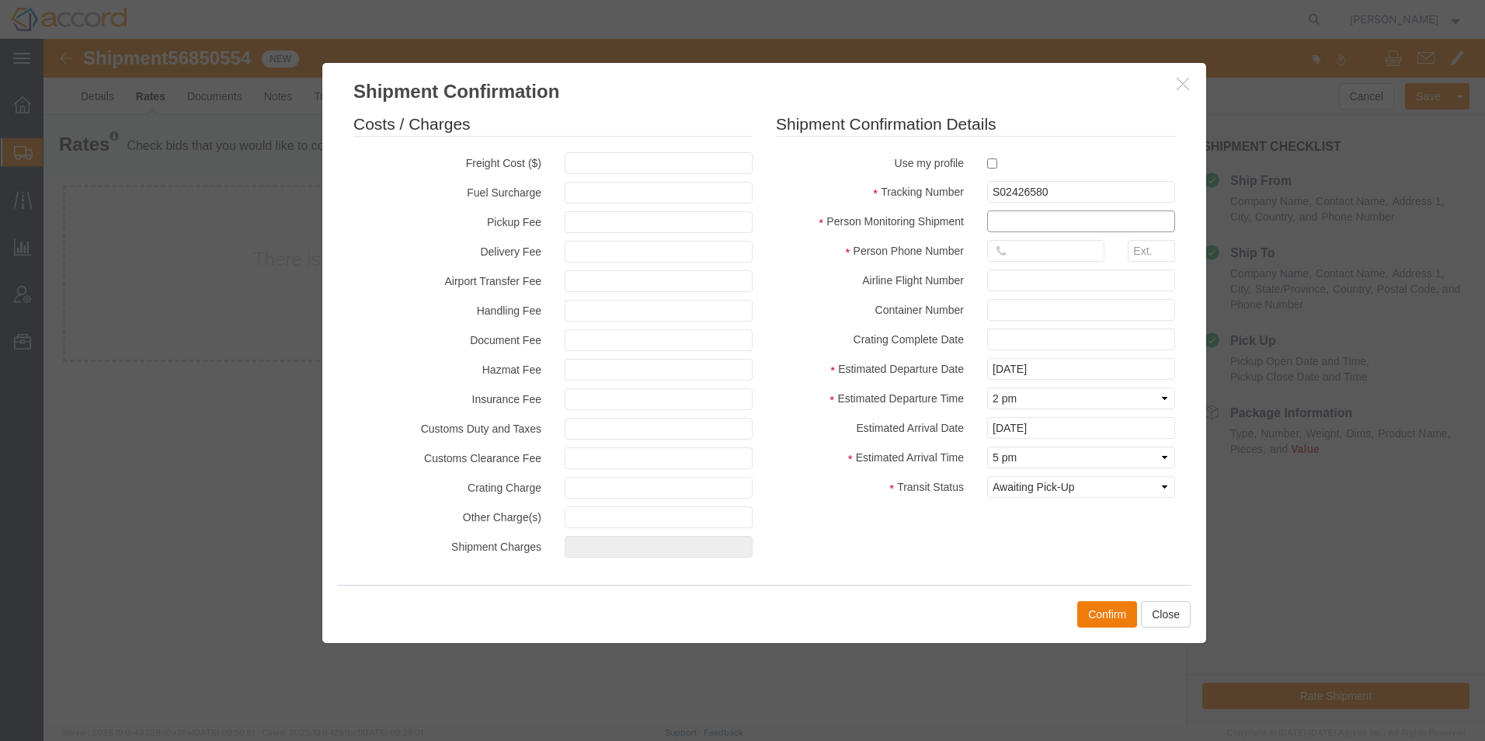
type input "[PERSON_NAME]"
click at [733, 250] on input "text" at bounding box center [1045, 251] width 117 height 22
type input "9196212728"
click at [733, 419] on div "Costs / Charges Freight Cost ($) Fuel Surcharge Pickup Fee Delivery Fee Airport…" at bounding box center [764, 339] width 845 height 453
click at [733, 419] on input "[DATE]" at bounding box center [1081, 428] width 188 height 22
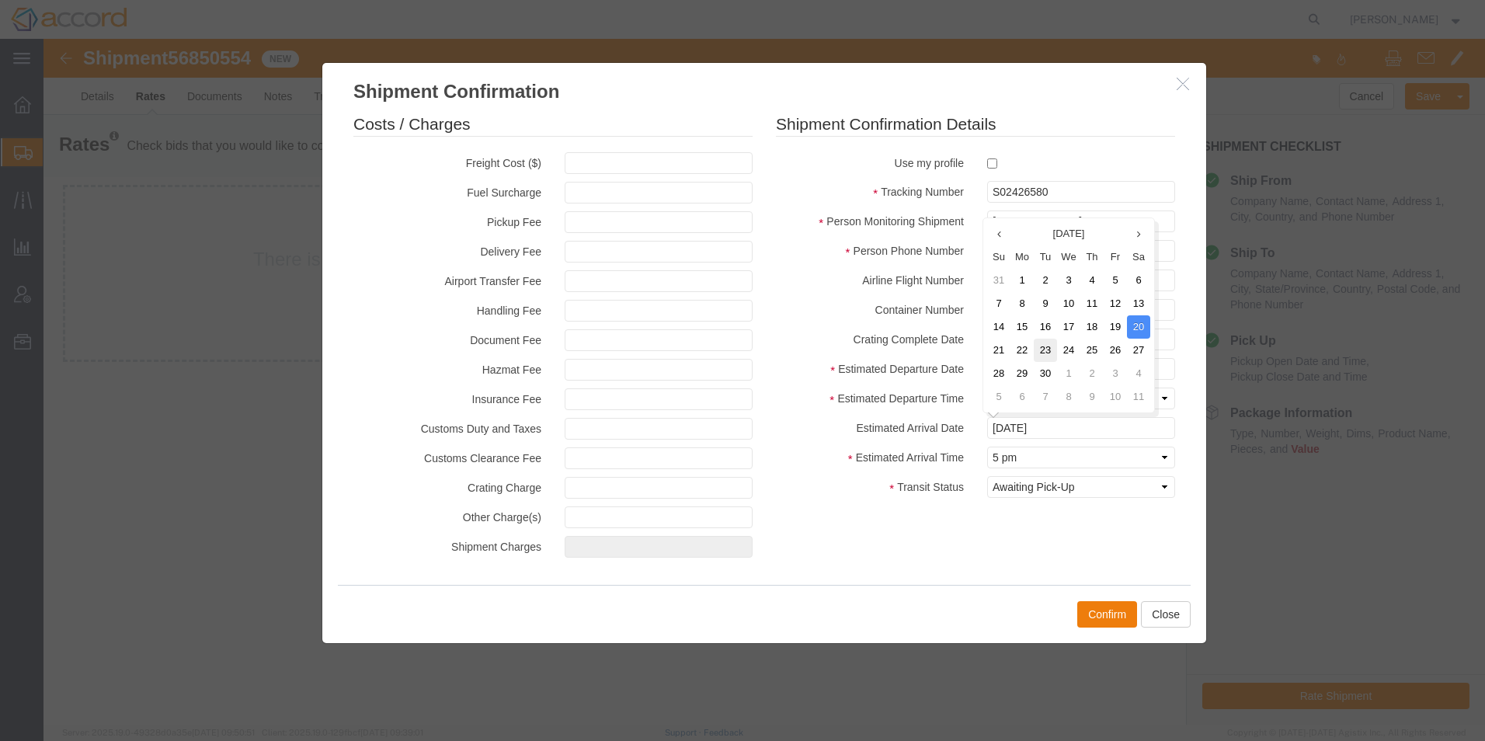
click at [733, 350] on td "23" at bounding box center [1045, 350] width 23 height 23
type input "[DATE]"
click at [733, 419] on button "Confirm" at bounding box center [1107, 614] width 60 height 26
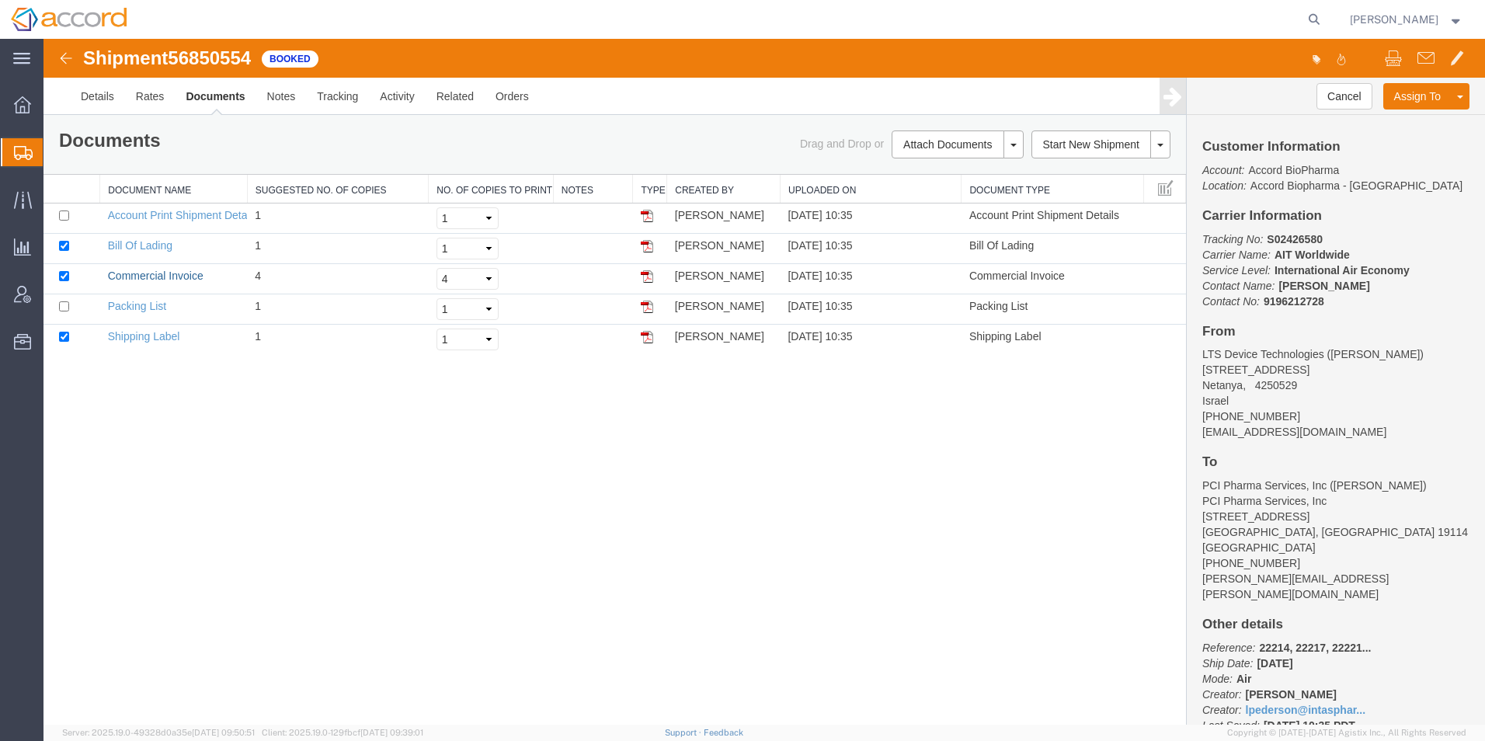
drag, startPoint x: 44, startPoint y: 515, endPoint x: 248, endPoint y: 195, distance: 379.7
click at [148, 273] on link "Commercial Invoice" at bounding box center [156, 276] width 96 height 12
drag, startPoint x: 1082, startPoint y: 49, endPoint x: 504, endPoint y: 500, distance: 733.3
click at [121, 308] on link "Packing List" at bounding box center [137, 306] width 58 height 12
click at [15, 201] on icon at bounding box center [23, 200] width 18 height 18
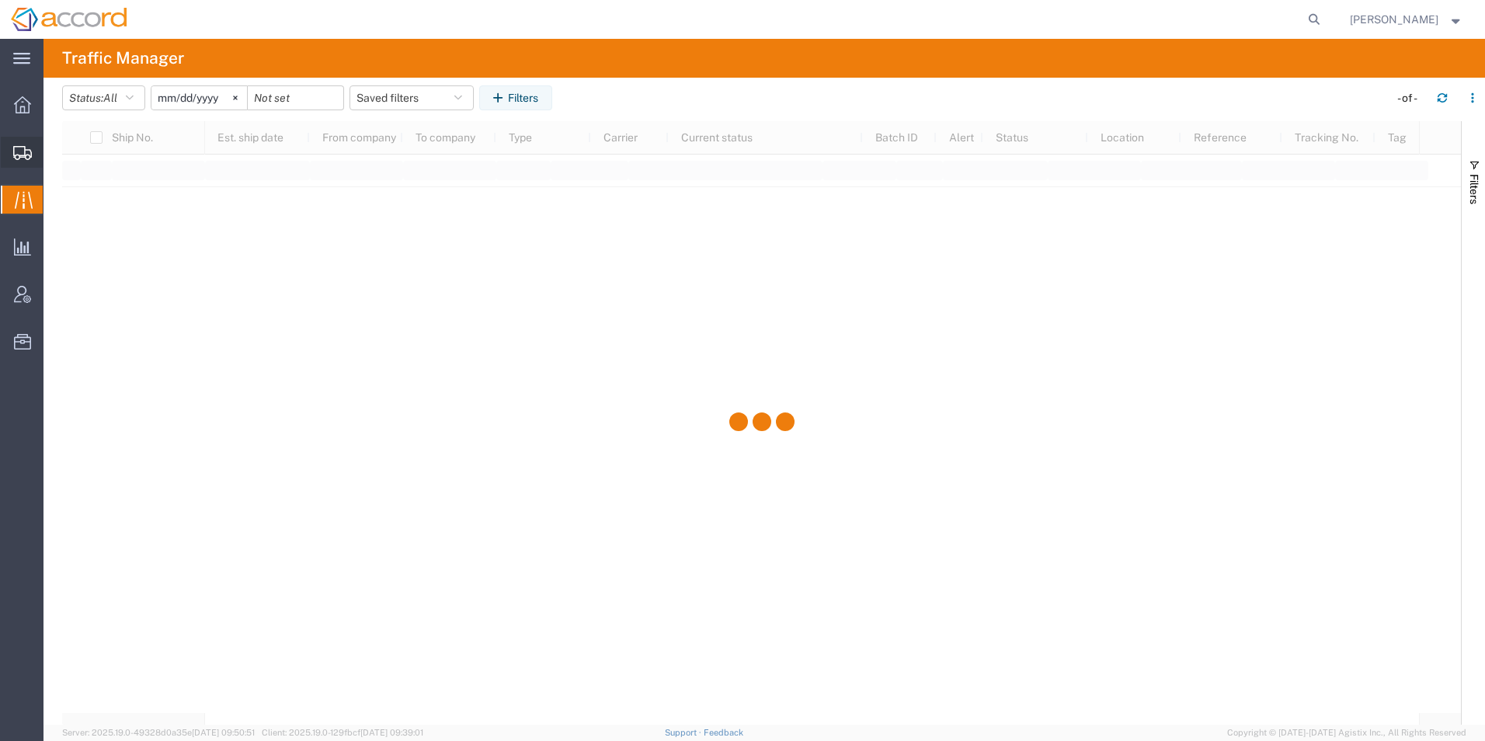
click at [16, 165] on div at bounding box center [23, 152] width 44 height 31
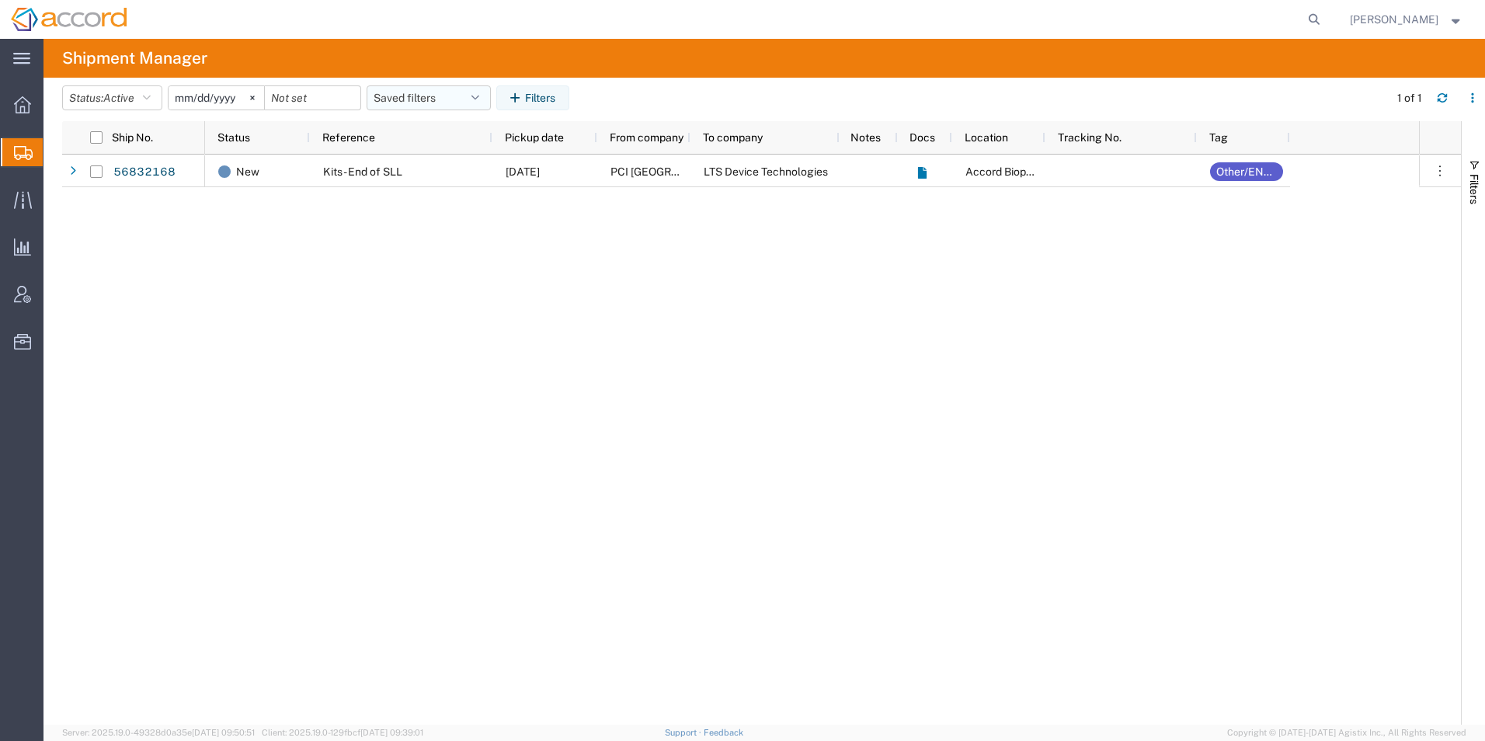
click at [468, 96] on button "Saved filters" at bounding box center [429, 97] width 124 height 25
click at [457, 162] on span "Open Shipments" at bounding box center [471, 165] width 204 height 29
type input "[DATE]"
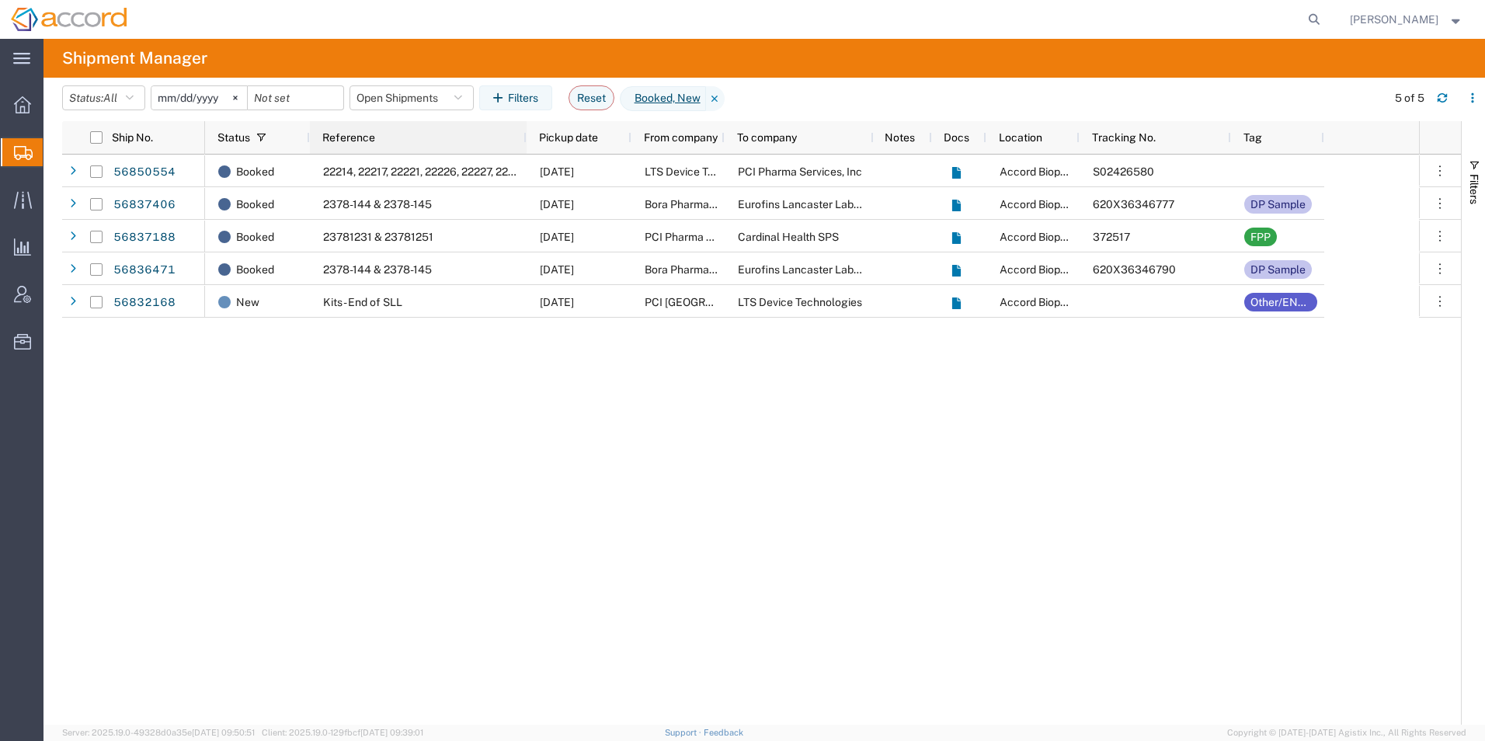
drag, startPoint x: 491, startPoint y: 138, endPoint x: 525, endPoint y: 156, distance: 38.6
click at [525, 156] on div "Ship No. Status Reference Pickup date From company To company Notes Docs Locati…" at bounding box center [761, 423] width 1399 height 604
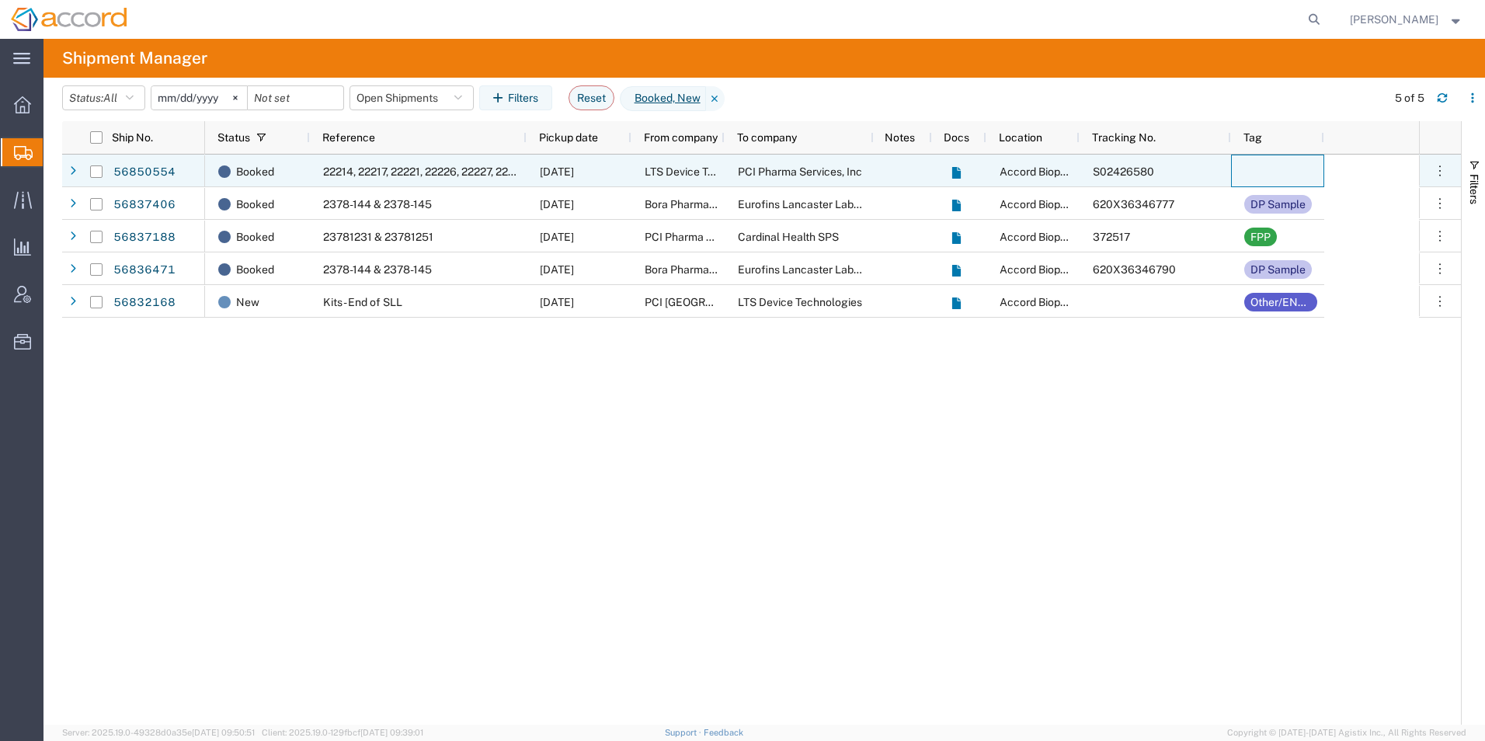
drag, startPoint x: 1293, startPoint y: 176, endPoint x: 1286, endPoint y: 169, distance: 9.9
click at [733, 169] on div at bounding box center [1277, 171] width 93 height 33
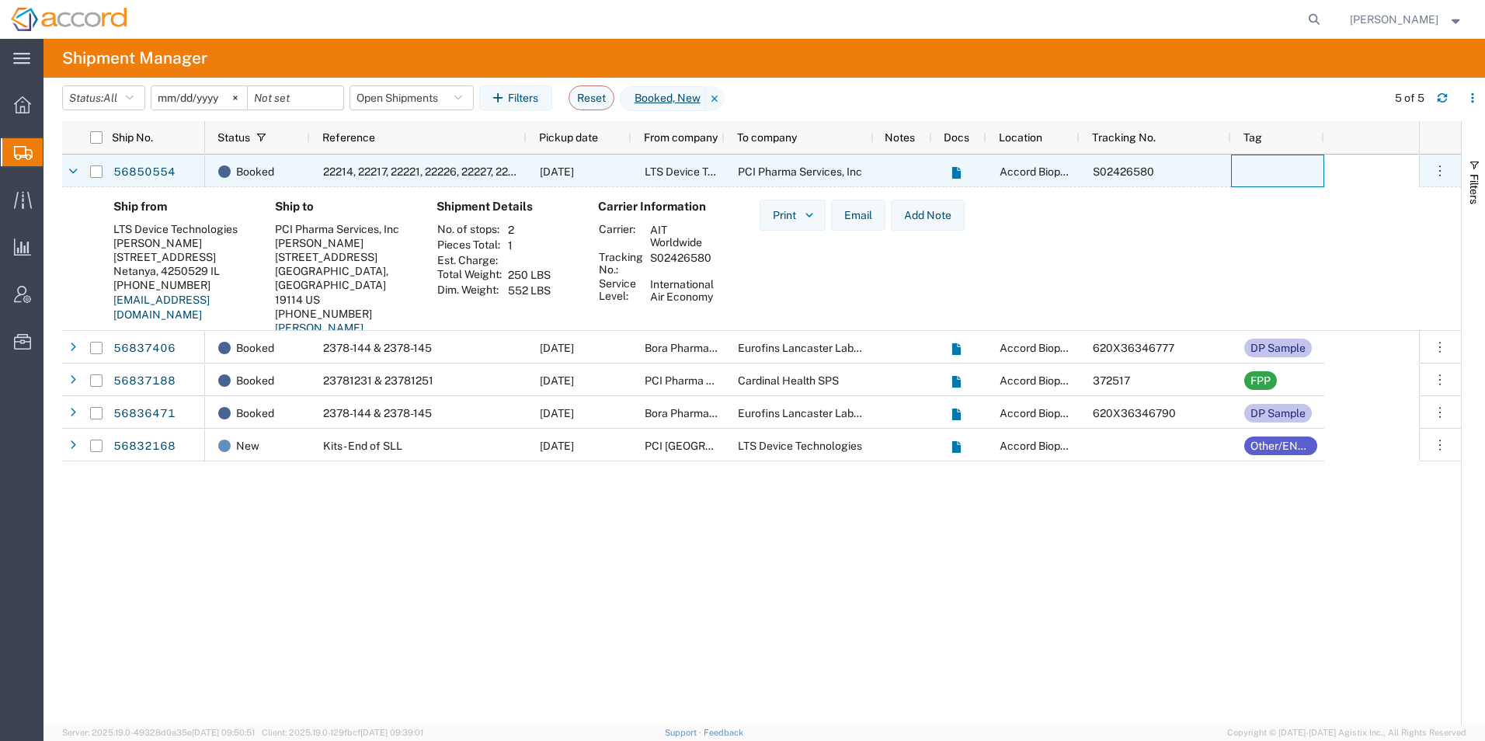
click at [733, 165] on div at bounding box center [1277, 171] width 93 height 33
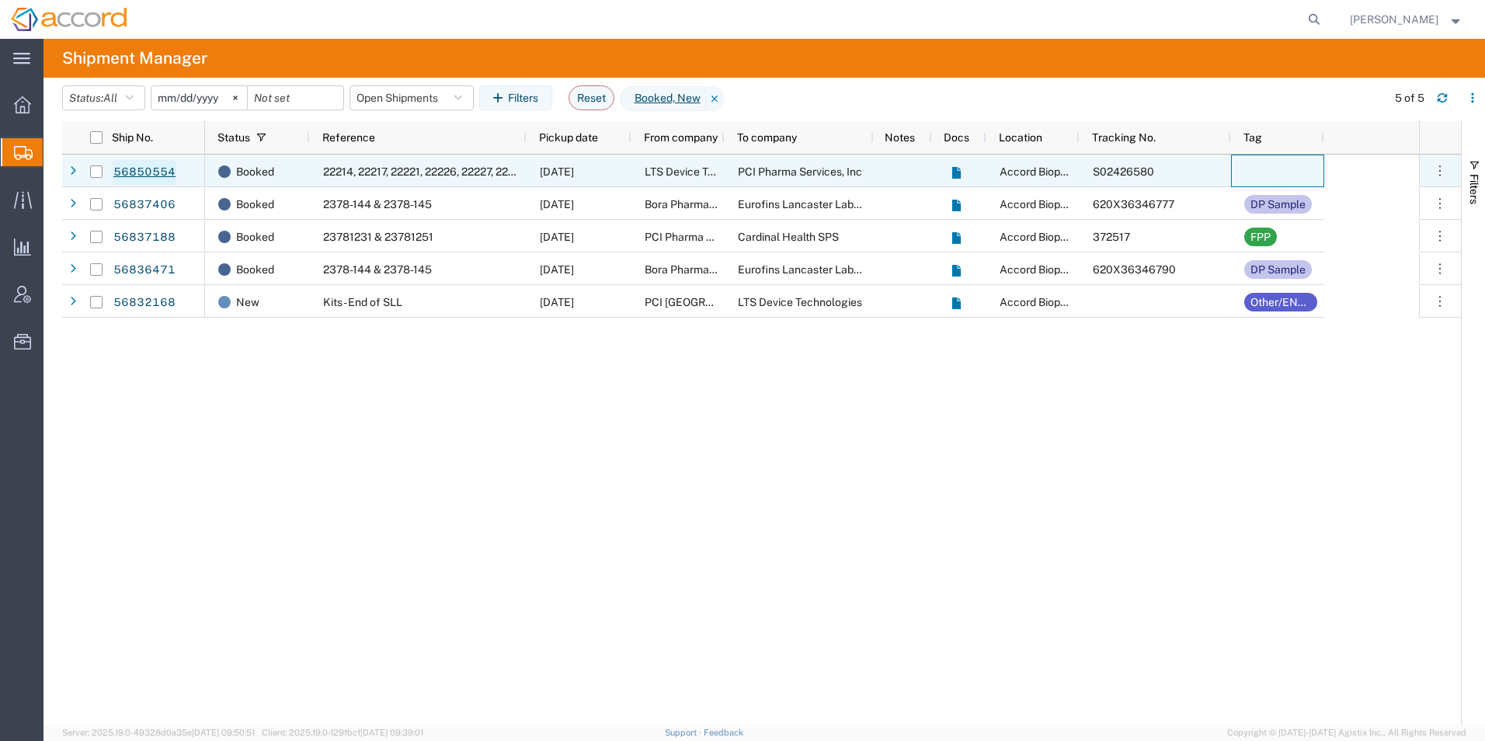
click at [143, 169] on link "56850554" at bounding box center [145, 172] width 64 height 25
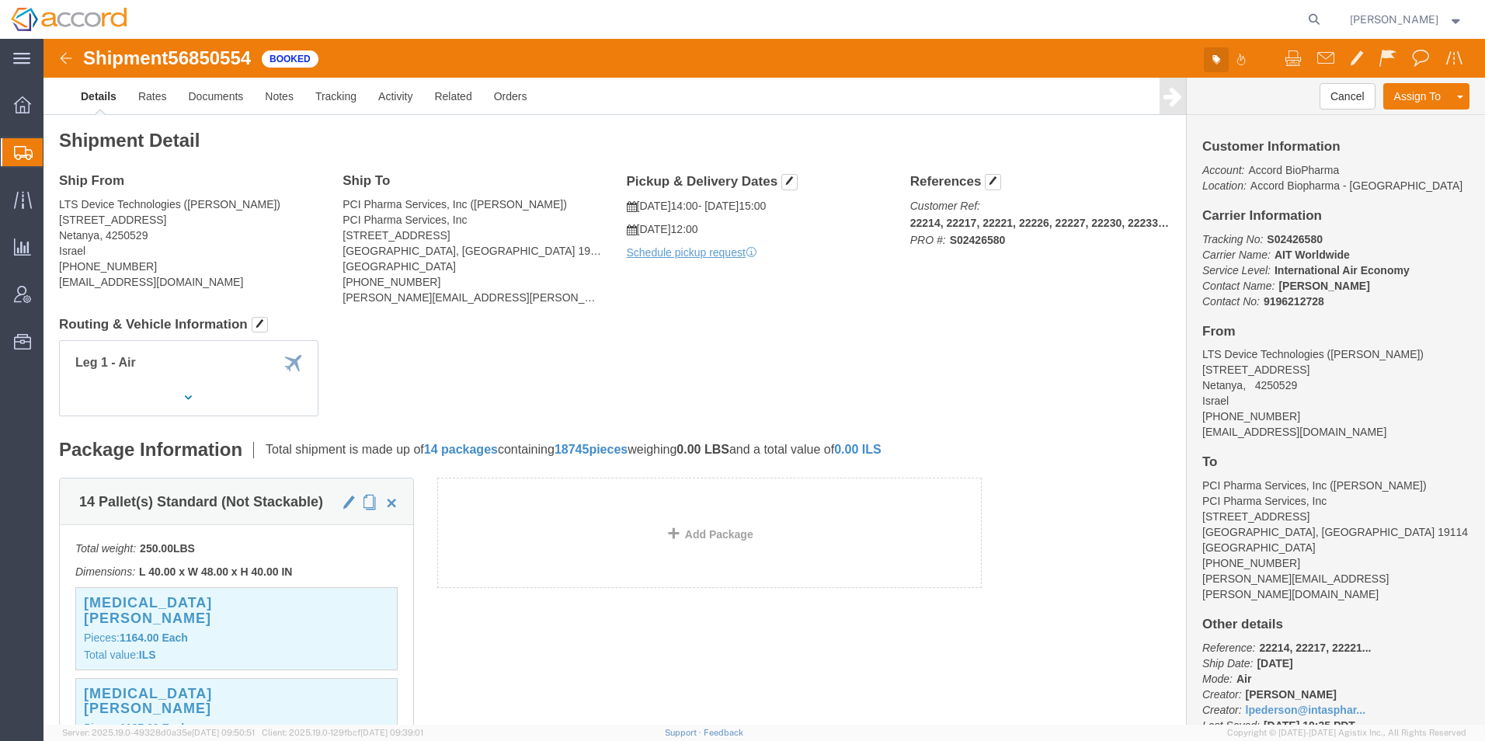
click icon "button"
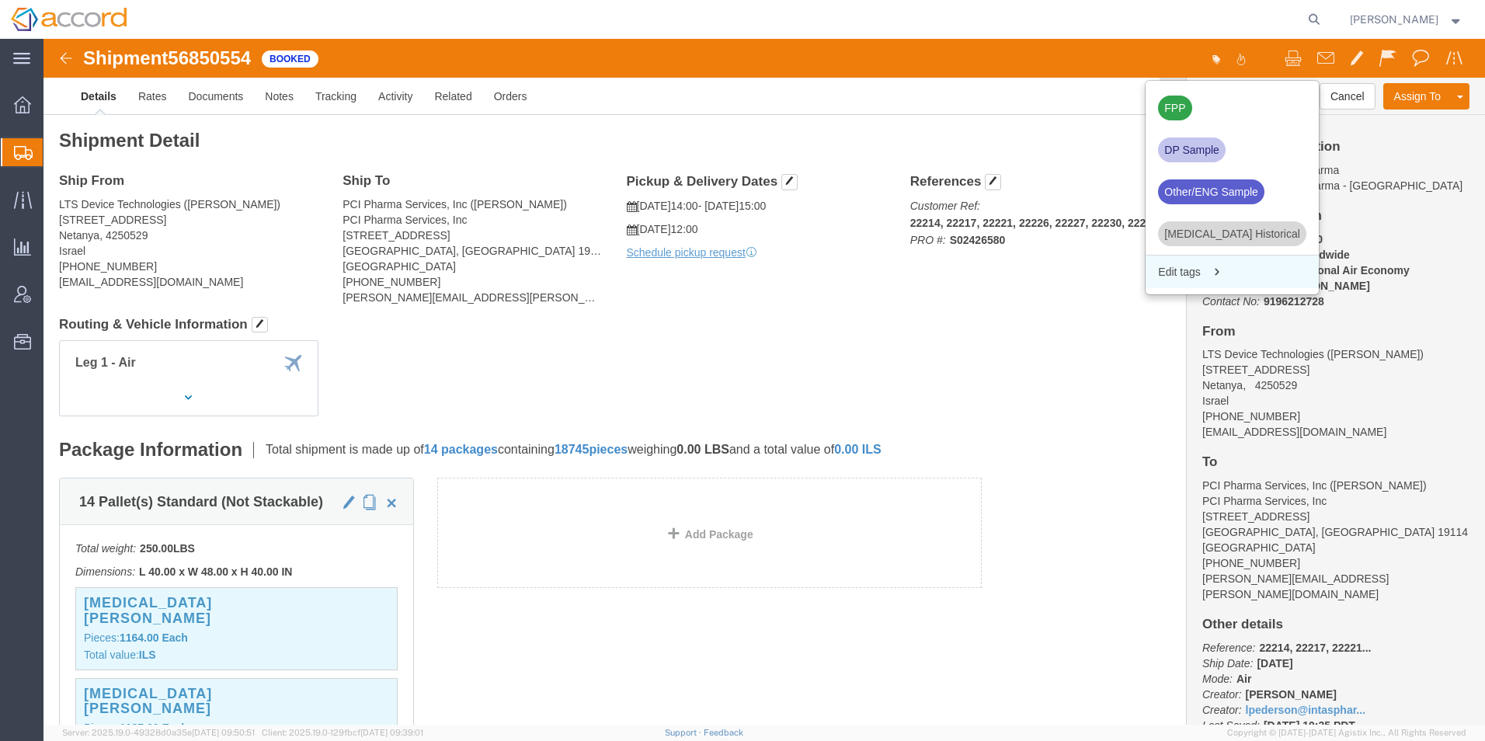
click span "Edit tags"
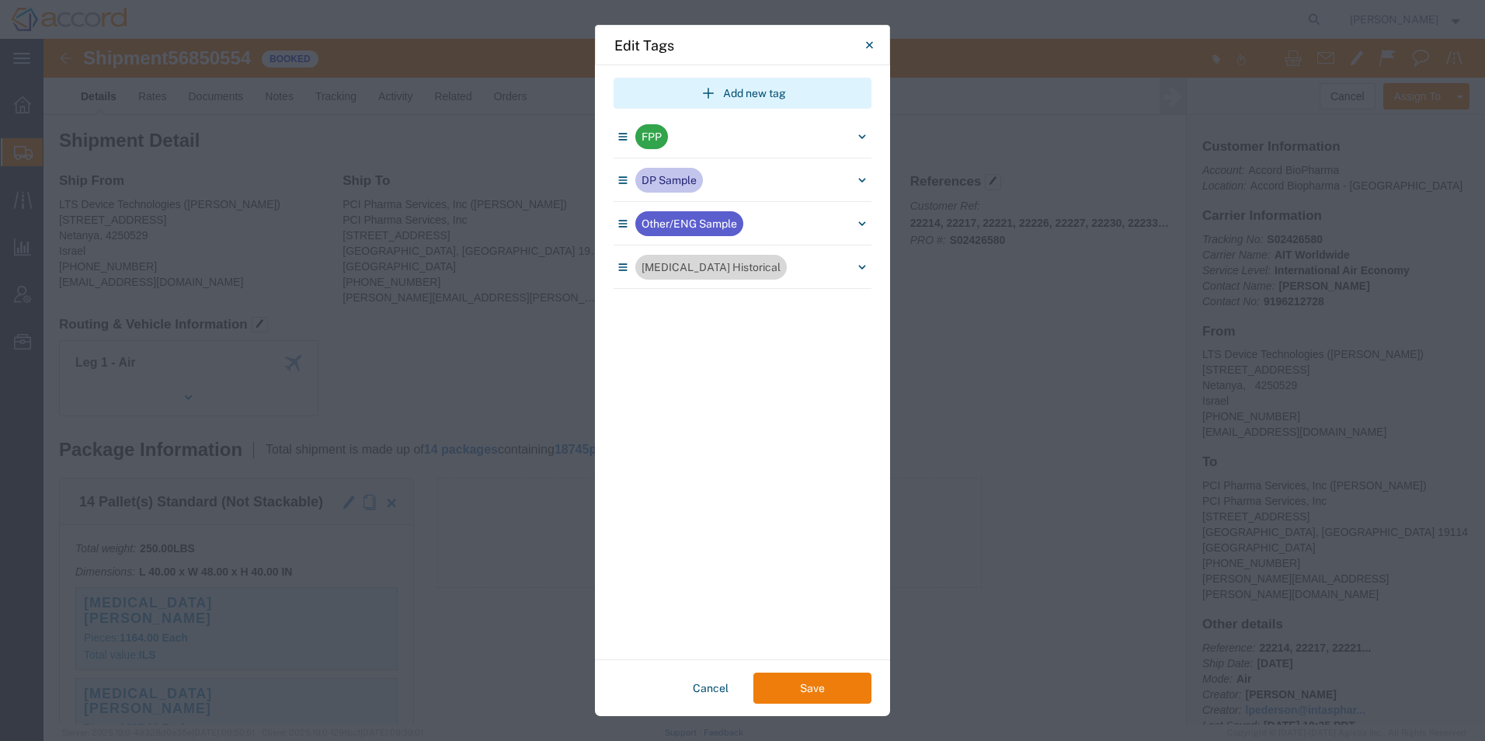
click at [690, 103] on button "Add new tag" at bounding box center [743, 93] width 258 height 31
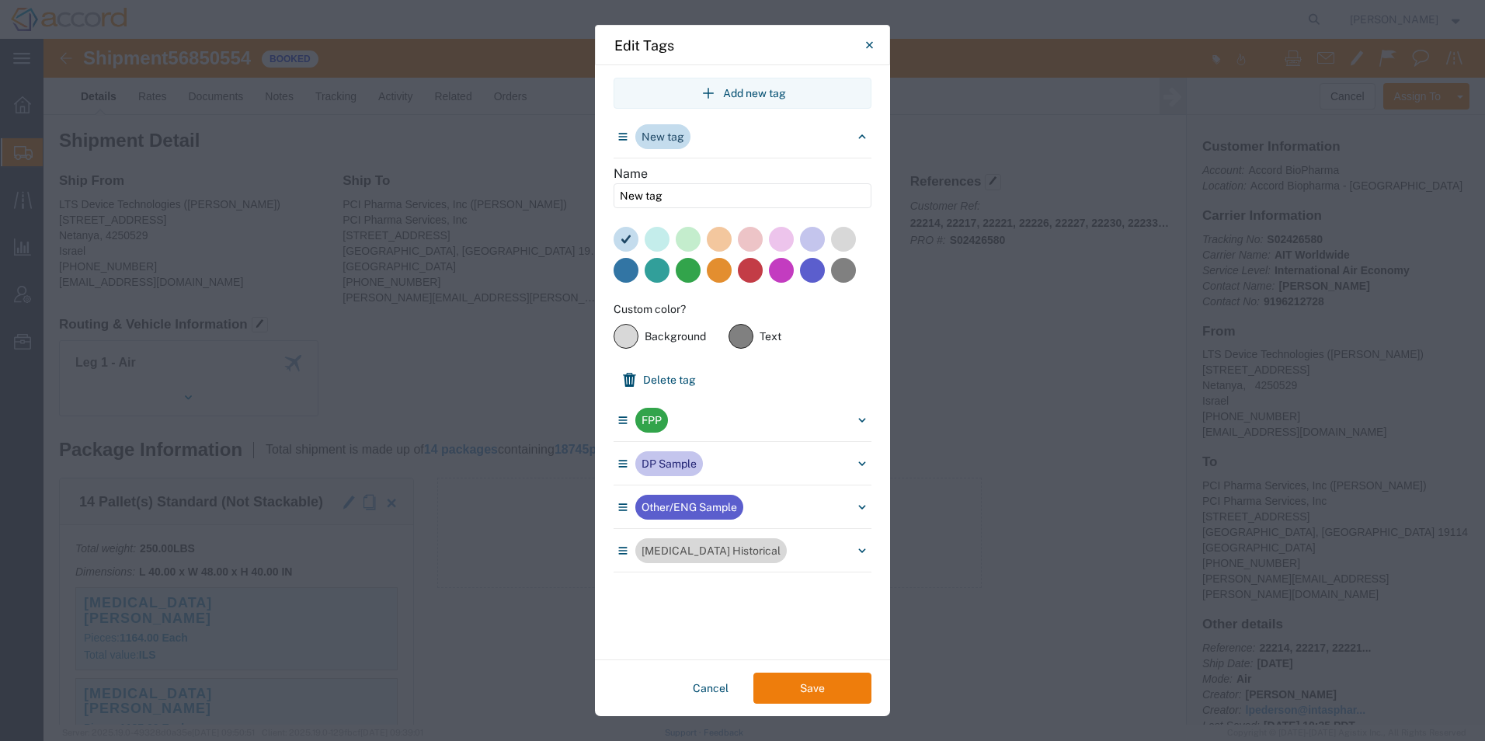
click at [683, 236] on label at bounding box center [688, 239] width 25 height 25
click at [681, 194] on input "New tag" at bounding box center [743, 195] width 258 height 25
type input "N"
type input "[PERSON_NAME]"
click at [733, 419] on button "Save" at bounding box center [813, 688] width 118 height 31
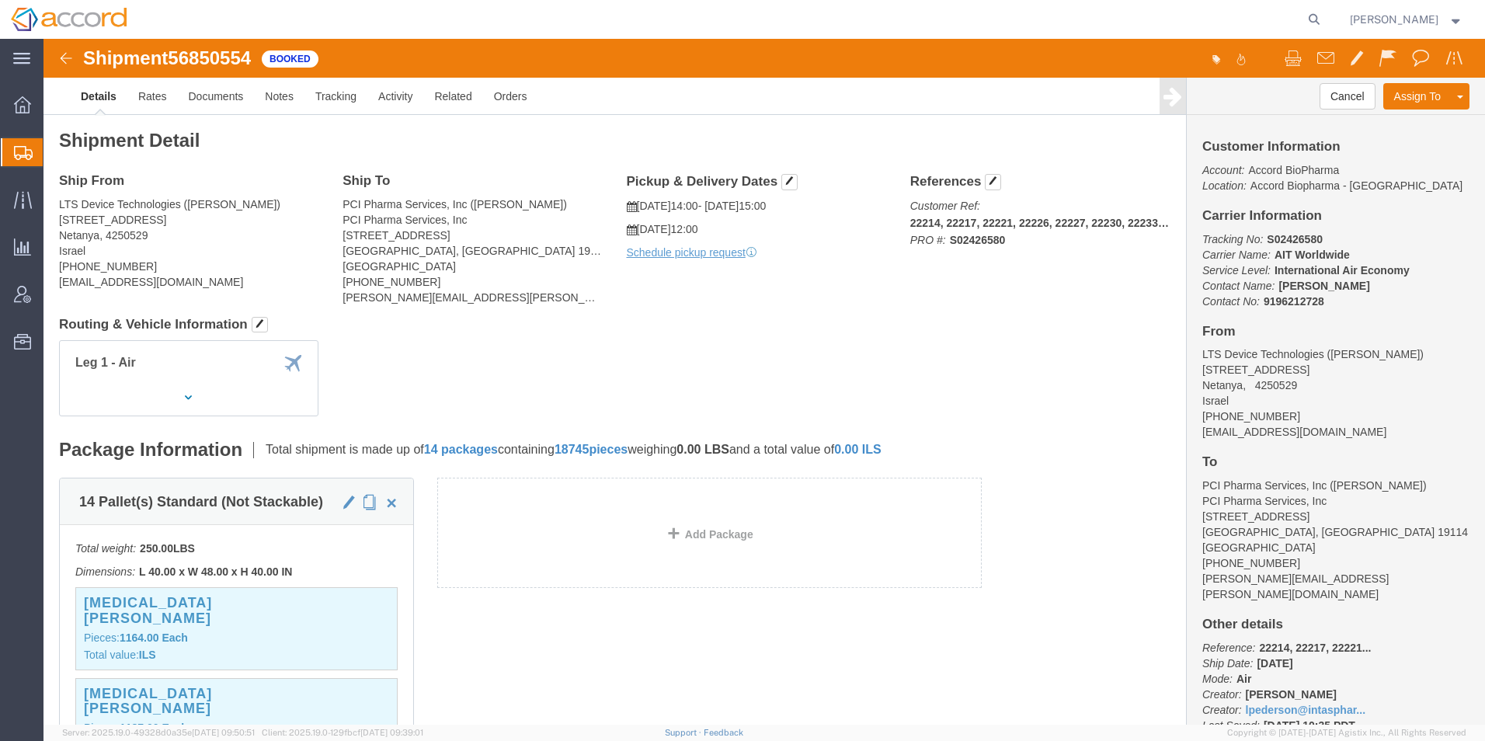
drag, startPoint x: 89, startPoint y: 176, endPoint x: 98, endPoint y: 186, distance: 13.7
click at [0, 0] on span "Shipment Manager" at bounding box center [0, 0] width 0 height 0
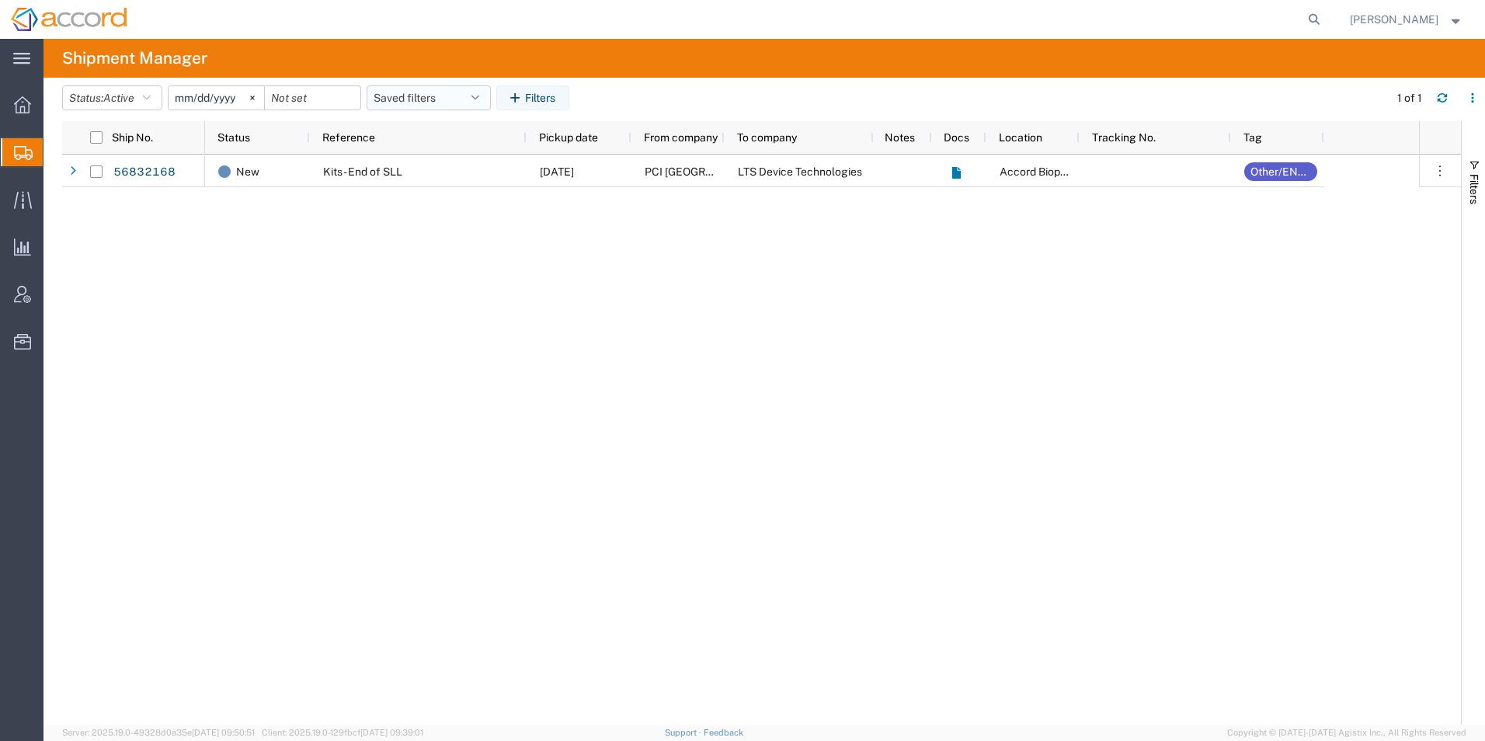
click at [468, 104] on button "Saved filters" at bounding box center [429, 97] width 124 height 25
click at [444, 165] on span "Open Shipments" at bounding box center [471, 165] width 204 height 29
type input "[DATE]"
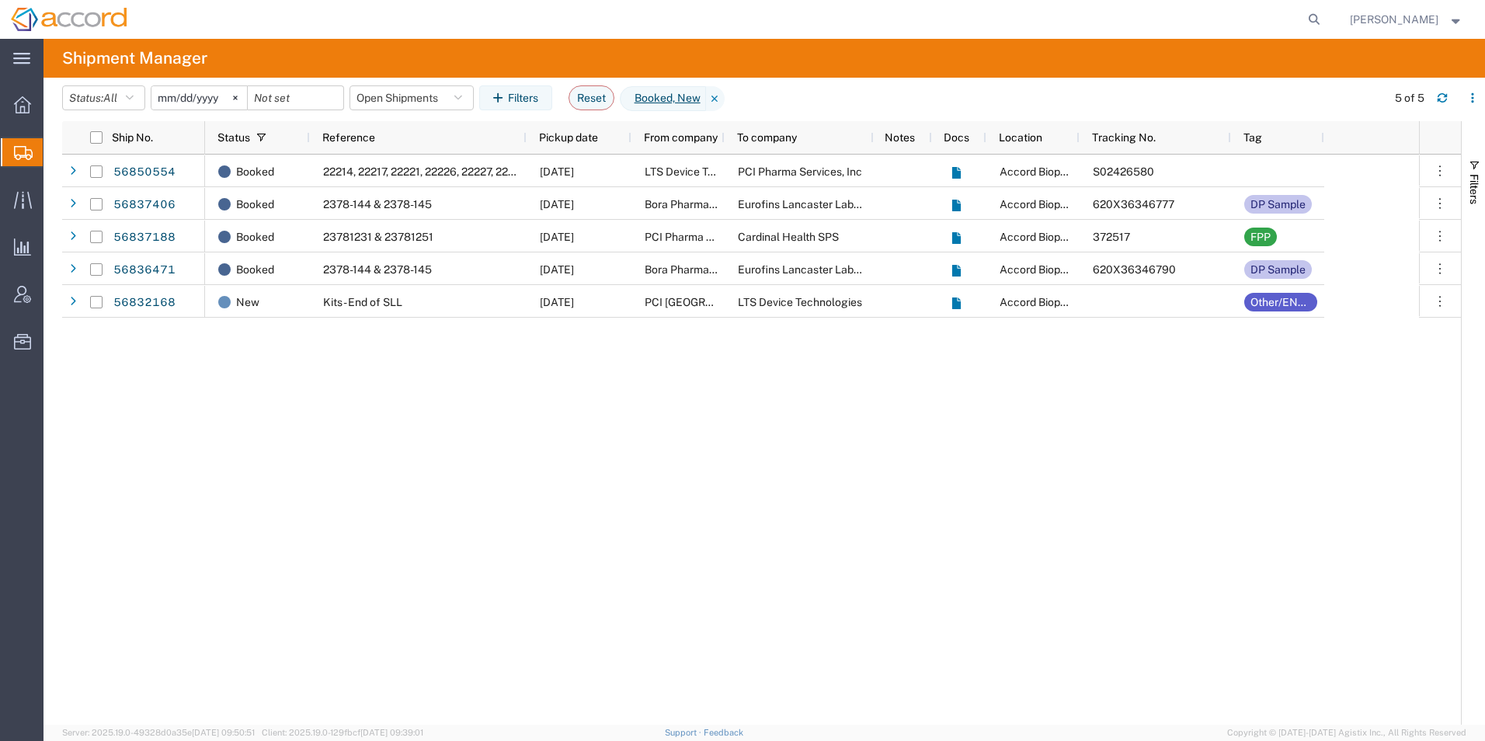
click at [534, 329] on div "Booked 22214, 22217, 22221, 22226, 22227, 22230, 22233, 22234, 22240 [DATE] LTS…" at bounding box center [812, 440] width 1214 height 570
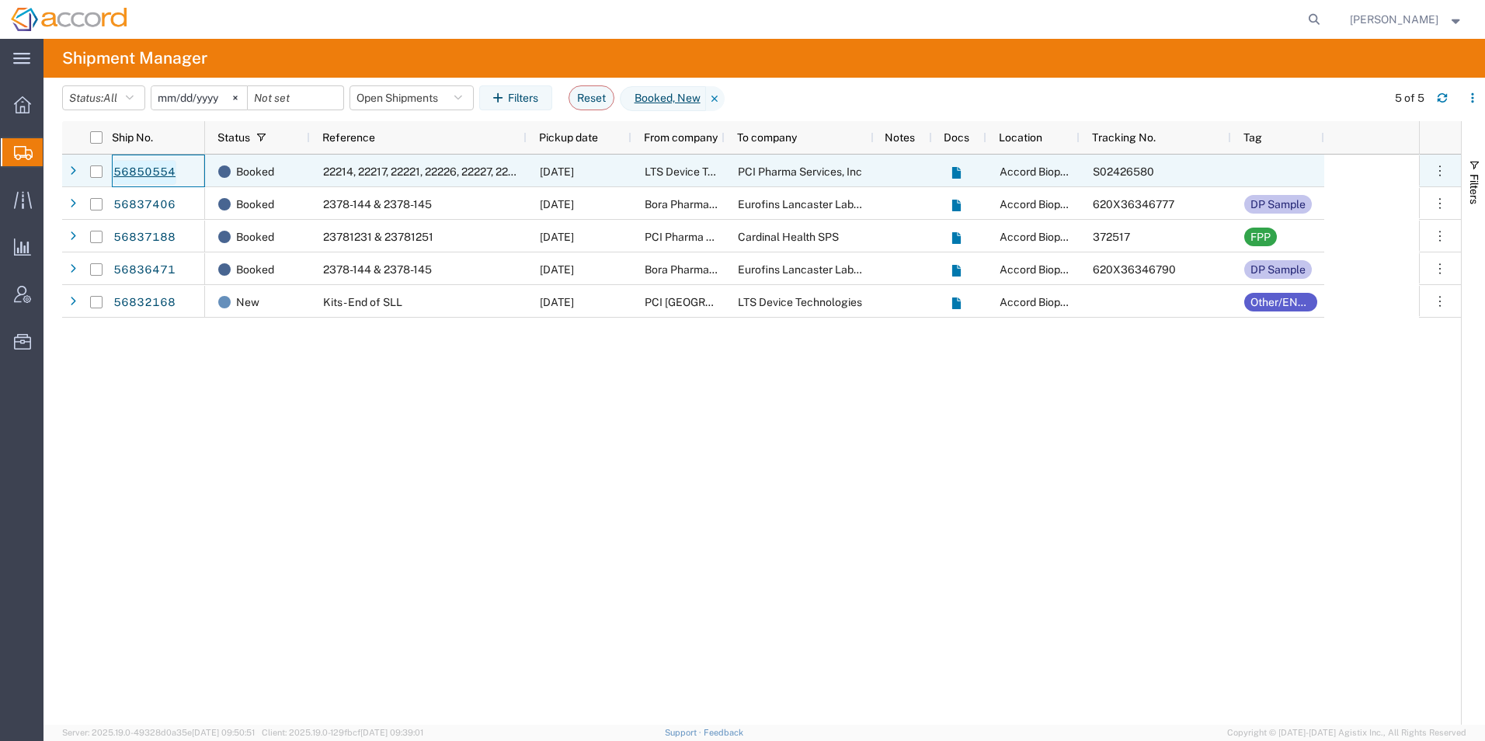
click at [159, 171] on link "56850554" at bounding box center [145, 172] width 64 height 25
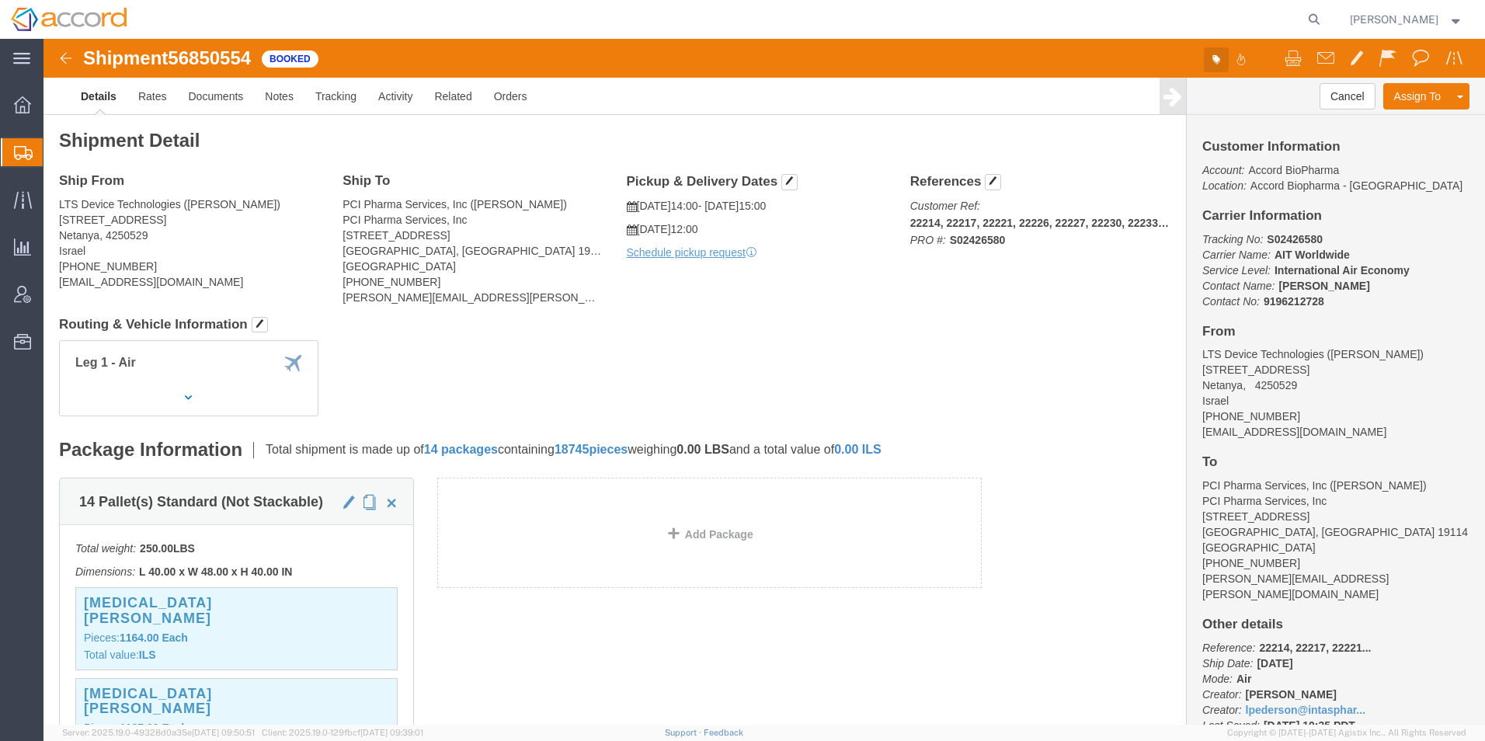
click icon "button"
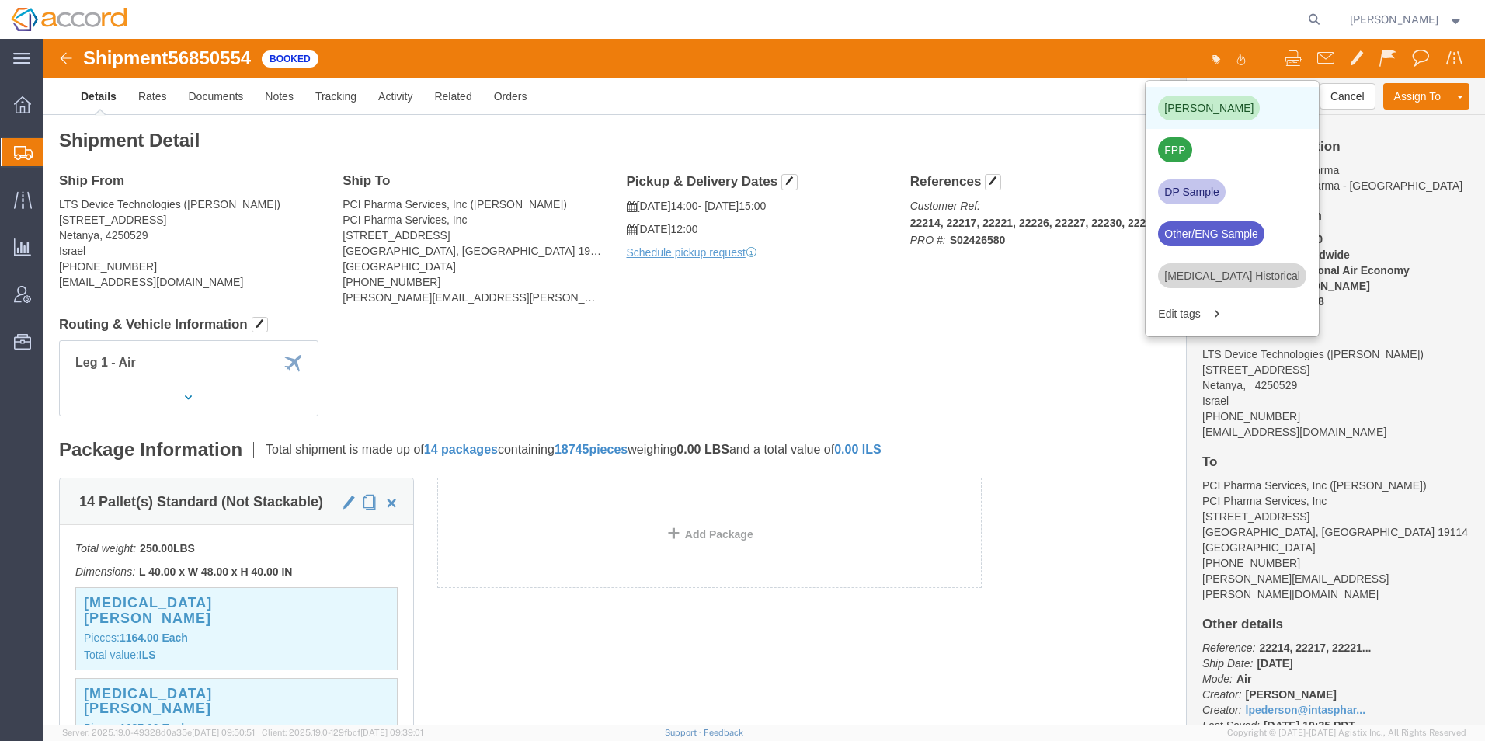
click div "[PERSON_NAME]"
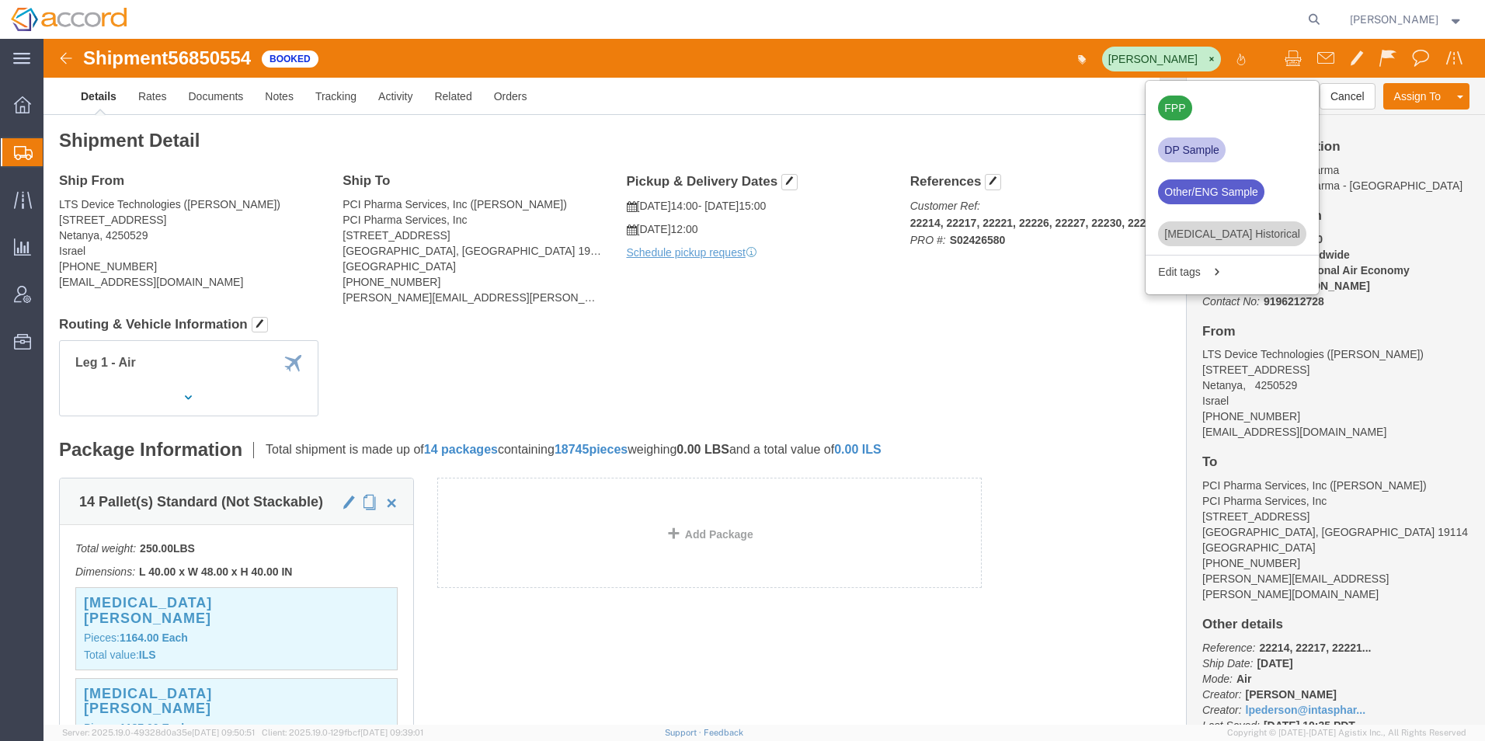
click at [0, 0] on span "Shipment Manager" at bounding box center [0, 0] width 0 height 0
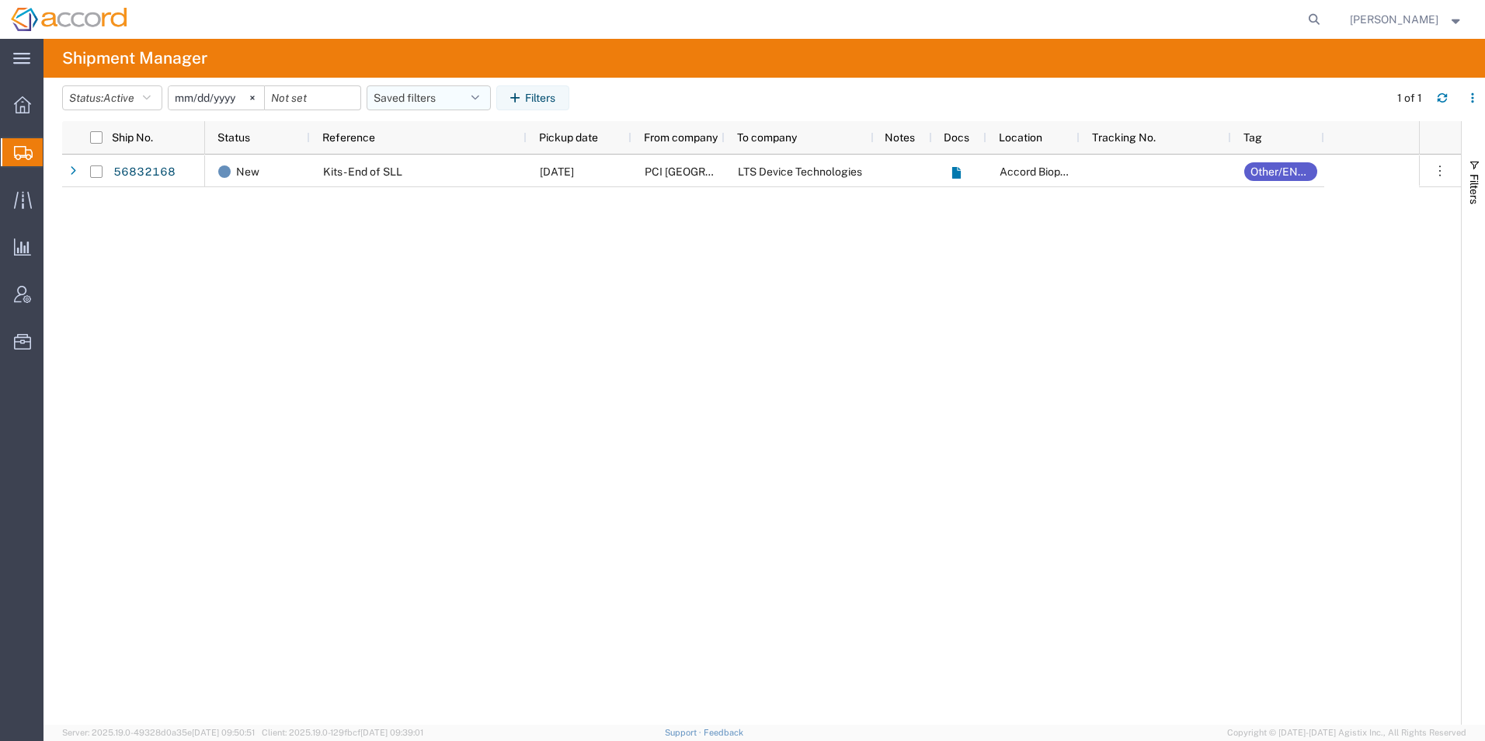
click at [430, 96] on button "Saved filters" at bounding box center [429, 97] width 124 height 25
click at [438, 162] on span "Open Shipments" at bounding box center [471, 165] width 204 height 29
type input "[DATE]"
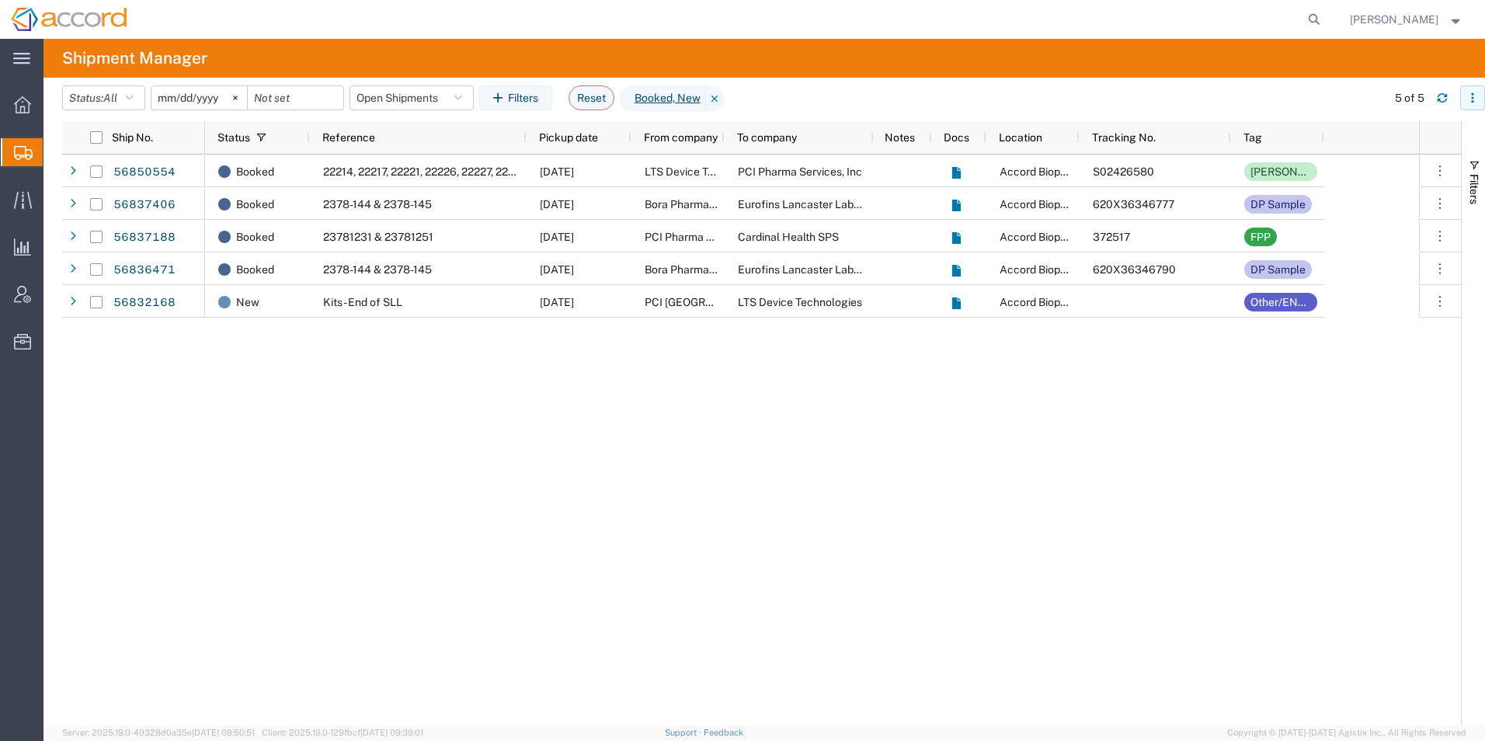
click at [733, 102] on icon "button" at bounding box center [1472, 97] width 11 height 11
click at [733, 198] on agx-table-column-manager-action "Manage columns" at bounding box center [1392, 201] width 86 height 31
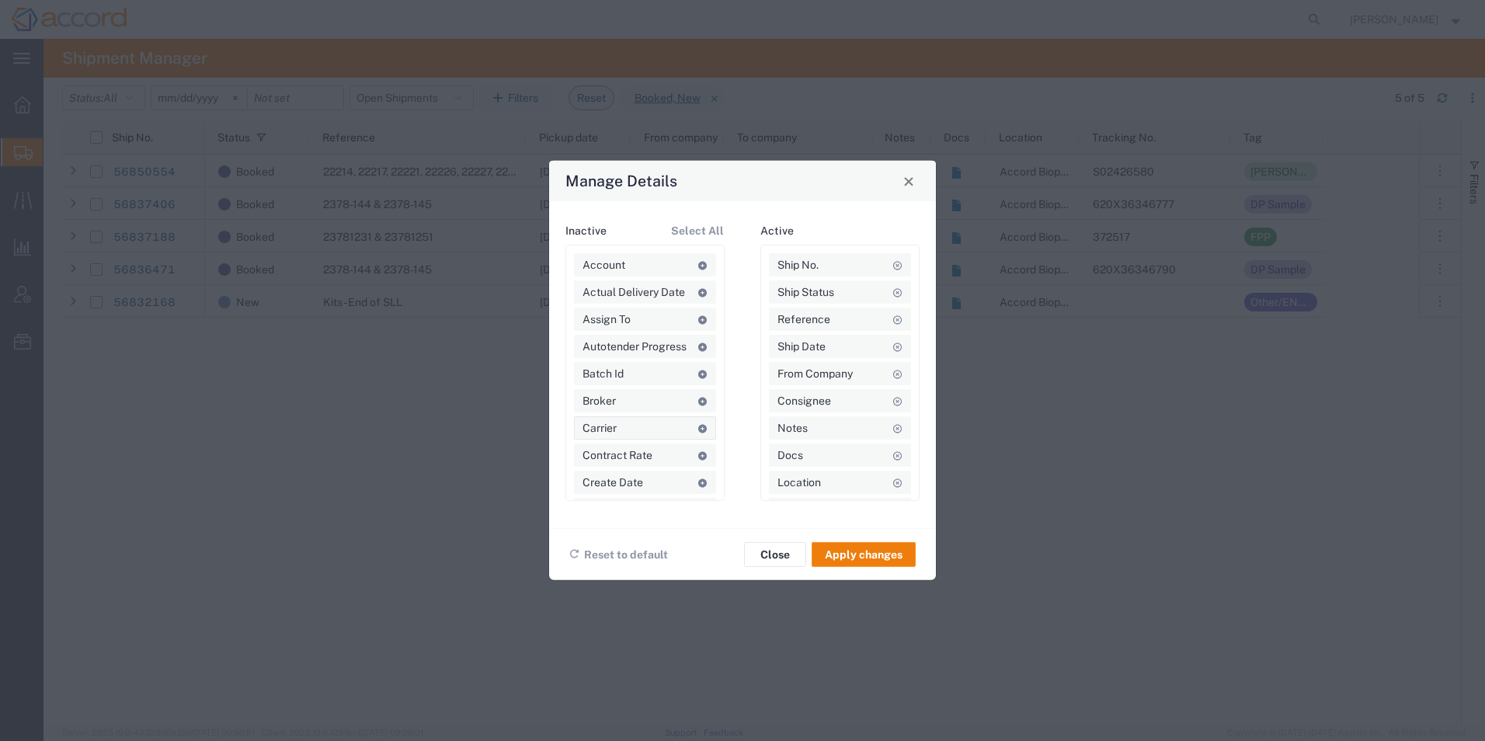
click at [614, 419] on span "Carrier" at bounding box center [600, 427] width 34 height 23
click at [733, 419] on button "Apply changes" at bounding box center [864, 554] width 104 height 25
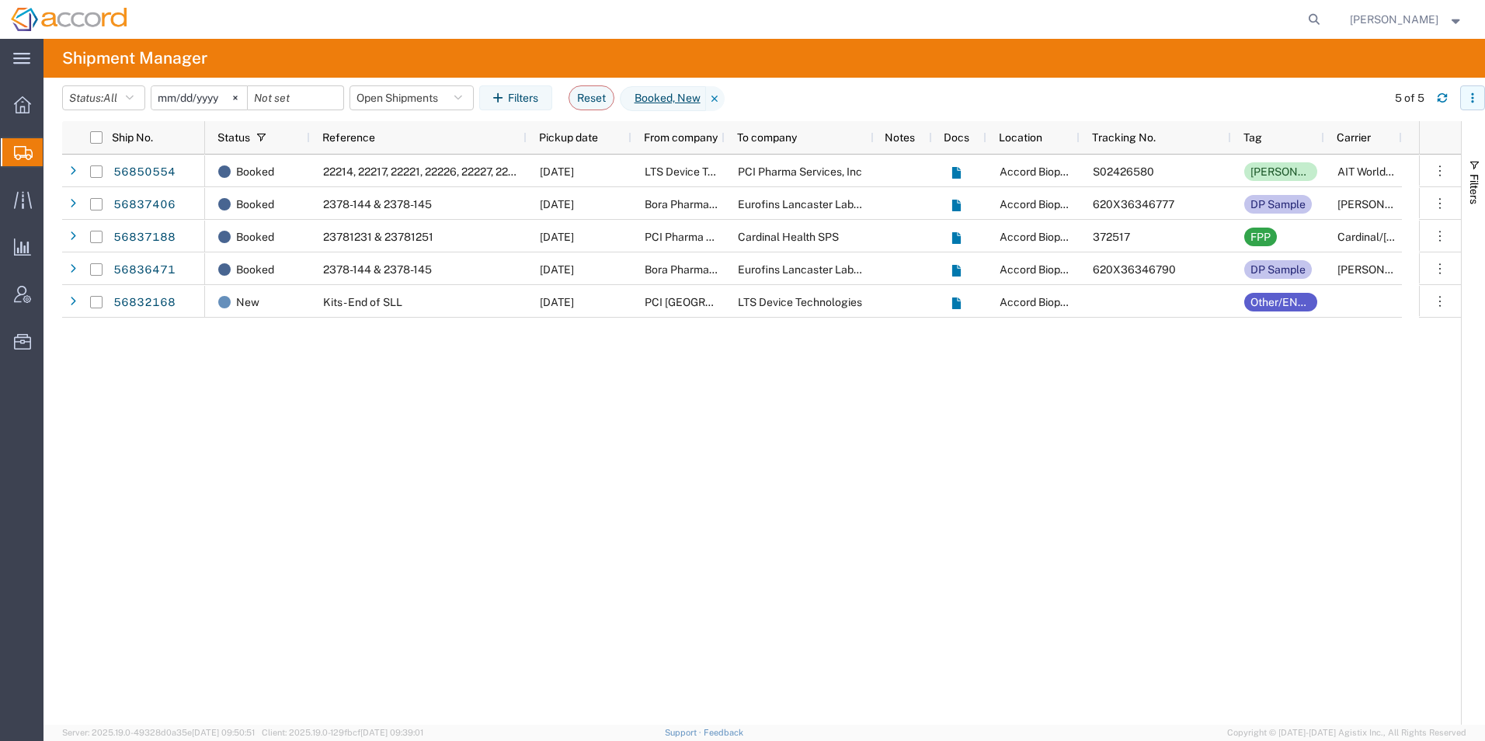
click at [733, 95] on icon "button" at bounding box center [1472, 94] width 2 height 2
click at [733, 205] on agx-table-column-manager-action "Manage columns" at bounding box center [1392, 201] width 86 height 31
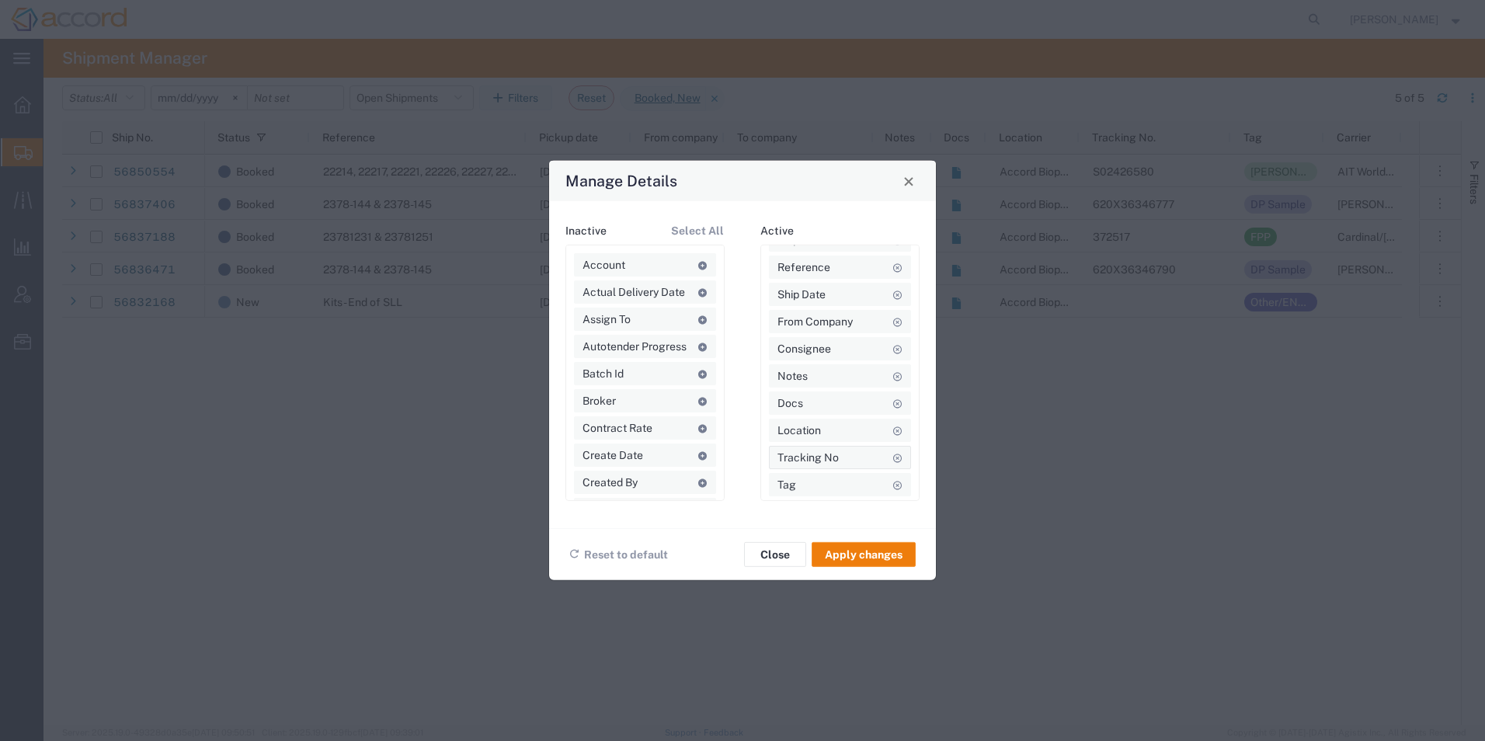
scroll to position [75, 0]
drag, startPoint x: 794, startPoint y: 489, endPoint x: 820, endPoint y: 442, distance: 53.9
click at [733, 419] on button "Apply changes" at bounding box center [864, 554] width 104 height 25
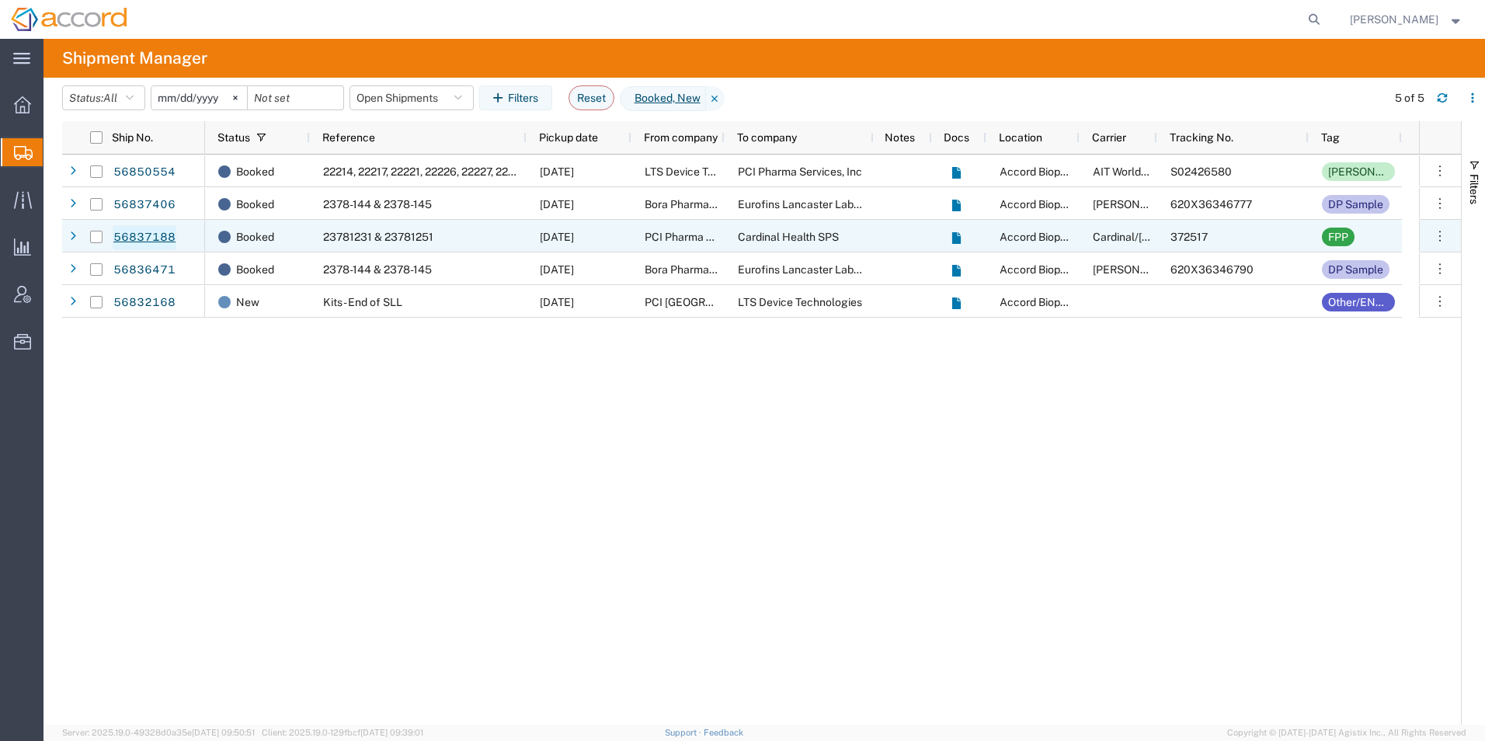
click at [155, 239] on link "56837188" at bounding box center [145, 237] width 64 height 25
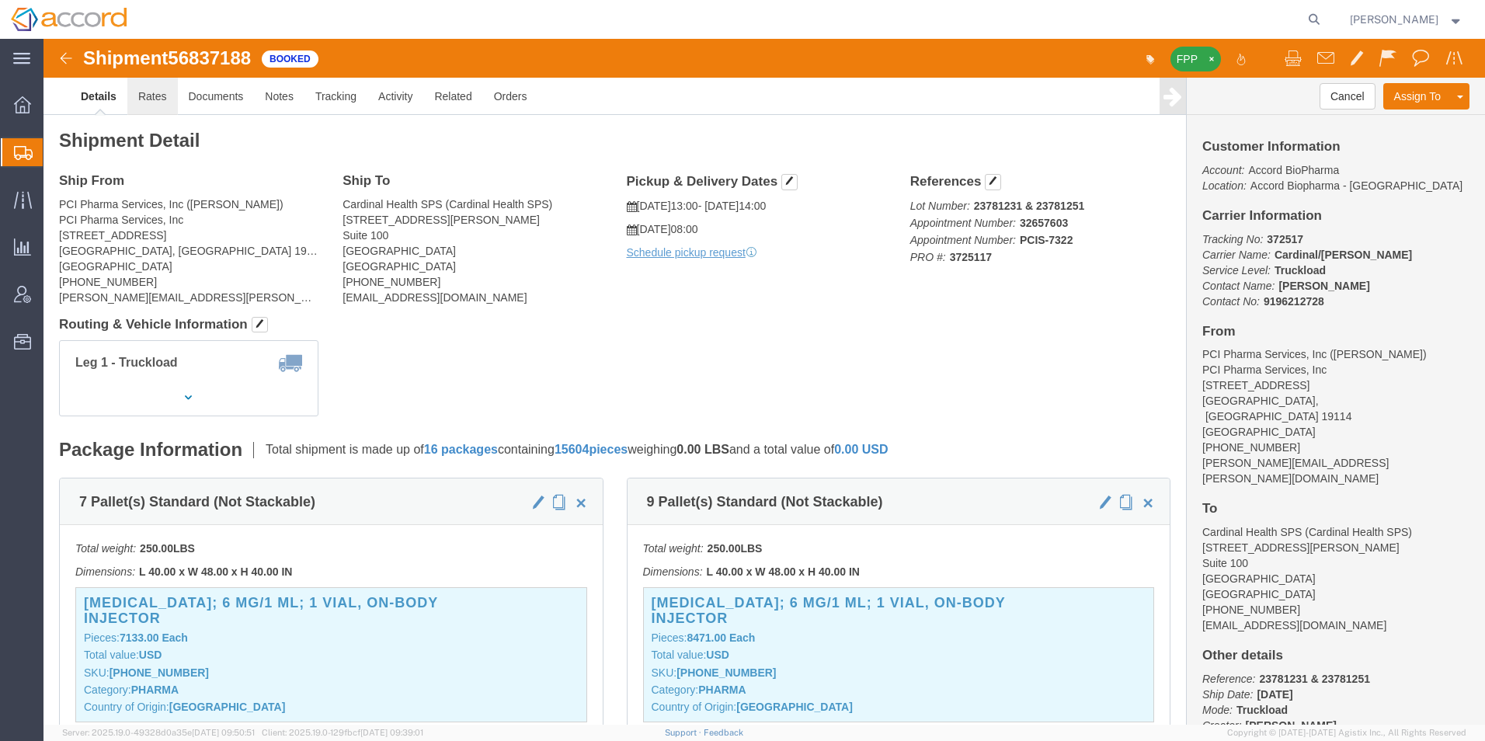
click link "Rates"
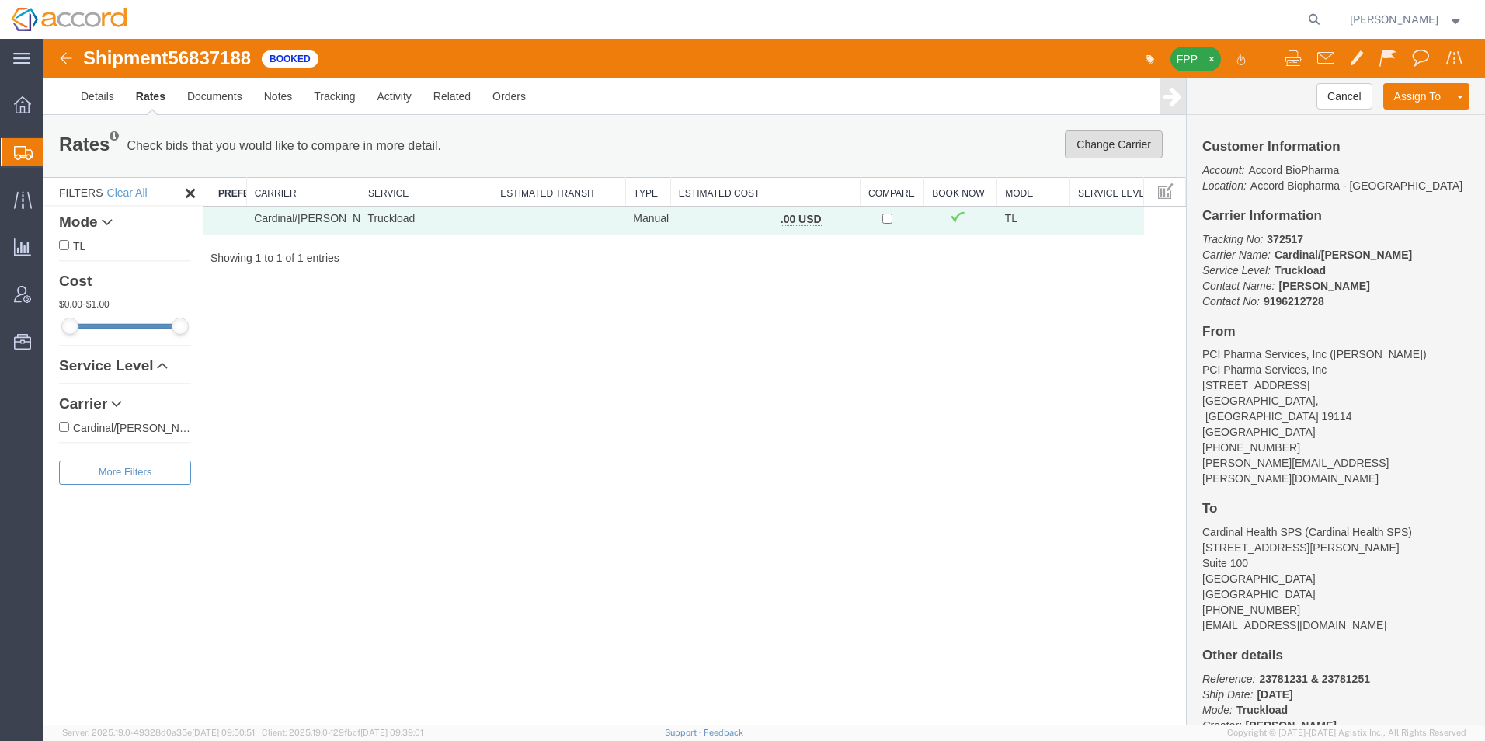
click at [733, 149] on button "Change Carrier" at bounding box center [1114, 145] width 98 height 28
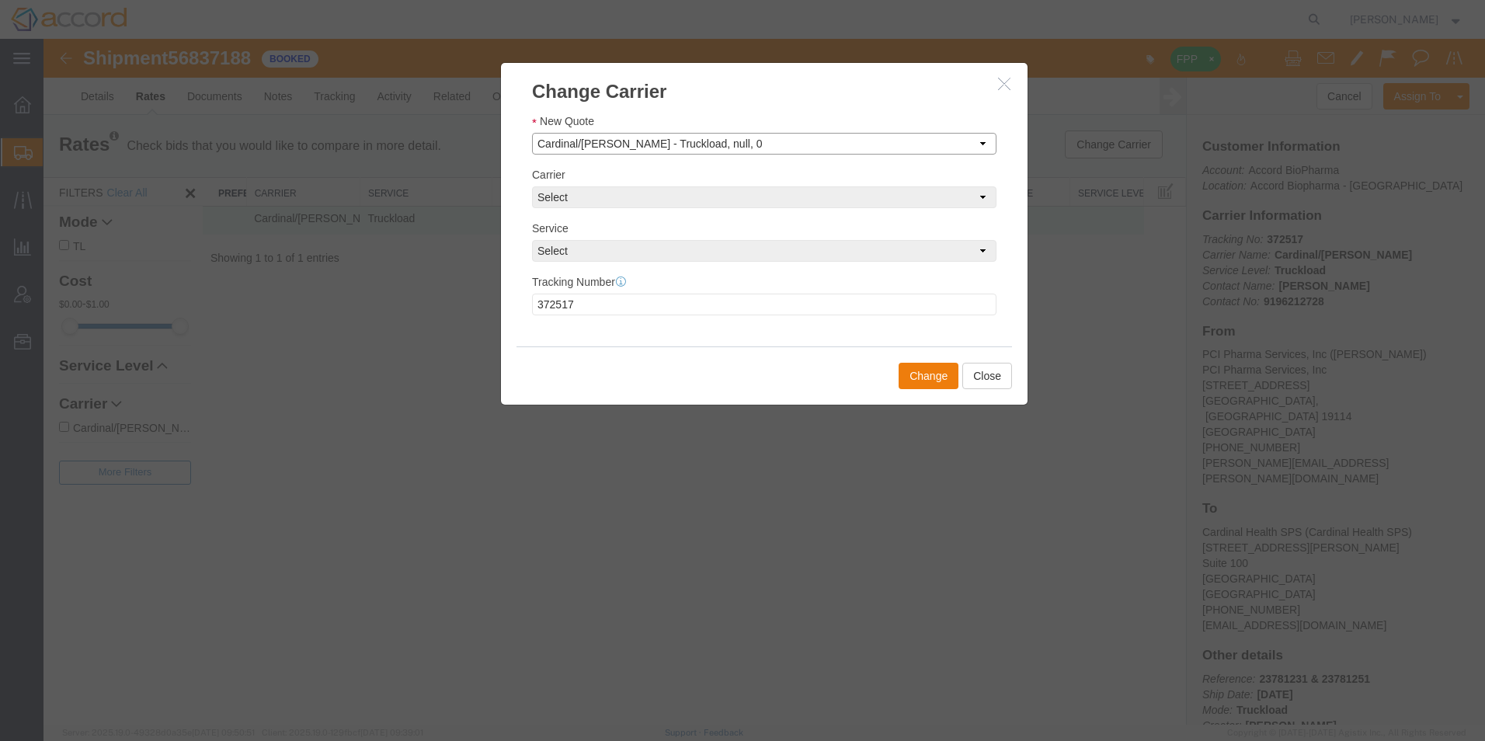
click at [616, 140] on select "Select Set Carrier and Service Manually Cardinal/[PERSON_NAME] - Truckload, nul…" at bounding box center [764, 144] width 465 height 22
select select "manually"
click at [532, 133] on select "Select Set Carrier and Service Manually Cardinal/[PERSON_NAME] - Truckload, nul…" at bounding box center [764, 144] width 465 height 22
click at [594, 200] on select "Select AIT Worldwide Cardinal/[PERSON_NAME] Expeditors International FedEx Cust…" at bounding box center [764, 197] width 465 height 22
click at [532, 186] on select "Select AIT Worldwide Cardinal/[PERSON_NAME] Expeditors International FedEx Cust…" at bounding box center [764, 197] width 465 height 22
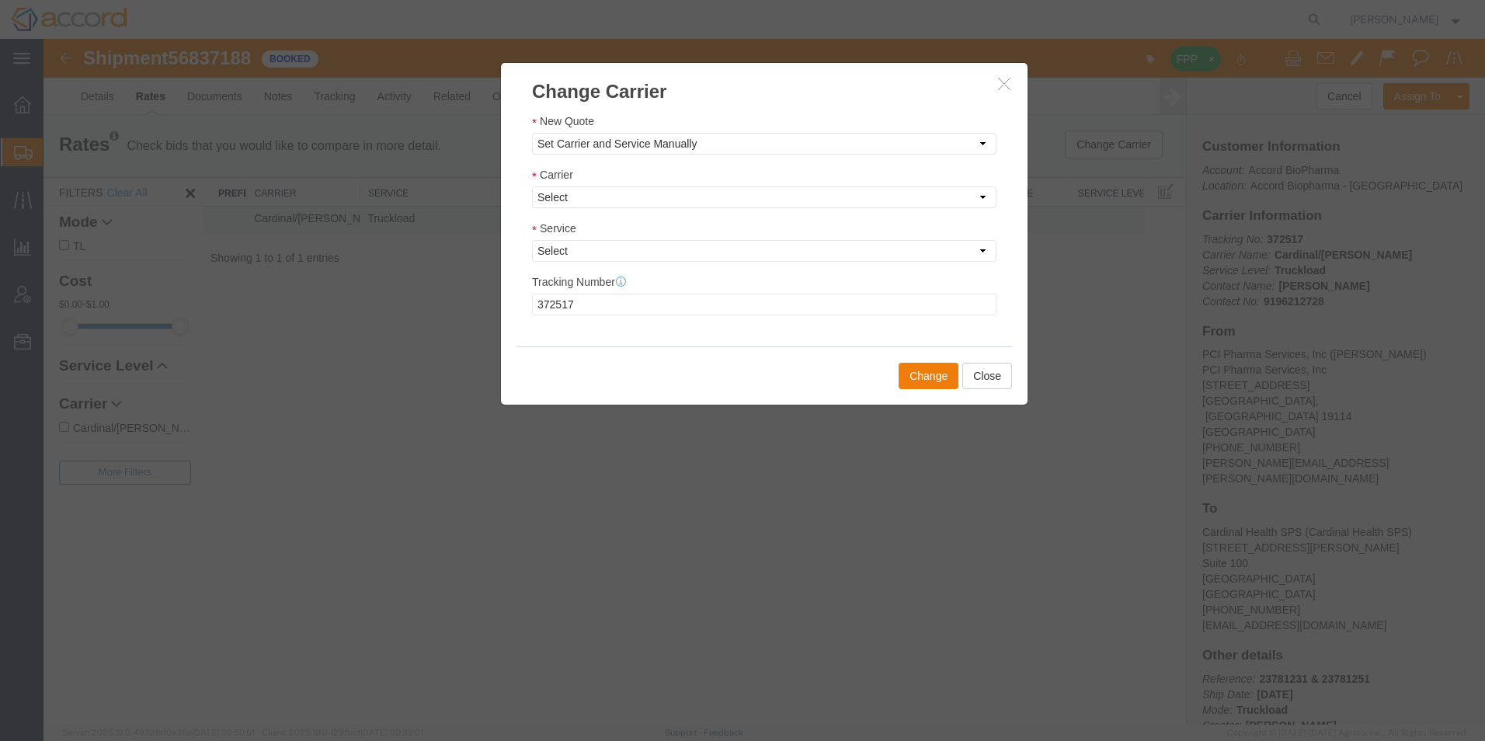
click at [564, 267] on form "New Quote Select Set Carrier and Service Manually Cardinal/[PERSON_NAME] - Truc…" at bounding box center [764, 214] width 465 height 203
click at [564, 256] on select "Select" at bounding box center [764, 251] width 465 height 22
click at [570, 197] on select "Select AIT Worldwide Cardinal/[PERSON_NAME] Expeditors International FedEx Cust…" at bounding box center [764, 197] width 465 height 22
click at [579, 199] on select "Select AIT Worldwide Cardinal/[PERSON_NAME] Expeditors International FedEx Cust…" at bounding box center [764, 197] width 465 height 22
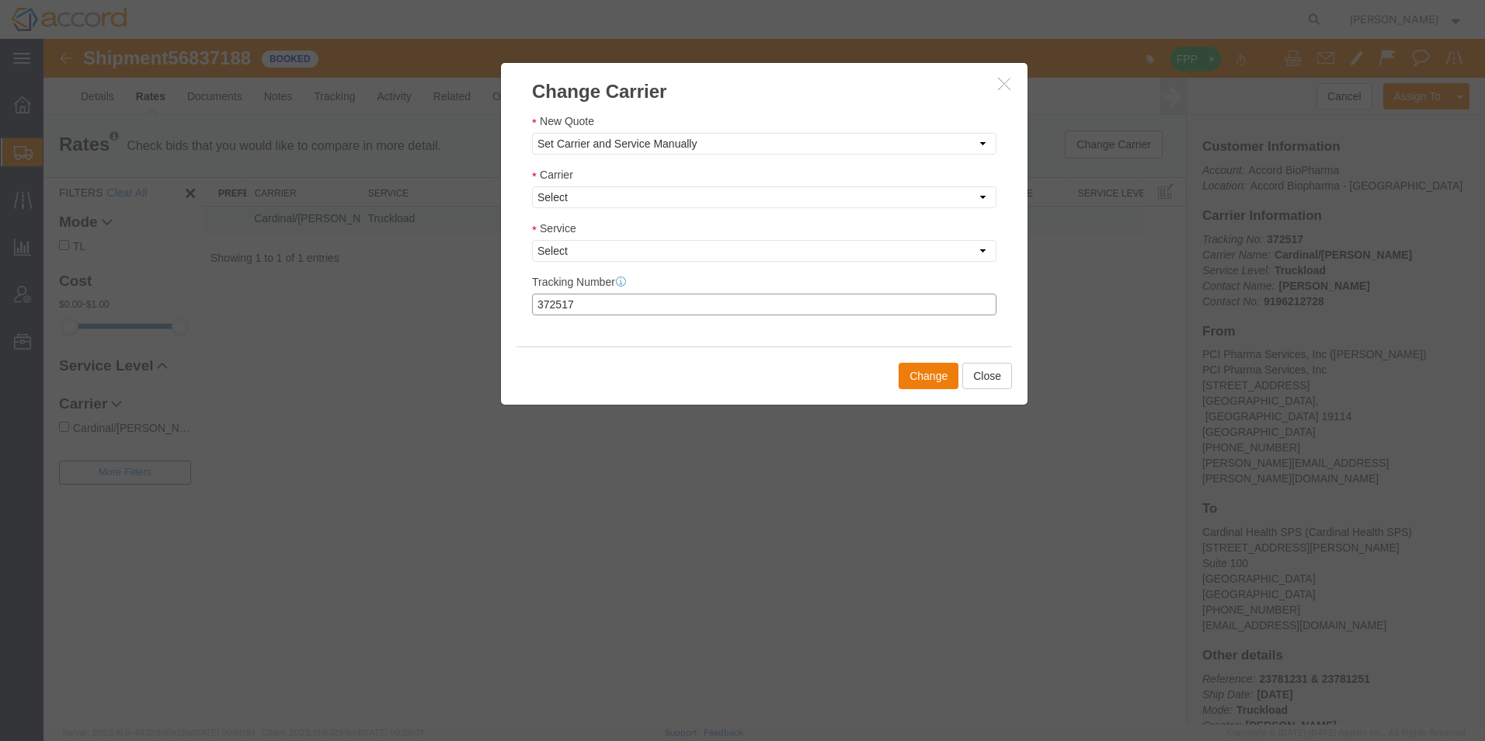
click at [566, 304] on input "372517" at bounding box center [764, 305] width 465 height 22
type input "3725117"
click at [733, 374] on button "Change" at bounding box center [929, 376] width 60 height 26
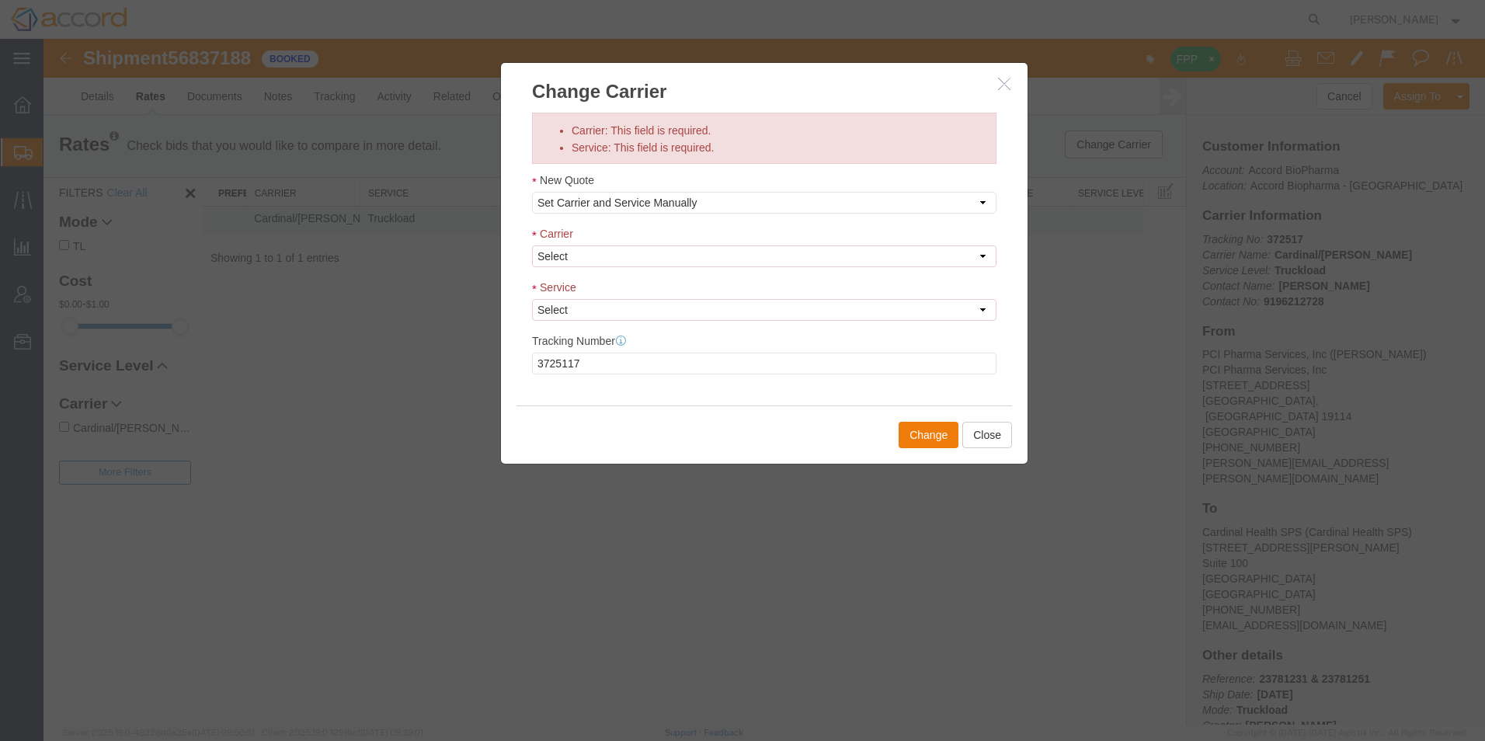
click at [636, 190] on div "New Quote Select Set Carrier and Service Manually Cardinal/[PERSON_NAME] - Truc…" at bounding box center [764, 193] width 465 height 42
click at [642, 200] on select "Select Set Carrier and Service Manually Cardinal/[PERSON_NAME] - Truckload, nul…" at bounding box center [764, 203] width 465 height 22
click at [532, 192] on select "Select Set Carrier and Service Manually Cardinal/[PERSON_NAME] - Truckload, nul…" at bounding box center [764, 203] width 465 height 22
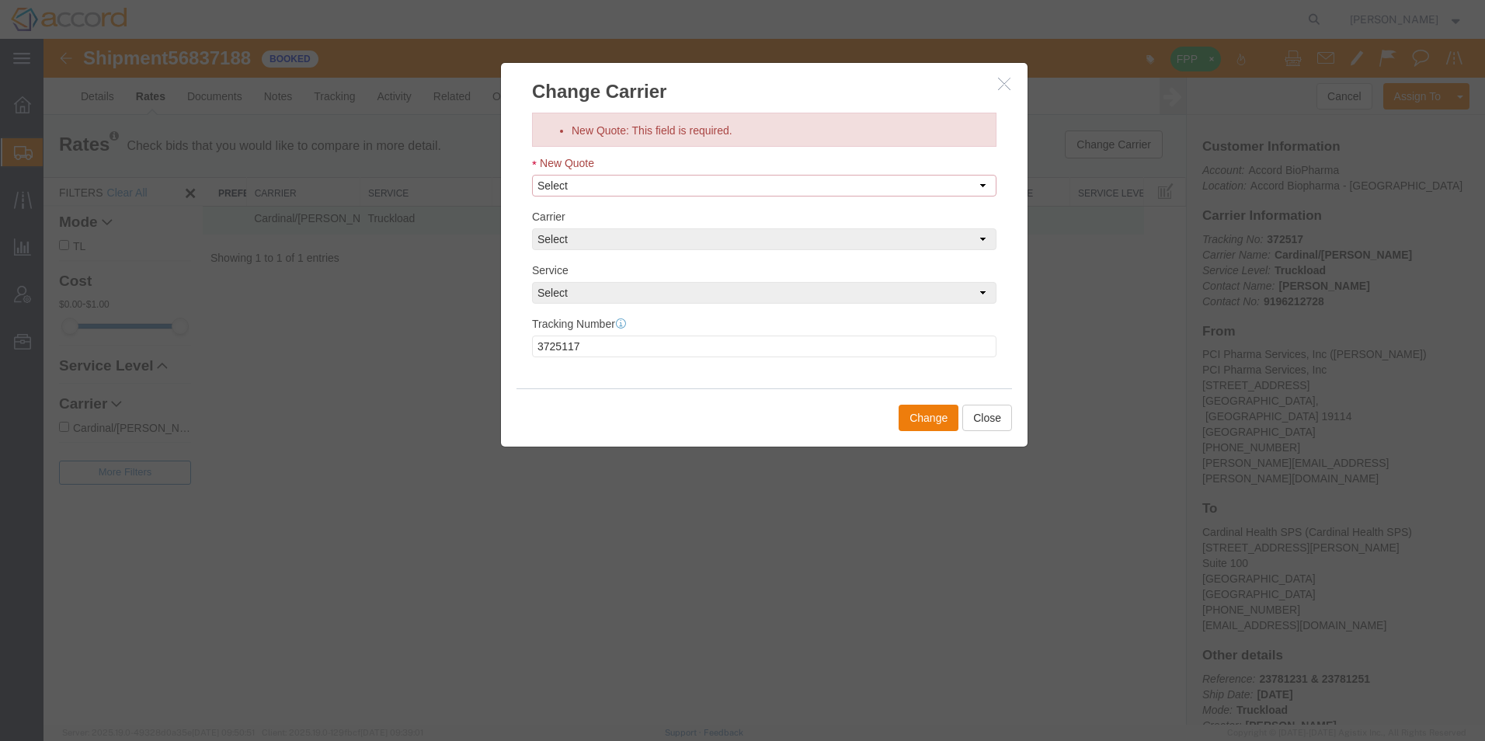
click at [567, 182] on select "Select Set Carrier and Service Manually Cardinal/[PERSON_NAME] - Truckload, nul…" at bounding box center [764, 186] width 465 height 22
select select "manually"
click at [532, 175] on select "Select Set Carrier and Service Manually Cardinal/[PERSON_NAME] - Truckload, nul…" at bounding box center [764, 186] width 465 height 22
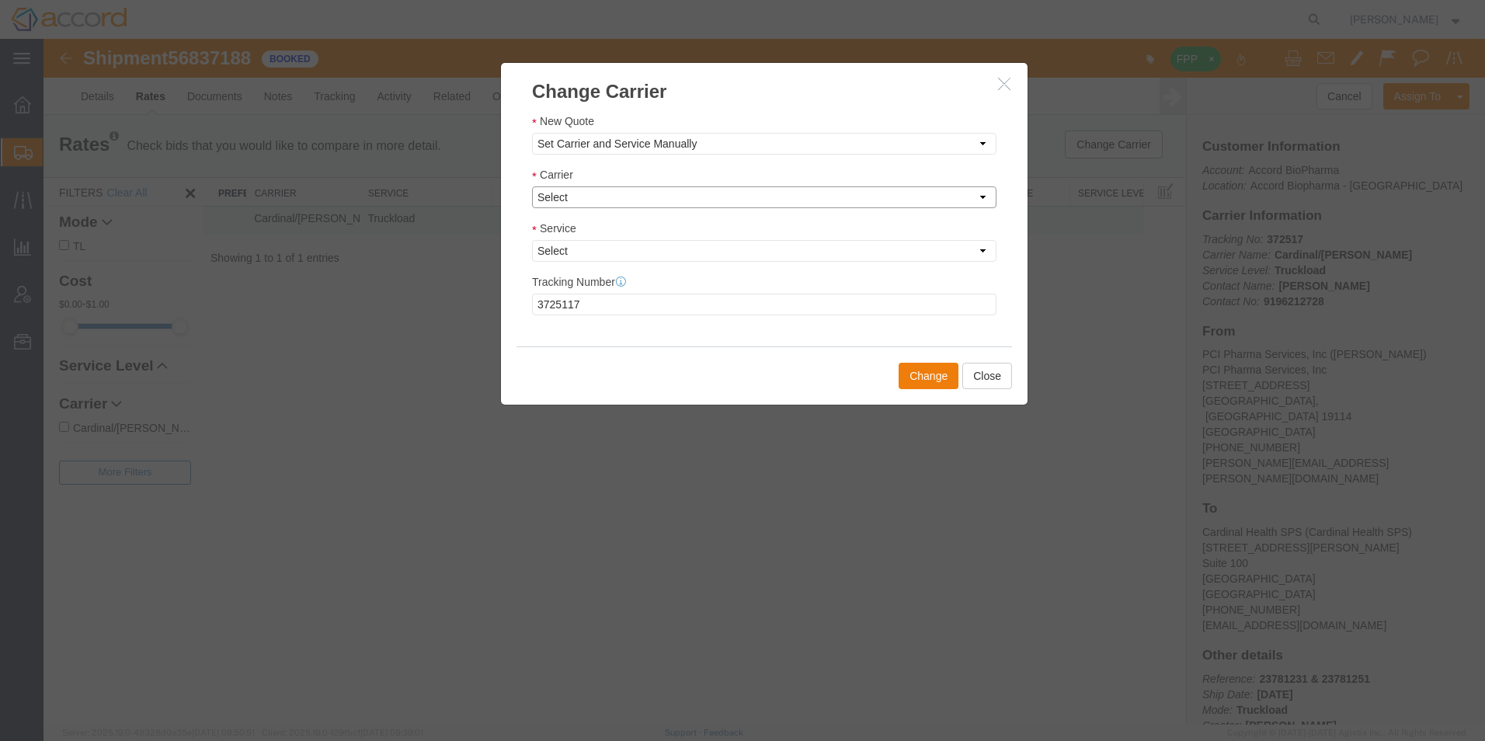
click at [581, 190] on select "Select AIT Worldwide Cardinal/[PERSON_NAME] Expeditors International FedEx Cust…" at bounding box center [764, 197] width 465 height 22
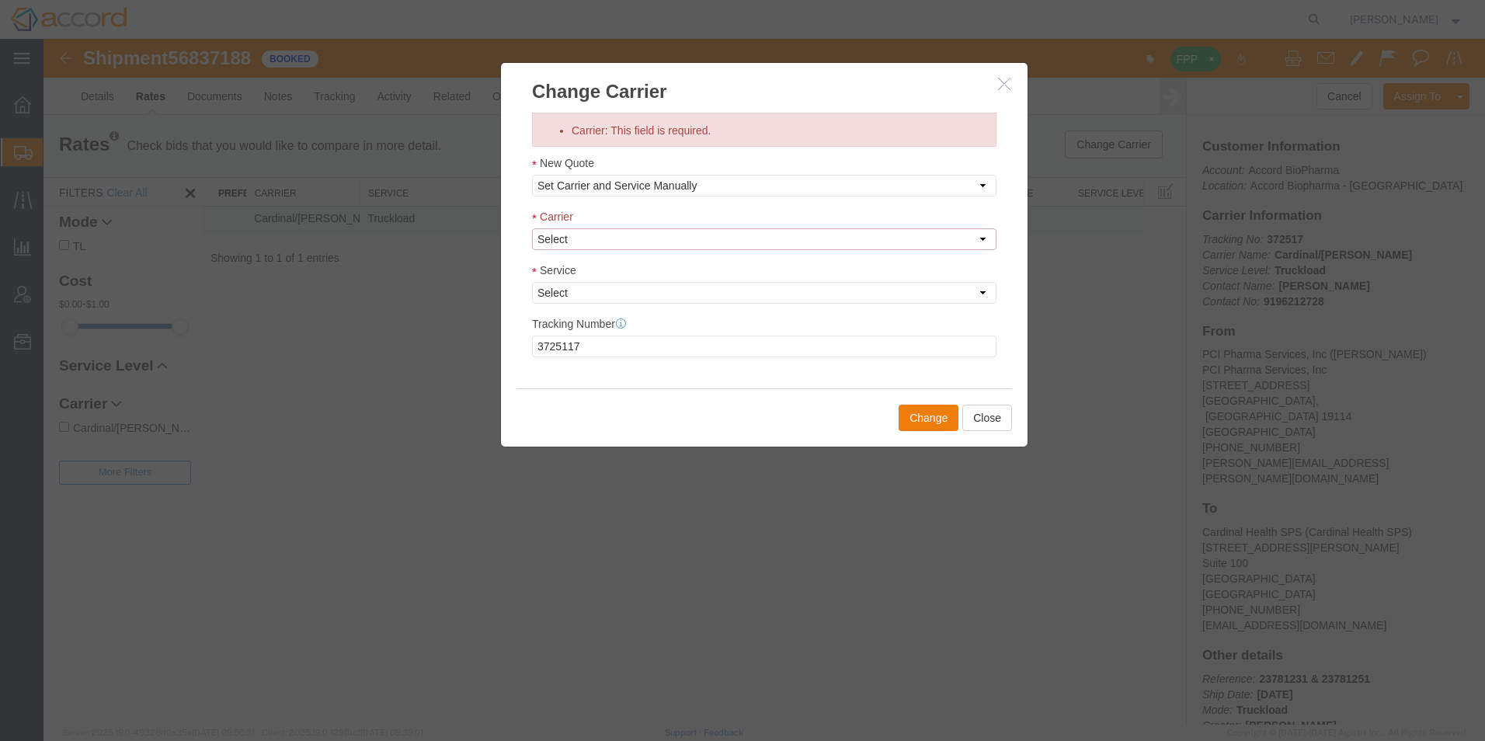
select select "23693"
click at [532, 228] on select "Select AIT Worldwide Cardinal/[PERSON_NAME] Expeditors International FedEx Cust…" at bounding box center [764, 239] width 465 height 22
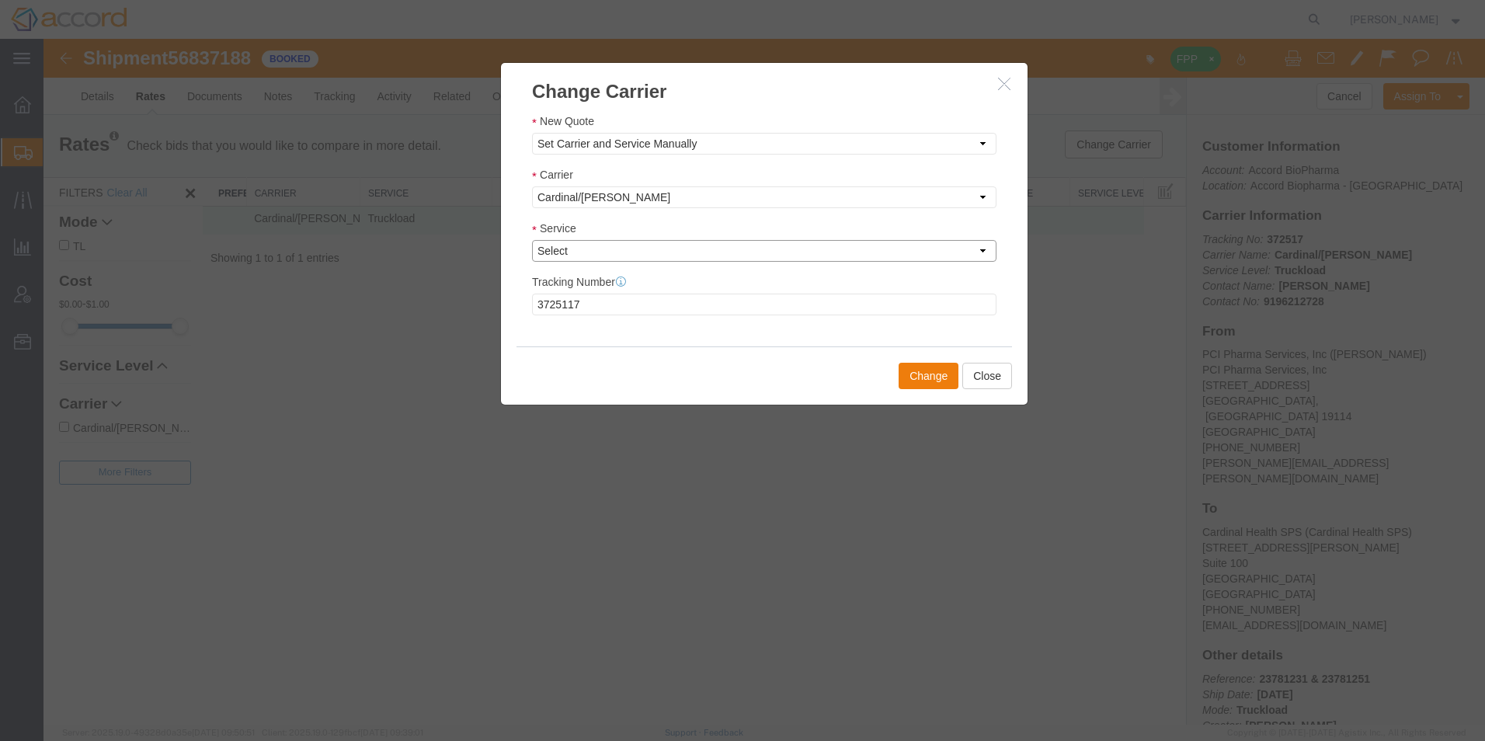
click at [607, 254] on select "Select" at bounding box center [764, 251] width 465 height 22
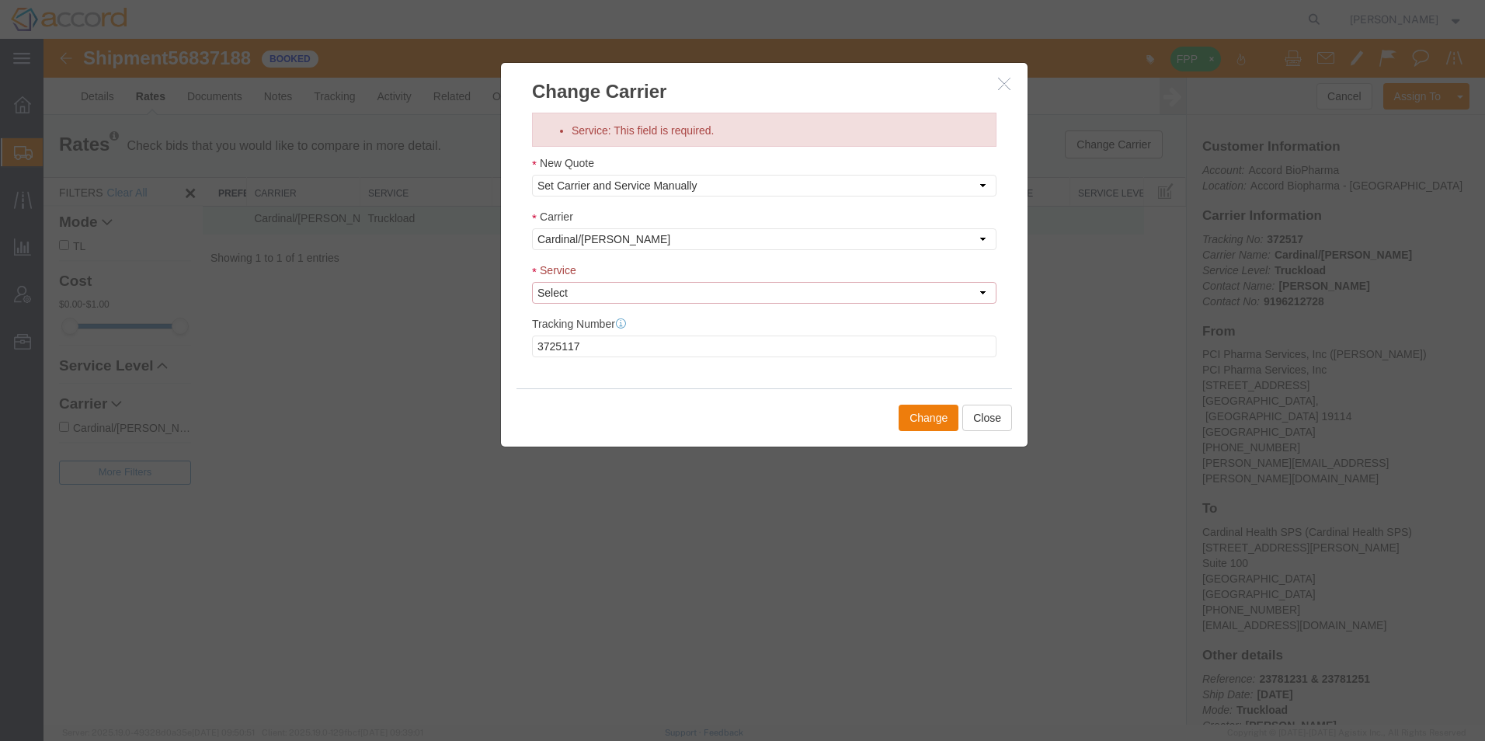
click at [532, 282] on select "Select" at bounding box center [764, 293] width 465 height 22
click at [624, 187] on select "Select Set Carrier and Service Manually Cardinal/[PERSON_NAME] - Truckload, nul…" at bounding box center [764, 186] width 465 height 22
click at [532, 175] on select "Select Set Carrier and Service Manually Cardinal/[PERSON_NAME] - Truckload, nul…" at bounding box center [764, 186] width 465 height 22
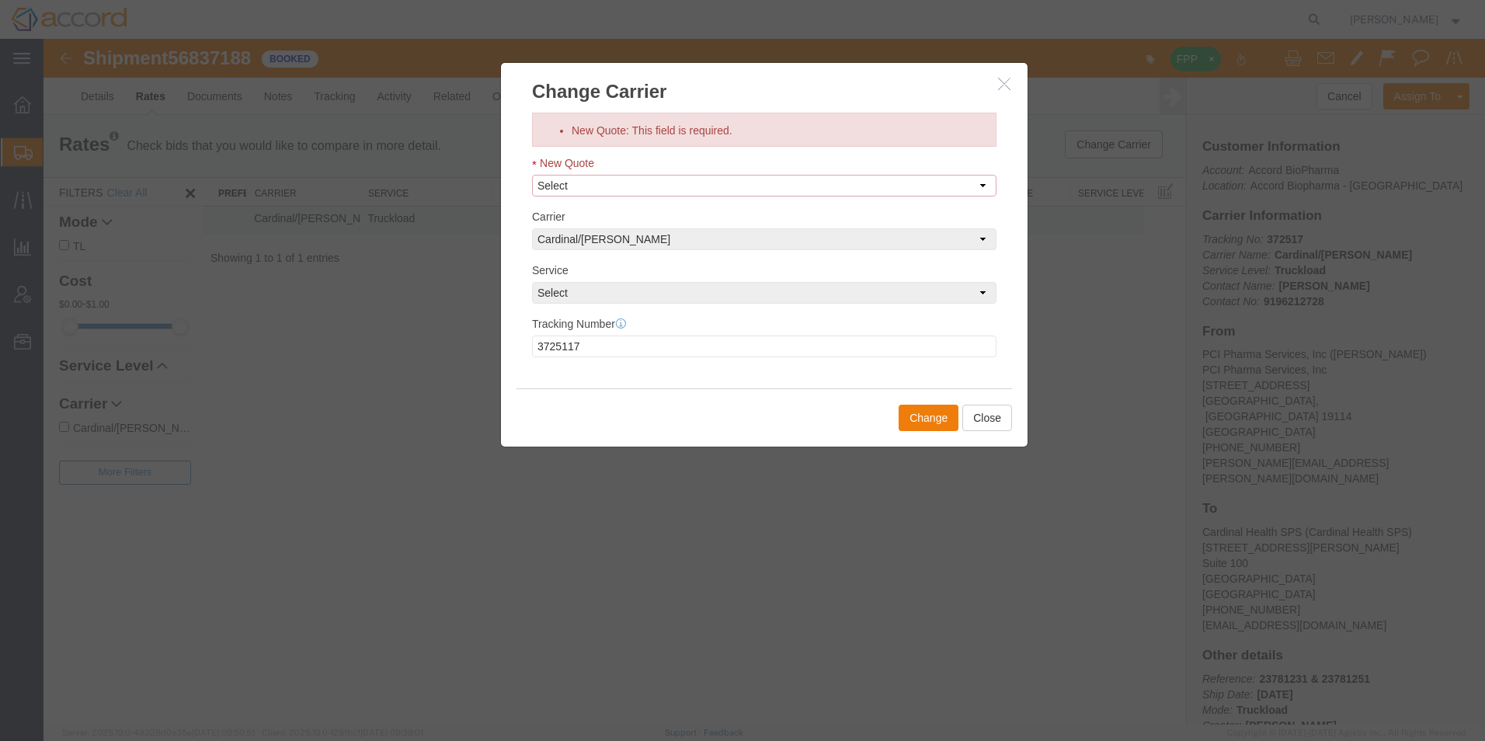
click at [586, 192] on select "Select Set Carrier and Service Manually Cardinal/[PERSON_NAME] - Truckload, nul…" at bounding box center [764, 186] width 465 height 22
select select "23693|43563|"
click at [532, 175] on select "Select Set Carrier and Service Manually Cardinal/[PERSON_NAME] - Truckload, nul…" at bounding box center [764, 186] width 465 height 22
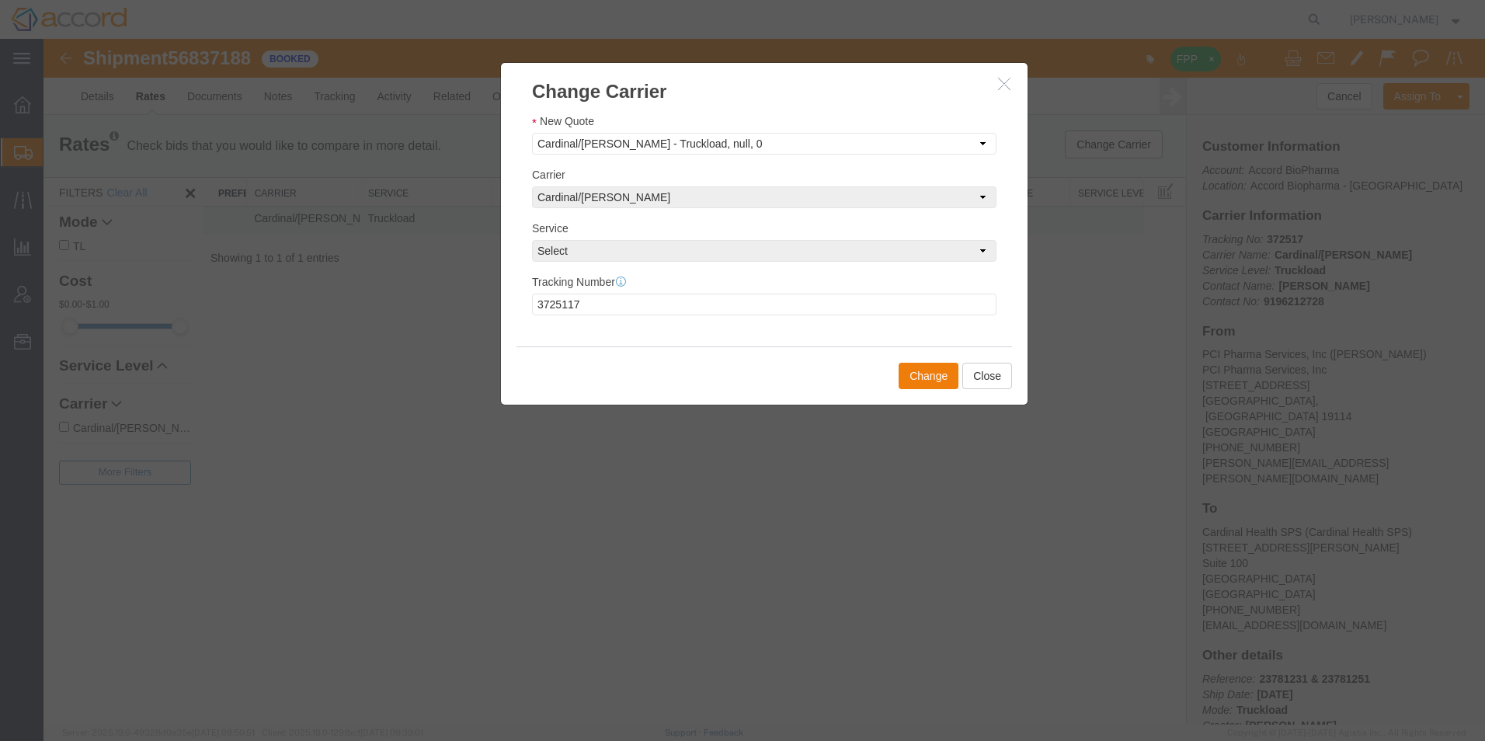
click at [677, 223] on div "Service Select" at bounding box center [764, 241] width 465 height 42
click at [733, 364] on button "Change" at bounding box center [929, 376] width 60 height 26
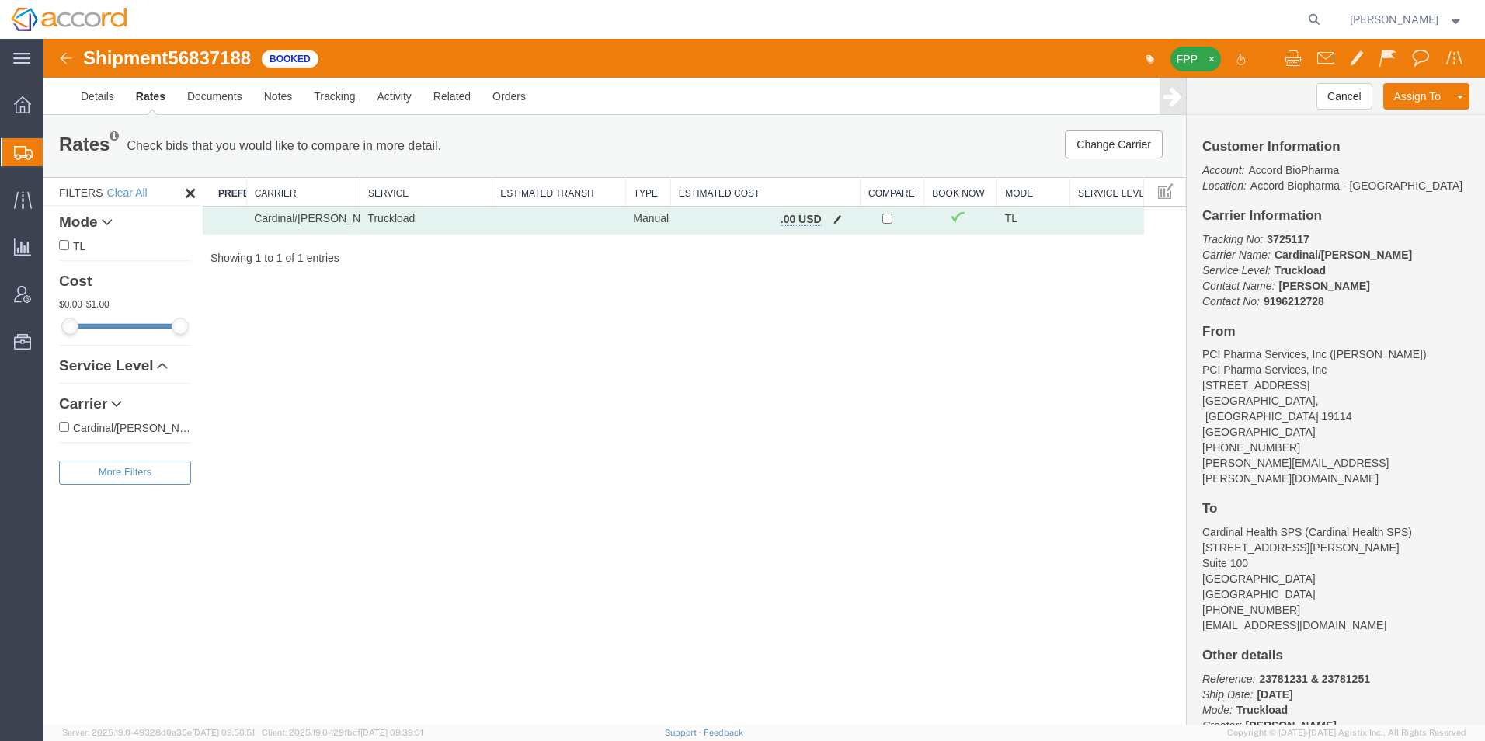
click at [298, 218] on td "Cardinal/[PERSON_NAME]" at bounding box center [302, 221] width 113 height 28
click at [0, 0] on span "Shipment Manager" at bounding box center [0, 0] width 0 height 0
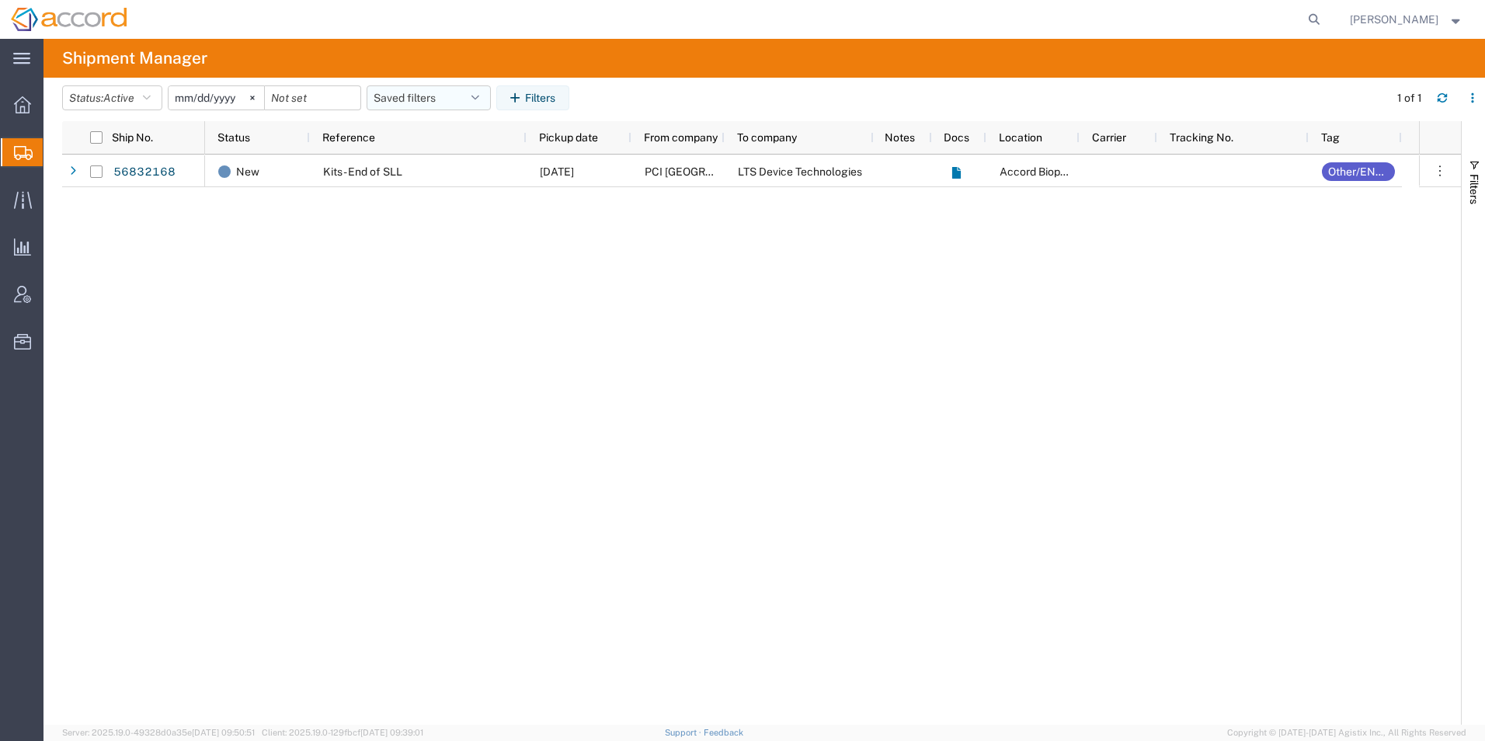
click at [445, 92] on button "Saved filters" at bounding box center [429, 97] width 124 height 25
click at [443, 171] on span "Open Shipments" at bounding box center [471, 165] width 204 height 29
type input "[DATE]"
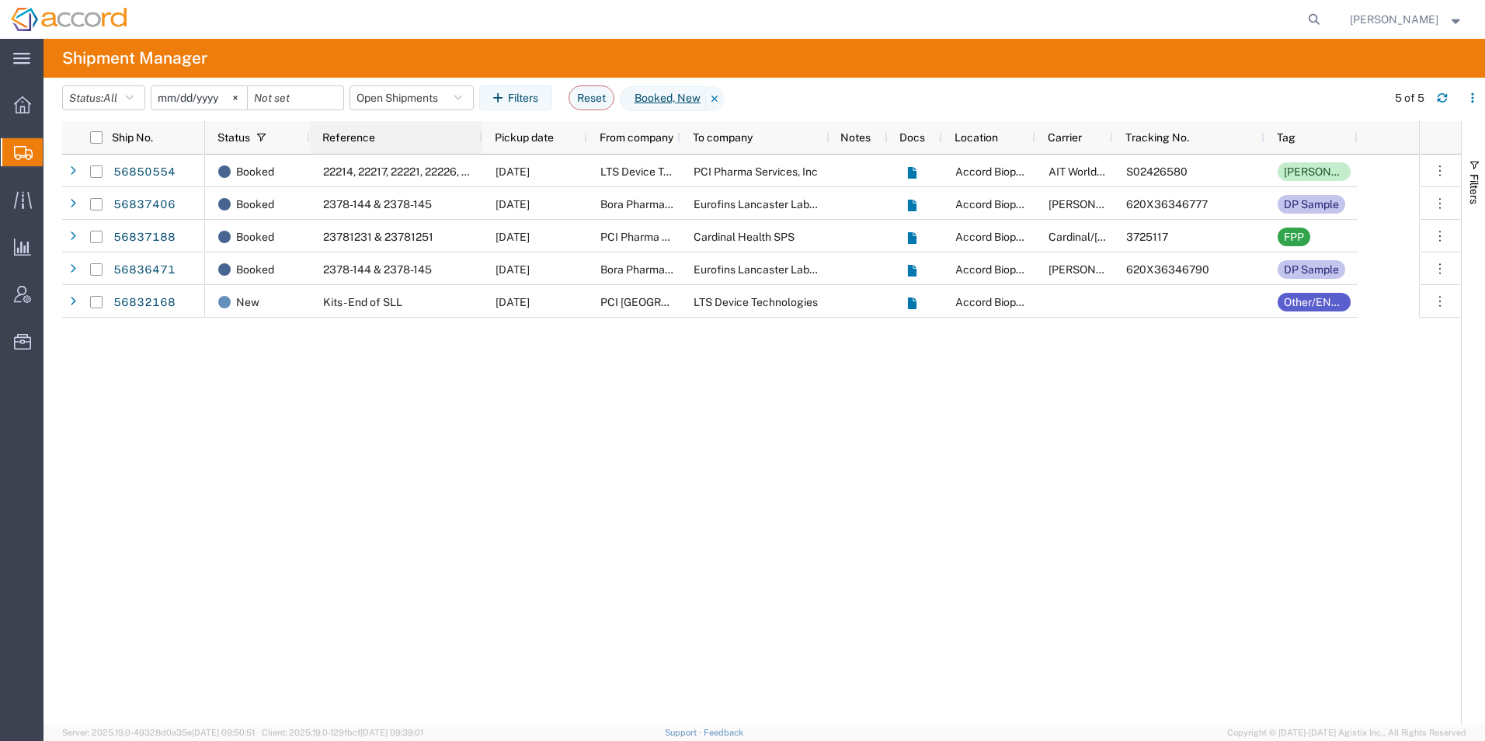
drag, startPoint x: 523, startPoint y: 139, endPoint x: 479, endPoint y: 148, distance: 45.1
click at [479, 148] on div at bounding box center [482, 137] width 6 height 33
click at [442, 381] on div "Booked 22214, 22217, 22221, 22226, 22227, 22230, 22233, 22234, 22240 [DATE] LTS…" at bounding box center [812, 440] width 1214 height 570
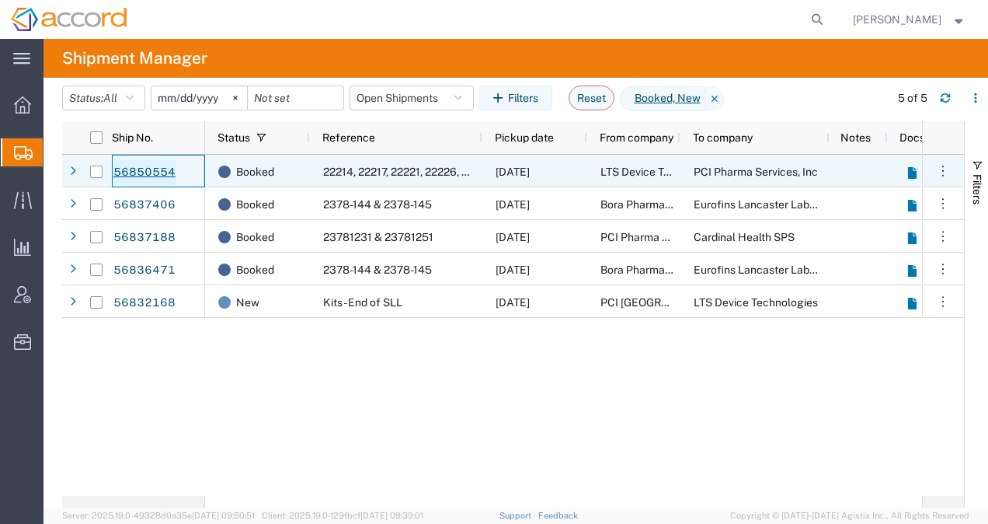
click at [149, 168] on link "56850554" at bounding box center [145, 172] width 64 height 25
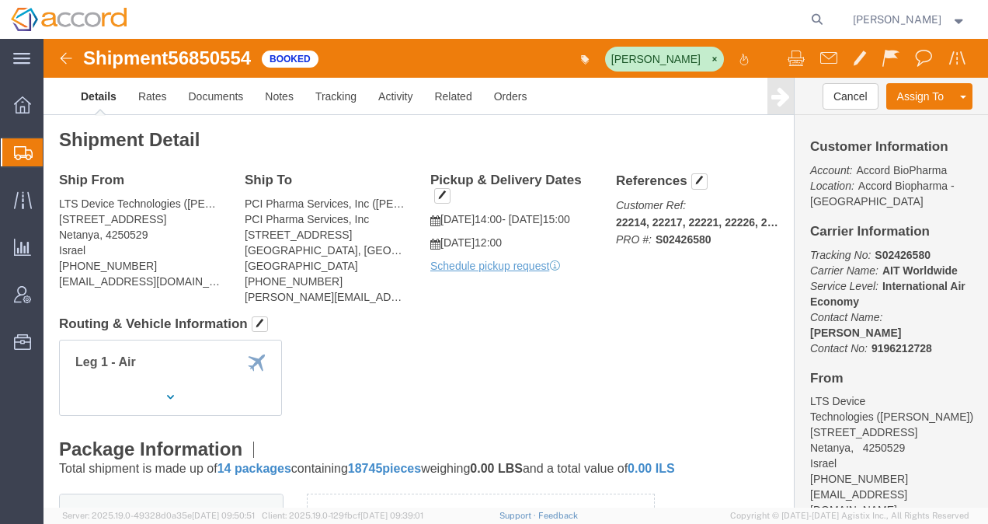
scroll to position [388, 0]
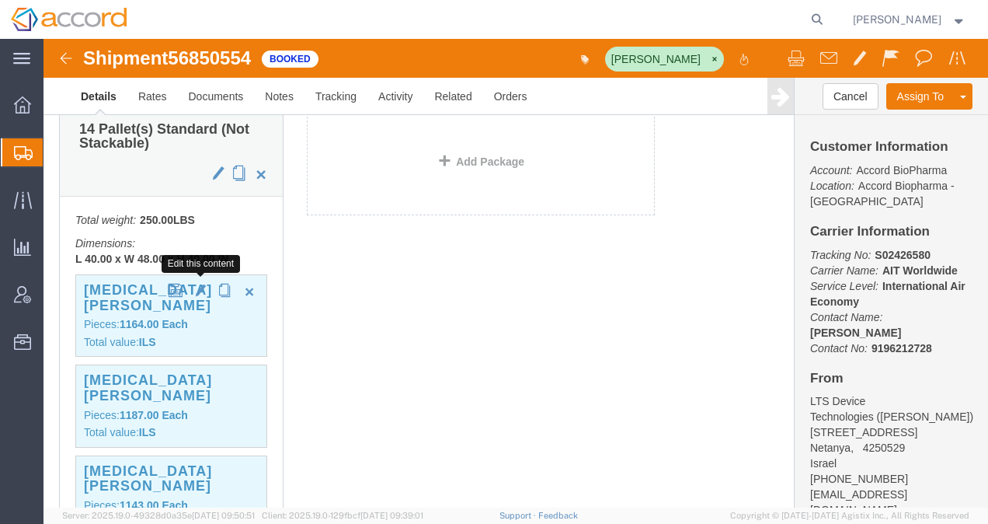
click span "button"
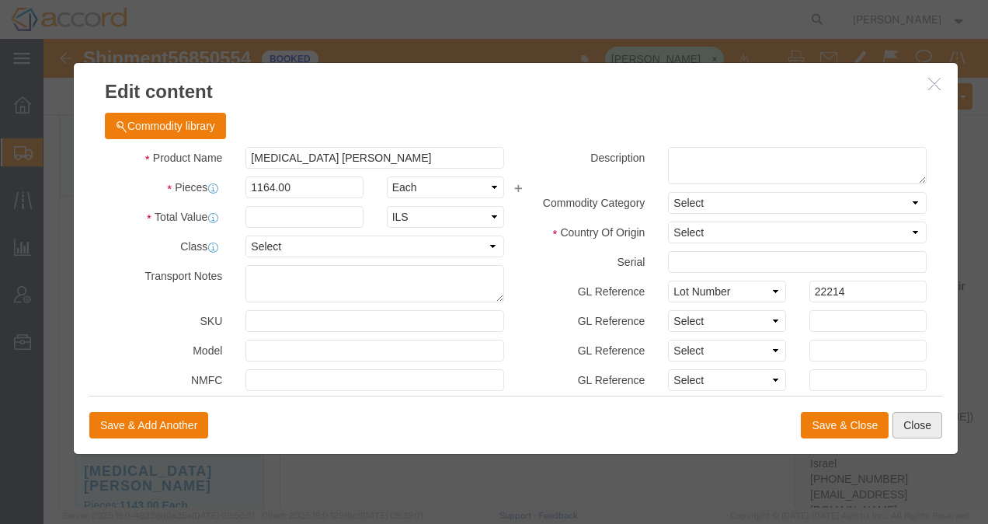
click button "Close"
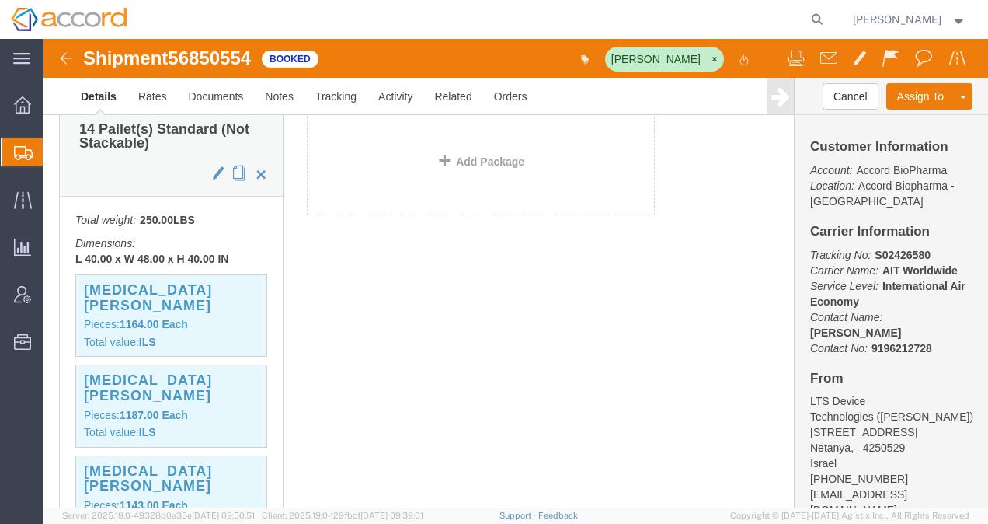
click at [0, 0] on span "Shipment Manager" at bounding box center [0, 0] width 0 height 0
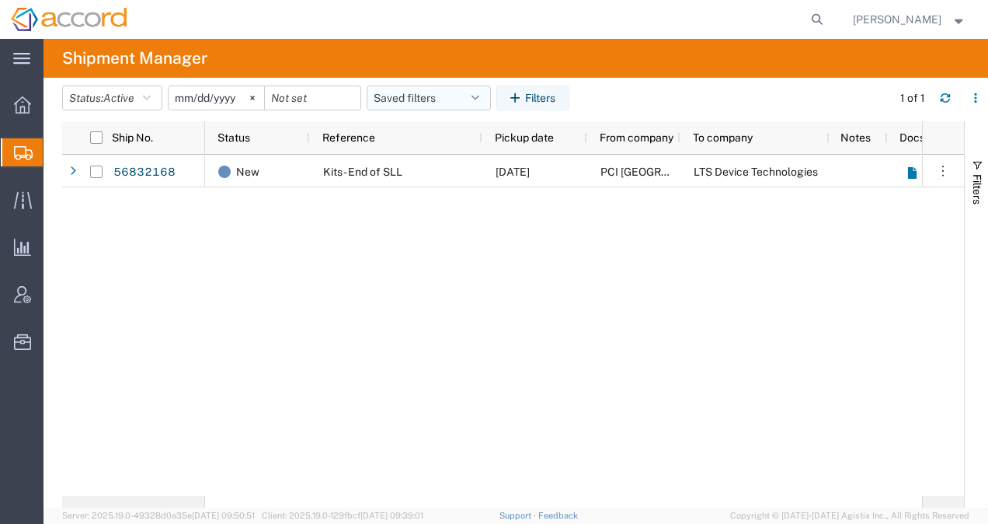
click at [457, 92] on button "Saved filters" at bounding box center [429, 97] width 124 height 25
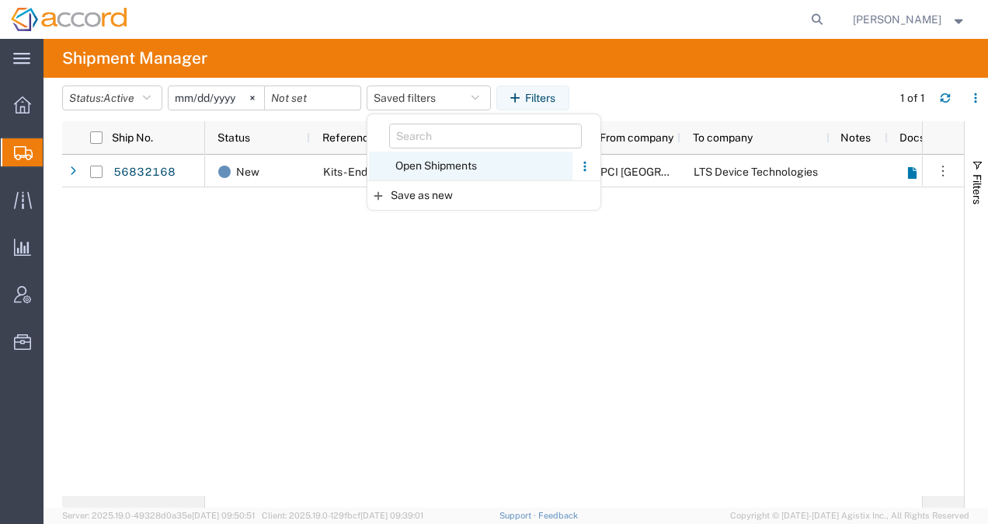
click at [407, 166] on span "Open Shipments" at bounding box center [471, 165] width 204 height 29
type input "[DATE]"
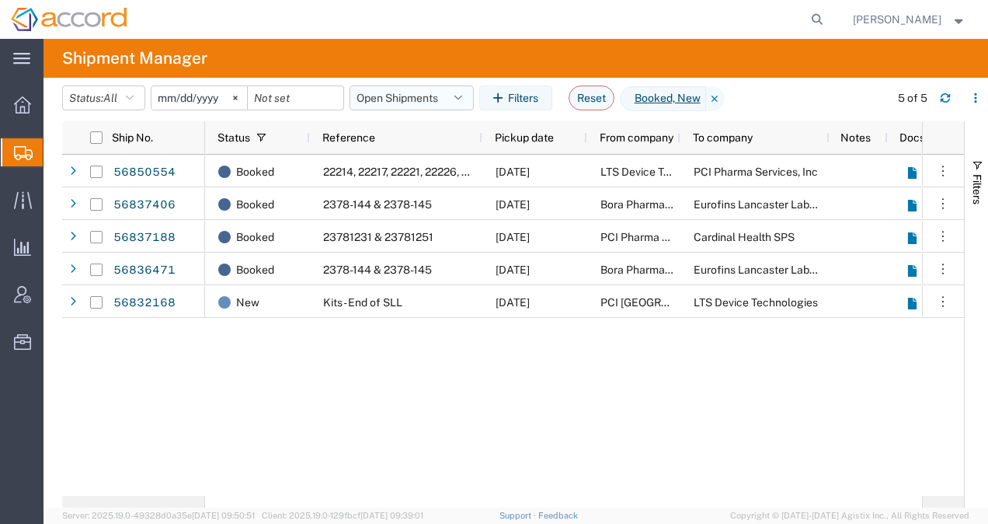
click at [435, 96] on button "Open Shipments" at bounding box center [412, 97] width 124 height 25
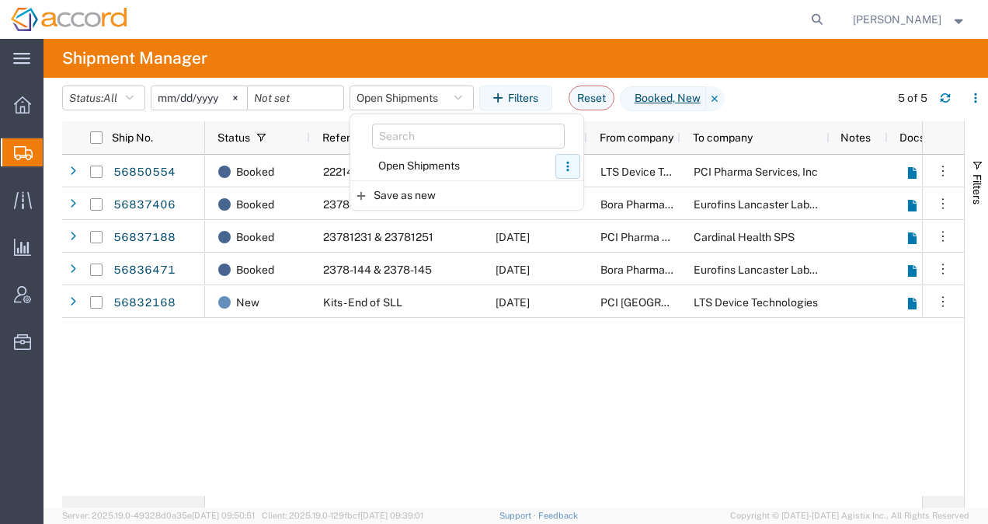
click at [572, 165] on icon "button" at bounding box center [567, 166] width 11 height 11
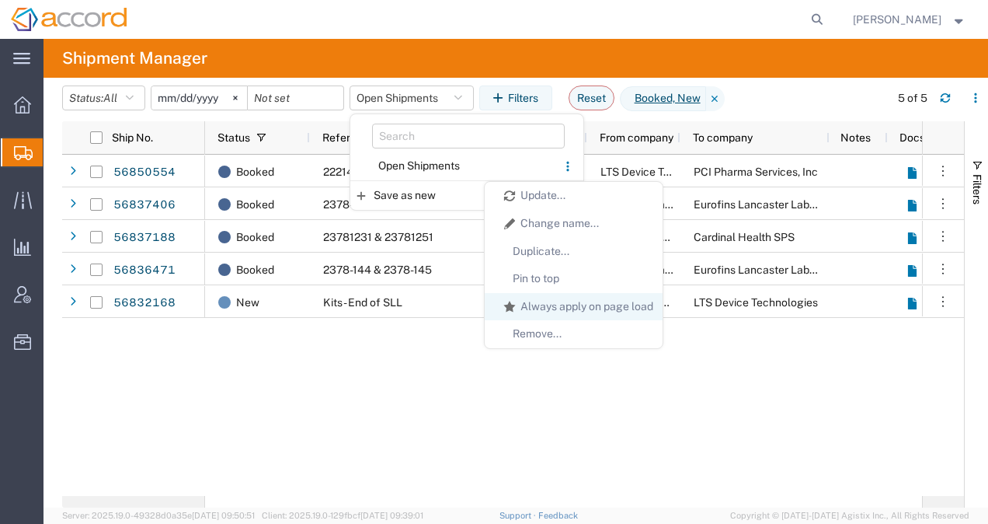
click at [614, 306] on link "Always apply on page load" at bounding box center [584, 307] width 137 height 16
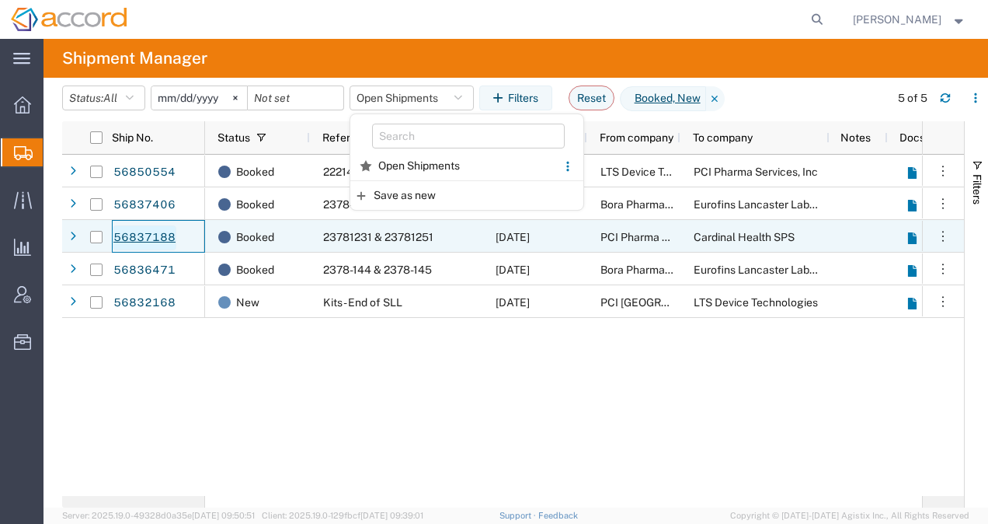
click at [151, 233] on link "56837188" at bounding box center [145, 237] width 64 height 25
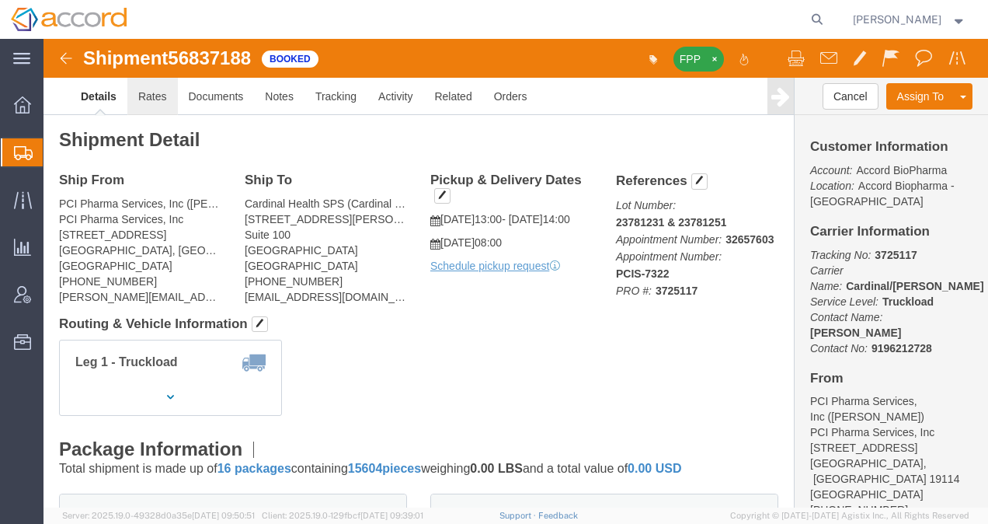
click link "Rates"
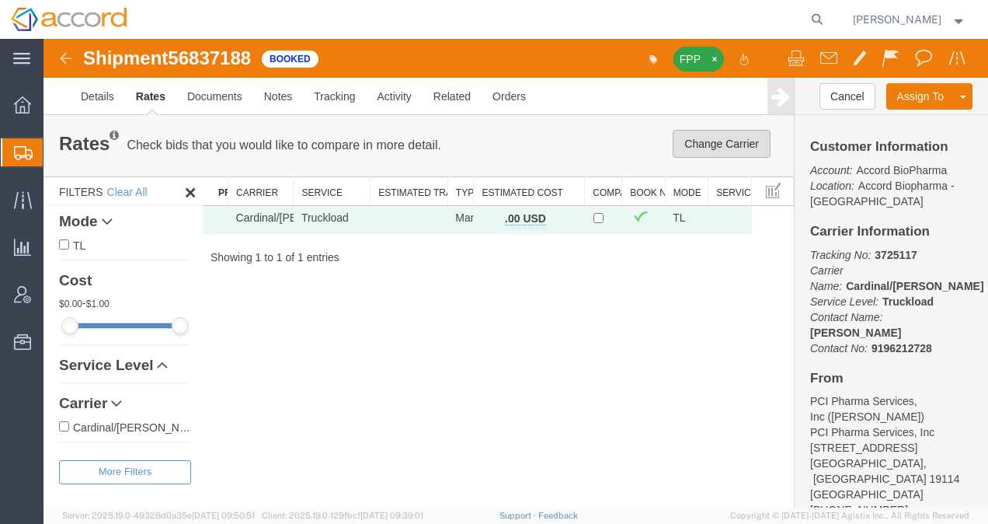
click at [724, 144] on button "Change Carrier" at bounding box center [722, 144] width 98 height 28
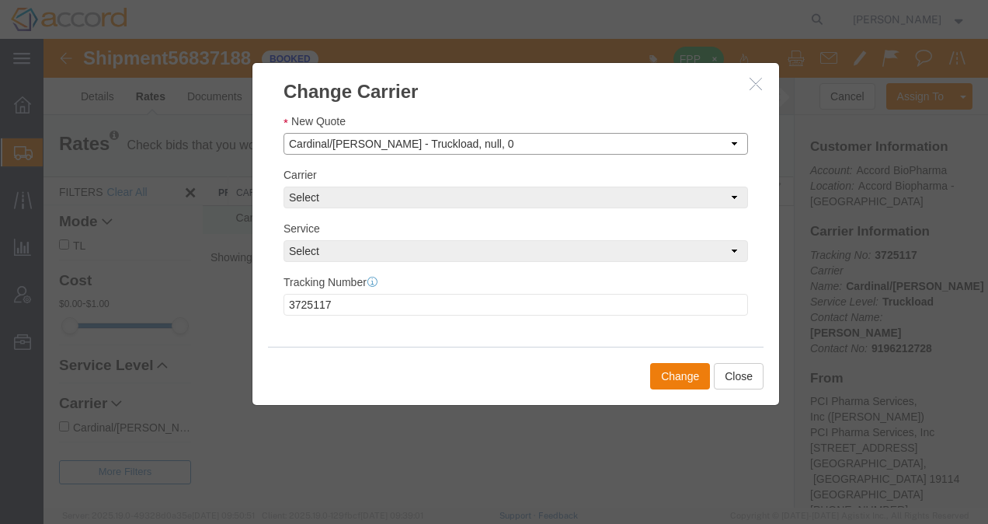
click at [360, 139] on select "Select Set Carrier and Service Manually Cardinal/[PERSON_NAME] - Truckload, nul…" at bounding box center [516, 144] width 465 height 22
select select "manually"
click at [284, 133] on select "Select Set Carrier and Service Manually Cardinal/[PERSON_NAME] - Truckload, nul…" at bounding box center [516, 144] width 465 height 22
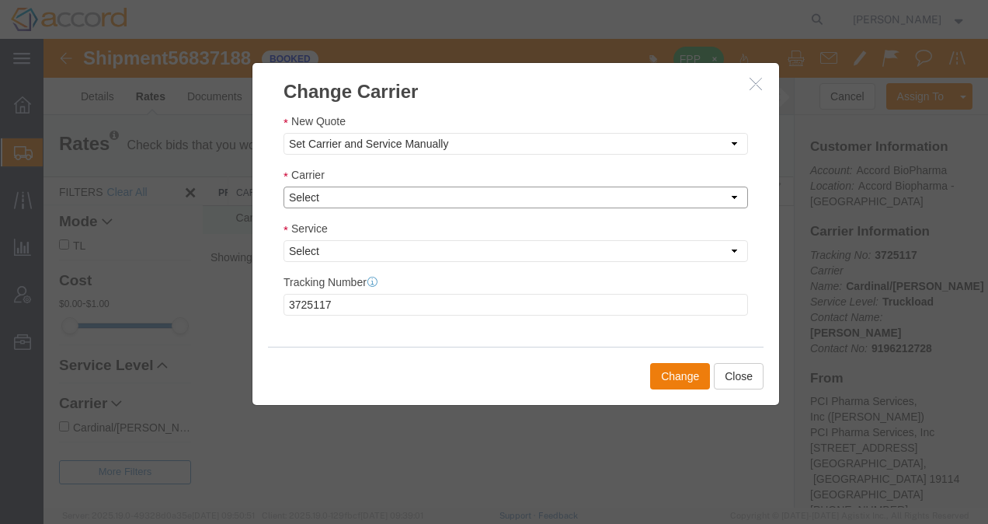
click at [315, 193] on select "Select AIT Worldwide Cardinal/[PERSON_NAME] Expeditors International FedEx Cust…" at bounding box center [516, 197] width 465 height 22
click at [477, 134] on select "Select Set Carrier and Service Manually Cardinal/[PERSON_NAME] - Truckload, nul…" at bounding box center [516, 144] width 465 height 22
click at [284, 133] on select "Select Set Carrier and Service Manually Cardinal/[PERSON_NAME] - Truckload, nul…" at bounding box center [516, 144] width 465 height 22
click at [382, 200] on select "Select AIT Worldwide Cardinal/[PERSON_NAME] Expeditors International FedEx Cust…" at bounding box center [516, 197] width 465 height 22
click at [728, 382] on button "Close" at bounding box center [739, 376] width 50 height 26
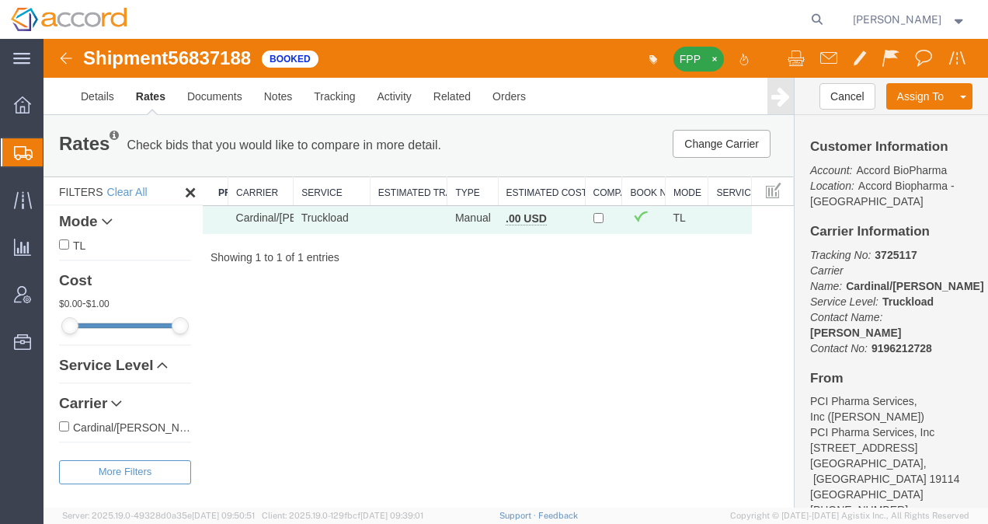
drag, startPoint x: 475, startPoint y: 190, endPoint x: 500, endPoint y: 192, distance: 25.0
click at [500, 192] on div "Search: Preferred Carrier Carrier Service Estimated Transit Type Estimated Cost…" at bounding box center [498, 220] width 591 height 89
click at [382, 325] on div "Shipment 56837188 1 of 1 Booked FPP Details Rates Documents Notes Tracking Acti…" at bounding box center [516, 273] width 945 height 468
click at [257, 393] on div "Shipment 56837188 1 of 1 Booked FPP Details Rates Documents Notes Tracking Acti…" at bounding box center [516, 273] width 945 height 468
click at [225, 93] on link "Documents" at bounding box center [214, 96] width 77 height 37
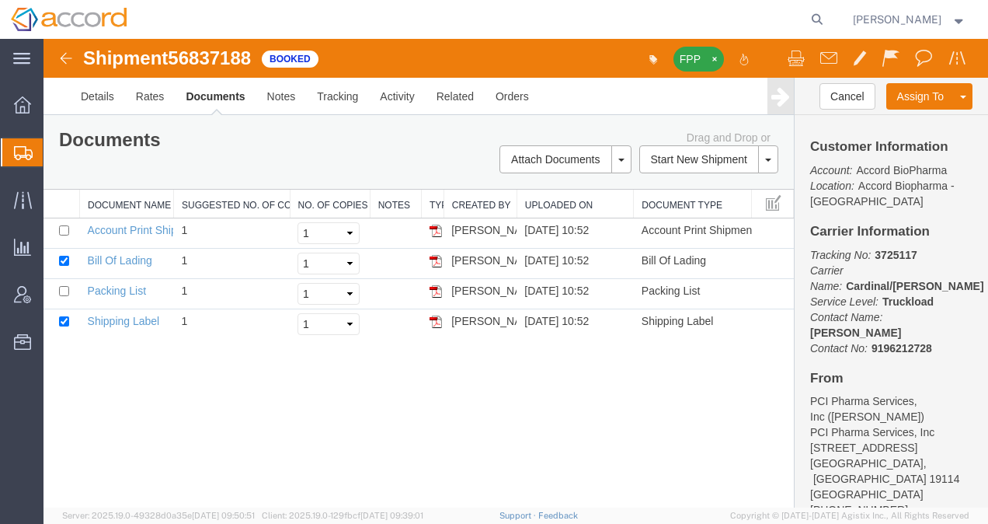
click at [236, 399] on div "Shipment 56837188 4 of 4 Booked FPP Details Rates Documents Notes Tracking Acti…" at bounding box center [516, 273] width 945 height 468
